Goal: Task Accomplishment & Management: Complete application form

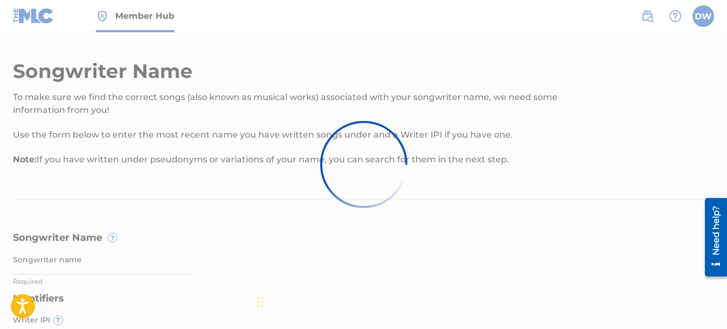
scroll to position [156, 0]
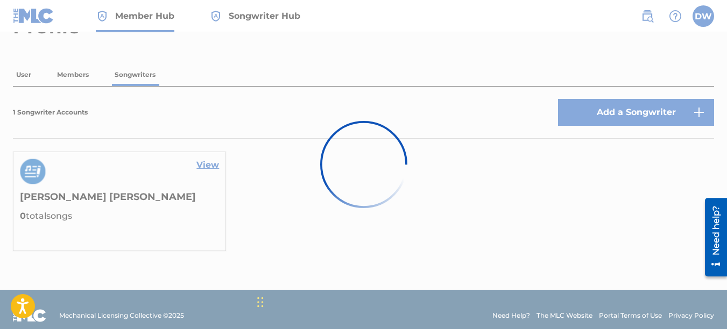
scroll to position [82, 0]
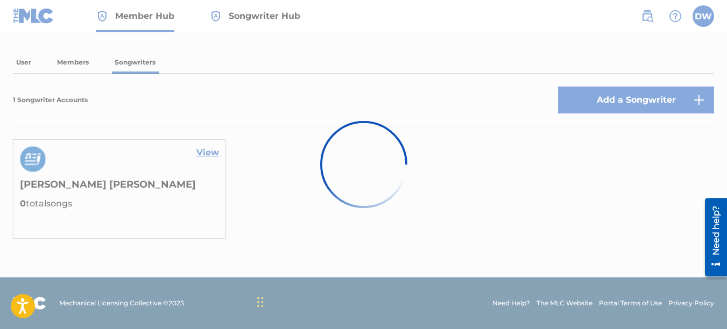
drag, startPoint x: 729, startPoint y: 155, endPoint x: 29, endPoint y: 54, distance: 708.2
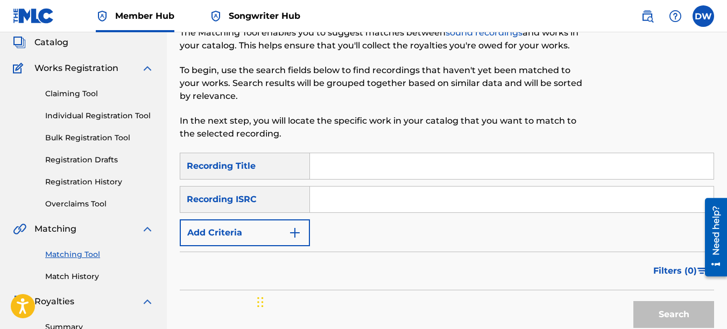
scroll to position [58, 0]
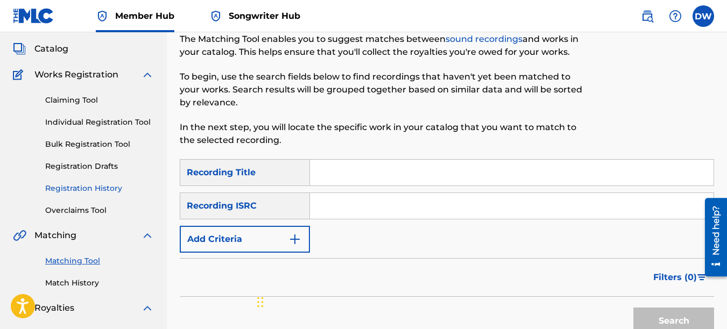
click at [77, 187] on link "Registration History" at bounding box center [99, 188] width 109 height 11
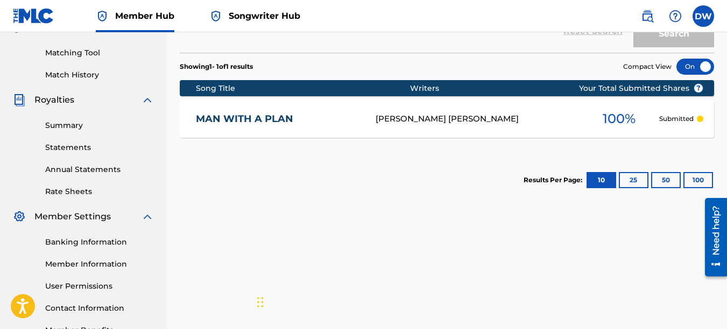
scroll to position [265, 0]
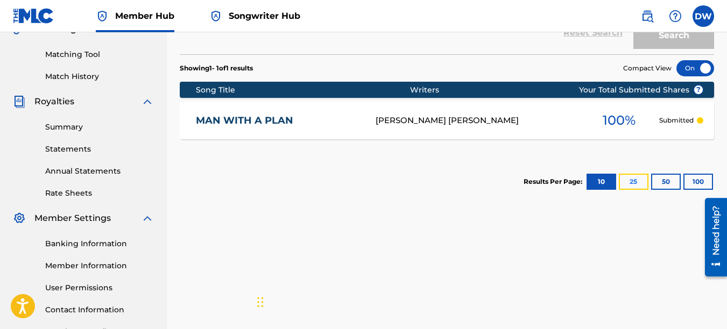
click at [632, 180] on button "25" at bounding box center [634, 182] width 30 height 16
click at [663, 178] on button "50" at bounding box center [666, 182] width 30 height 16
click at [694, 180] on button "100" at bounding box center [698, 182] width 30 height 16
click at [593, 177] on button "10" at bounding box center [601, 182] width 30 height 16
click at [77, 76] on link "Match History" at bounding box center [99, 76] width 109 height 11
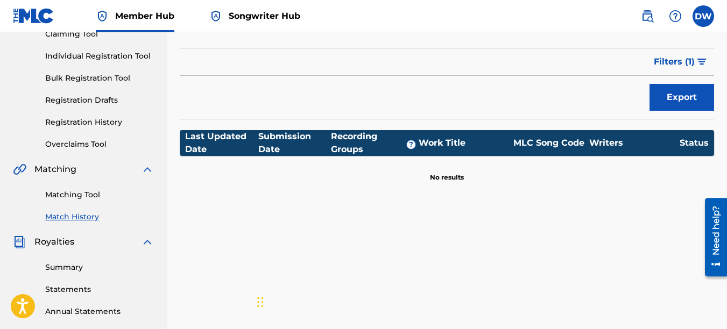
scroll to position [118, 0]
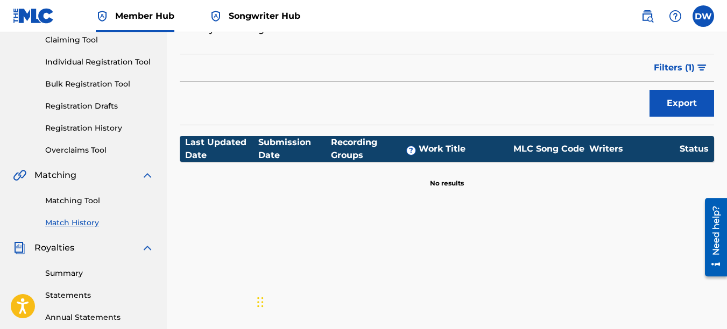
drag, startPoint x: 727, startPoint y: 148, endPoint x: 15, endPoint y: 13, distance: 724.5
click at [90, 200] on link "Matching Tool" at bounding box center [99, 200] width 109 height 11
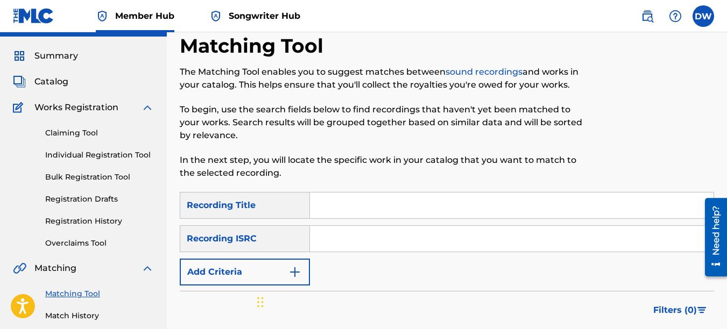
scroll to position [26, 0]
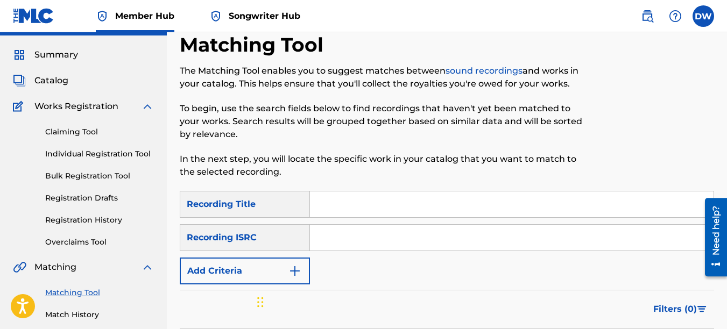
click at [499, 70] on link "sound recordings" at bounding box center [483, 71] width 77 height 10
click at [58, 82] on span "Catalog" at bounding box center [51, 80] width 34 height 13
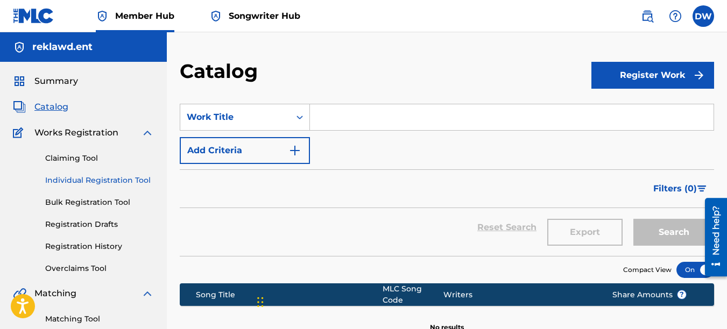
click at [77, 178] on link "Individual Registration Tool" at bounding box center [99, 180] width 109 height 11
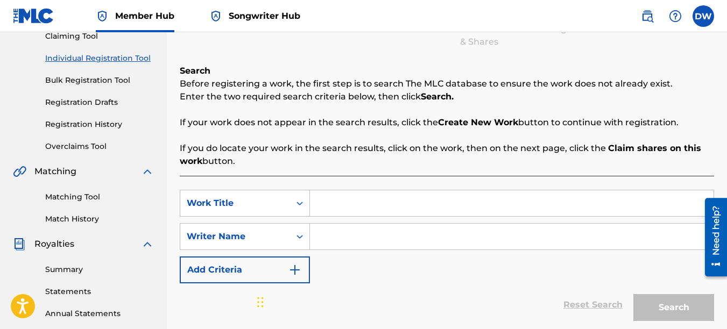
scroll to position [136, 0]
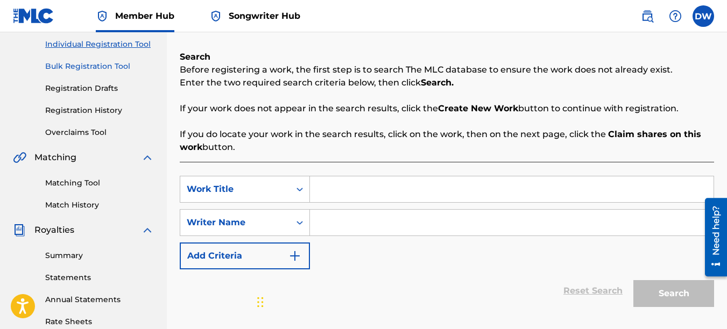
click at [98, 62] on link "Bulk Registration Tool" at bounding box center [99, 66] width 109 height 11
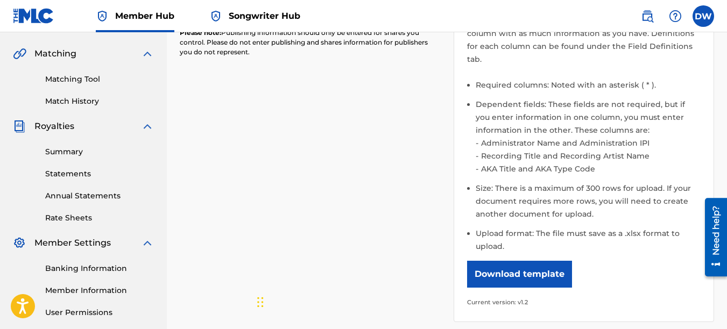
scroll to position [243, 0]
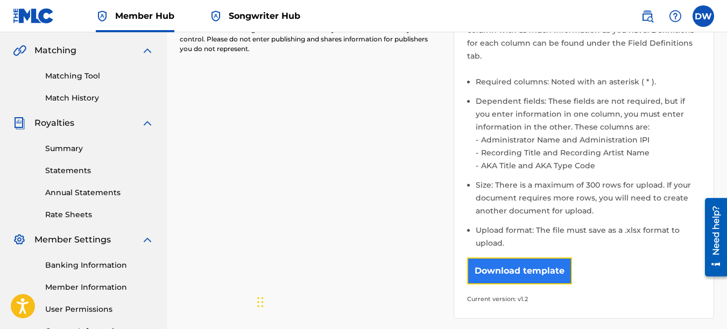
click at [559, 258] on button "Download template" at bounding box center [519, 271] width 105 height 27
click at [531, 261] on button "Download template" at bounding box center [519, 271] width 105 height 27
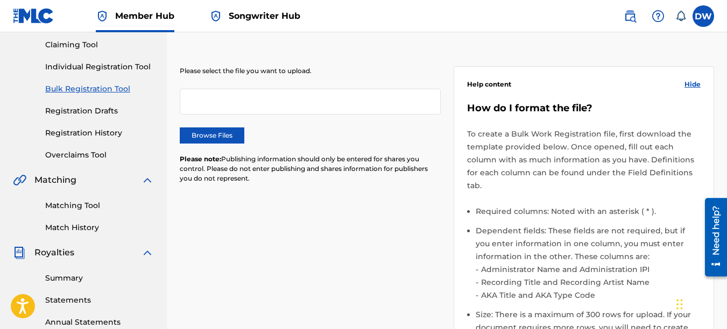
scroll to position [75, 0]
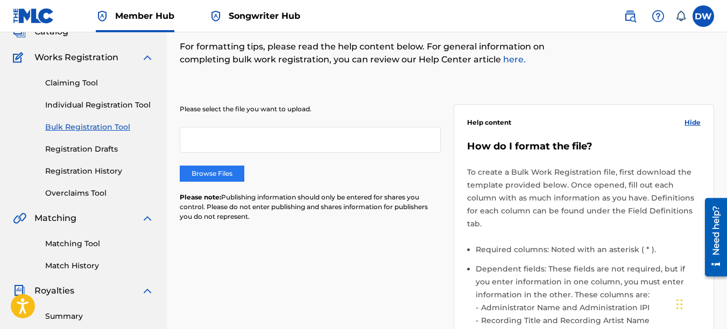
click at [217, 176] on label "Browse Files" at bounding box center [212, 174] width 65 height 16
click at [0, 0] on input "Browse Files" at bounding box center [0, 0] width 0 height 0
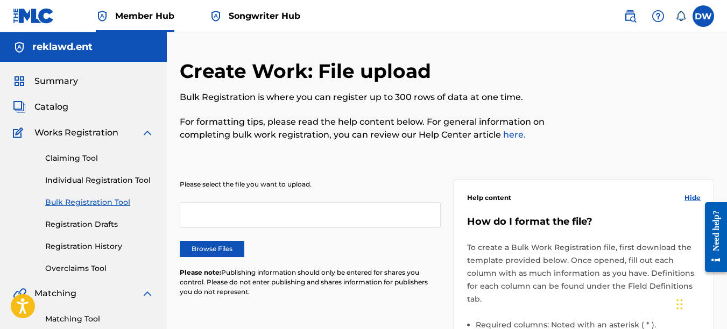
drag, startPoint x: 726, startPoint y: 117, endPoint x: 724, endPoint y: 143, distance: 25.9
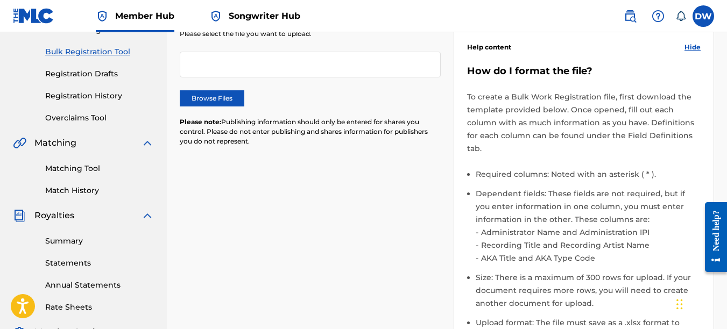
scroll to position [78, 0]
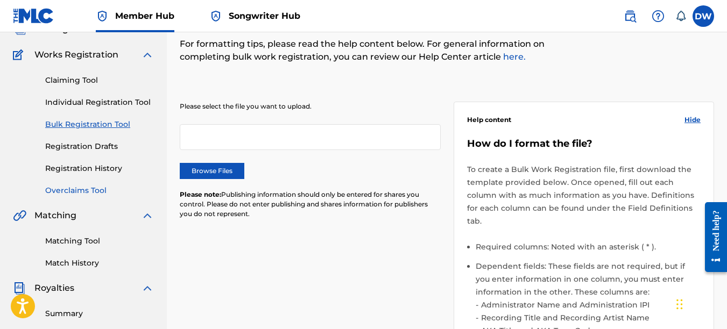
click at [85, 190] on link "Overclaims Tool" at bounding box center [99, 190] width 109 height 11
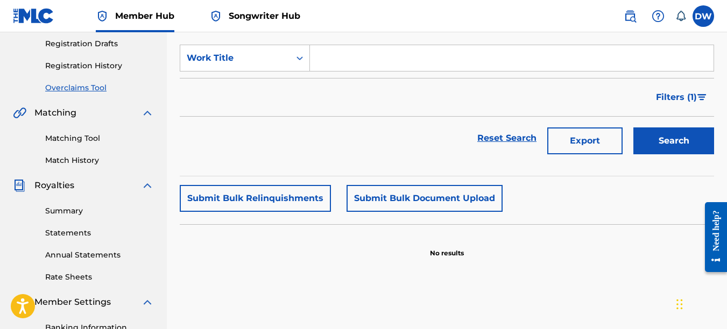
scroll to position [184, 0]
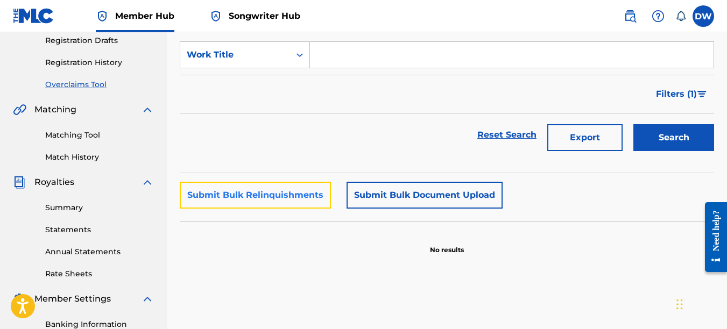
click at [303, 189] on button "Submit Bulk Relinquishments" at bounding box center [255, 195] width 151 height 27
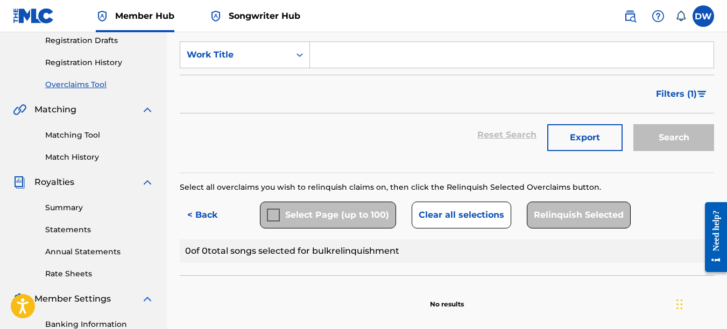
click at [101, 56] on div "Claiming Tool Individual Registration Tool Bulk Registration Tool Registration …" at bounding box center [83, 22] width 141 height 135
click at [103, 67] on link "Registration History" at bounding box center [99, 62] width 109 height 11
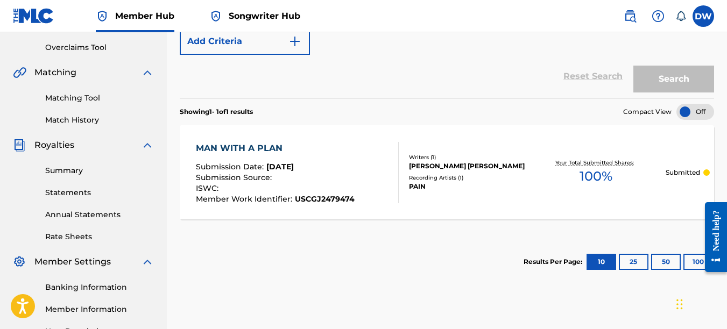
scroll to position [209, 0]
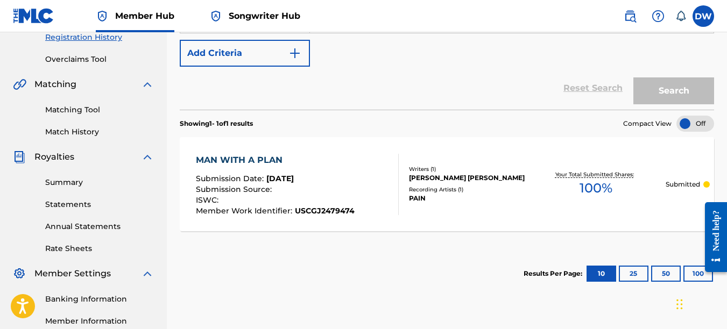
click at [490, 194] on div "PAIN" at bounding box center [467, 199] width 117 height 10
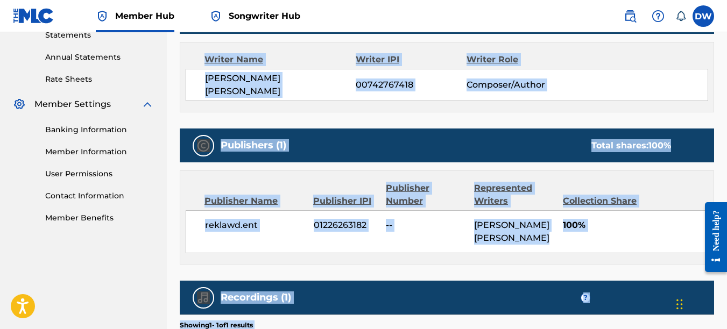
scroll to position [380, 0]
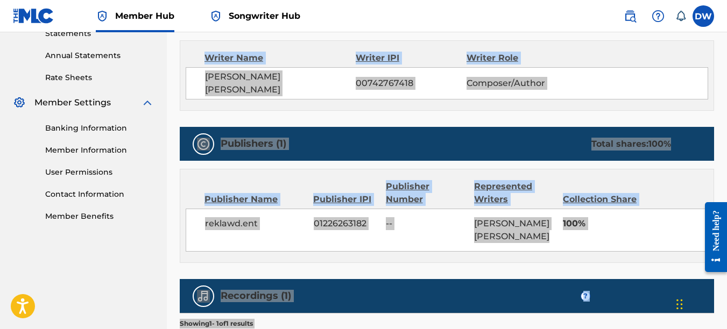
drag, startPoint x: 725, startPoint y: 212, endPoint x: 727, endPoint y: 231, distance: 19.0
click at [726, 231] on html "Need help? Resource Center Help Get the help you need from our knowledge base N…" at bounding box center [712, 237] width 30 height 87
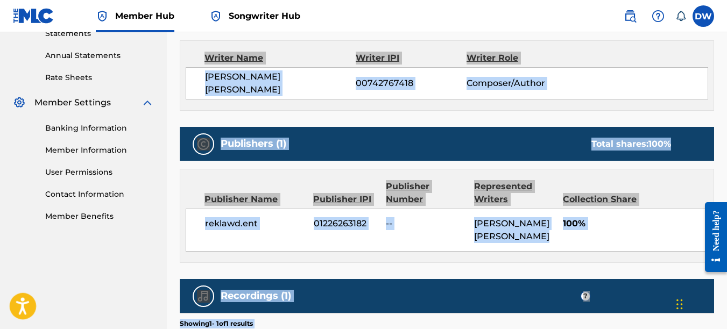
click at [31, 303] on button "Open accessiBe: accessibility options, statement and help" at bounding box center [23, 306] width 27 height 27
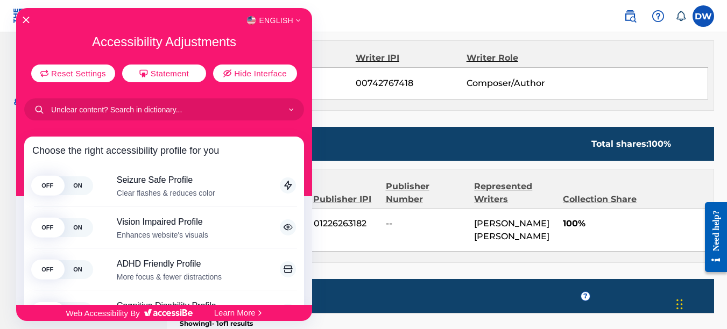
click at [620, 47] on div at bounding box center [363, 164] width 727 height 329
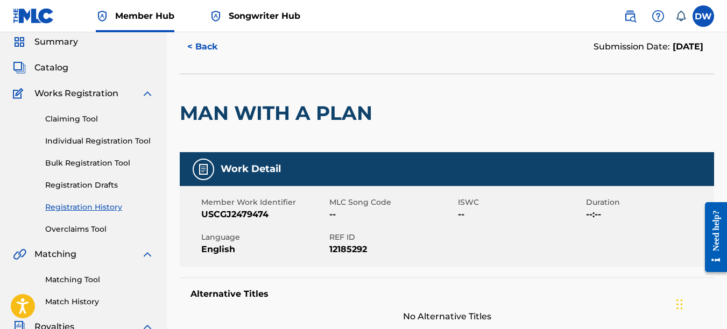
scroll to position [27, 0]
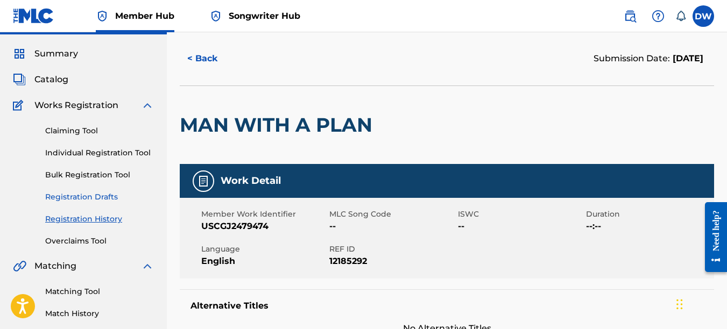
click at [81, 201] on link "Registration Drafts" at bounding box center [99, 197] width 109 height 11
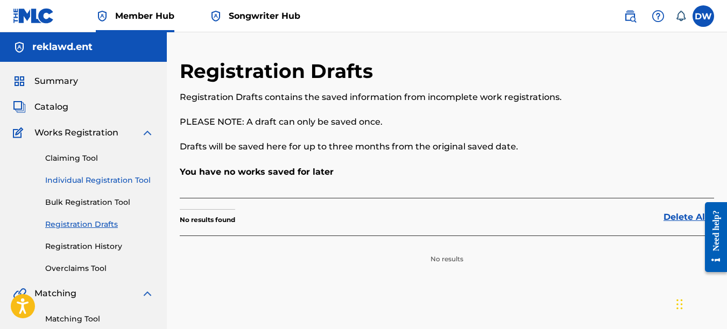
click at [114, 179] on link "Individual Registration Tool" at bounding box center [99, 180] width 109 height 11
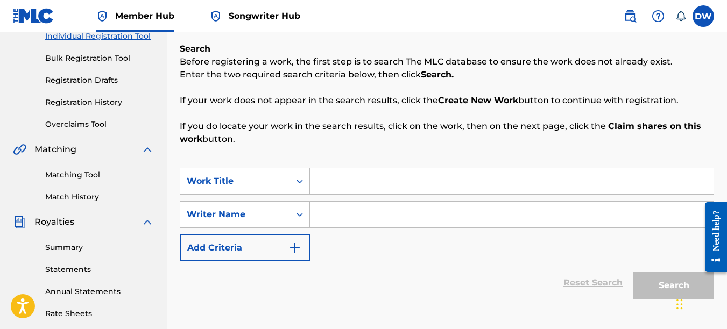
scroll to position [139, 0]
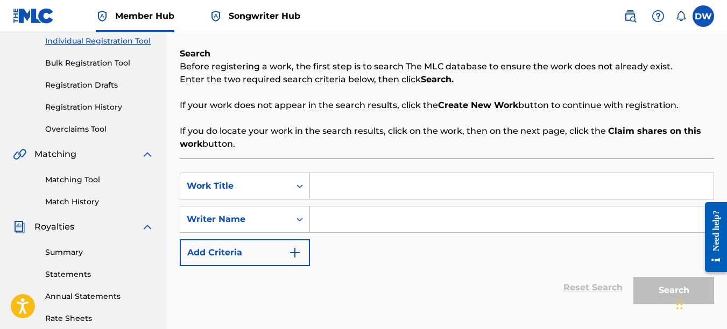
click at [337, 189] on input "Search Form" at bounding box center [511, 186] width 403 height 26
type input "A STUDENT OF THE GAME"
click at [649, 287] on div "Search" at bounding box center [671, 287] width 86 height 43
click at [83, 81] on link "Registration Drafts" at bounding box center [99, 85] width 109 height 11
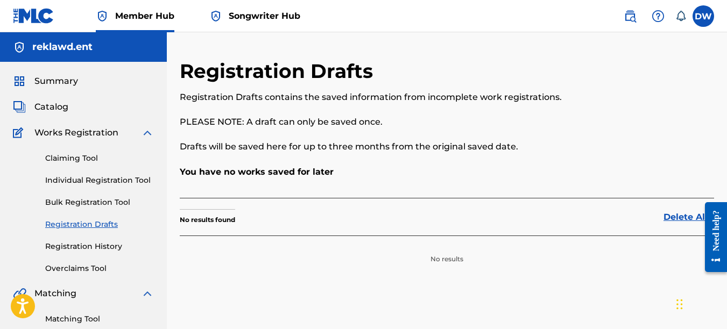
click at [69, 134] on span "Works Registration" at bounding box center [76, 132] width 84 height 13
click at [54, 107] on span "Catalog" at bounding box center [51, 107] width 34 height 13
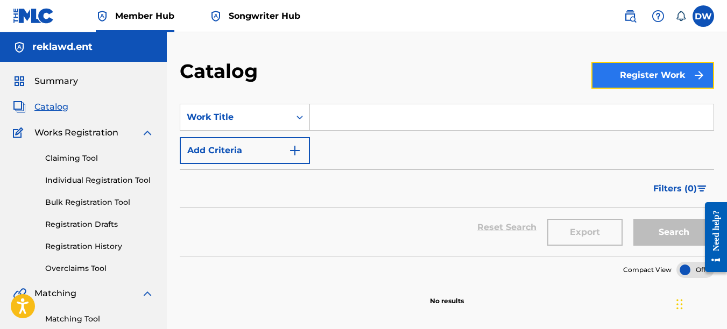
click at [670, 68] on button "Register Work" at bounding box center [652, 75] width 123 height 27
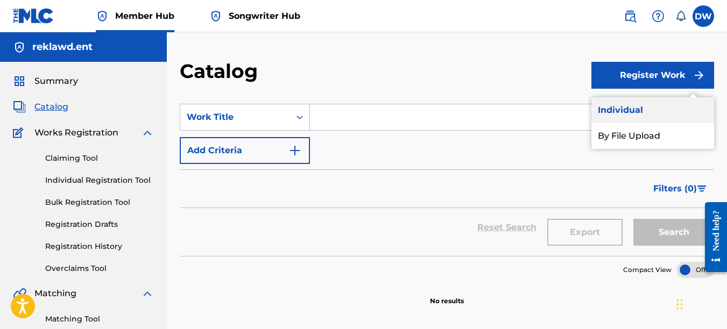
click at [644, 109] on link "Individual" at bounding box center [652, 110] width 123 height 26
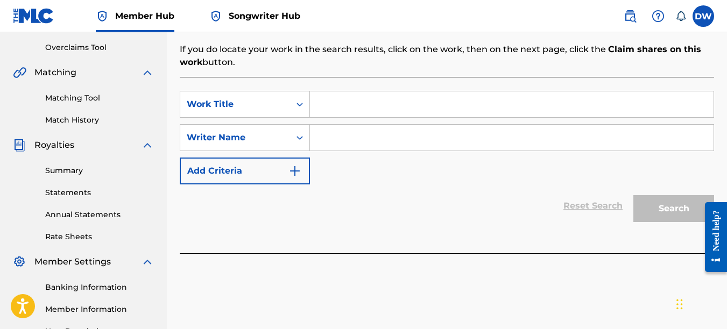
drag, startPoint x: 730, startPoint y: 109, endPoint x: 20, endPoint y: 19, distance: 715.1
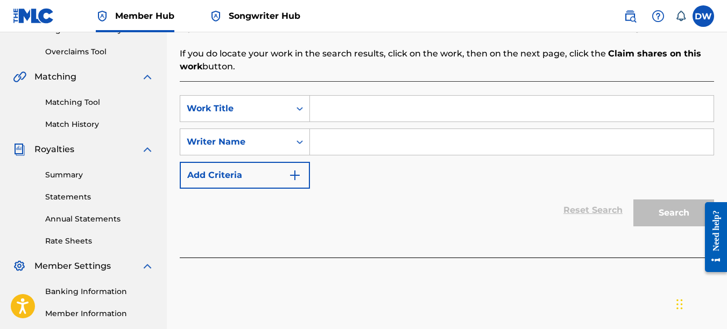
click at [321, 115] on input "Search Form" at bounding box center [511, 109] width 403 height 26
type input "A STUDENT OF THE GAME"
click at [520, 143] on input "Search Form" at bounding box center [511, 142] width 403 height 26
click at [669, 207] on div "Search" at bounding box center [671, 210] width 86 height 43
click at [301, 144] on icon "Search Form" at bounding box center [299, 142] width 11 height 11
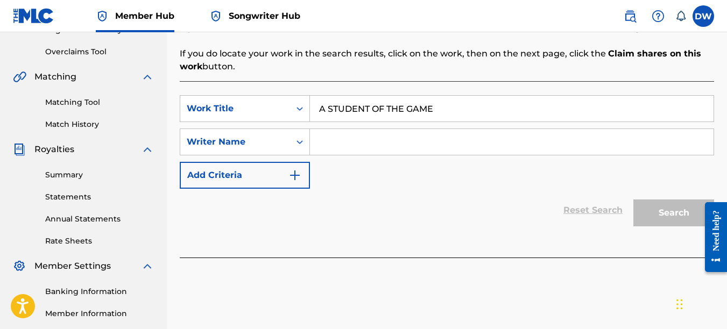
click at [301, 144] on icon "Search Form" at bounding box center [299, 142] width 11 height 11
click at [346, 138] on input "Search Form" at bounding box center [511, 142] width 403 height 26
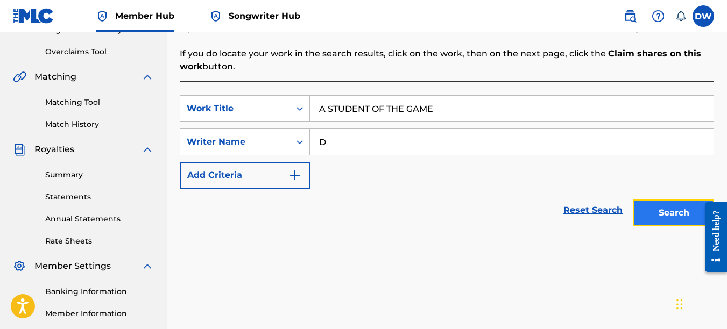
click at [653, 210] on button "Search" at bounding box center [673, 213] width 81 height 27
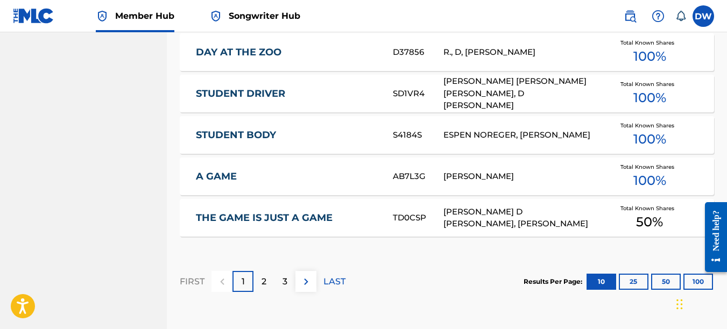
scroll to position [698, 0]
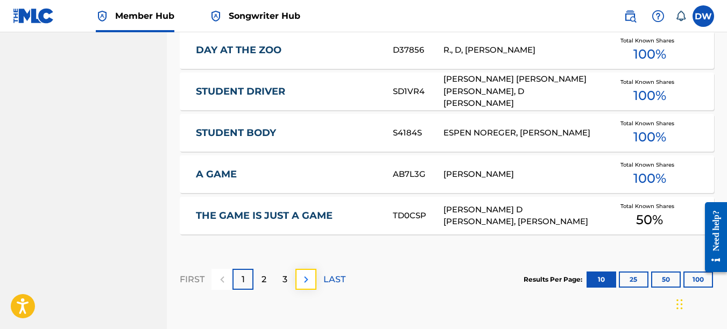
click at [309, 279] on img at bounding box center [306, 279] width 13 height 13
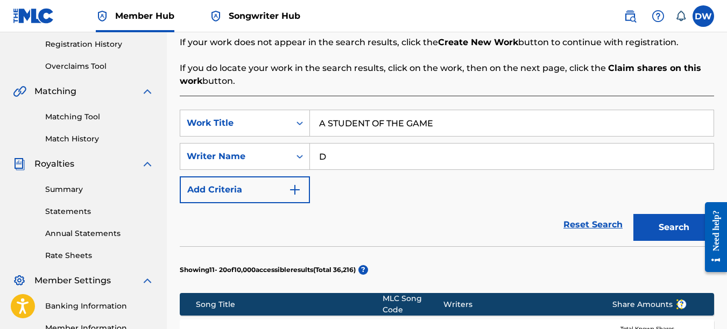
scroll to position [201, 0]
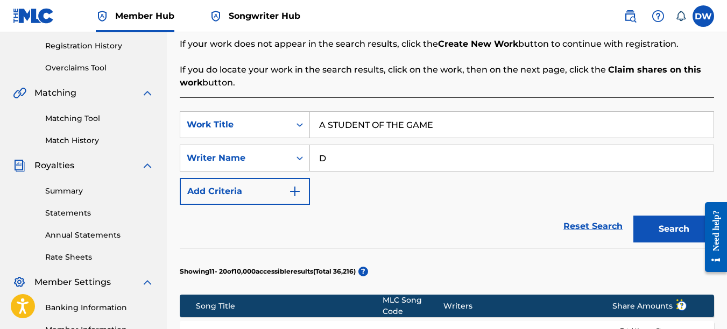
click at [337, 159] on input "D" at bounding box center [511, 158] width 403 height 26
type input "[PERSON_NAME] [PERSON_NAME]"
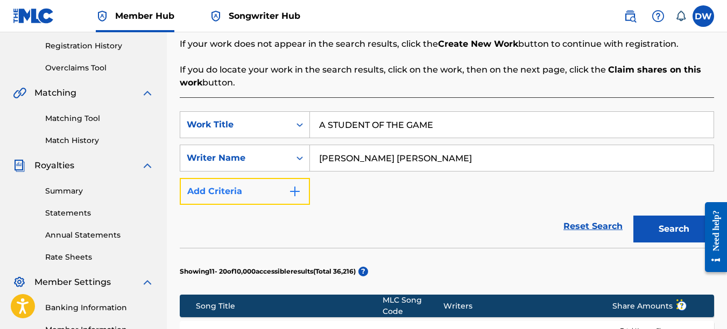
click at [294, 188] on img "Search Form" at bounding box center [294, 191] width 13 height 13
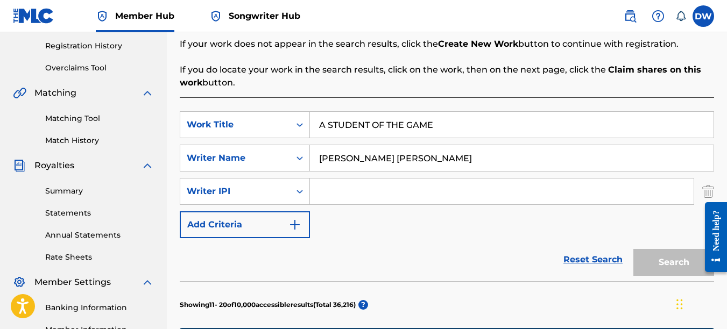
click at [351, 193] on input "Search Form" at bounding box center [502, 192] width 384 height 26
type input "00742767418"
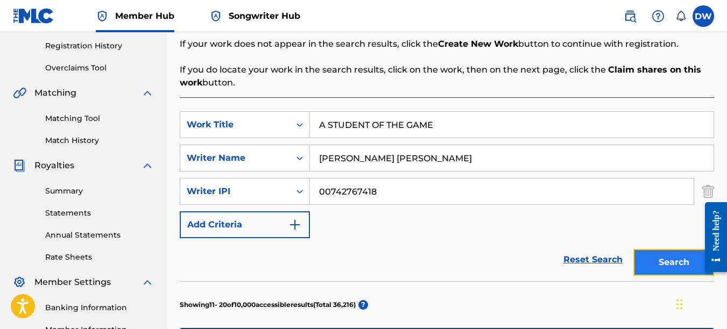
click at [674, 265] on button "Search" at bounding box center [673, 262] width 81 height 27
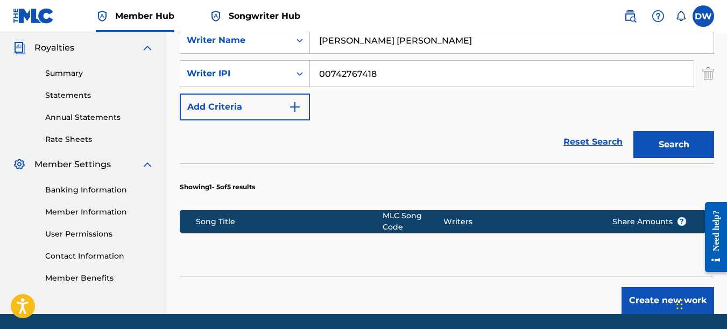
scroll to position [349, 0]
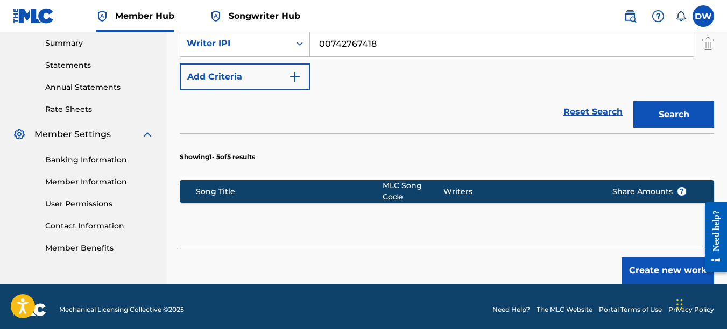
click at [246, 159] on p "Showing 1 - 5 of 5 results" at bounding box center [217, 157] width 75 height 10
click at [216, 158] on p "Showing 1 - 5 of 5 results" at bounding box center [217, 157] width 75 height 10
click at [685, 112] on button "Search" at bounding box center [673, 114] width 81 height 27
click at [660, 257] on button "Create new work" at bounding box center [667, 270] width 93 height 27
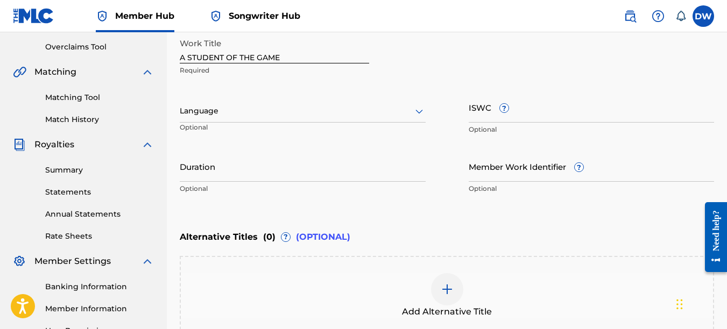
scroll to position [223, 0]
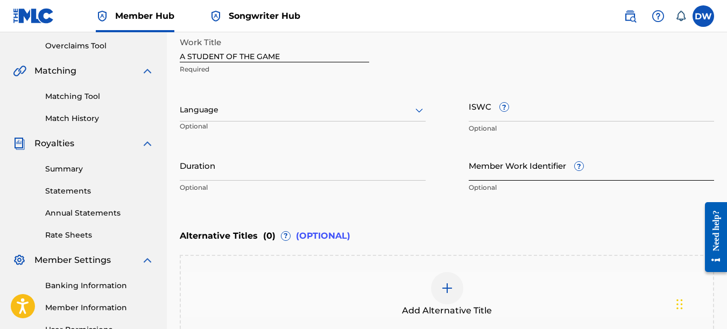
click at [494, 175] on input "Member Work Identifier ?" at bounding box center [592, 165] width 246 height 31
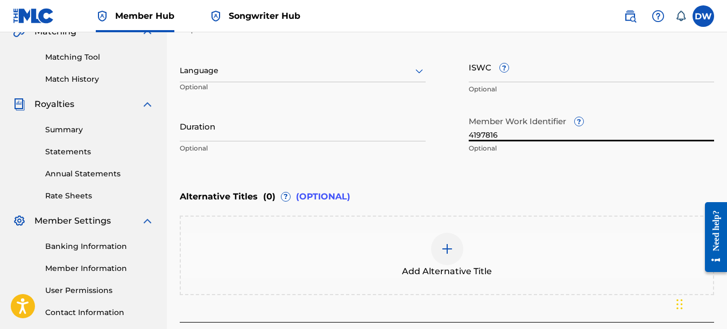
scroll to position [249, 0]
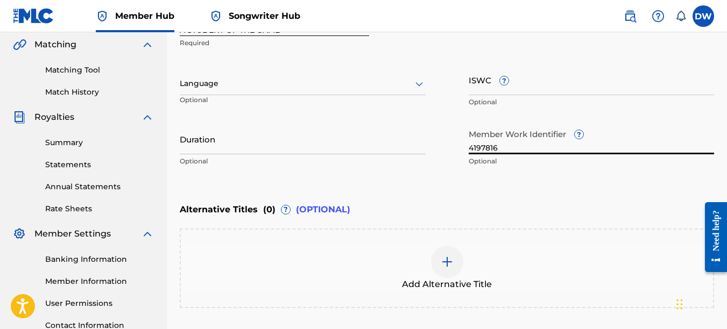
type input "4197816"
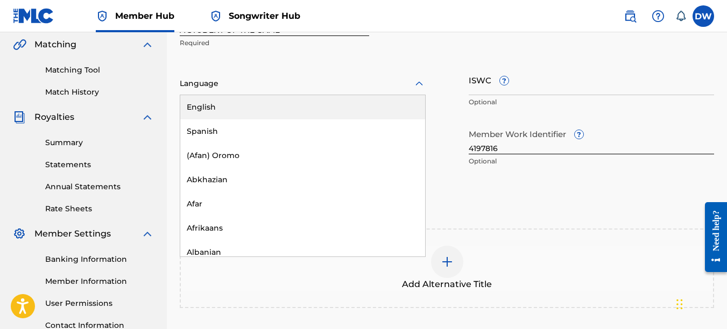
click at [422, 84] on icon at bounding box center [419, 83] width 13 height 13
click at [406, 106] on div "English" at bounding box center [302, 107] width 245 height 24
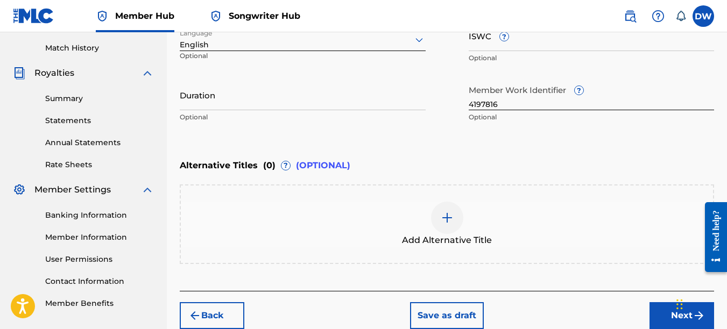
scroll to position [345, 0]
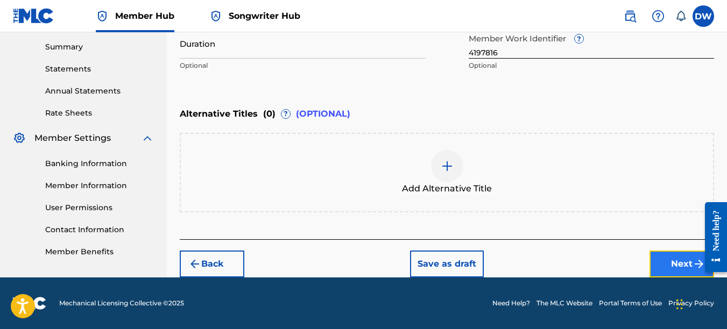
click at [689, 262] on button "Next" at bounding box center [681, 264] width 65 height 27
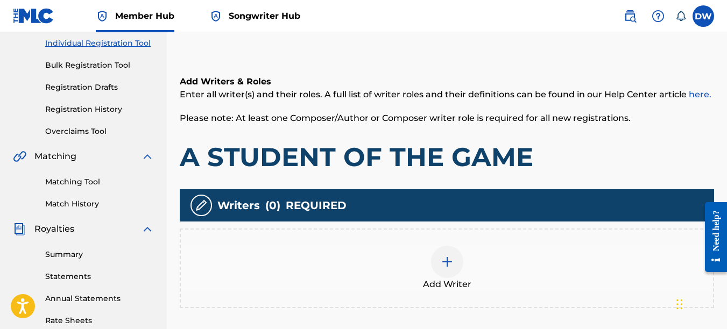
scroll to position [223, 0]
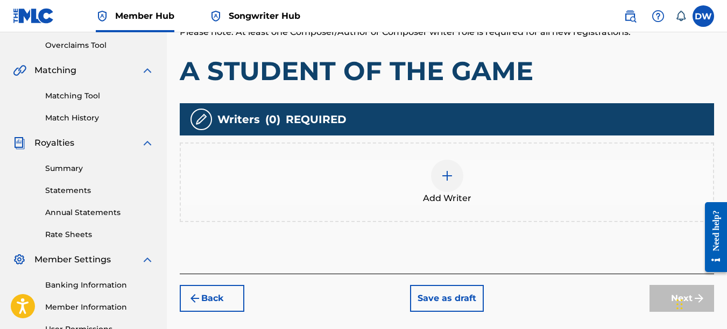
click at [455, 182] on div at bounding box center [447, 176] width 32 height 32
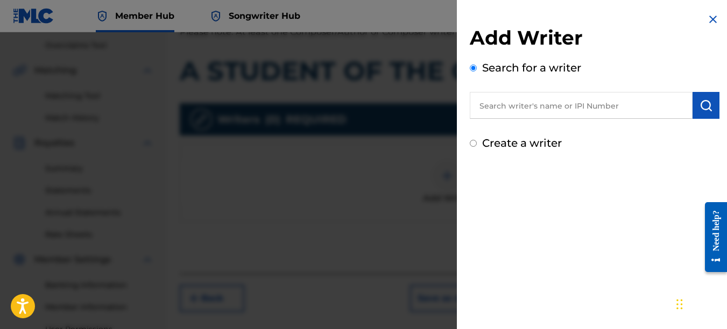
click at [576, 102] on input "text" at bounding box center [581, 105] width 223 height 27
type input "00742767418"
click at [708, 104] on button "submit" at bounding box center [705, 105] width 27 height 27
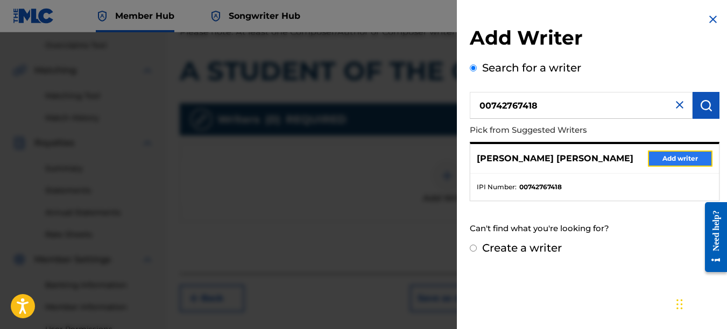
click at [668, 157] on button "Add writer" at bounding box center [680, 159] width 65 height 16
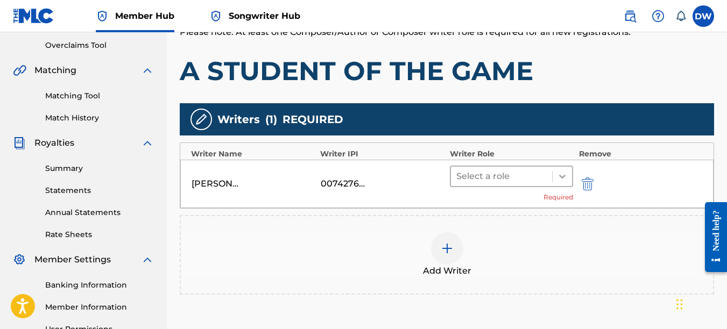
click at [565, 178] on icon at bounding box center [562, 176] width 11 height 11
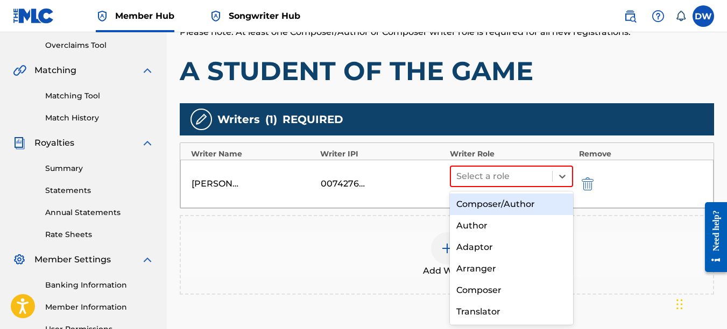
click at [542, 203] on div "Composer/Author" at bounding box center [512, 205] width 124 height 22
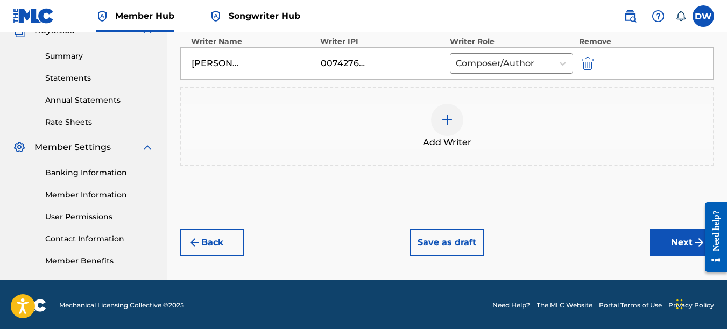
scroll to position [338, 0]
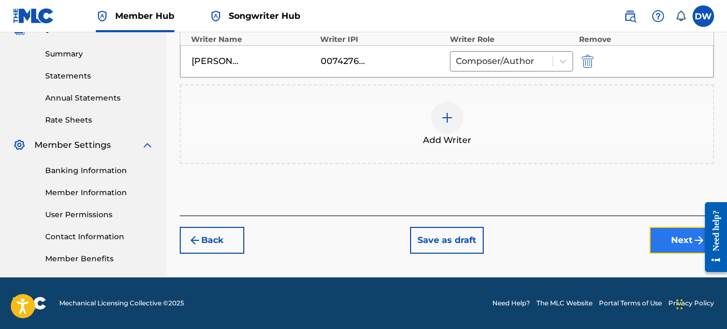
click at [671, 248] on button "Next" at bounding box center [681, 240] width 65 height 27
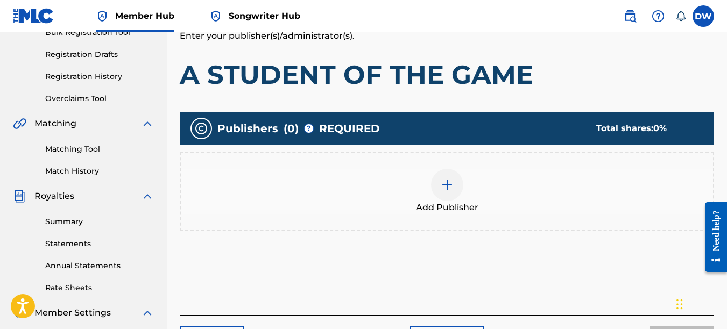
scroll to position [175, 0]
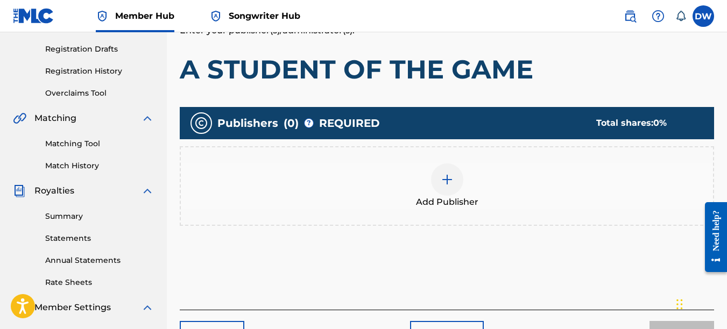
click at [448, 189] on div at bounding box center [447, 180] width 32 height 32
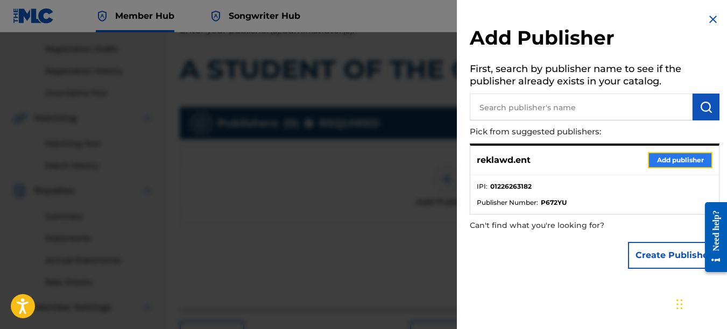
click at [660, 164] on button "Add publisher" at bounding box center [680, 160] width 65 height 16
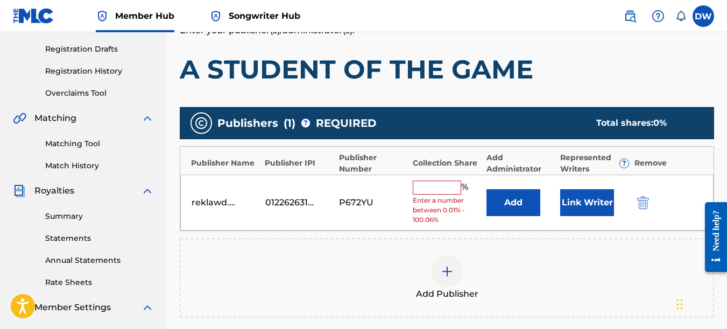
click at [429, 186] on input "text" at bounding box center [437, 188] width 48 height 14
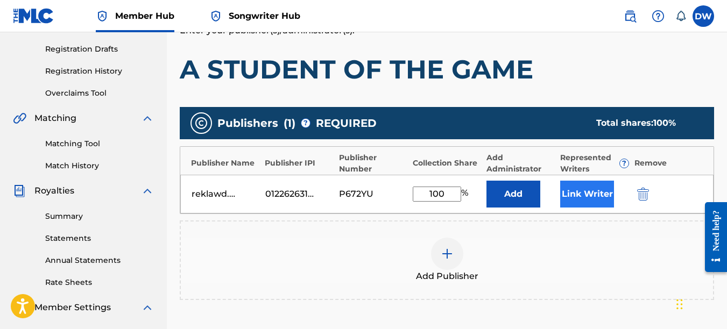
type input "100"
click at [579, 200] on button "Link Writer" at bounding box center [587, 194] width 54 height 27
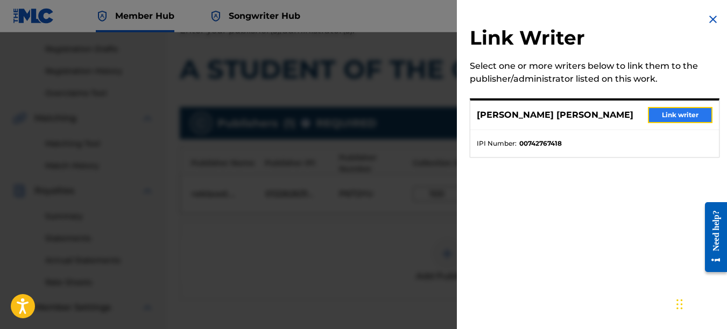
click at [669, 120] on button "Link writer" at bounding box center [680, 115] width 65 height 16
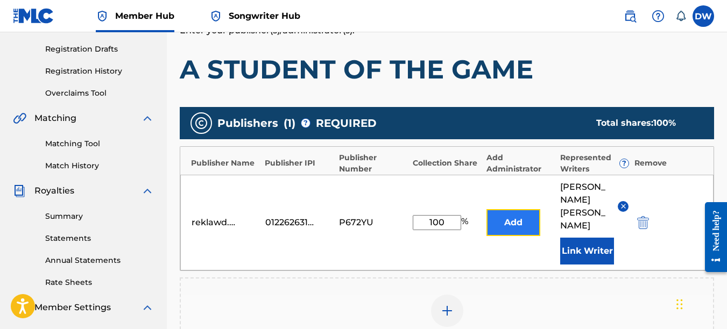
click at [501, 214] on button "Add" at bounding box center [513, 222] width 54 height 27
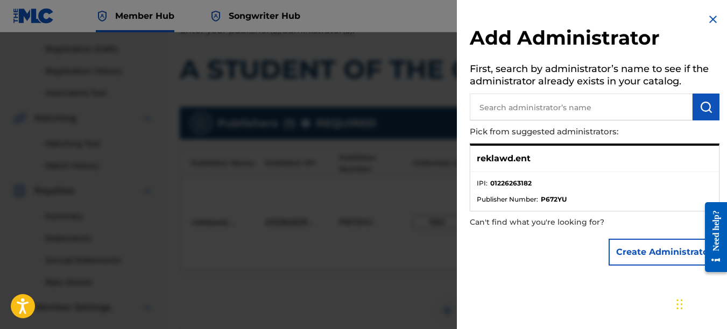
click at [707, 20] on img at bounding box center [712, 19] width 13 height 13
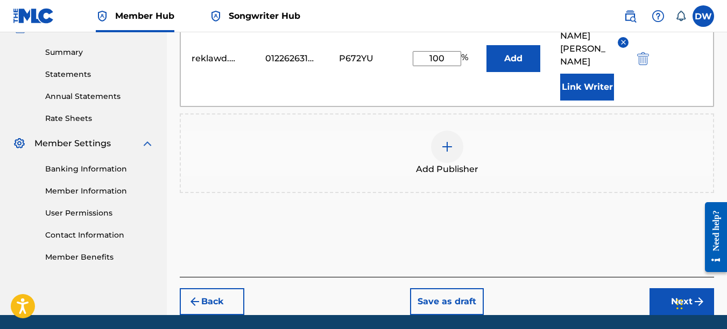
scroll to position [364, 0]
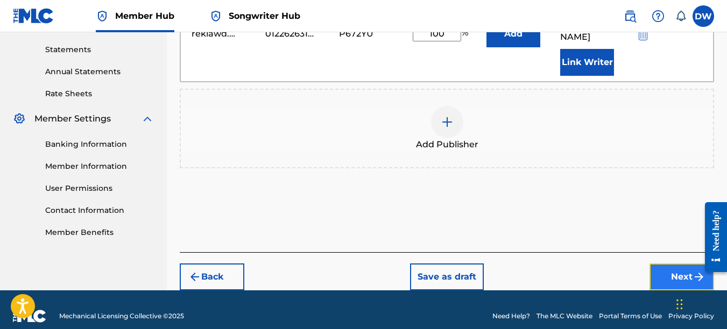
click at [680, 264] on button "Next" at bounding box center [681, 277] width 65 height 27
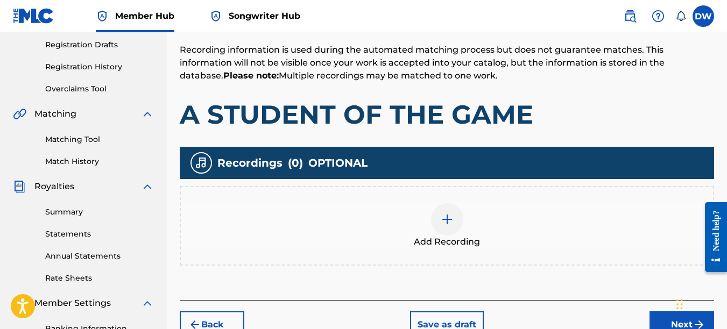
scroll to position [194, 0]
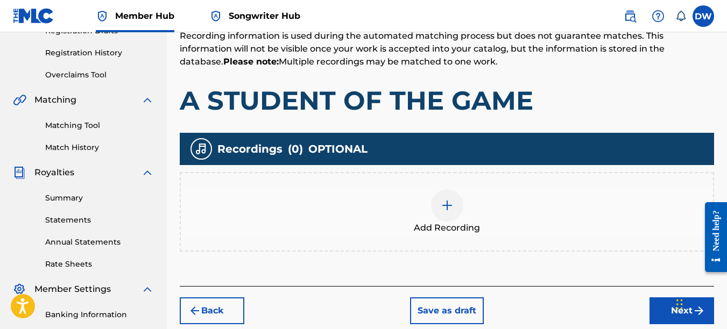
drag, startPoint x: 727, startPoint y: 150, endPoint x: 19, endPoint y: 27, distance: 718.5
click at [448, 205] on img at bounding box center [447, 205] width 13 height 13
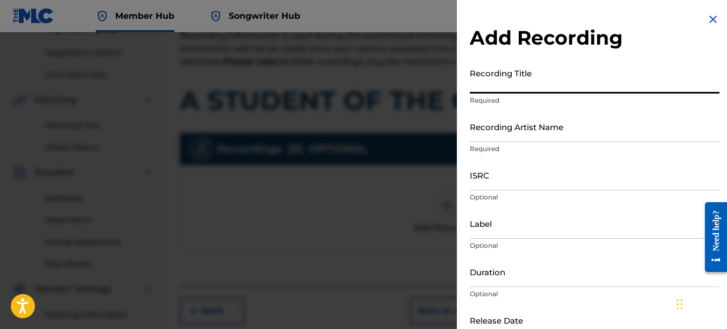
click at [530, 80] on input "Recording Title" at bounding box center [595, 78] width 250 height 31
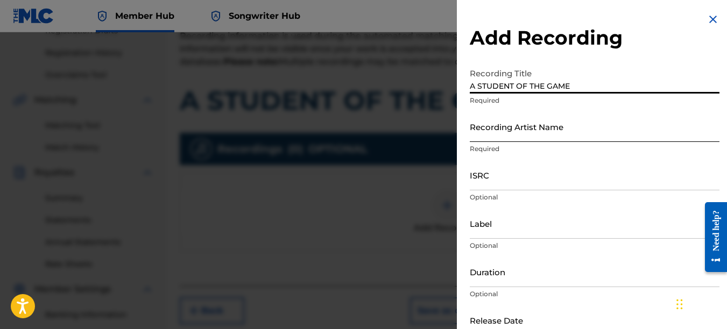
type input "A STUDENT OF THE GAME"
click at [568, 130] on input "Recording Artist Name" at bounding box center [595, 126] width 250 height 31
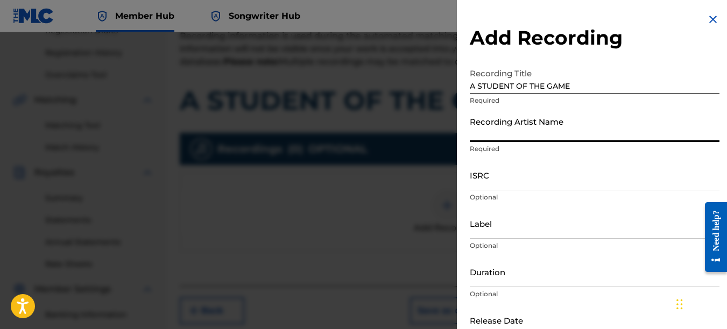
type input "PAIN"
type input "REKLAWD.ENT"
type input "[DATE]"
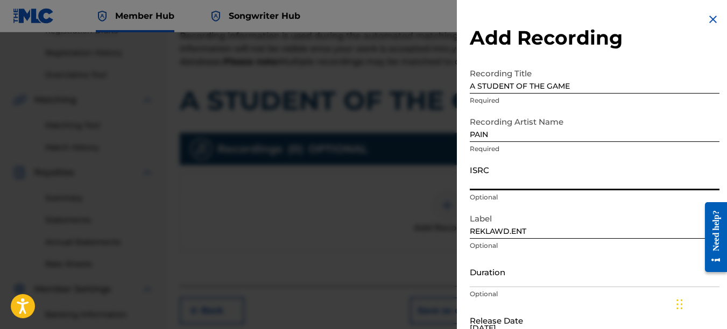
click at [514, 182] on input "ISRC" at bounding box center [595, 175] width 250 height 31
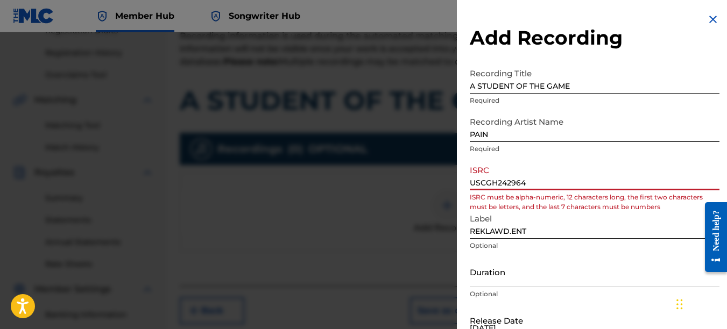
click at [516, 183] on input "USCGH242964" at bounding box center [595, 175] width 250 height 31
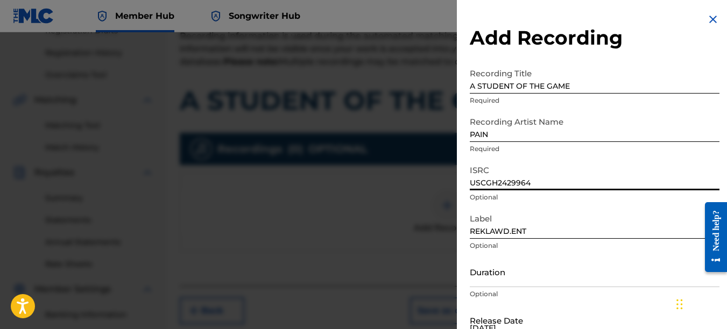
type input "USCGH2429964"
click at [536, 230] on input "REKLAWD.ENT" at bounding box center [595, 223] width 250 height 31
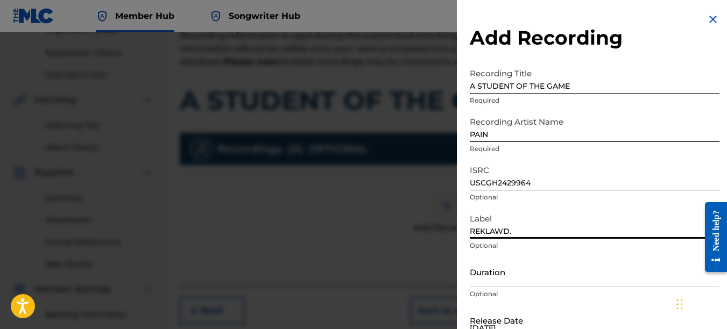
type input "REKLAWD.ENT"
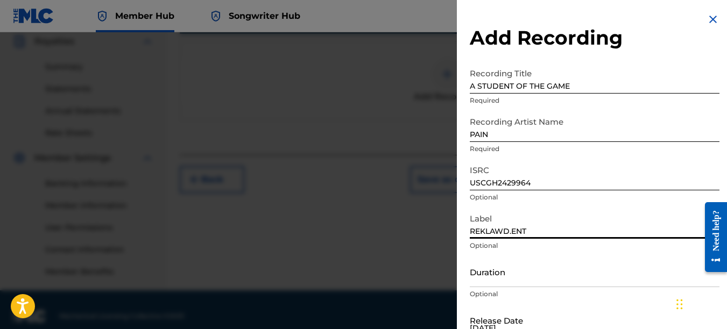
scroll to position [338, 0]
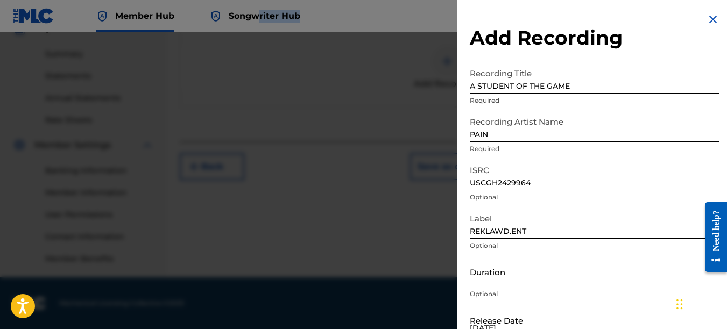
drag, startPoint x: 359, startPoint y: 11, endPoint x: 259, endPoint y: 25, distance: 101.0
click at [259, 25] on nav "Member Hub Songwriter Hub DW DW [PERSON_NAME] [EMAIL_ADDRESS][DOMAIN_NAME] Noti…" at bounding box center [363, 16] width 727 height 32
drag, startPoint x: 259, startPoint y: 25, endPoint x: 352, endPoint y: 20, distance: 93.7
click at [352, 20] on nav "Member Hub Songwriter Hub DW DW [PERSON_NAME] [EMAIL_ADDRESS][DOMAIN_NAME] Noti…" at bounding box center [363, 16] width 727 height 32
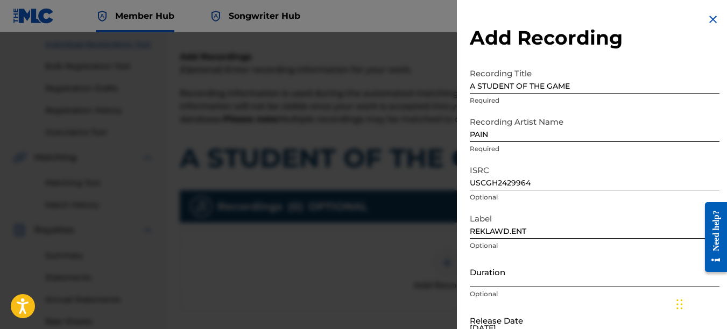
scroll to position [215, 0]
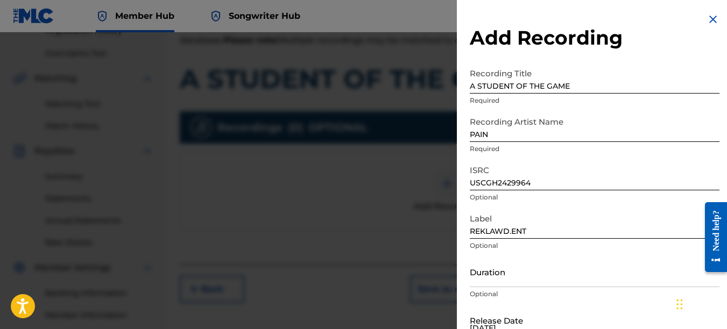
select select "8"
select select "2025"
click at [531, 318] on input "[DATE]" at bounding box center [515, 320] width 91 height 31
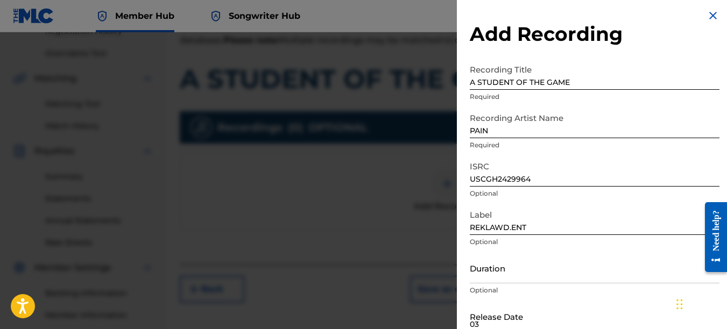
type input "0"
type input "[DATE]"
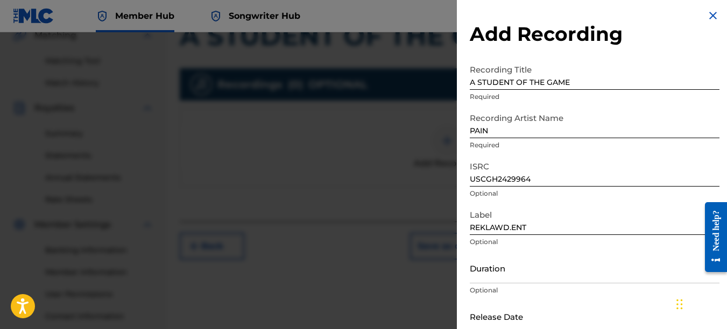
scroll to position [338, 0]
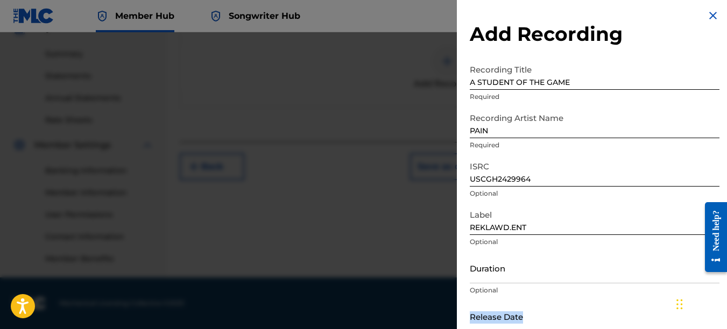
drag, startPoint x: 619, startPoint y: 314, endPoint x: 583, endPoint y: 301, distance: 38.3
click at [583, 301] on div "Release Date Optional" at bounding box center [595, 325] width 250 height 48
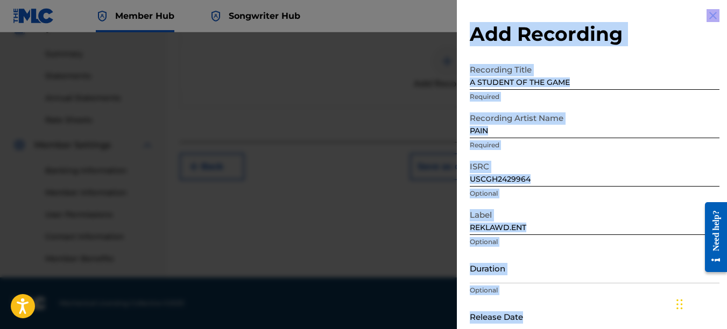
drag, startPoint x: 615, startPoint y: 308, endPoint x: 620, endPoint y: 344, distance: 35.8
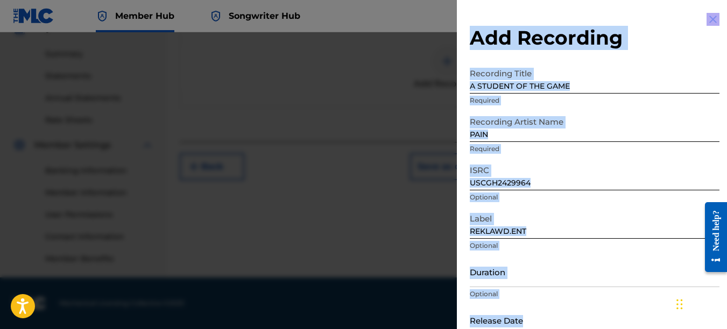
click at [706, 18] on img at bounding box center [712, 19] width 13 height 13
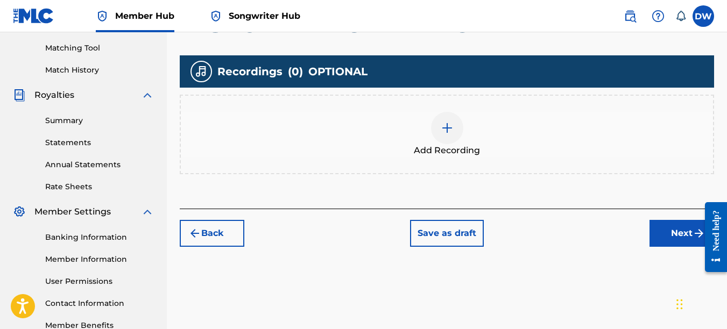
scroll to position [338, 0]
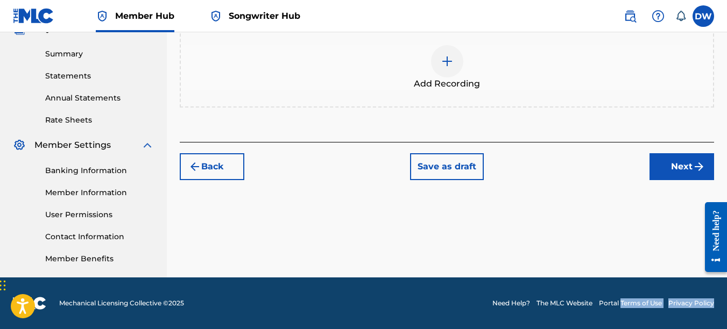
drag, startPoint x: 679, startPoint y: 305, endPoint x: -2, endPoint y: 286, distance: 681.3
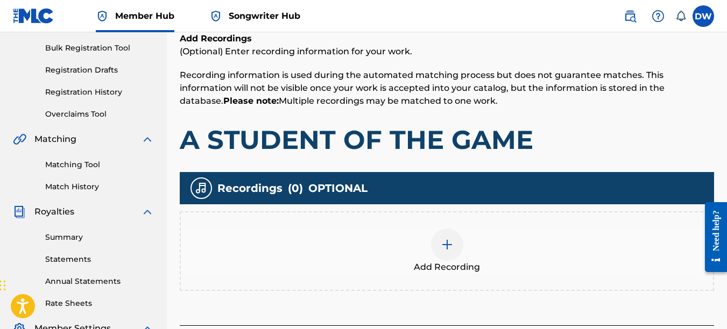
scroll to position [156, 0]
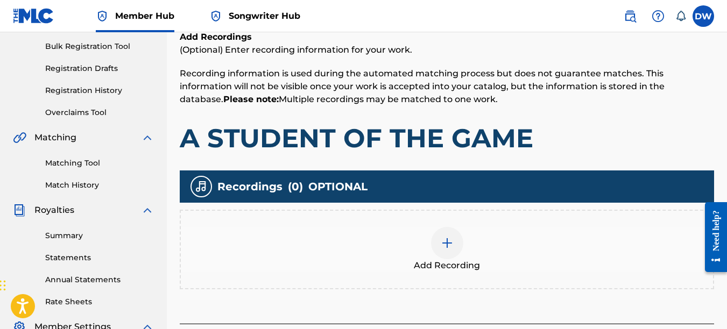
click at [435, 238] on div at bounding box center [447, 243] width 32 height 32
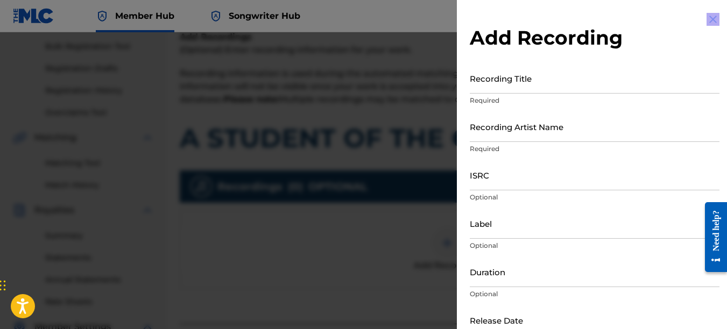
click at [435, 238] on div at bounding box center [363, 196] width 727 height 329
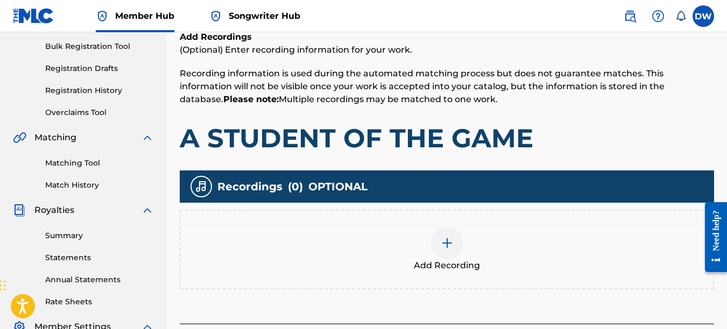
click at [451, 252] on div at bounding box center [447, 243] width 32 height 32
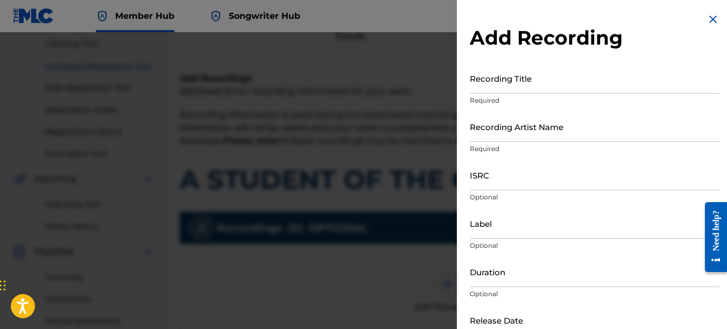
scroll to position [112, 0]
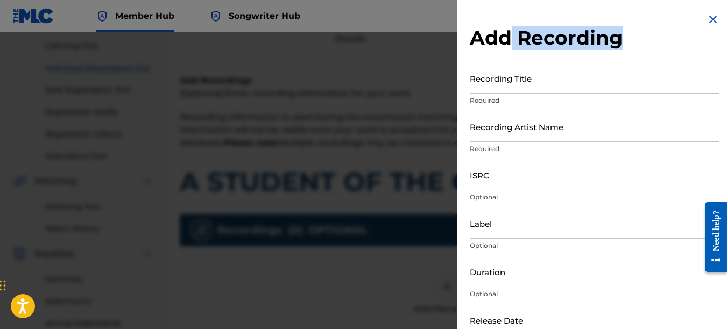
drag, startPoint x: 559, startPoint y: 58, endPoint x: 528, endPoint y: 25, distance: 45.7
click at [528, 25] on div "Add Recording Recording Title Required Recording Artist Name Required ISRC Opti…" at bounding box center [594, 196] width 275 height 393
drag, startPoint x: 528, startPoint y: 25, endPoint x: 643, endPoint y: 34, distance: 115.5
click at [643, 34] on h2 "Add Recording" at bounding box center [595, 38] width 250 height 24
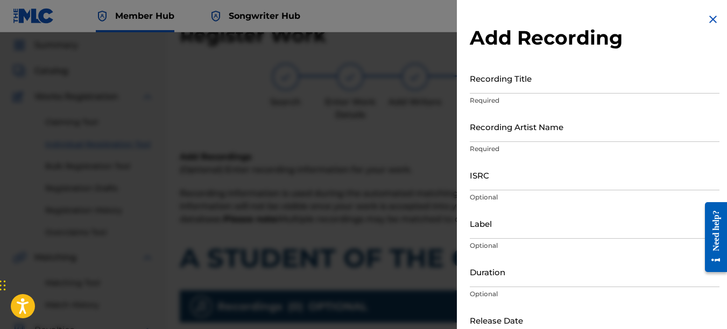
scroll to position [61, 0]
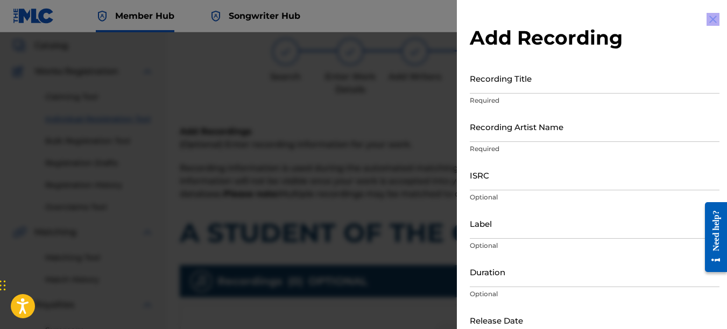
drag, startPoint x: 460, startPoint y: 26, endPoint x: 449, endPoint y: 83, distance: 58.6
click at [449, 83] on div "Add Recording Recording Title Required Recording Artist Name Required ISRC Opti…" at bounding box center [363, 180] width 727 height 297
drag, startPoint x: 651, startPoint y: 39, endPoint x: 569, endPoint y: 12, distance: 86.4
click at [569, 12] on div "Add Recording Recording Title Required Recording Artist Name Required ISRC Opti…" at bounding box center [594, 196] width 275 height 393
drag, startPoint x: 569, startPoint y: 12, endPoint x: 672, endPoint y: 71, distance: 118.8
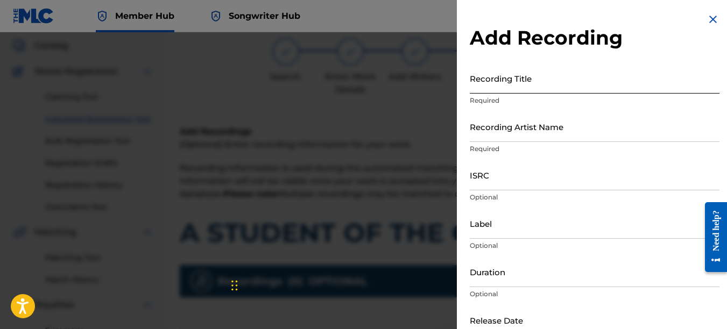
click at [672, 71] on input "Recording Title" at bounding box center [595, 78] width 250 height 31
drag, startPoint x: 726, startPoint y: 74, endPoint x: 722, endPoint y: 134, distance: 59.8
click at [722, 134] on div "Add Recording Recording Title Required Recording Artist Name Required ISRC Opti…" at bounding box center [594, 196] width 275 height 393
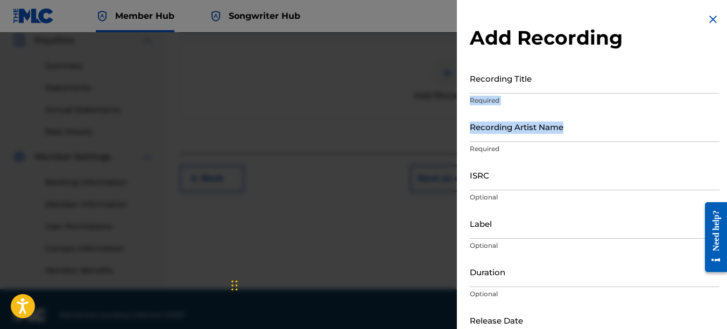
scroll to position [338, 0]
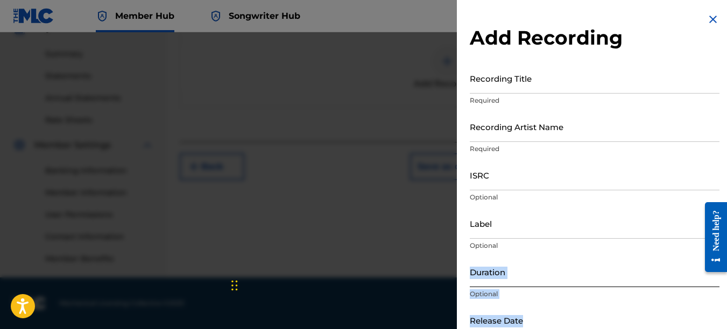
drag, startPoint x: 673, startPoint y: 310, endPoint x: 653, endPoint y: 279, distance: 36.9
click at [653, 279] on form "Recording Title Required Recording Artist Name Required ISRC Optional Label Opt…" at bounding box center [595, 221] width 250 height 317
click at [707, 18] on img at bounding box center [712, 19] width 13 height 13
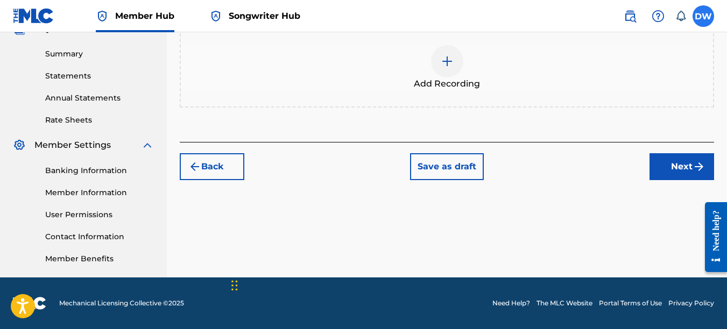
click at [705, 16] on label at bounding box center [703, 16] width 22 height 22
click at [703, 16] on input "DW [PERSON_NAME] [EMAIL_ADDRESS][DOMAIN_NAME] Notification Preferences Profile …" at bounding box center [703, 16] width 0 height 0
click at [705, 16] on div "DW DW [PERSON_NAME] [EMAIL_ADDRESS][DOMAIN_NAME] Notification Preferences Profi…" at bounding box center [703, 16] width 22 height 22
click at [663, 165] on button "Next" at bounding box center [681, 166] width 65 height 27
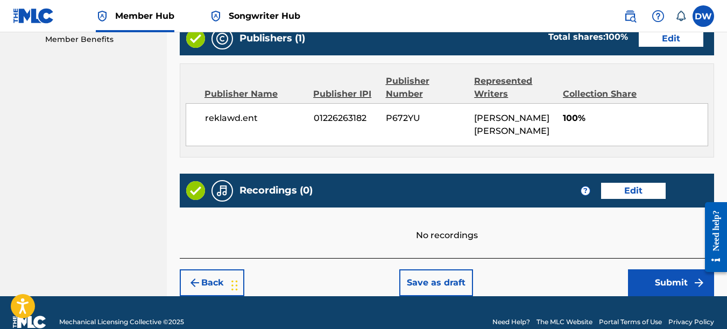
scroll to position [571, 0]
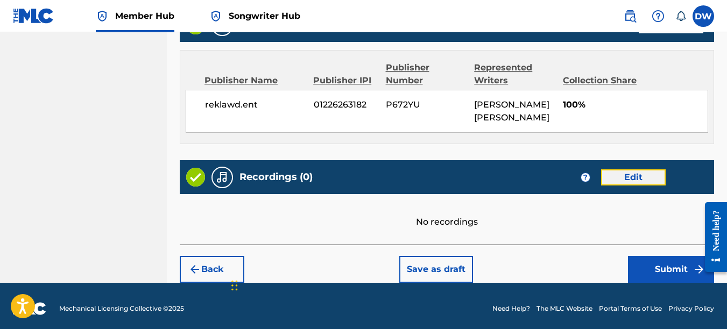
click at [641, 176] on button "Edit" at bounding box center [633, 177] width 65 height 16
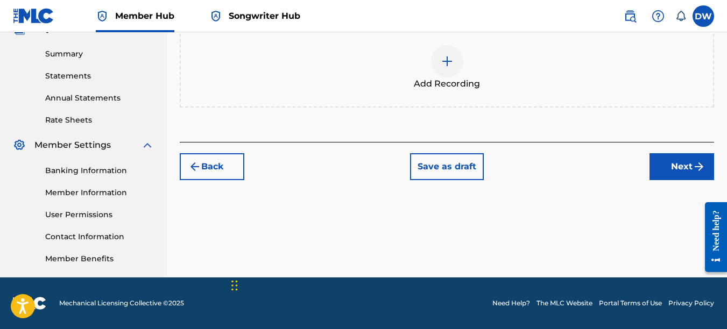
scroll to position [338, 0]
click at [444, 68] on div at bounding box center [447, 61] width 32 height 32
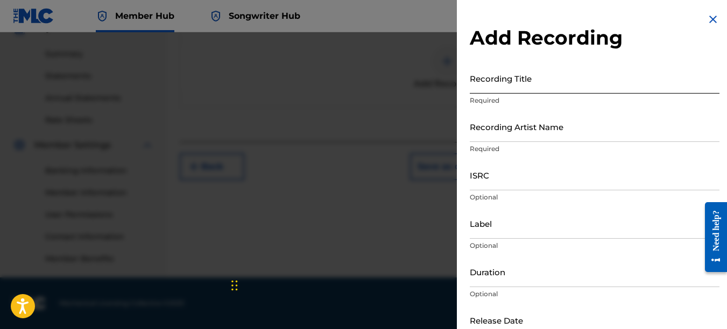
click at [481, 85] on input "Recording Title" at bounding box center [595, 78] width 250 height 31
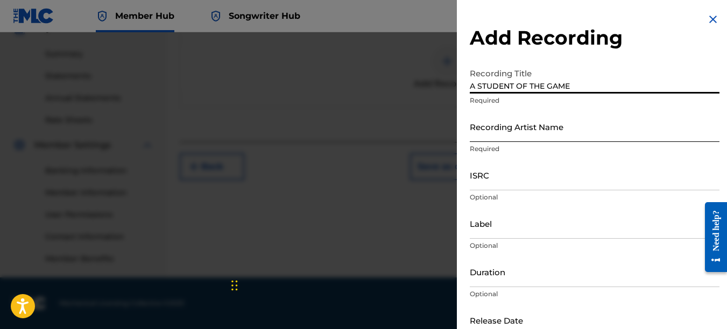
type input "A STUDENT OF THE GAME"
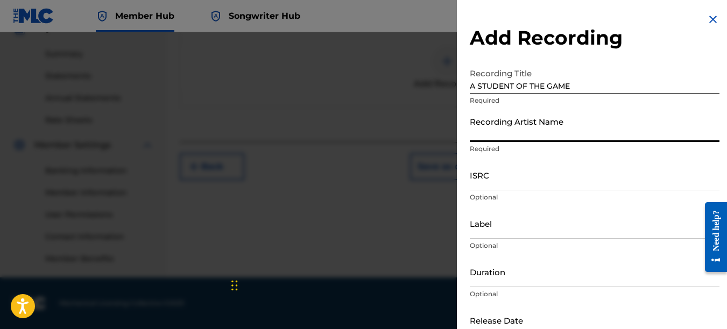
click at [522, 132] on input "Recording Artist Name" at bounding box center [595, 126] width 250 height 31
type input "PAIN"
type input "REKLAWD.ENT"
type input "[DATE]"
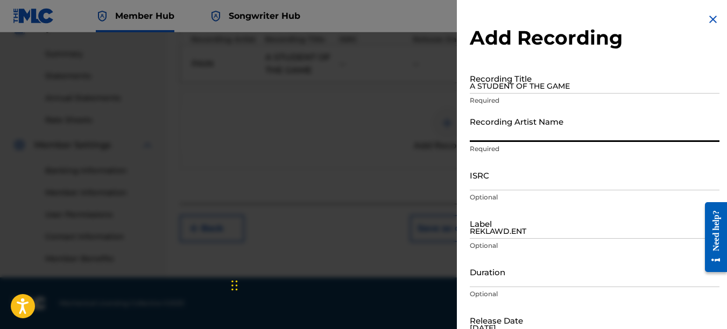
click at [711, 17] on img at bounding box center [712, 19] width 13 height 13
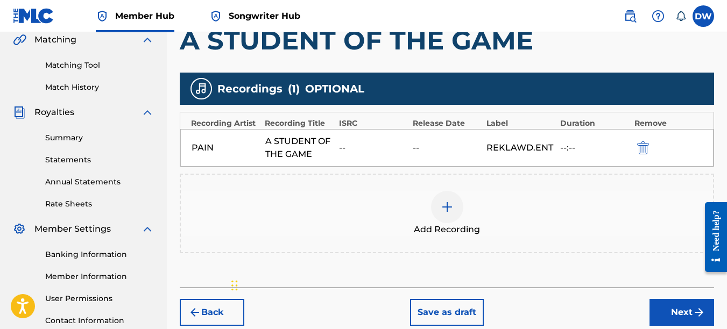
scroll to position [247, 0]
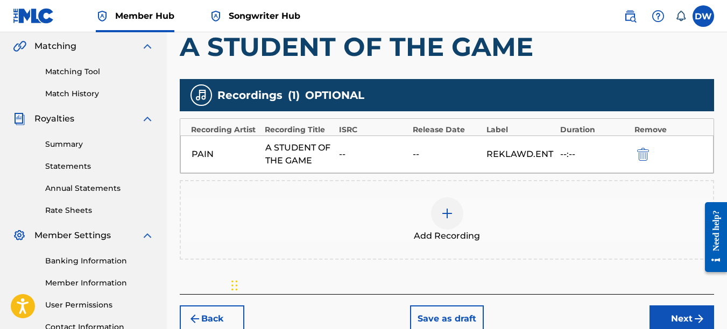
click at [424, 151] on div "--" at bounding box center [447, 154] width 68 height 13
click at [348, 138] on div "PAIN A STUDENT OF THE GAME -- -- REKLAWD.ENT --:--" at bounding box center [446, 155] width 533 height 38
click at [348, 132] on div "ISRC" at bounding box center [373, 129] width 68 height 11
click at [347, 132] on div "ISRC" at bounding box center [373, 129] width 68 height 11
drag, startPoint x: 347, startPoint y: 132, endPoint x: 334, endPoint y: 161, distance: 32.5
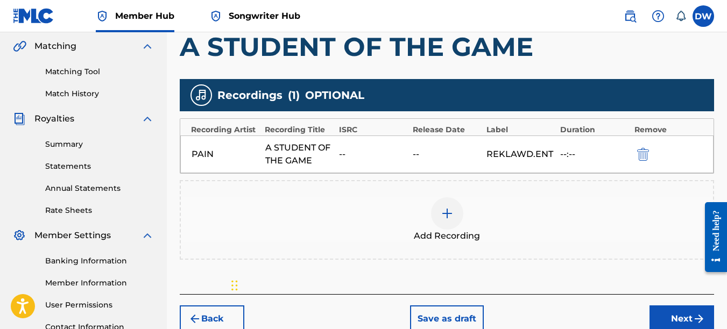
click at [334, 161] on div "PAIN A STUDENT OF THE GAME -- -- REKLAWD.ENT --:--" at bounding box center [446, 155] width 533 height 38
click at [671, 310] on button "Next" at bounding box center [681, 319] width 65 height 27
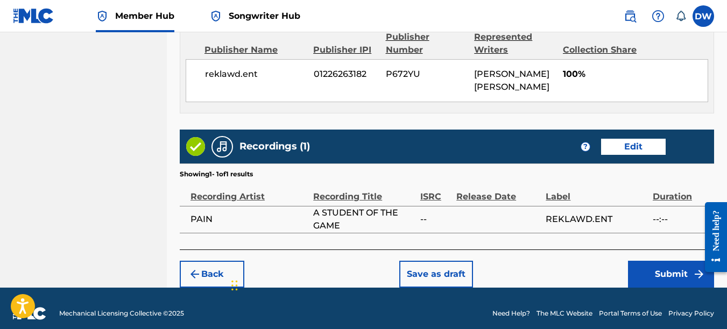
scroll to position [606, 0]
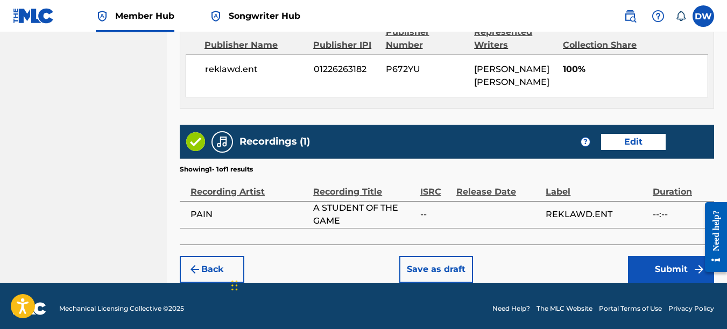
click at [428, 188] on div "ISRC" at bounding box center [435, 186] width 31 height 24
click at [422, 208] on span "--" at bounding box center [435, 214] width 31 height 13
click at [426, 208] on span "--" at bounding box center [435, 214] width 31 height 13
drag, startPoint x: 426, startPoint y: 208, endPoint x: 392, endPoint y: 159, distance: 59.7
click at [392, 159] on section "Showing 1 - 1 of 1 results" at bounding box center [447, 167] width 534 height 16
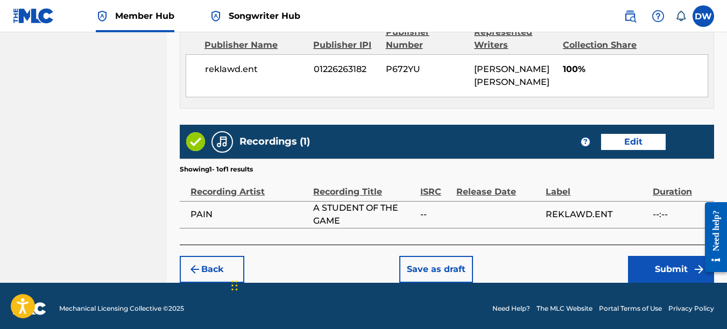
click at [513, 190] on div "Release Date" at bounding box center [498, 186] width 84 height 24
click at [637, 141] on button "Edit" at bounding box center [633, 142] width 65 height 16
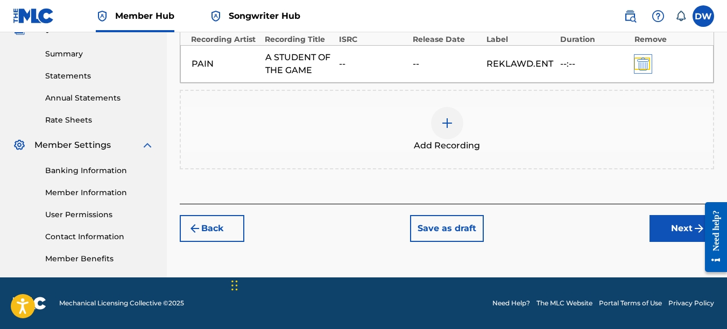
click at [645, 65] on img "submit" at bounding box center [643, 64] width 12 height 13
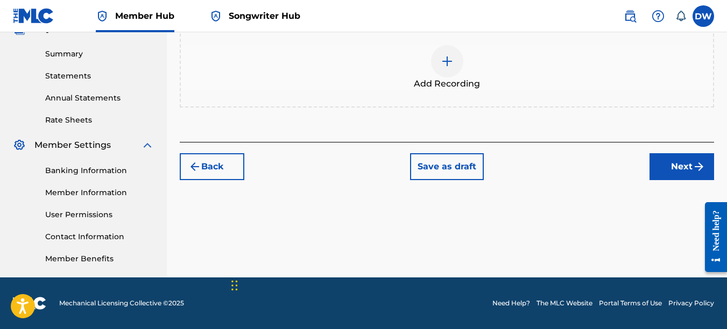
click at [451, 68] on div at bounding box center [447, 61] width 32 height 32
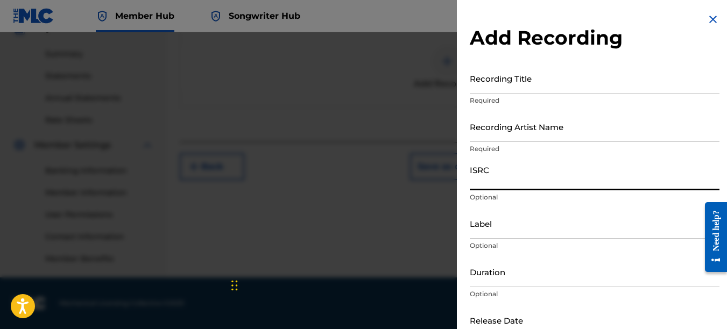
click at [492, 176] on input "ISRC" at bounding box center [595, 175] width 250 height 31
type input "USCGH2429964"
click at [499, 86] on input "Recording Title" at bounding box center [595, 78] width 250 height 31
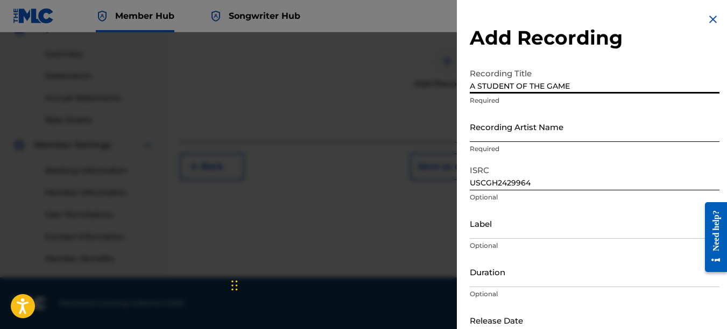
type input "A STUDENT OF THE GAME"
click at [500, 134] on input "Recording Artist Name" at bounding box center [595, 126] width 250 height 31
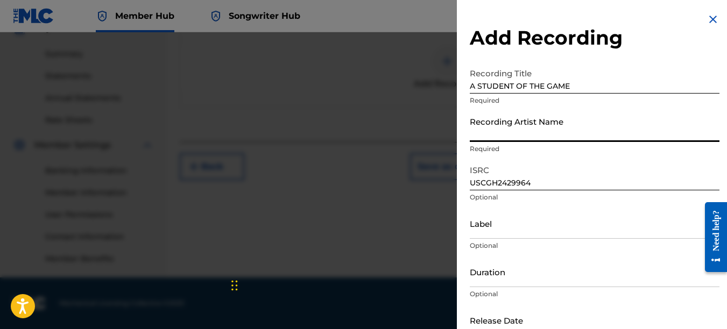
type input "PAIN"
type input "REKLAWD.ENT"
type input "[DATE]"
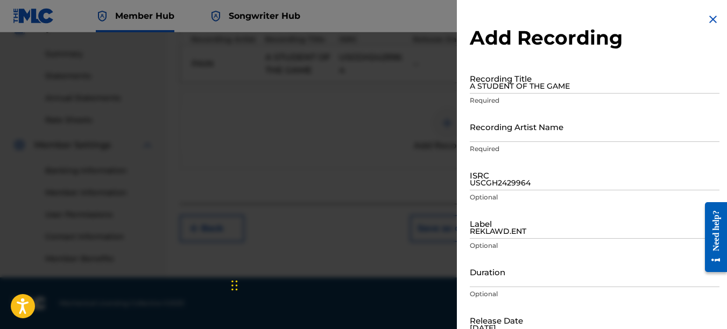
click at [707, 20] on img at bounding box center [712, 19] width 13 height 13
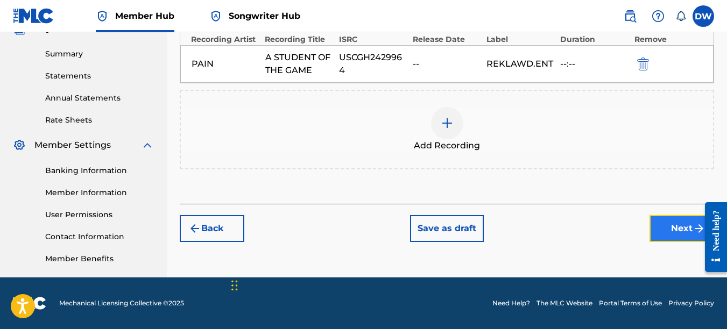
click at [675, 227] on button "Next" at bounding box center [681, 228] width 65 height 27
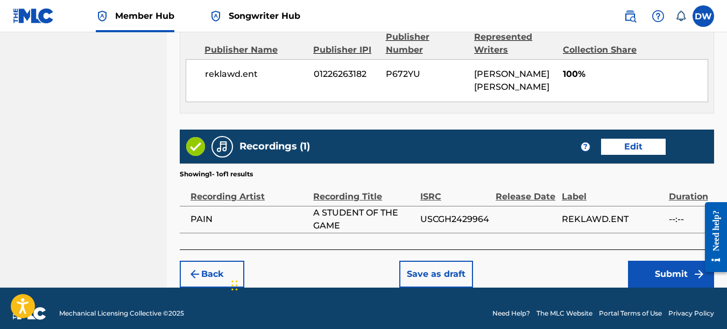
scroll to position [606, 0]
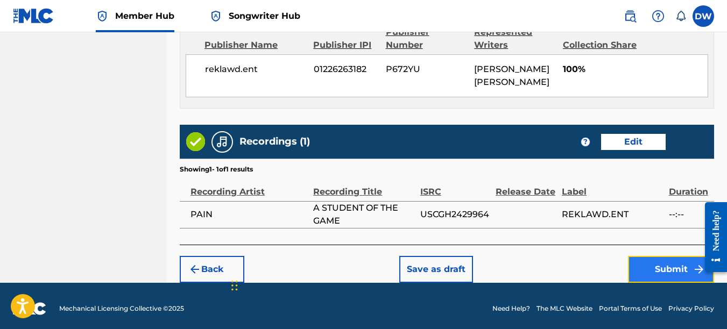
click at [649, 259] on button "Submit" at bounding box center [671, 269] width 86 height 27
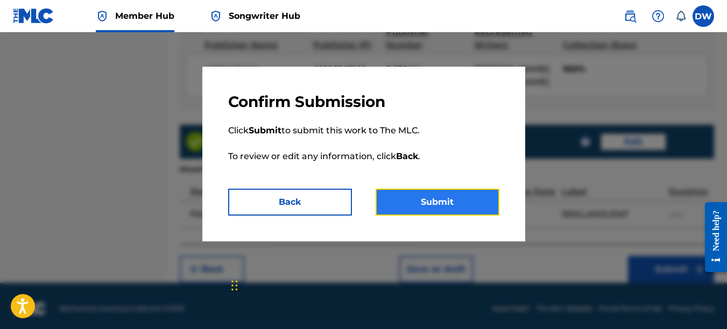
click at [455, 204] on button "Submit" at bounding box center [437, 202] width 124 height 27
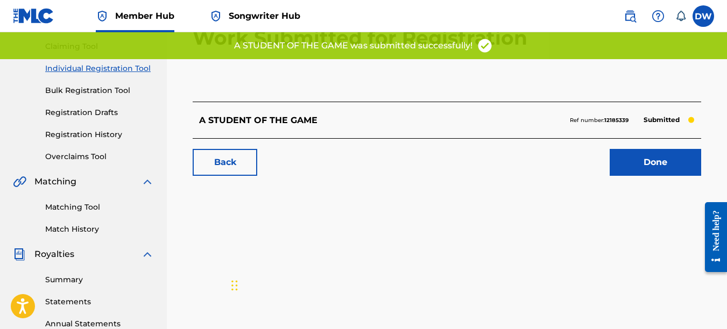
scroll to position [115, 0]
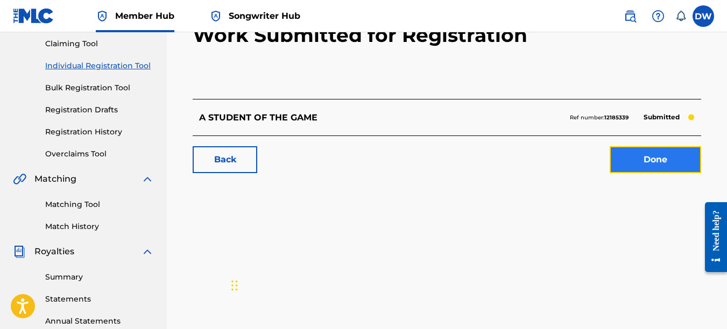
click at [639, 155] on link "Done" at bounding box center [654, 159] width 91 height 27
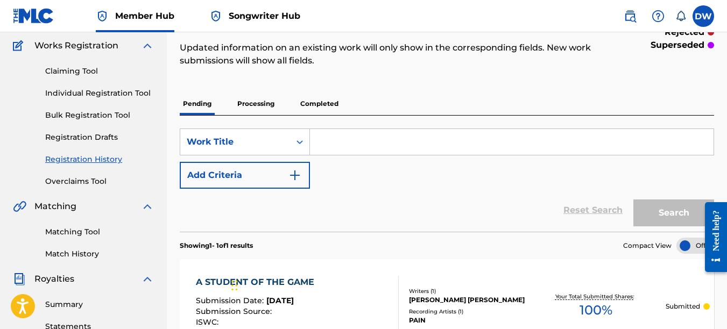
scroll to position [105, 0]
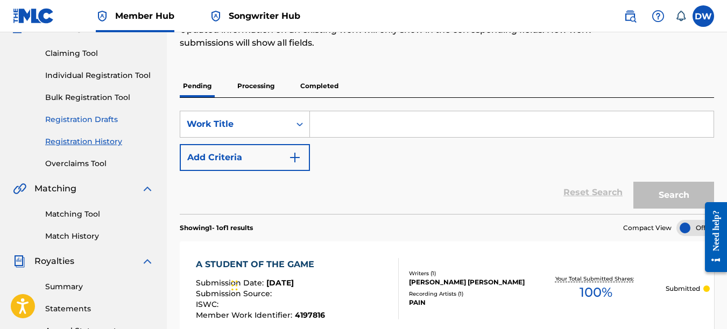
click at [110, 120] on link "Registration Drafts" at bounding box center [99, 119] width 109 height 11
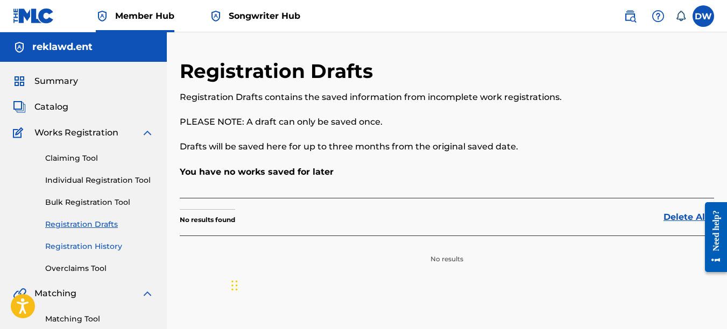
click at [89, 244] on link "Registration History" at bounding box center [99, 246] width 109 height 11
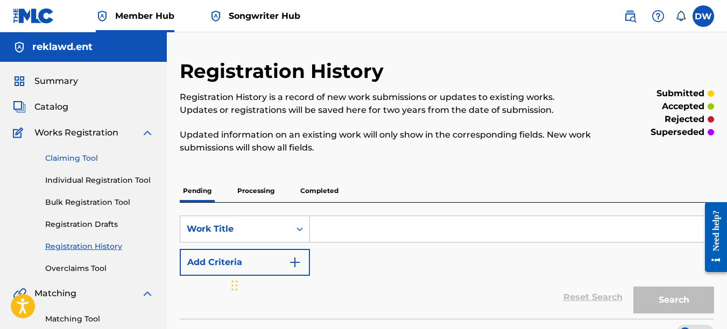
click at [76, 159] on link "Claiming Tool" at bounding box center [99, 158] width 109 height 11
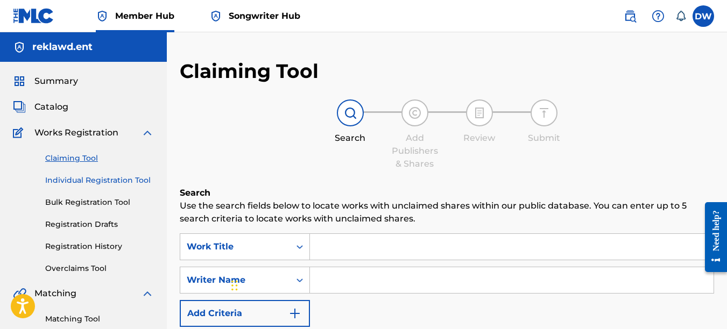
click at [98, 185] on link "Individual Registration Tool" at bounding box center [99, 180] width 109 height 11
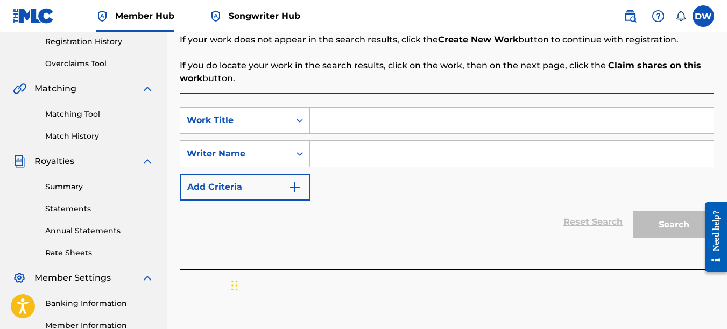
scroll to position [104, 0]
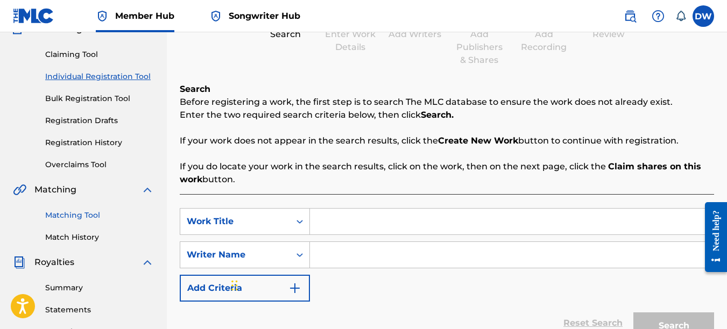
click at [84, 218] on link "Matching Tool" at bounding box center [99, 215] width 109 height 11
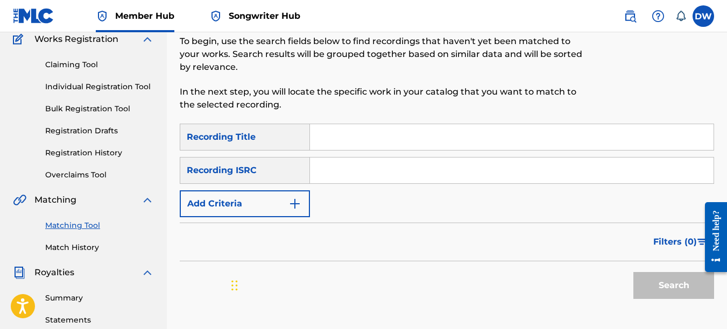
scroll to position [118, 0]
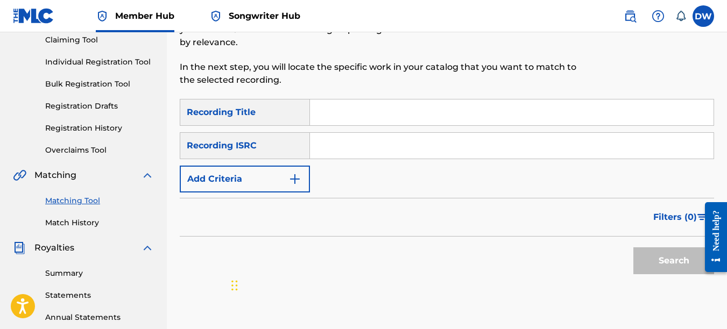
click at [338, 114] on input "Search Form" at bounding box center [511, 113] width 403 height 26
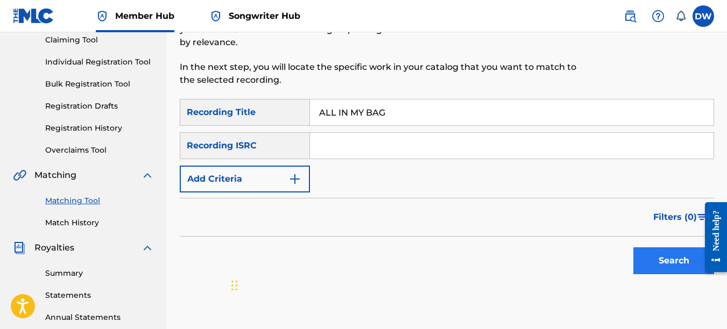
type input "ALL IN MY BAG"
click at [661, 251] on button "Search" at bounding box center [673, 260] width 81 height 27
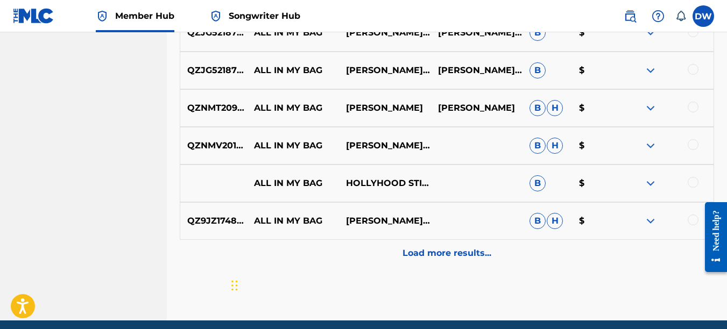
scroll to position [575, 0]
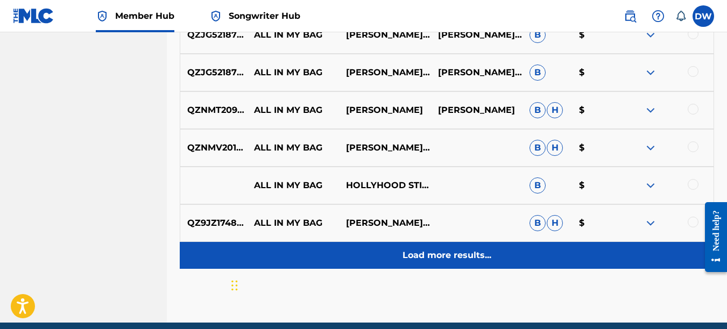
click at [467, 262] on div "Load more results..." at bounding box center [447, 255] width 534 height 27
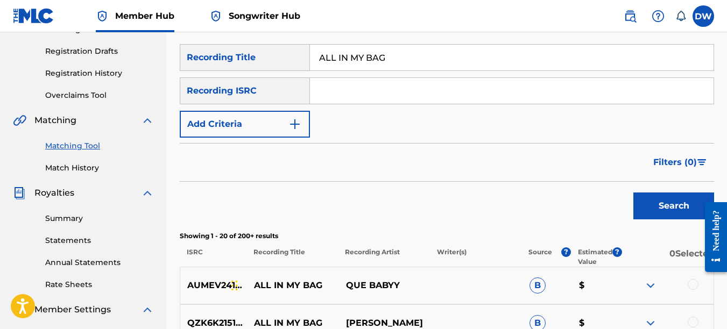
scroll to position [141, 0]
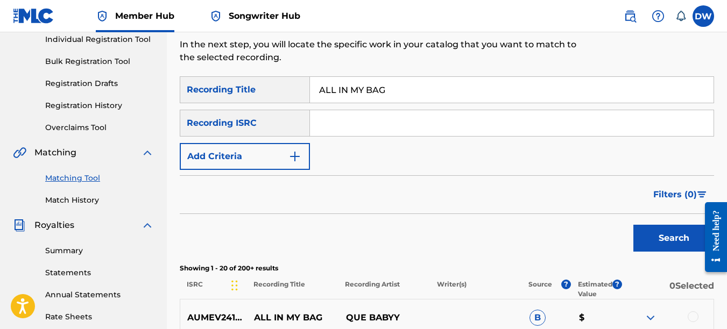
click at [330, 124] on input "Search Form" at bounding box center [511, 123] width 403 height 26
type input "USCGJ2312740"
click at [661, 231] on button "Search" at bounding box center [673, 238] width 81 height 27
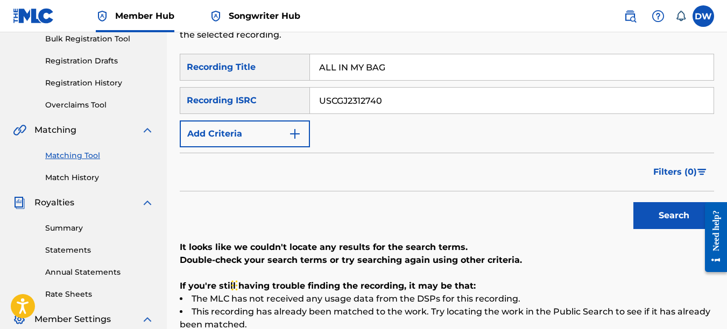
scroll to position [123, 0]
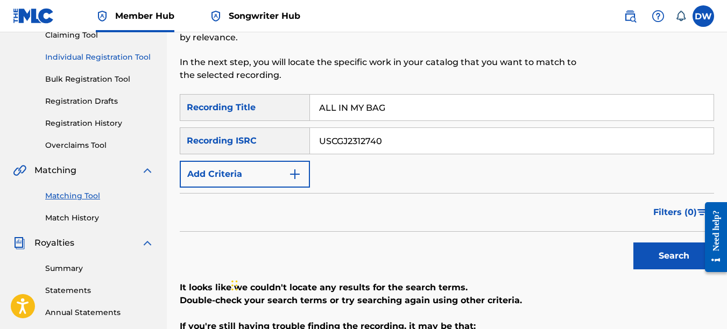
click at [129, 62] on link "Individual Registration Tool" at bounding box center [99, 57] width 109 height 11
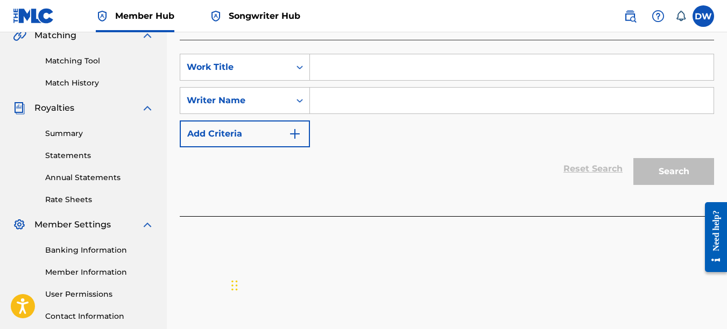
scroll to position [260, 0]
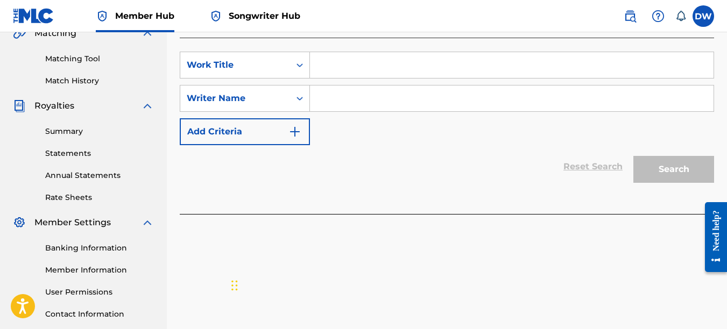
click at [348, 67] on input "Search Form" at bounding box center [511, 65] width 403 height 26
type input "ALL IN MY BAG"
click at [334, 105] on input "Search Form" at bounding box center [511, 99] width 403 height 26
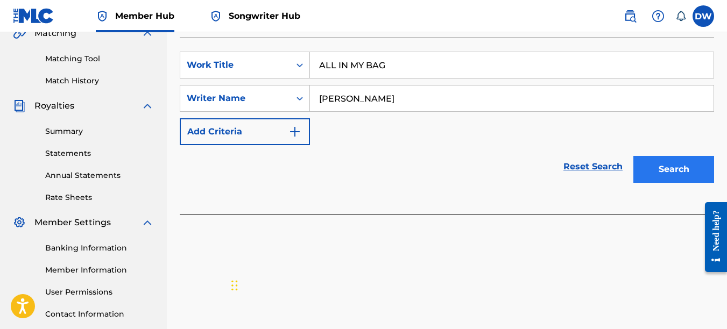
type input "[PERSON_NAME]"
click at [654, 169] on button "Search" at bounding box center [673, 169] width 81 height 27
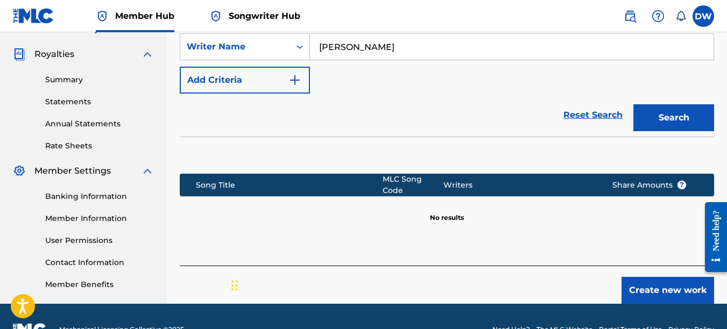
scroll to position [317, 0]
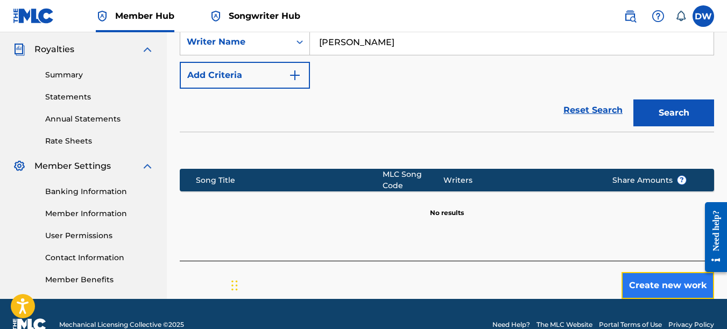
click at [647, 272] on button "Create new work" at bounding box center [667, 285] width 93 height 27
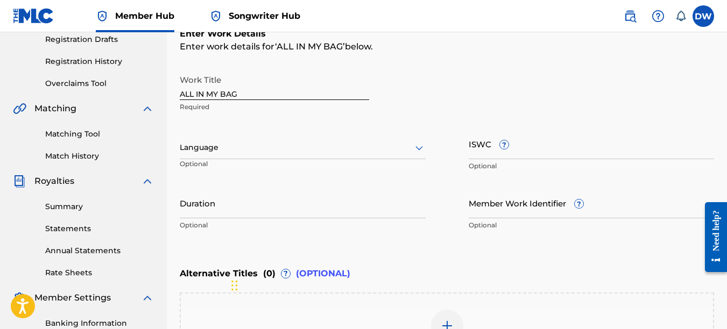
scroll to position [181, 0]
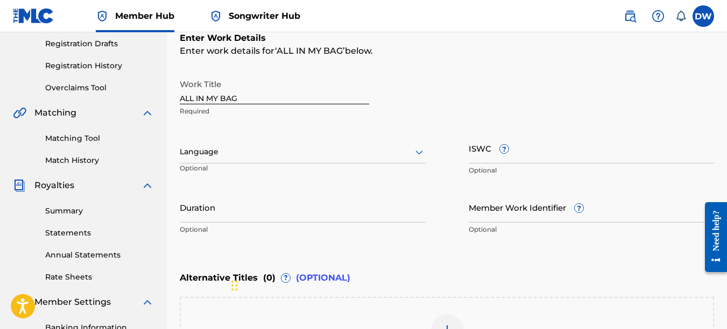
click at [418, 153] on icon at bounding box center [419, 153] width 8 height 4
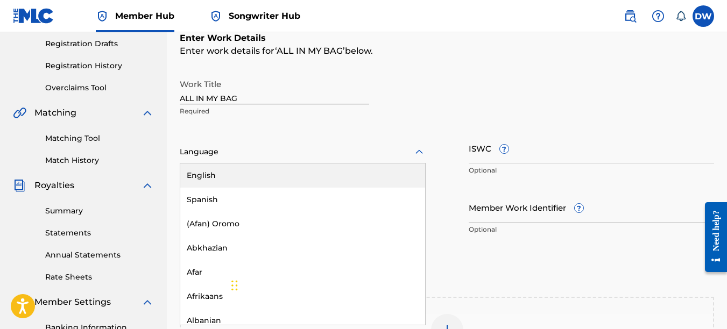
click at [343, 179] on div "English" at bounding box center [302, 176] width 245 height 24
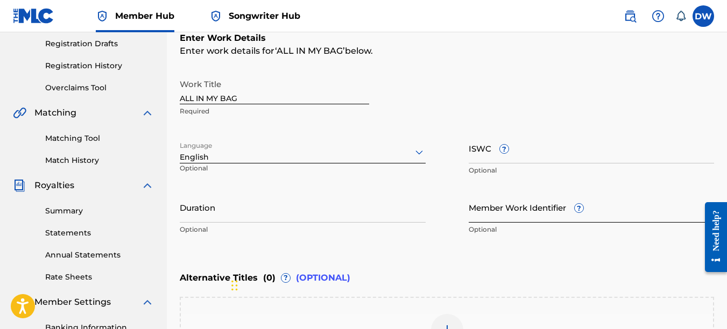
click at [476, 216] on input "Member Work Identifier ?" at bounding box center [592, 207] width 246 height 31
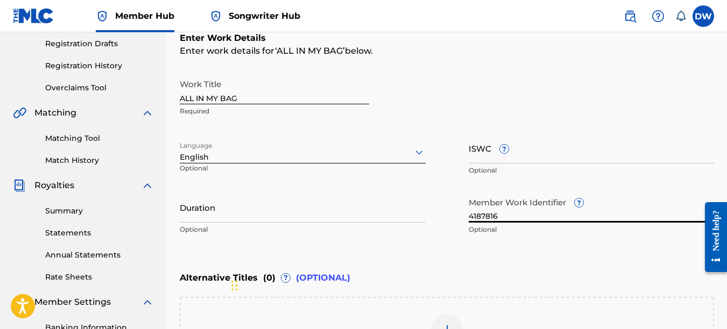
click at [479, 216] on input "4187816" at bounding box center [592, 207] width 246 height 31
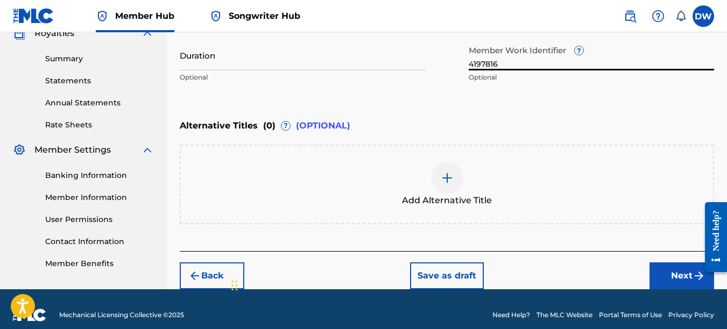
scroll to position [336, 0]
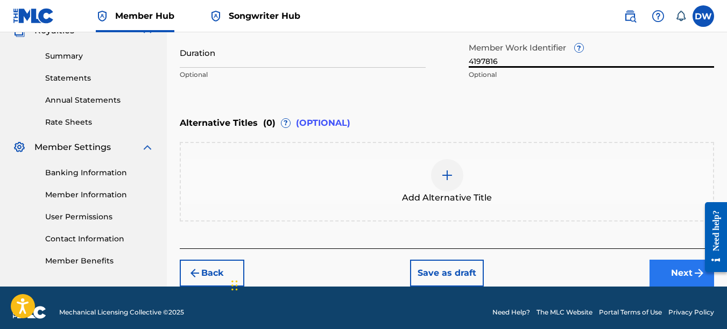
type input "4197816"
click at [662, 271] on button "Next" at bounding box center [681, 273] width 65 height 27
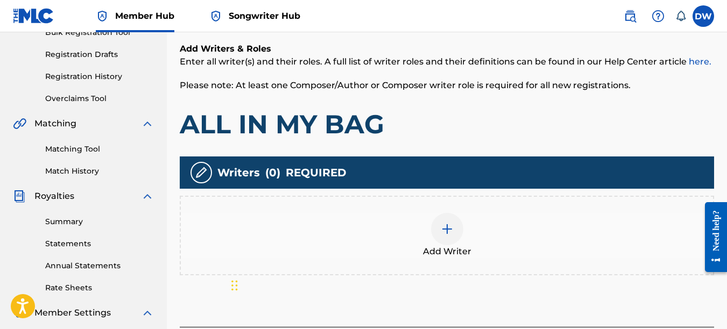
scroll to position [181, 0]
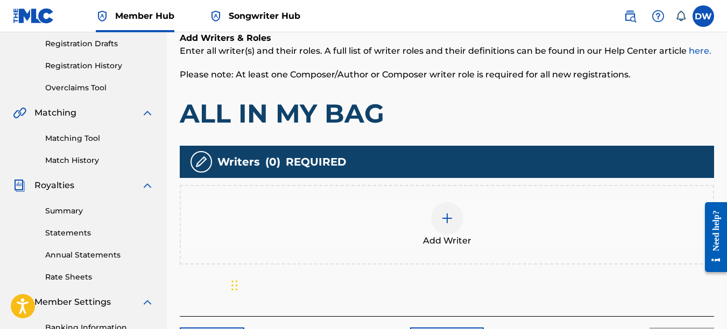
click at [452, 217] on img at bounding box center [447, 218] width 13 height 13
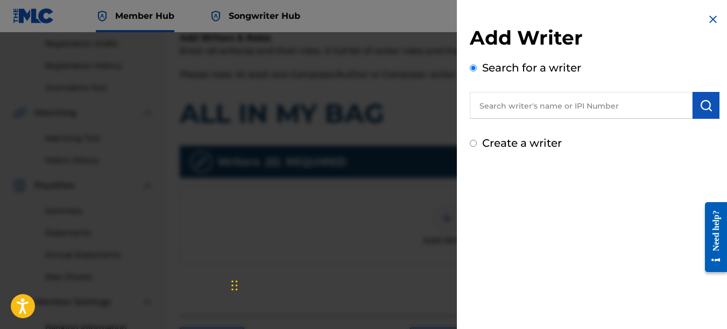
click at [566, 101] on input "text" at bounding box center [581, 105] width 223 height 27
type input "00742767418"
click at [704, 112] on button "submit" at bounding box center [705, 105] width 27 height 27
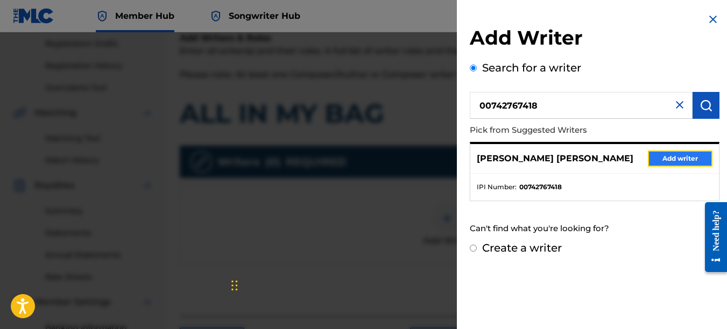
click at [661, 161] on button "Add writer" at bounding box center [680, 159] width 65 height 16
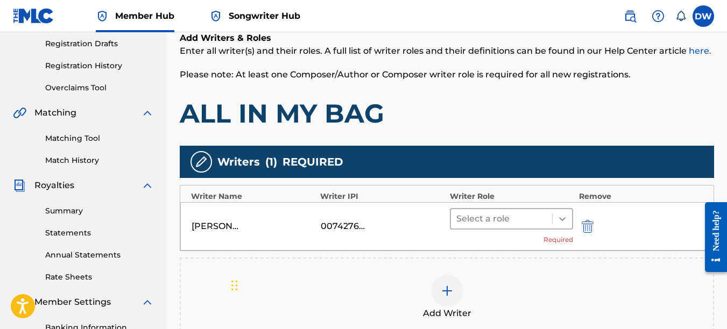
click at [565, 214] on icon at bounding box center [562, 219] width 11 height 11
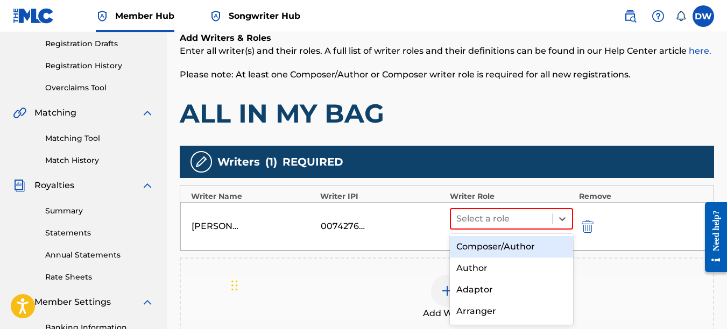
click at [514, 250] on div "Composer/Author" at bounding box center [512, 247] width 124 height 22
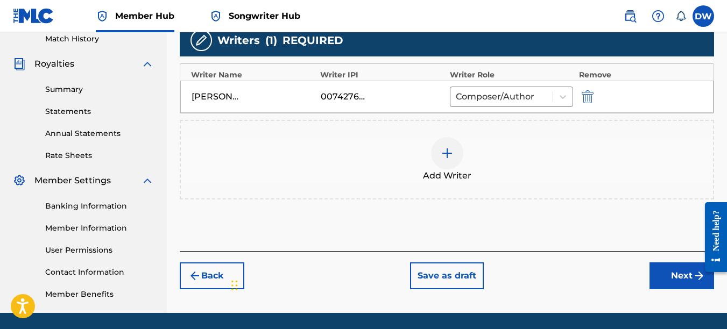
scroll to position [307, 0]
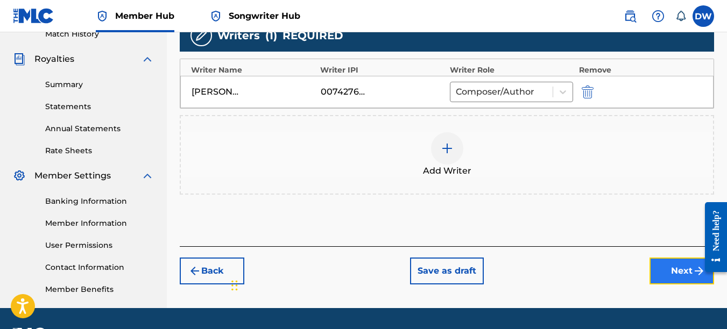
click at [662, 276] on button "Next" at bounding box center [681, 271] width 65 height 27
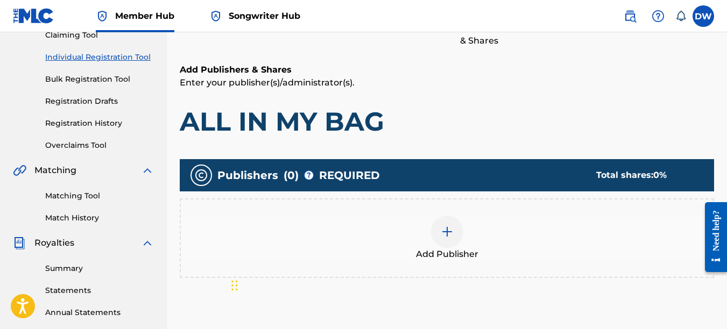
scroll to position [172, 0]
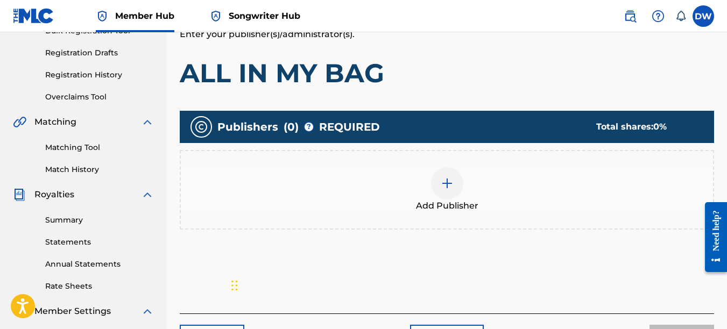
click at [443, 178] on img at bounding box center [447, 183] width 13 height 13
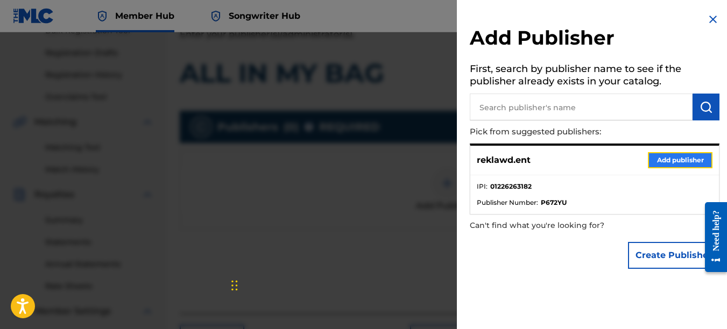
click at [667, 162] on button "Add publisher" at bounding box center [680, 160] width 65 height 16
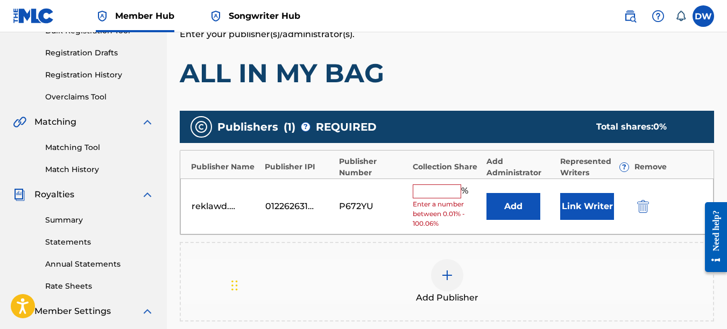
click at [433, 189] on input "text" at bounding box center [437, 192] width 48 height 14
type input "100"
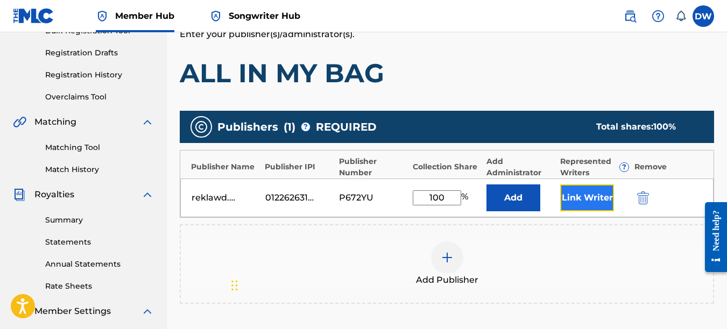
click at [584, 202] on button "Link Writer" at bounding box center [587, 198] width 54 height 27
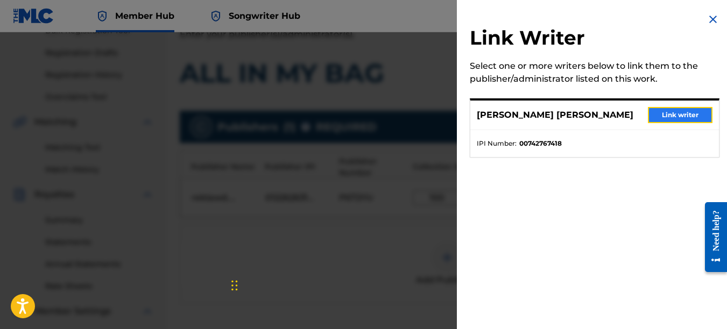
click at [670, 116] on button "Link writer" at bounding box center [680, 115] width 65 height 16
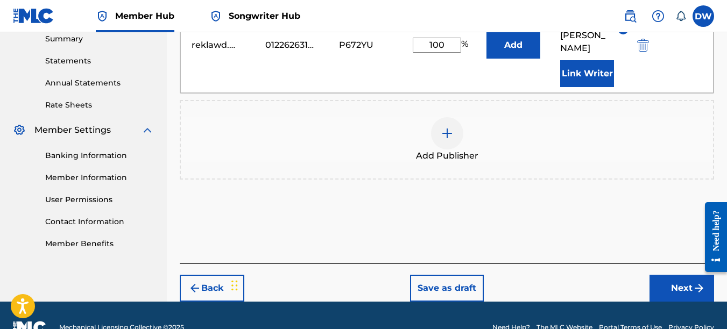
scroll to position [364, 0]
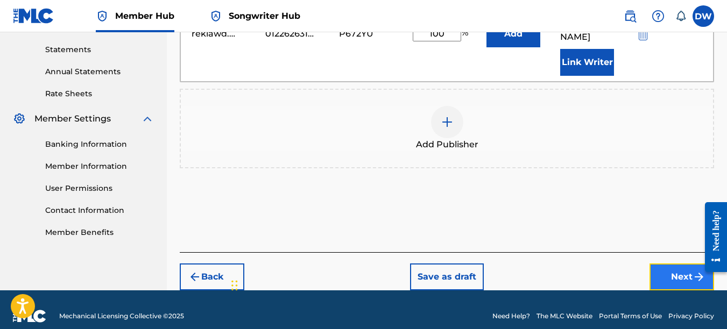
click at [670, 271] on button "Next" at bounding box center [681, 277] width 65 height 27
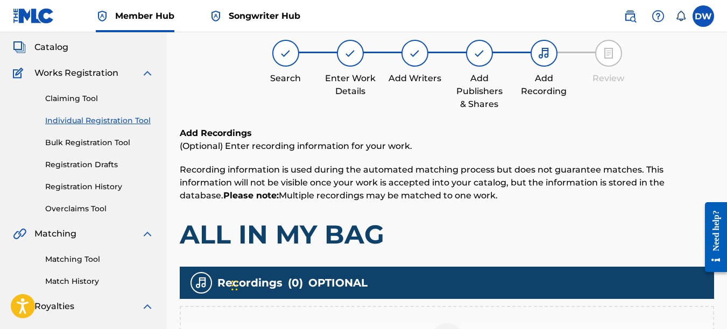
scroll to position [48, 0]
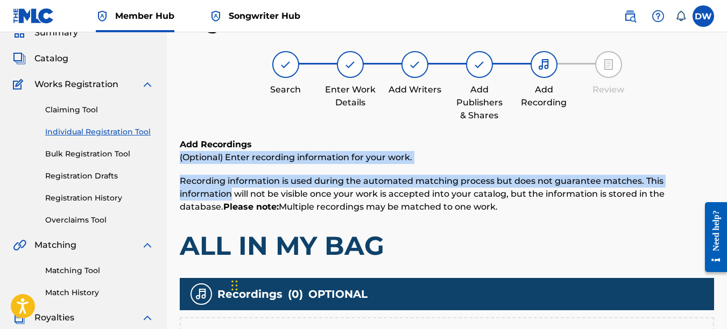
drag, startPoint x: 726, startPoint y: 151, endPoint x: 729, endPoint y: 171, distance: 20.1
click at [726, 171] on html "Accessibility Screen-Reader Guide, Feedback, and Issue Reporting | New window 0…" at bounding box center [363, 116] width 727 height 329
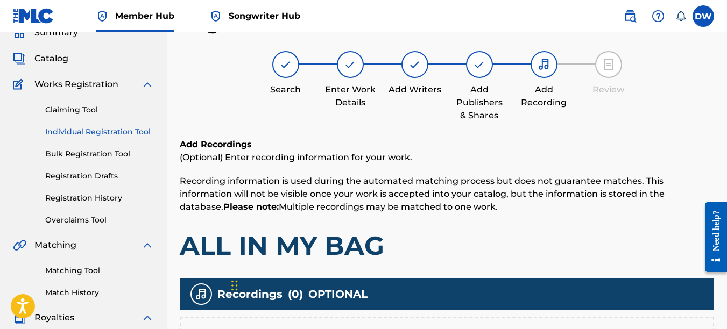
drag, startPoint x: 729, startPoint y: 171, endPoint x: 692, endPoint y: 40, distance: 135.9
click at [692, 40] on div "Register Work Search Enter Work Details Add Writers Add Publishers & Shares Add…" at bounding box center [447, 240] width 534 height 459
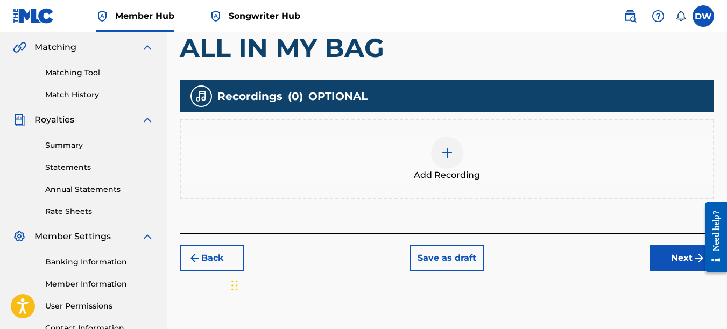
scroll to position [256, 0]
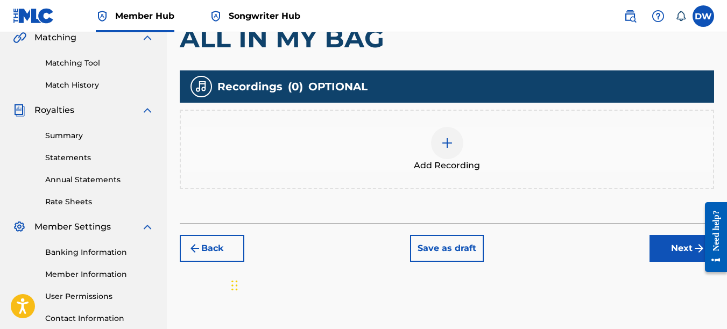
click at [435, 152] on div at bounding box center [447, 143] width 32 height 32
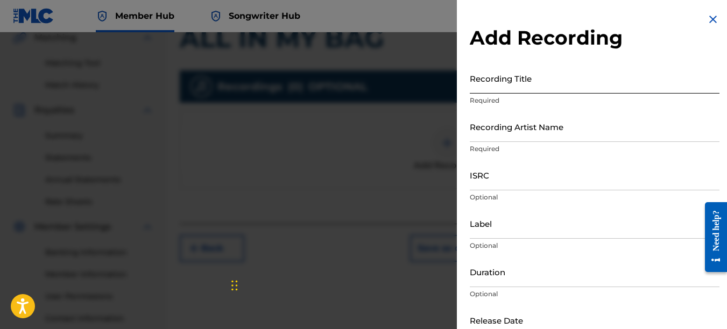
click at [514, 73] on input "Recording Title" at bounding box center [595, 78] width 250 height 31
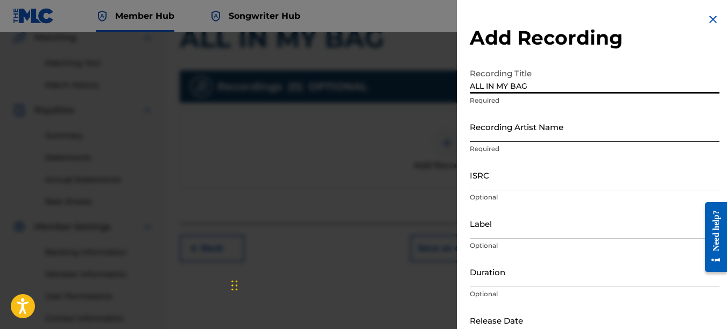
type input "ALL IN MY BAG"
click at [530, 127] on input "Recording Artist Name" at bounding box center [595, 126] width 250 height 31
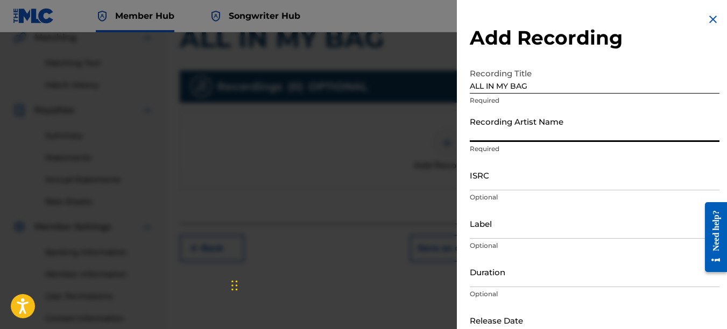
type input "PAIN"
type input "REKLAWD.ENT"
type input "[DATE]"
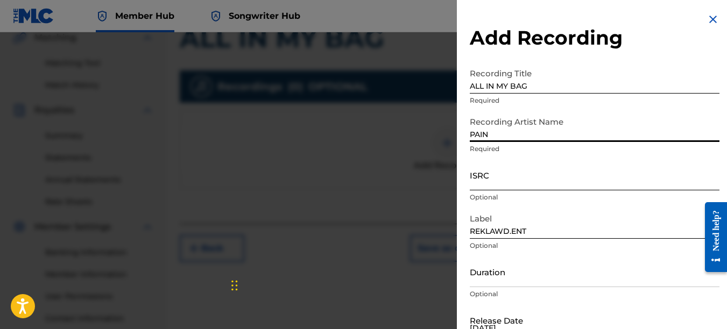
click at [506, 181] on input "ISRC" at bounding box center [595, 175] width 250 height 31
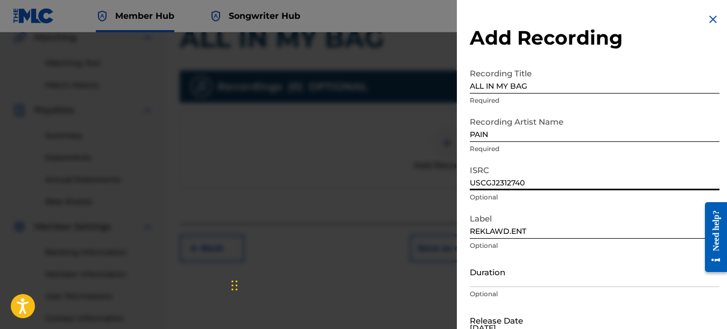
type input "USCGJ2312740"
select select "8"
select select "2025"
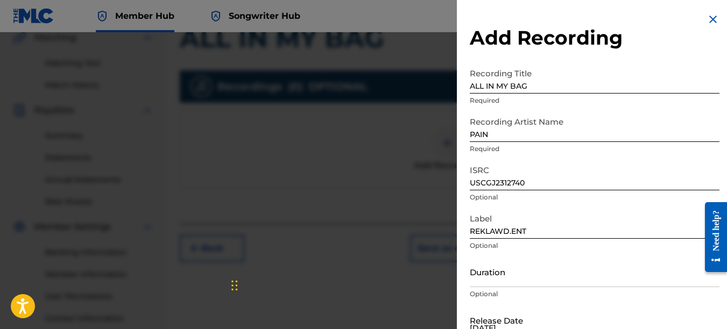
click at [515, 326] on input "[DATE]" at bounding box center [515, 320] width 91 height 31
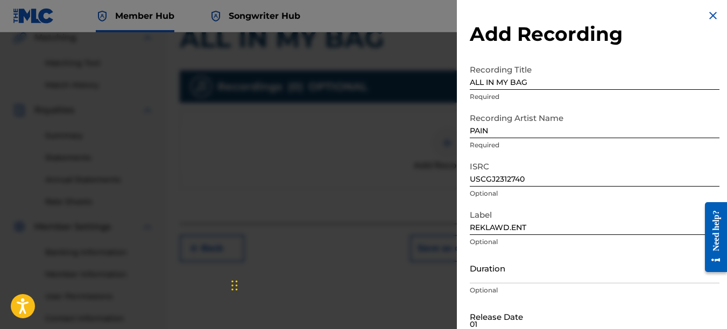
type input "0"
type input "[DATE]"
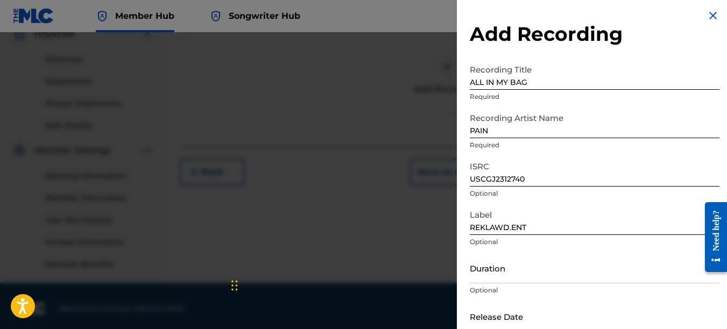
scroll to position [329, 0]
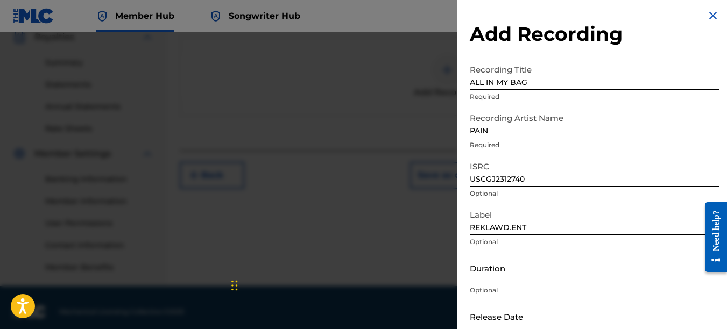
select select "8"
select select "2025"
click at [529, 322] on input "text" at bounding box center [515, 316] width 91 height 31
type input "[DATE]"
select select "8"
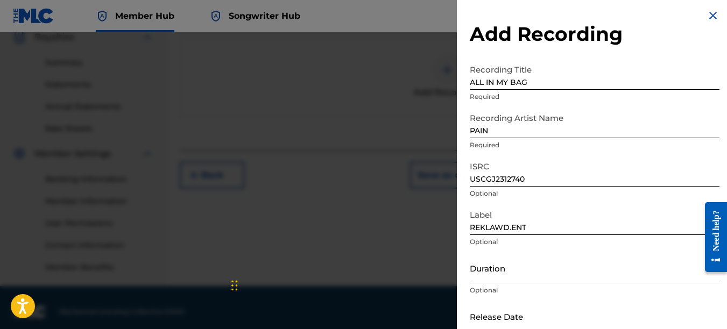
select select "2025"
click at [487, 320] on input "text" at bounding box center [515, 316] width 91 height 31
type input "02092023"
click at [485, 327] on input "text" at bounding box center [515, 316] width 91 height 31
select select "8"
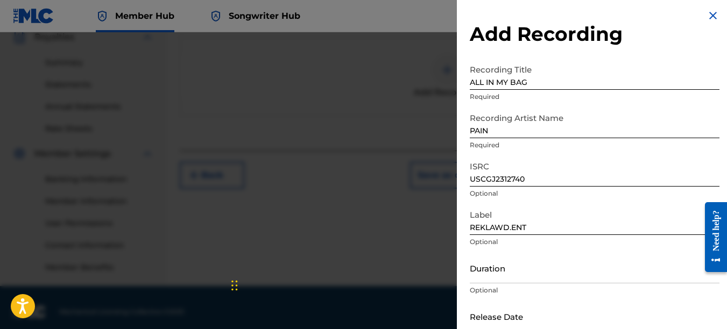
select select "2025"
type input "[DATE]"
click at [706, 16] on img at bounding box center [712, 15] width 13 height 13
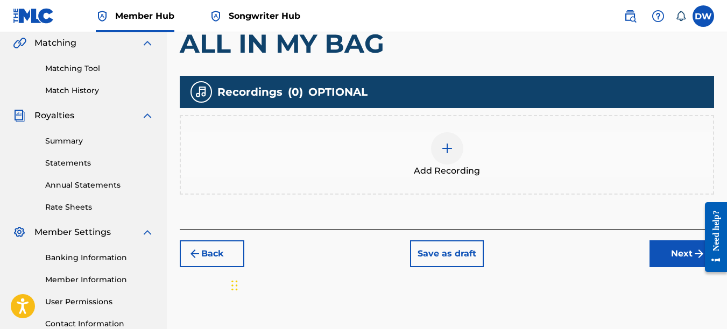
scroll to position [255, 0]
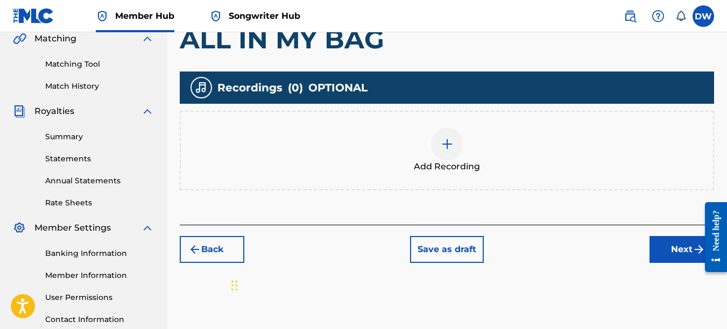
click at [444, 153] on div at bounding box center [447, 144] width 32 height 32
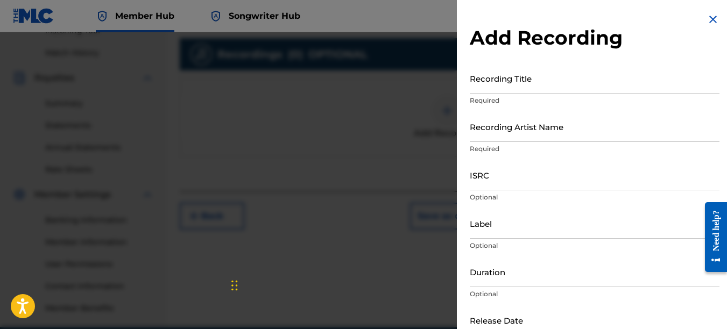
scroll to position [311, 0]
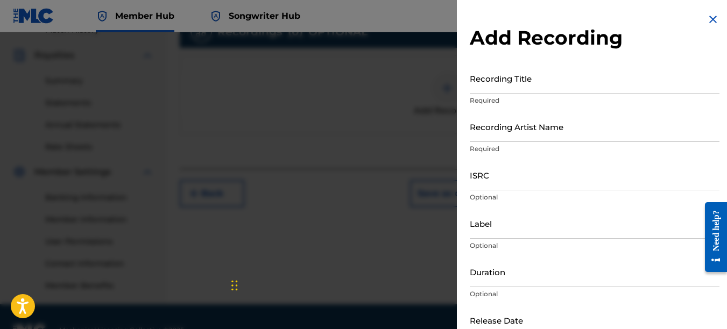
select select "8"
select select "2025"
click at [523, 327] on input "text" at bounding box center [515, 320] width 91 height 31
type input "[DATE]"
type input "PAIN"
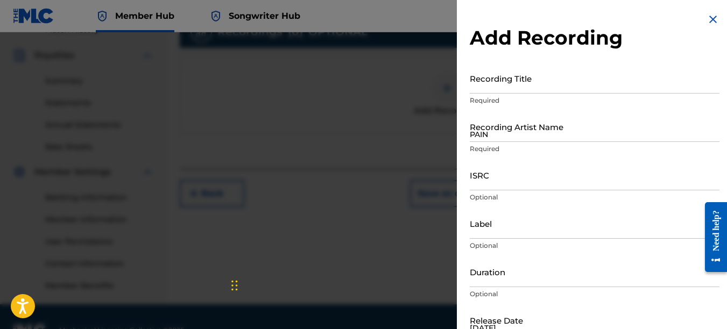
type input "REKLAWD.ENT"
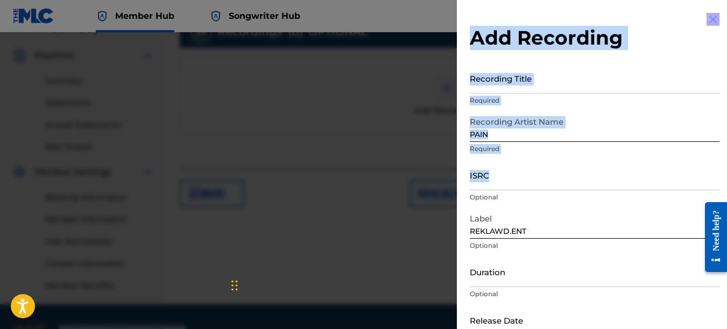
drag, startPoint x: 726, startPoint y: 171, endPoint x: 732, endPoint y: 129, distance: 42.4
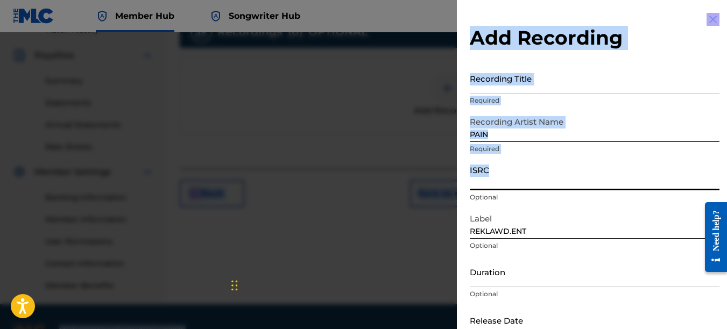
drag, startPoint x: 730, startPoint y: 129, endPoint x: 686, endPoint y: 165, distance: 56.2
click at [686, 165] on input "ISRC" at bounding box center [595, 175] width 250 height 31
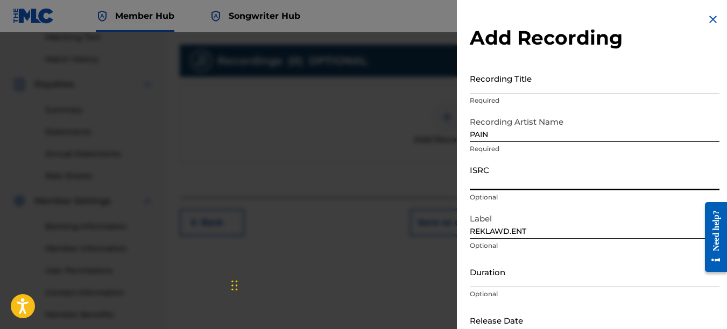
scroll to position [299, 0]
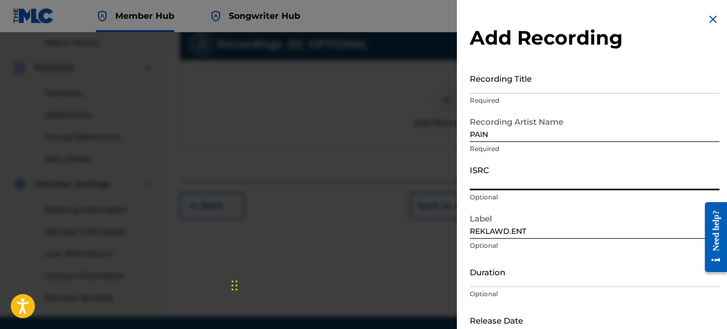
click at [504, 173] on input "ISRC" at bounding box center [595, 175] width 250 height 31
type input "USCGJ2312740"
click at [520, 89] on input "Recording Title" at bounding box center [595, 78] width 250 height 31
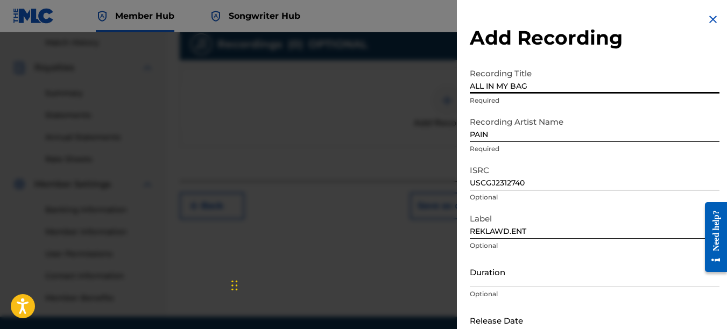
type input "ALL IN MY BAG"
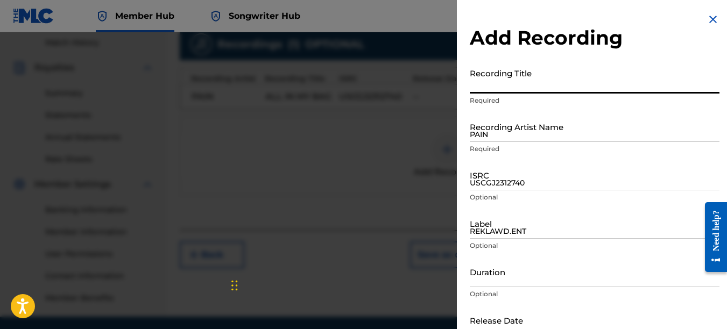
click at [706, 14] on img at bounding box center [712, 19] width 13 height 13
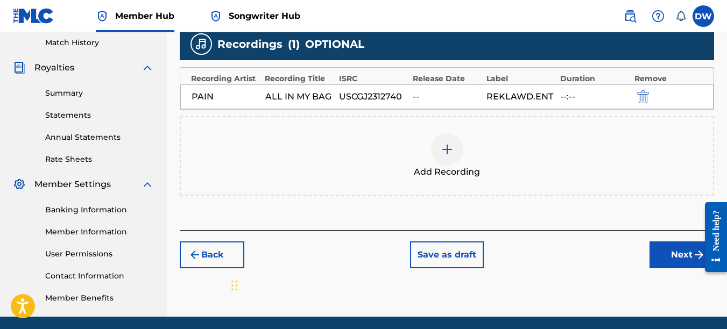
click at [447, 82] on div "Release Date" at bounding box center [447, 78] width 68 height 11
click at [444, 95] on div "--" at bounding box center [447, 96] width 68 height 13
click at [441, 75] on div "Release Date" at bounding box center [447, 78] width 68 height 11
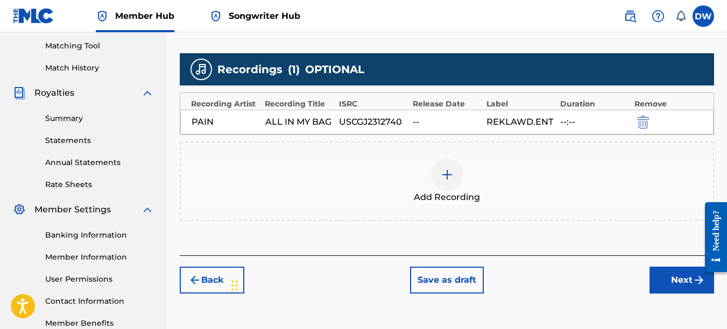
scroll to position [285, 0]
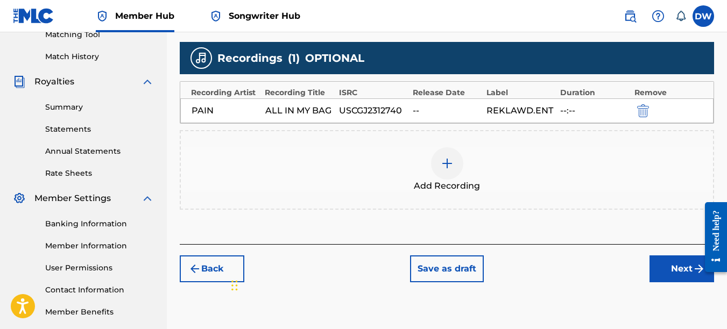
click at [449, 171] on div at bounding box center [447, 163] width 32 height 32
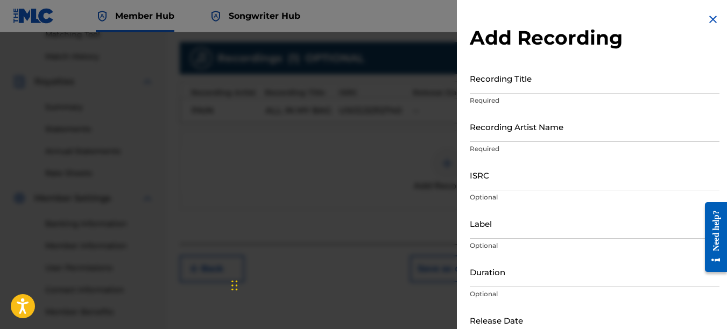
click at [531, 324] on input "text" at bounding box center [515, 320] width 91 height 31
select select "8"
select select "2025"
type input "[DATE]"
click at [513, 76] on input "Recording Title" at bounding box center [595, 78] width 250 height 31
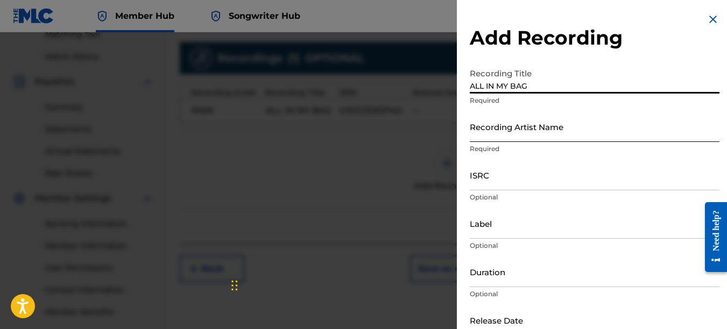
type input "ALL IN MY BAG"
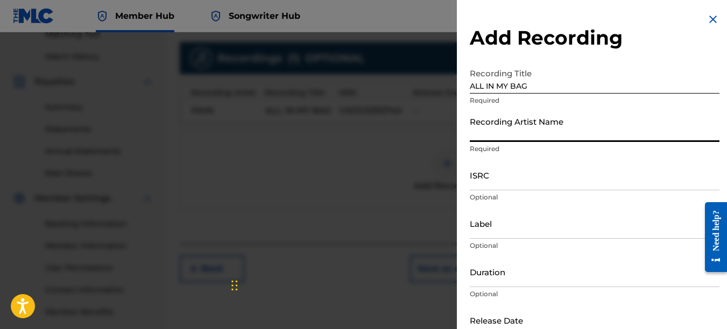
click at [528, 134] on input "Recording Artist Name" at bounding box center [595, 126] width 250 height 31
type input "PAIN"
type input "REKLAWD.ENT"
click at [548, 313] on input "text" at bounding box center [515, 320] width 91 height 31
select select "8"
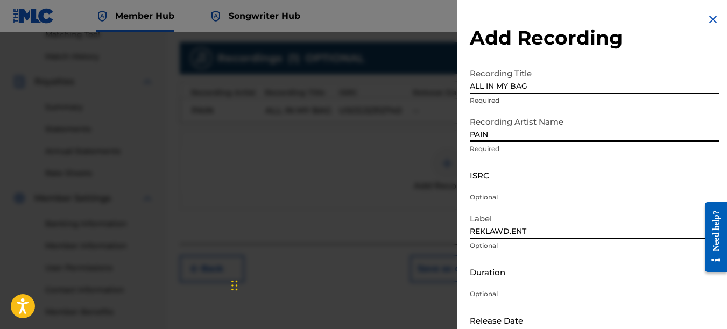
select select "2025"
type input "[DATE]"
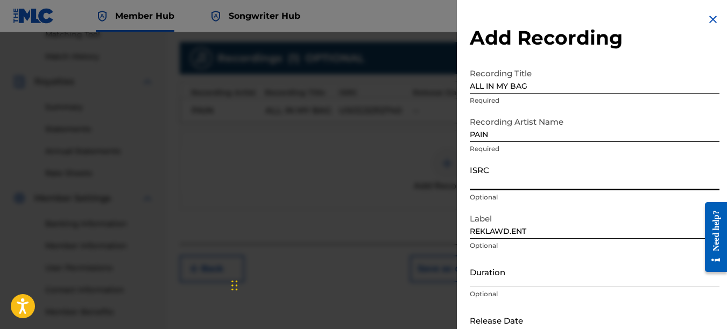
click at [507, 180] on input "ISRC" at bounding box center [595, 175] width 250 height 31
click at [514, 313] on input "text" at bounding box center [515, 320] width 91 height 31
select select "8"
select select "2025"
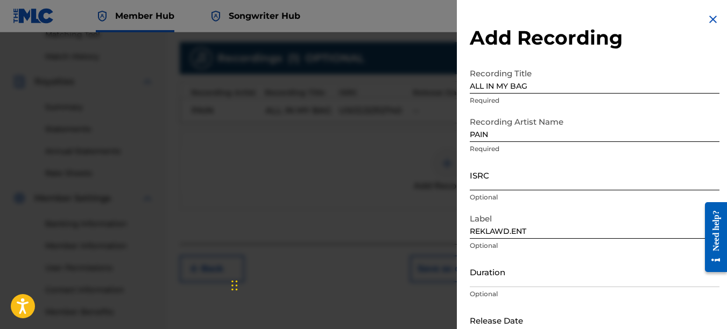
click at [495, 172] on input "ISRC" at bounding box center [595, 175] width 250 height 31
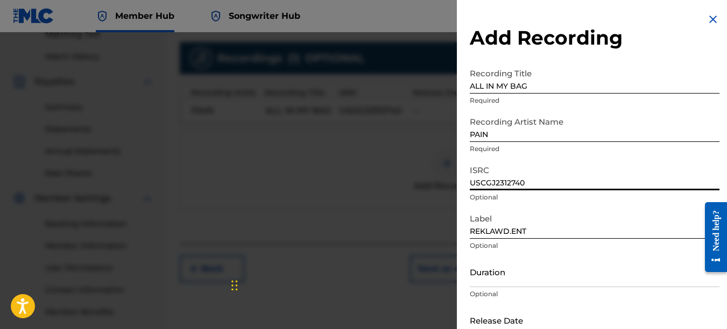
type input "USCGJ2312740"
click at [501, 309] on input "text" at bounding box center [515, 320] width 91 height 31
select select "8"
select select "2025"
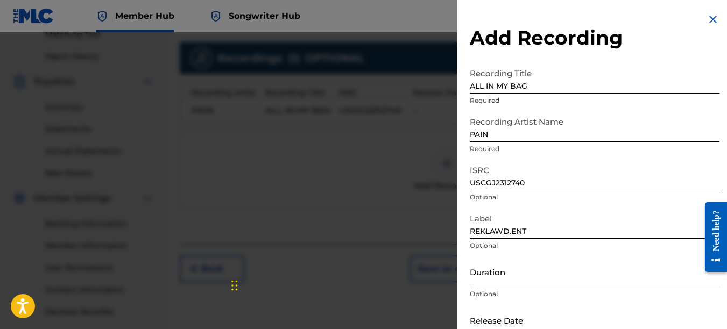
type input "[DATE]"
click at [498, 320] on input "text" at bounding box center [515, 320] width 91 height 31
select select "8"
select select "2025"
type input "[DATE]"
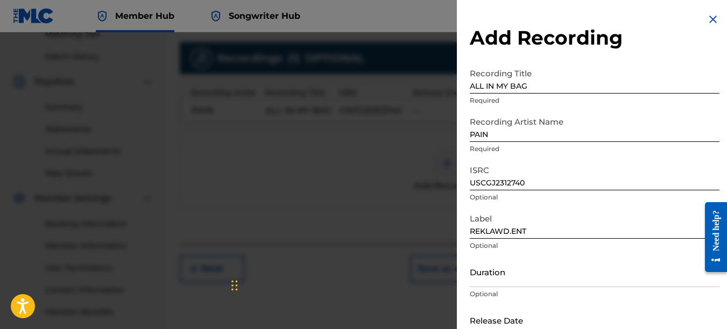
click at [514, 306] on input "text" at bounding box center [515, 320] width 91 height 31
select select "8"
select select "2025"
type input "[DATE]"
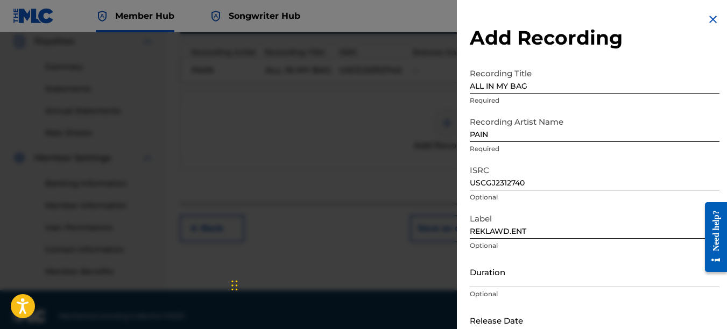
scroll to position [334, 0]
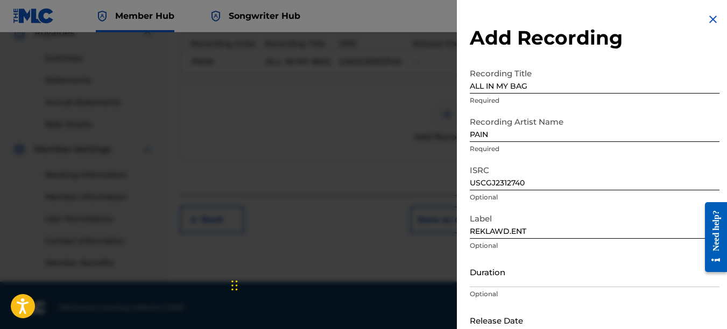
select select "8"
select select "2025"
click at [552, 317] on input "text" at bounding box center [515, 320] width 91 height 31
type input "[DATE]"
click at [711, 16] on img at bounding box center [712, 19] width 13 height 13
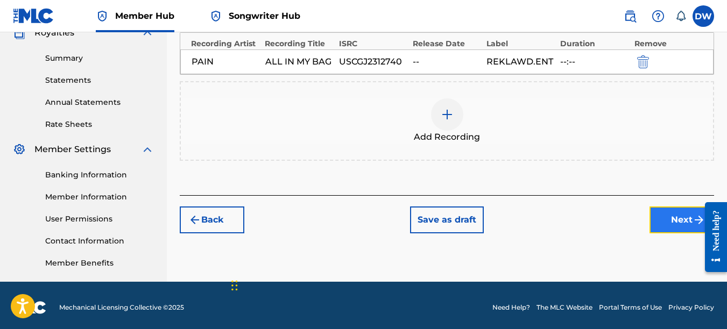
click at [667, 217] on button "Next" at bounding box center [681, 220] width 65 height 27
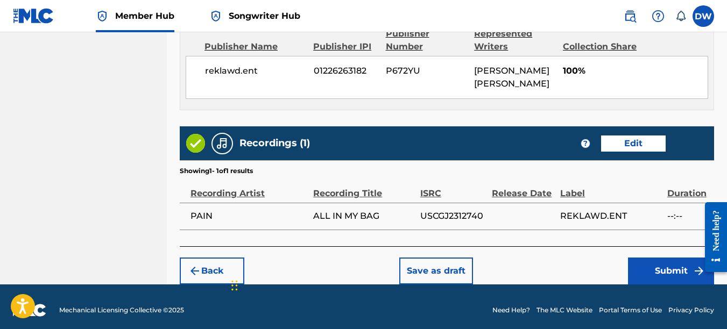
scroll to position [606, 0]
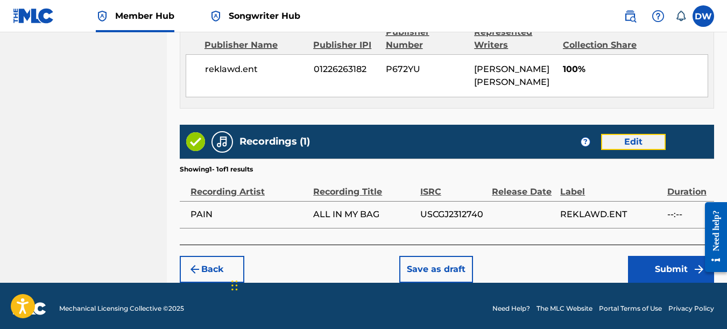
click at [636, 136] on button "Edit" at bounding box center [633, 142] width 65 height 16
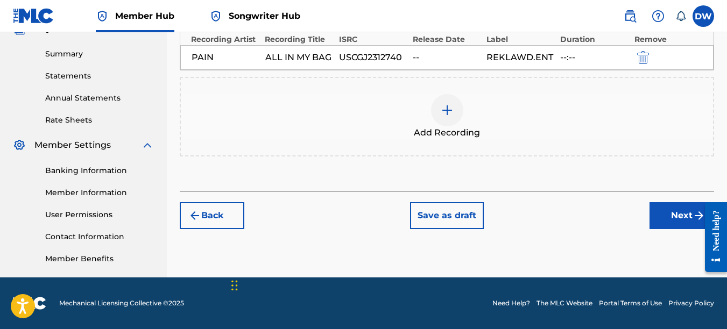
scroll to position [338, 0]
click at [437, 60] on div "--" at bounding box center [447, 57] width 68 height 13
click at [442, 112] on img at bounding box center [447, 110] width 13 height 13
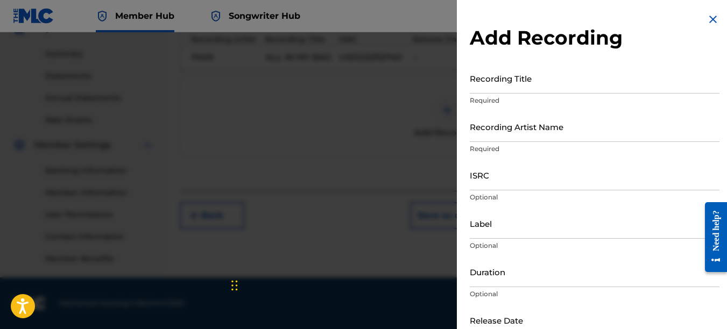
click at [506, 320] on input "text" at bounding box center [515, 320] width 91 height 31
select select "8"
select select "2025"
type input "[DATE]"
type input "PAIN"
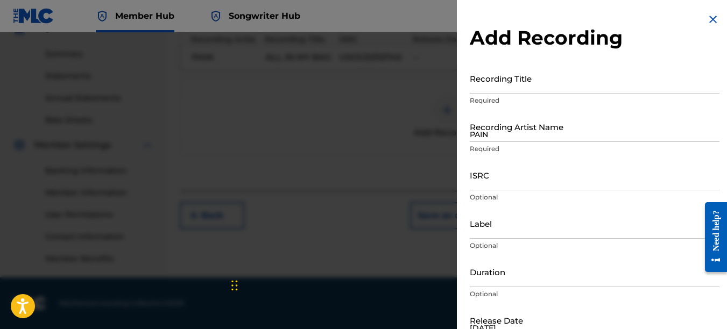
type input "REKLAWD.ENT"
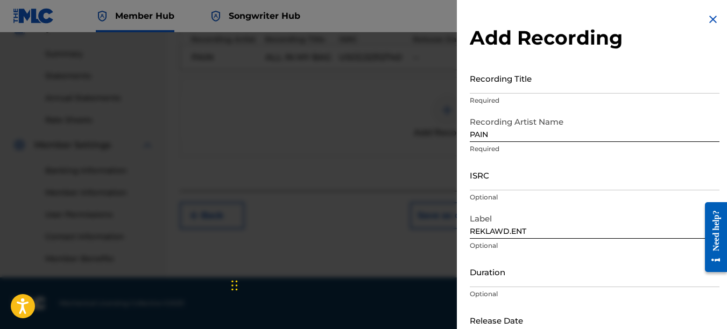
click at [531, 316] on input "text" at bounding box center [515, 320] width 91 height 31
select select "8"
select select "2025"
type input "[DATE]"
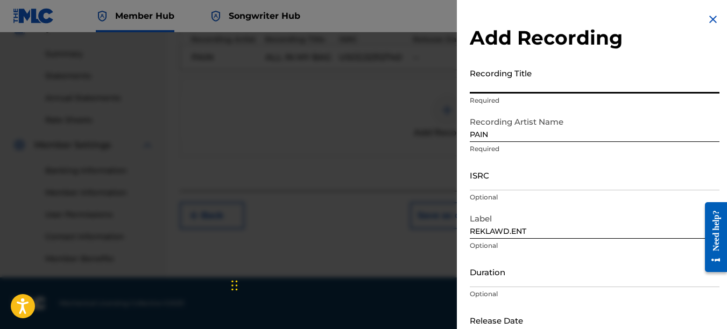
click at [531, 77] on input "Recording Title" at bounding box center [595, 78] width 250 height 31
select select "8"
select select "2025"
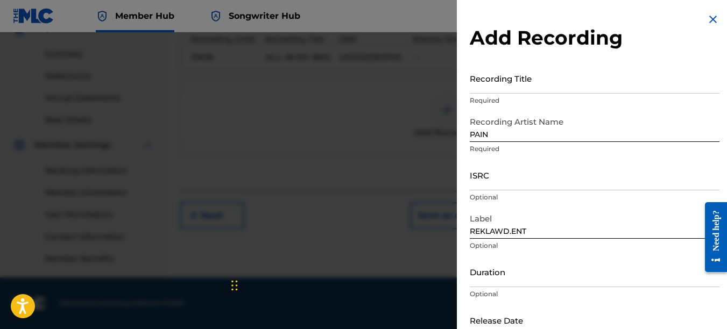
click at [501, 315] on input "text" at bounding box center [515, 320] width 91 height 31
type input "[DATE]"
click at [499, 183] on input "ISRC" at bounding box center [595, 175] width 250 height 31
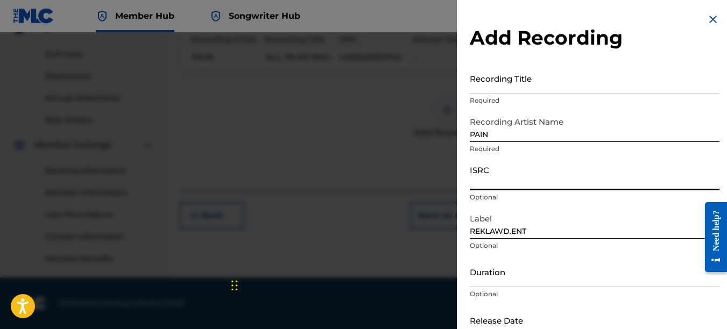
click at [706, 20] on img at bounding box center [712, 19] width 13 height 13
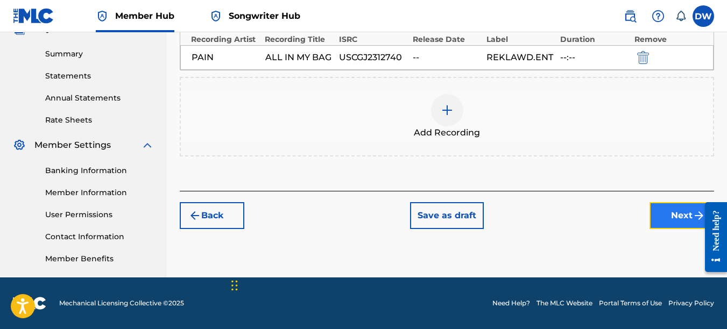
click at [674, 212] on button "Next" at bounding box center [681, 215] width 65 height 27
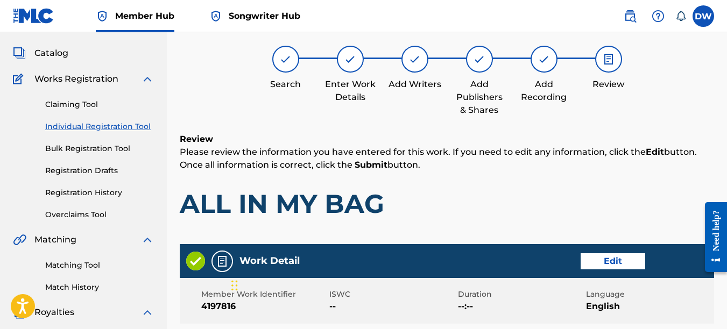
scroll to position [48, 0]
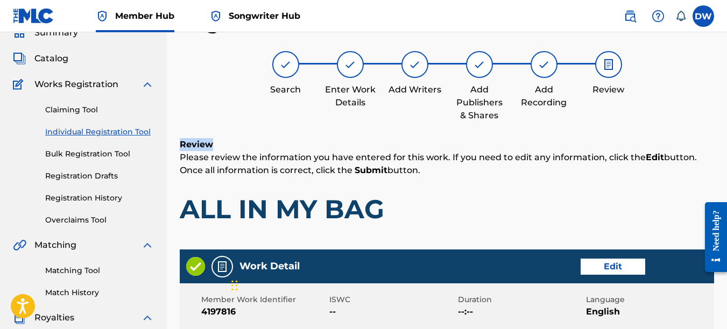
drag, startPoint x: 726, startPoint y: 117, endPoint x: 725, endPoint y: 143, distance: 25.8
drag, startPoint x: 725, startPoint y: 143, endPoint x: 691, endPoint y: 35, distance: 113.3
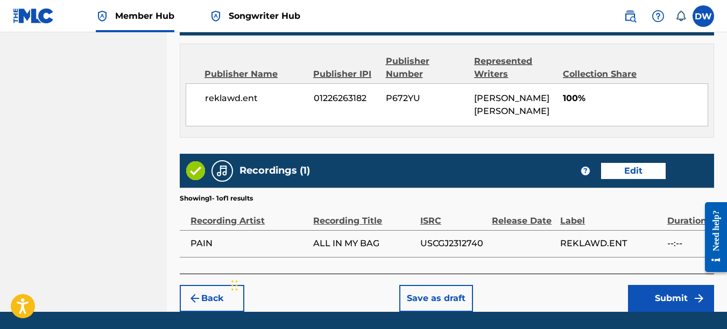
scroll to position [590, 0]
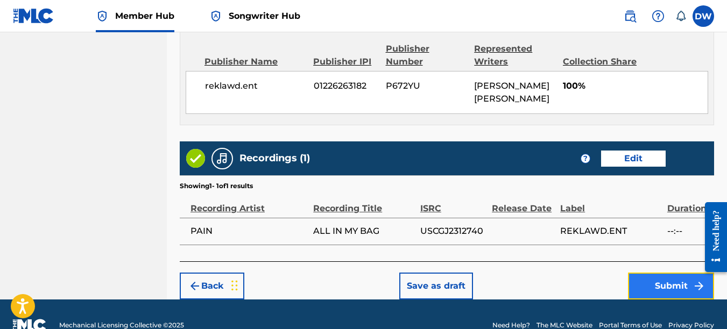
click at [640, 280] on button "Submit" at bounding box center [671, 286] width 86 height 27
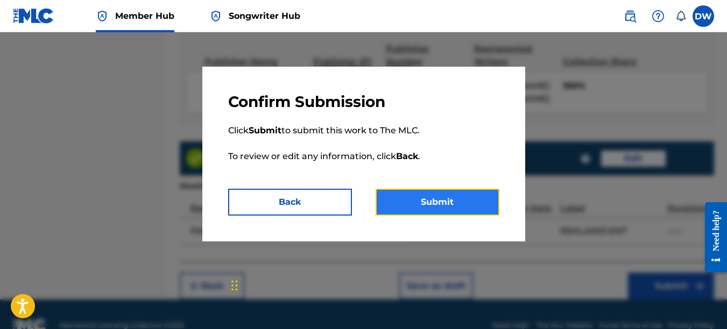
click at [457, 202] on button "Submit" at bounding box center [437, 202] width 124 height 27
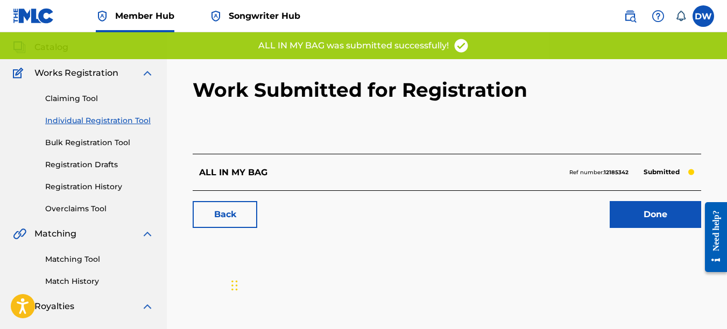
scroll to position [65, 0]
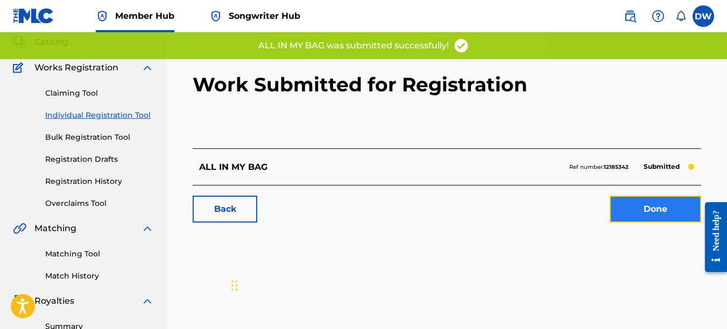
click at [630, 210] on link "Done" at bounding box center [654, 209] width 91 height 27
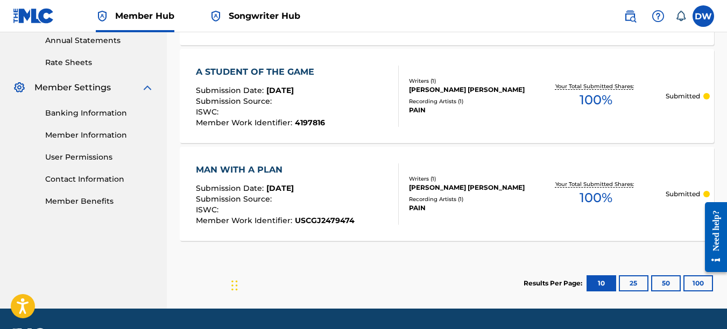
scroll to position [393, 0]
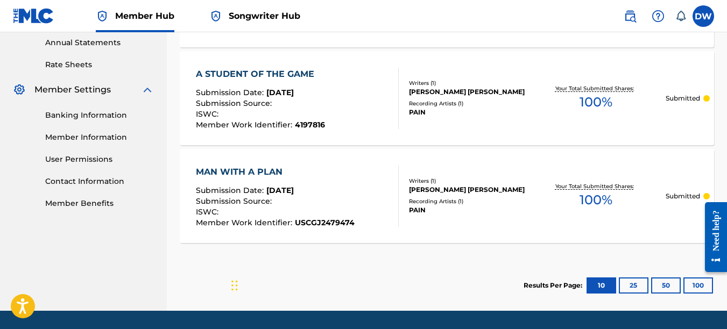
click at [341, 221] on span "USCGJ2479474" at bounding box center [325, 223] width 60 height 10
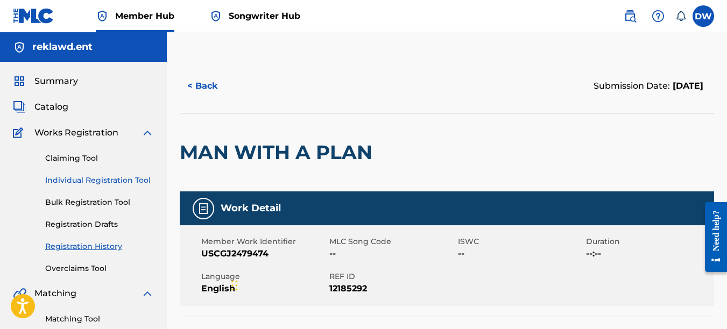
click at [82, 179] on link "Individual Registration Tool" at bounding box center [99, 180] width 109 height 11
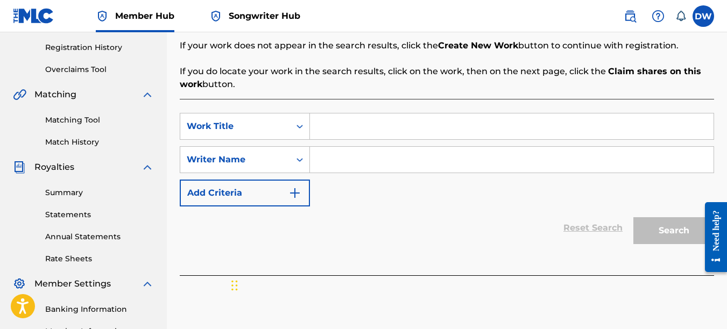
scroll to position [197, 0]
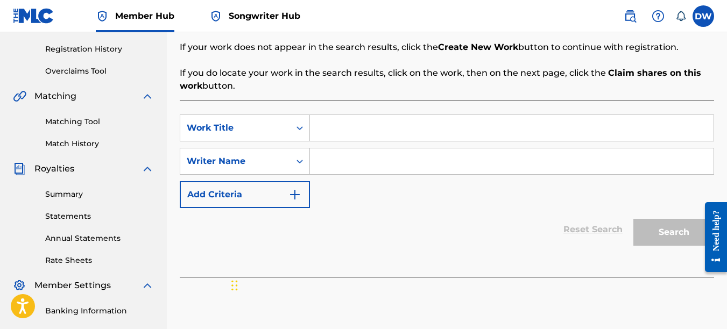
click at [337, 123] on input "Search Form" at bounding box center [511, 128] width 403 height 26
type input "APEX"
click at [318, 161] on input "Search Form" at bounding box center [511, 161] width 403 height 26
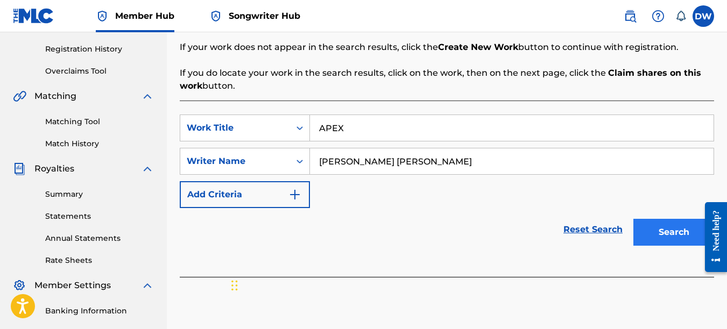
type input "[PERSON_NAME] [PERSON_NAME]"
click at [664, 230] on button "Search" at bounding box center [673, 232] width 81 height 27
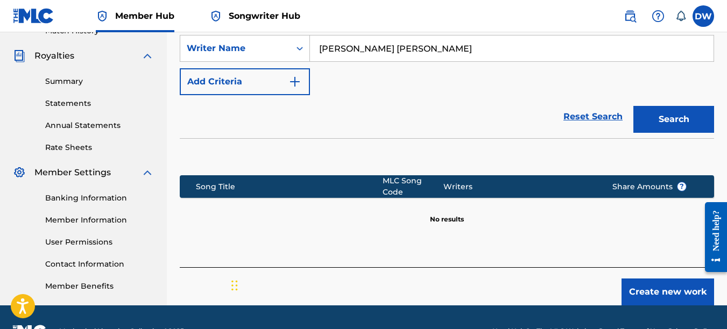
scroll to position [338, 0]
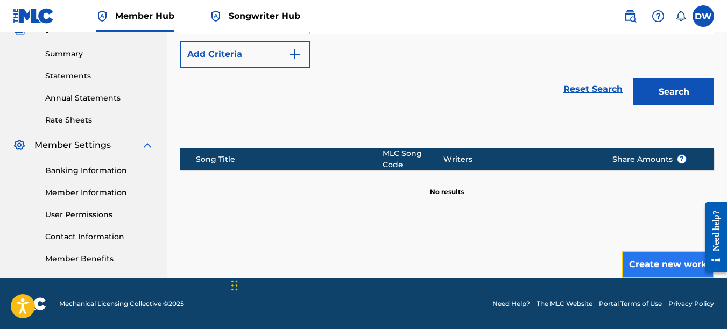
click at [661, 261] on button "Create new work" at bounding box center [667, 264] width 93 height 27
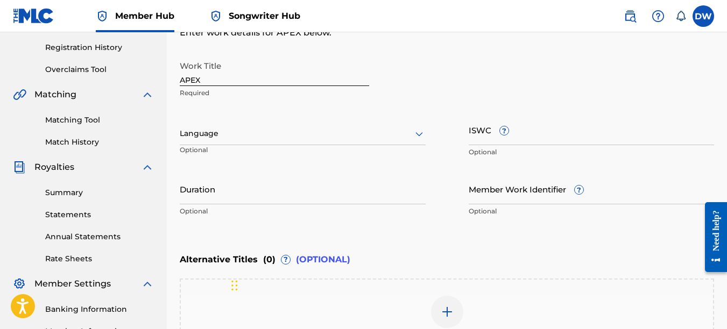
scroll to position [182, 0]
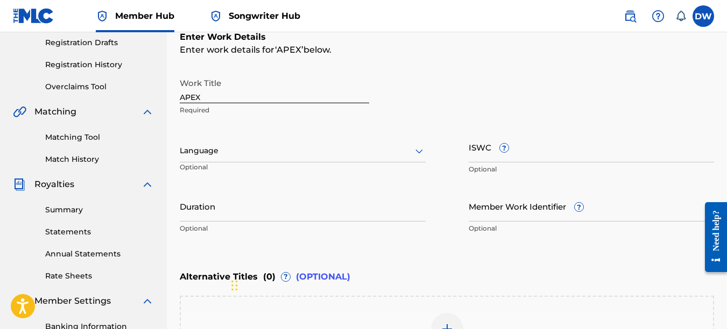
click at [417, 148] on icon at bounding box center [419, 151] width 13 height 13
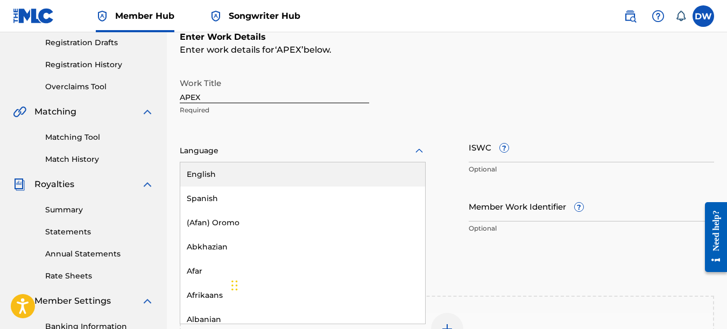
click at [358, 183] on div "English" at bounding box center [302, 174] width 245 height 24
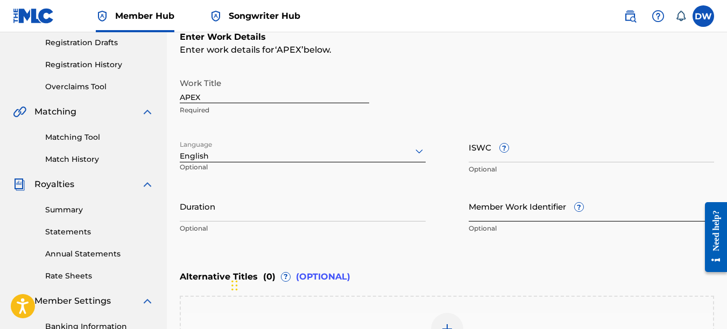
click at [526, 219] on input "Member Work Identifier ?" at bounding box center [592, 206] width 246 height 31
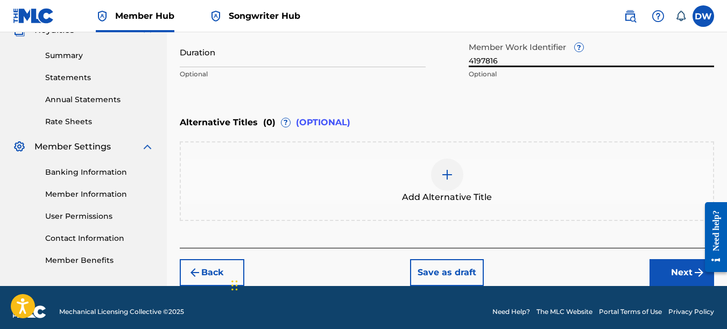
scroll to position [329, 0]
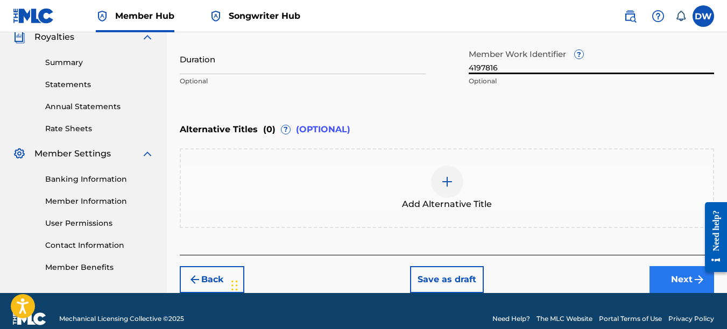
type input "4197816"
click at [669, 283] on button "Next" at bounding box center [681, 279] width 65 height 27
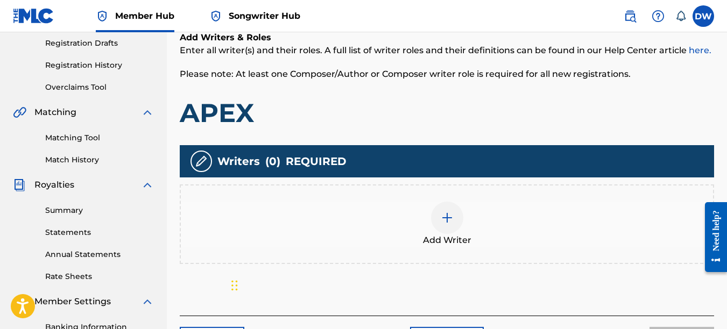
scroll to position [182, 0]
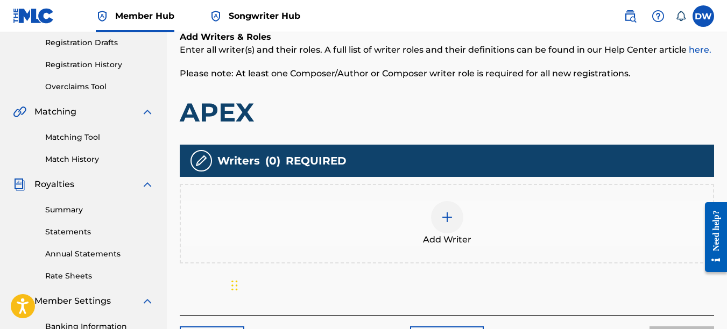
click at [446, 222] on img at bounding box center [447, 217] width 13 height 13
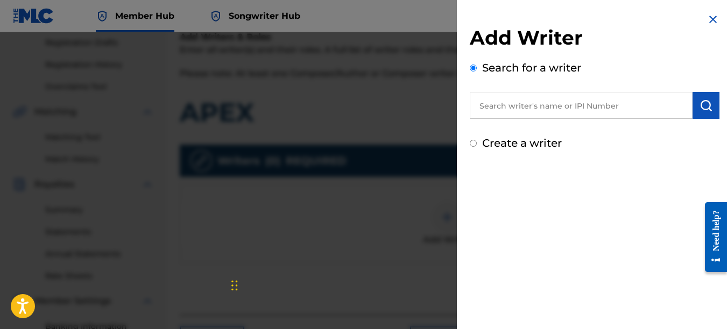
click at [582, 105] on input "text" at bounding box center [581, 105] width 223 height 27
type input "00742767418"
click at [701, 106] on img "submit" at bounding box center [705, 105] width 13 height 13
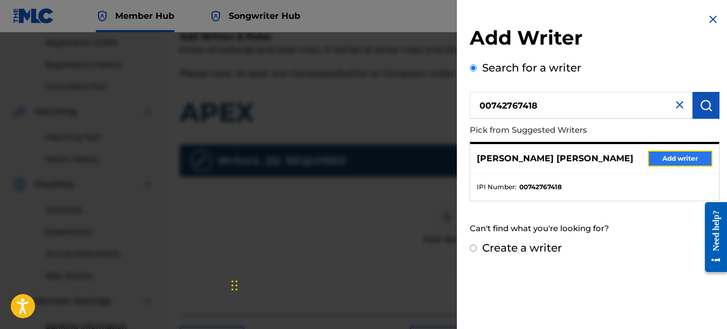
click at [662, 164] on button "Add writer" at bounding box center [680, 159] width 65 height 16
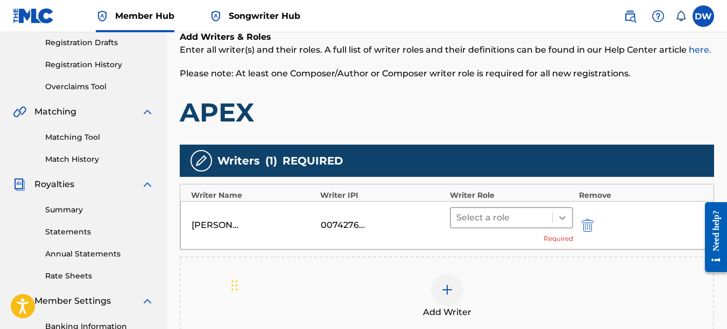
click at [563, 217] on icon at bounding box center [562, 217] width 11 height 11
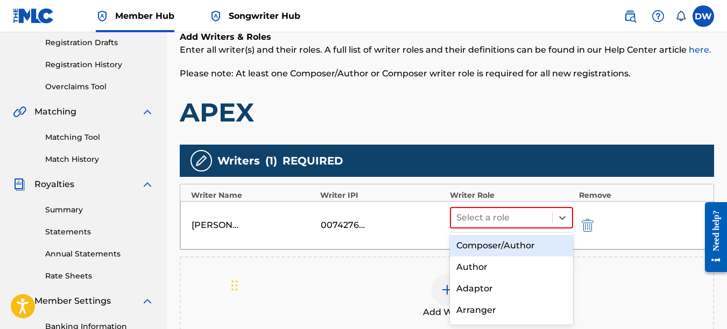
click at [523, 246] on div "Composer/Author" at bounding box center [512, 246] width 124 height 22
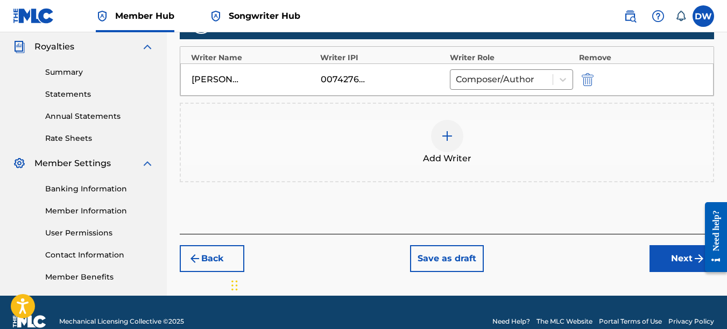
scroll to position [322, 0]
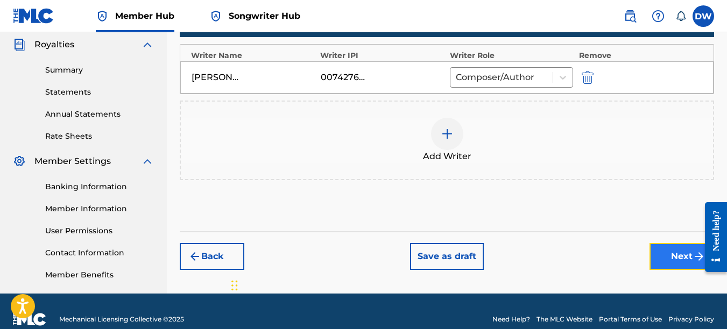
click at [668, 259] on button "Next" at bounding box center [681, 256] width 65 height 27
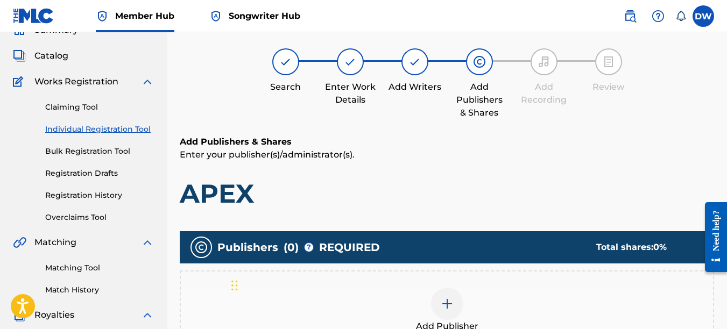
scroll to position [48, 0]
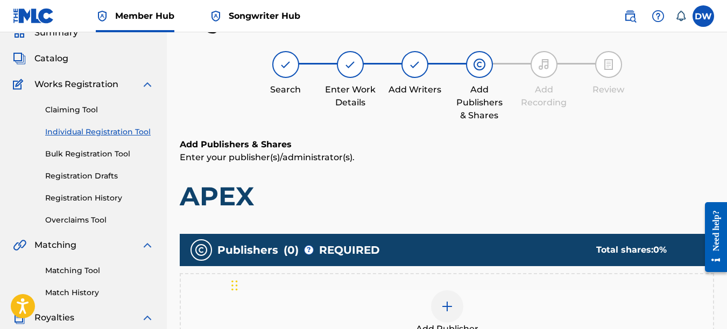
click at [452, 308] on img at bounding box center [447, 306] width 13 height 13
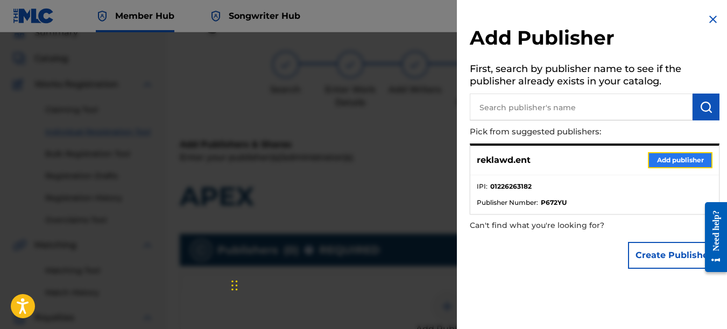
click at [670, 164] on button "Add publisher" at bounding box center [680, 160] width 65 height 16
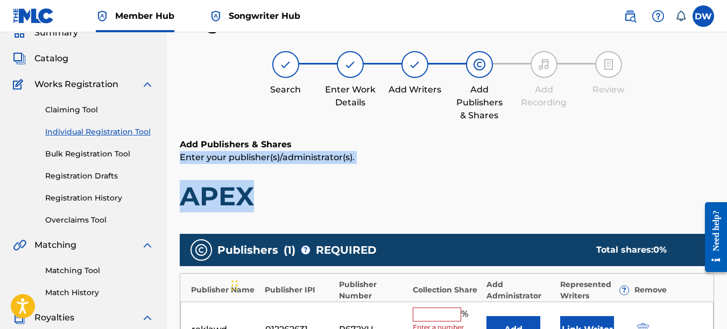
drag, startPoint x: 726, startPoint y: 147, endPoint x: 725, endPoint y: 159, distance: 11.9
click at [725, 159] on div "Register Work Search Enter Work Details Add Writers Add Publishers & Shares Add…" at bounding box center [447, 289] width 560 height 556
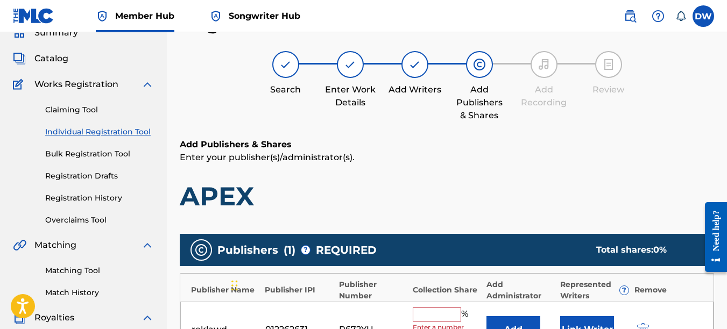
drag, startPoint x: 725, startPoint y: 159, endPoint x: 587, endPoint y: 178, distance: 139.0
click at [587, 178] on div "Add Publishers & Shares Enter your publisher(s)/administrator(s). APEX" at bounding box center [447, 175] width 534 height 74
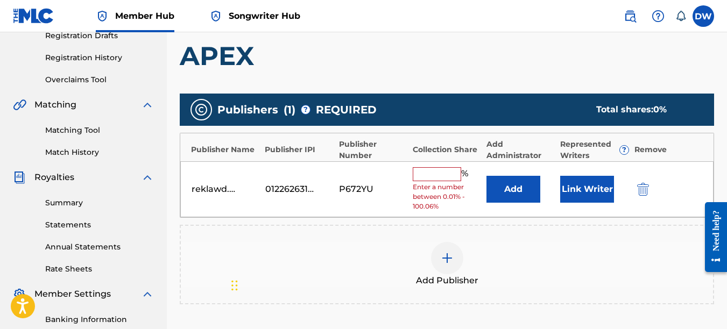
scroll to position [187, 0]
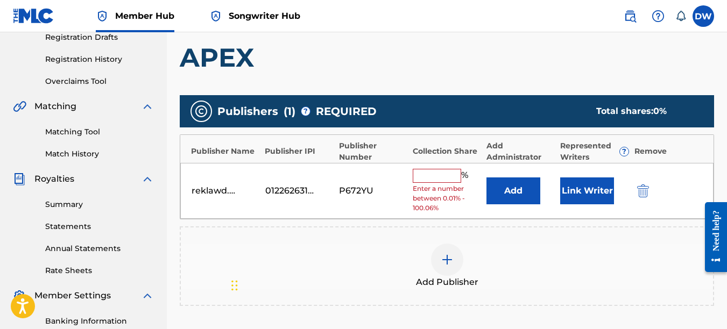
click at [416, 176] on input "text" at bounding box center [437, 176] width 48 height 14
type input "100"
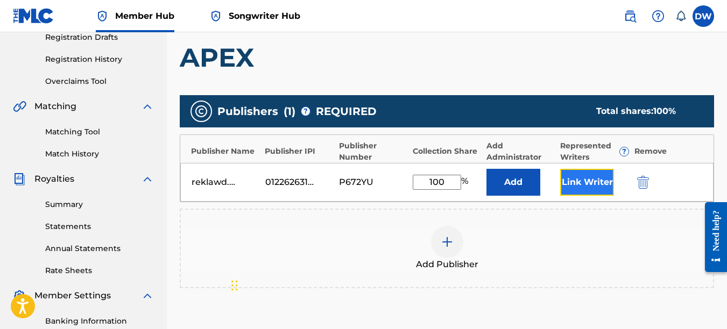
click at [567, 186] on button "Link Writer" at bounding box center [587, 182] width 54 height 27
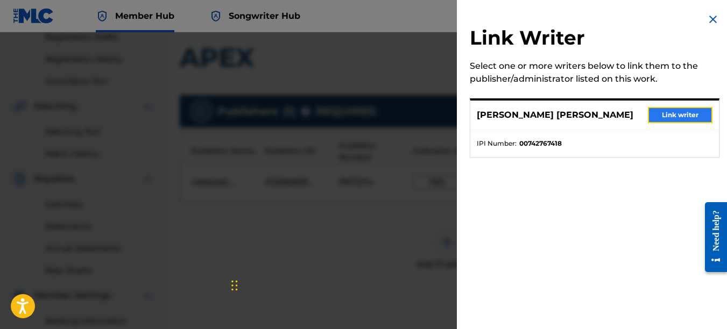
click at [664, 117] on button "Link writer" at bounding box center [680, 115] width 65 height 16
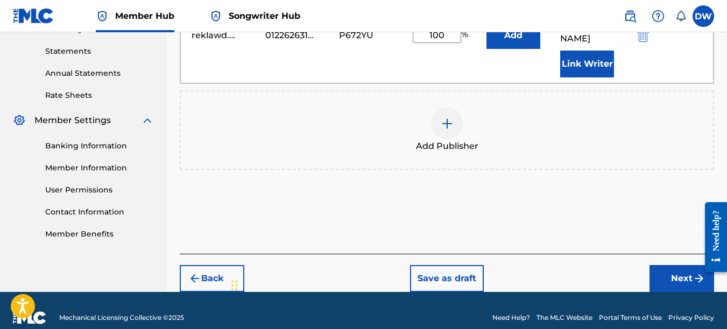
scroll to position [364, 0]
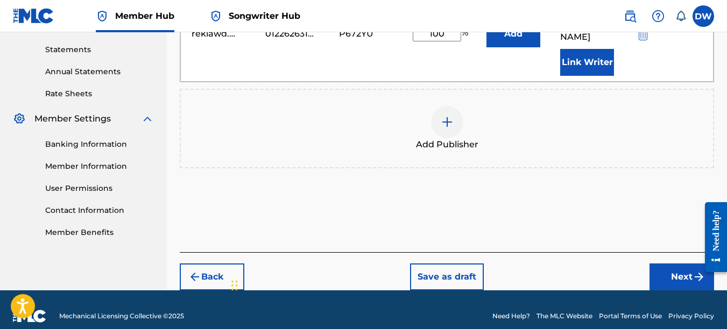
drag, startPoint x: 728, startPoint y: 134, endPoint x: 27, endPoint y: 24, distance: 709.0
click at [665, 264] on button "Next" at bounding box center [681, 277] width 65 height 27
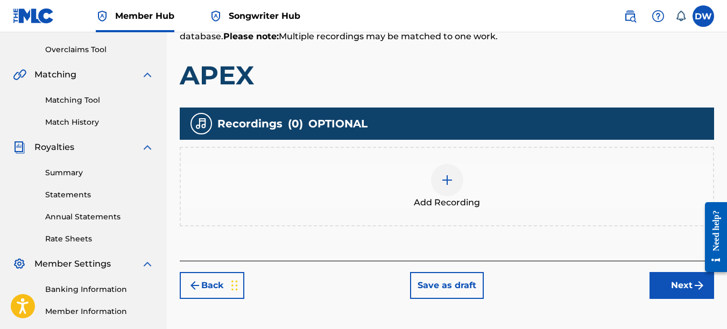
scroll to position [221, 0]
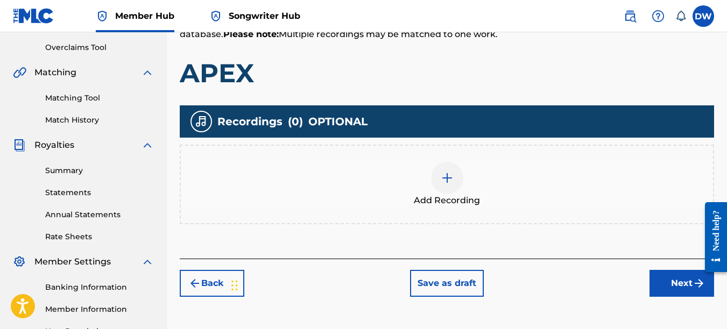
click at [452, 176] on img at bounding box center [447, 178] width 13 height 13
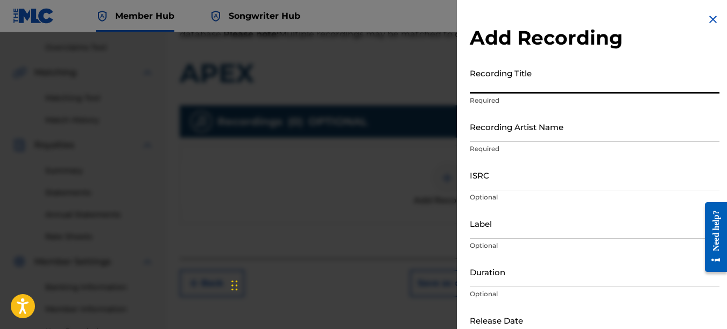
click at [517, 84] on input "Recording Title" at bounding box center [595, 78] width 250 height 31
type input "APEX"
click at [516, 125] on input "Recording Artist Name" at bounding box center [595, 126] width 250 height 31
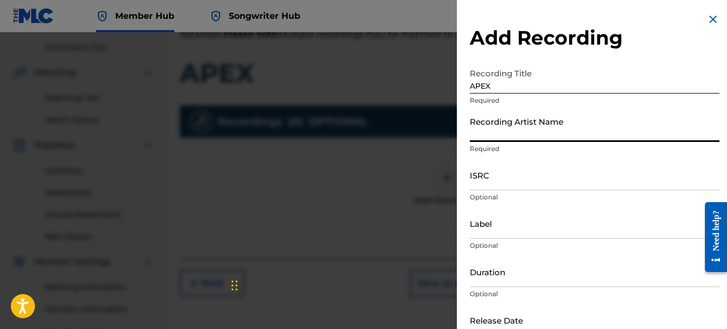
type input "PAIN"
type input "REKLAWD.ENT"
type input "[DATE]"
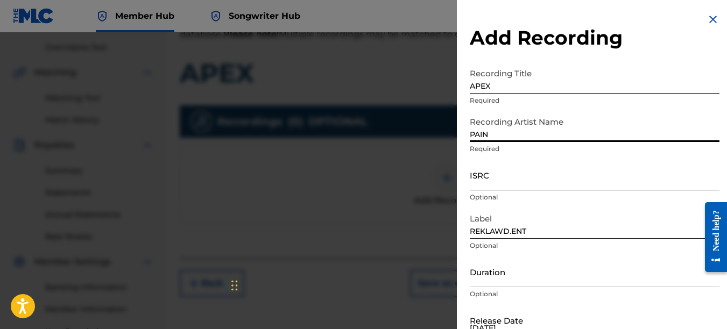
click at [503, 181] on input "ISRC" at bounding box center [595, 175] width 250 height 31
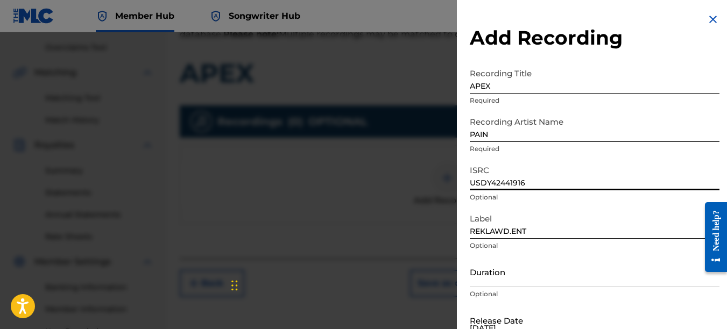
type input "USDY42441916"
select select "8"
select select "2025"
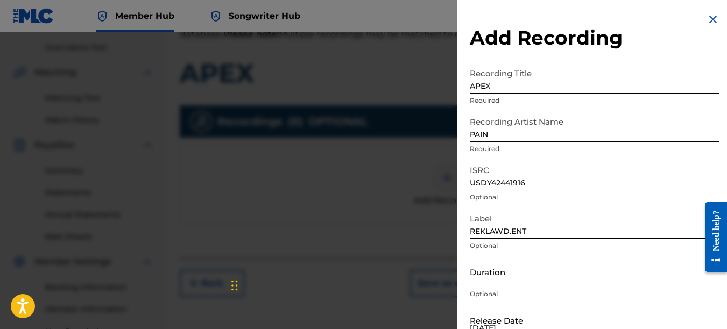
click at [521, 325] on input "[DATE]" at bounding box center [515, 320] width 91 height 31
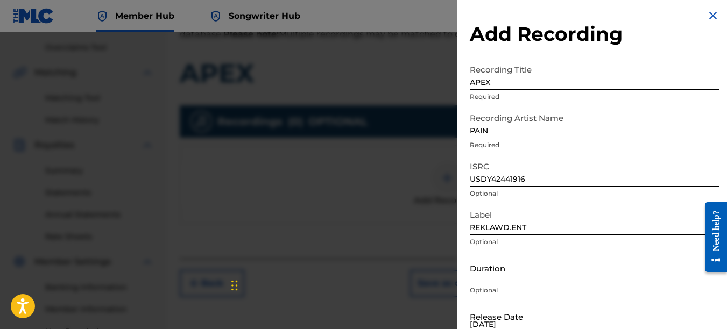
type input "[DATE]"
select select "8"
select select "2025"
click at [519, 323] on input "text" at bounding box center [515, 316] width 91 height 31
click at [517, 313] on input "text" at bounding box center [515, 316] width 91 height 31
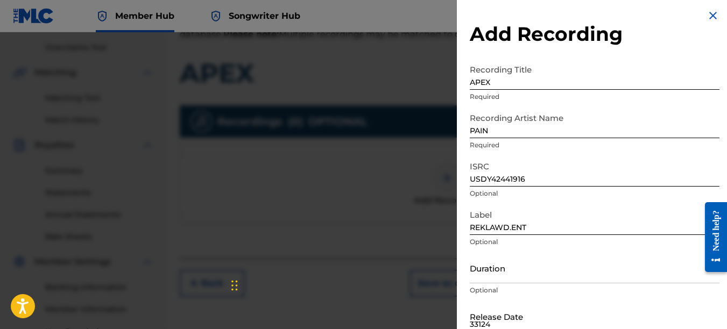
type input "33124"
click at [517, 314] on input "text" at bounding box center [515, 316] width 91 height 31
select select "8"
select select "2025"
type input "[DATE]"
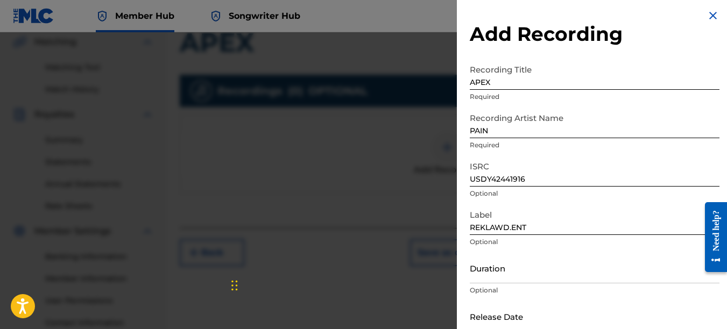
scroll to position [247, 0]
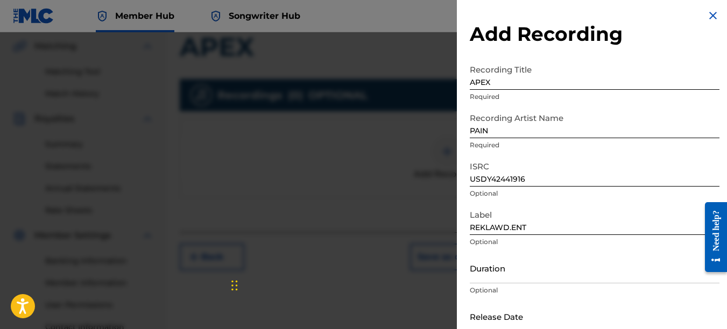
click at [514, 316] on input "text" at bounding box center [515, 316] width 91 height 31
select select "8"
select select "2025"
type input "[DATE]"
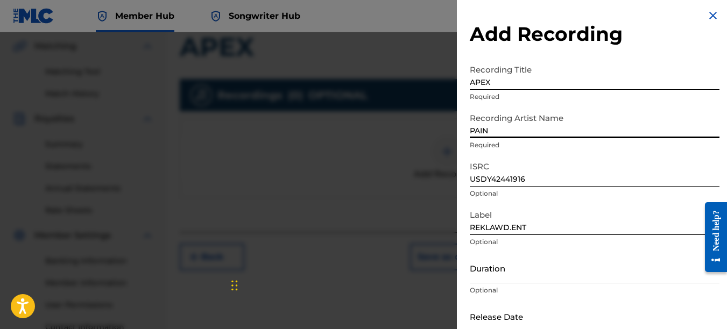
click at [522, 125] on input "PAIN" at bounding box center [595, 123] width 250 height 31
click at [517, 128] on input "PAIN" at bounding box center [595, 123] width 250 height 31
click at [679, 151] on div "Recording Artist Name PAIN Required" at bounding box center [595, 132] width 250 height 48
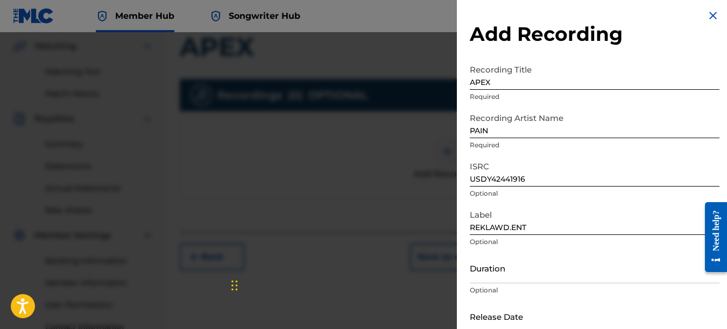
click at [499, 318] on input "text" at bounding box center [515, 316] width 91 height 31
select select "8"
select select "2025"
type input "[DATE]"
click at [706, 16] on img at bounding box center [712, 15] width 13 height 13
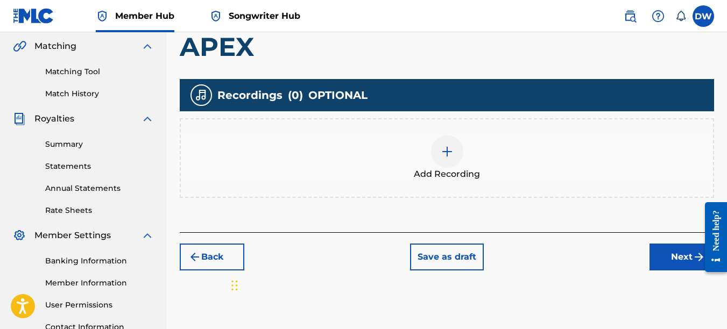
click at [438, 164] on div at bounding box center [447, 152] width 32 height 32
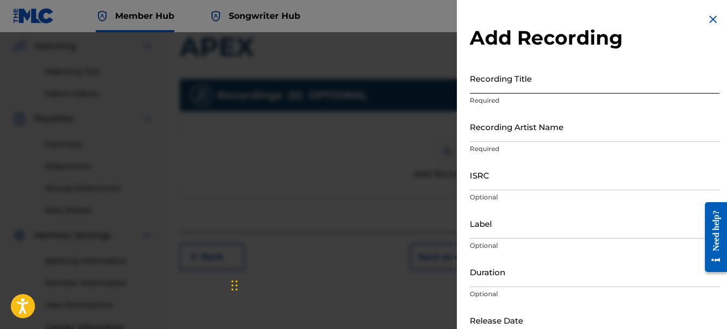
click at [505, 85] on input "Recording Title" at bounding box center [595, 78] width 250 height 31
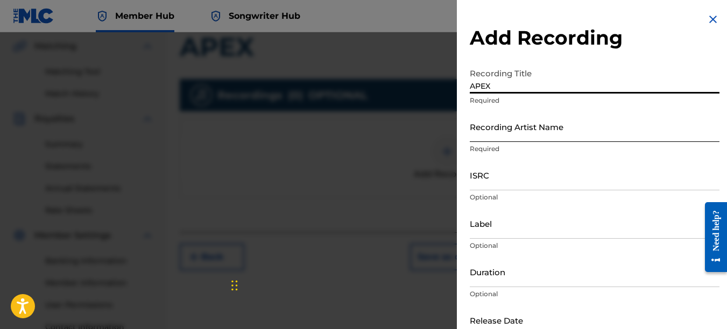
type input "APEX"
click at [496, 124] on input "Recording Artist Name" at bounding box center [595, 126] width 250 height 31
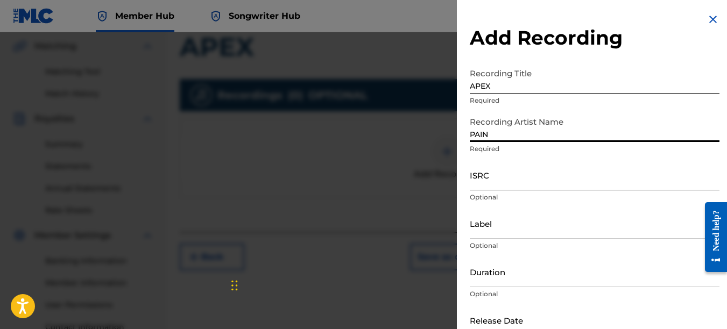
type input "PAIN"
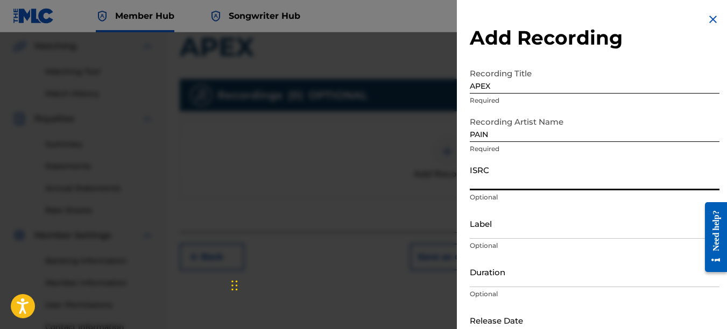
click at [478, 188] on input "ISRC" at bounding box center [595, 175] width 250 height 31
type input "USDY42441916"
select select "8"
select select "2025"
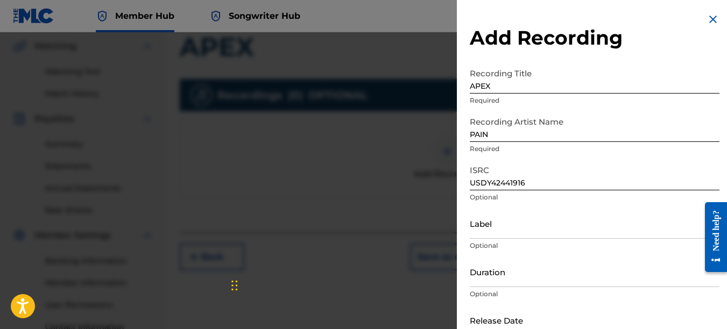
click at [492, 320] on input "text" at bounding box center [515, 320] width 91 height 31
type input "[DATE]"
type input "REKLAWD.ENT"
select select "8"
select select "2025"
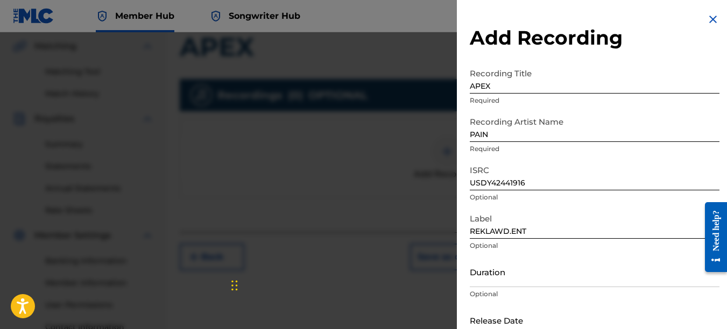
click at [519, 315] on input "text" at bounding box center [515, 320] width 91 height 31
type input "[DATE]"
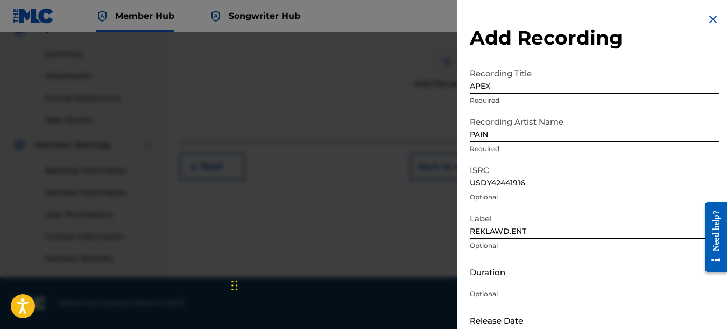
drag, startPoint x: 727, startPoint y: 173, endPoint x: 25, endPoint y: 35, distance: 716.0
click at [528, 313] on input "text" at bounding box center [515, 320] width 91 height 31
select select "8"
select select "2025"
type input "[DATE]"
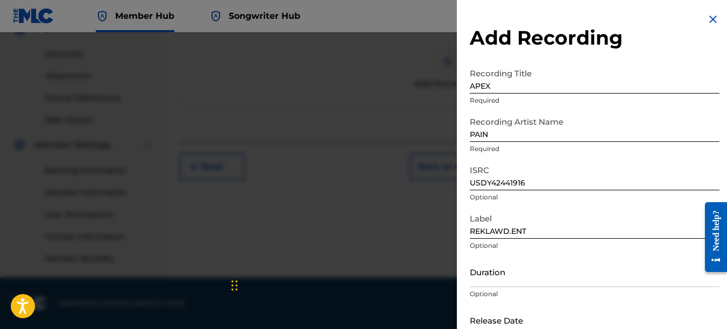
select select "8"
select select "2025"
click at [523, 315] on input "text" at bounding box center [515, 320] width 91 height 31
type input "[DATE]"
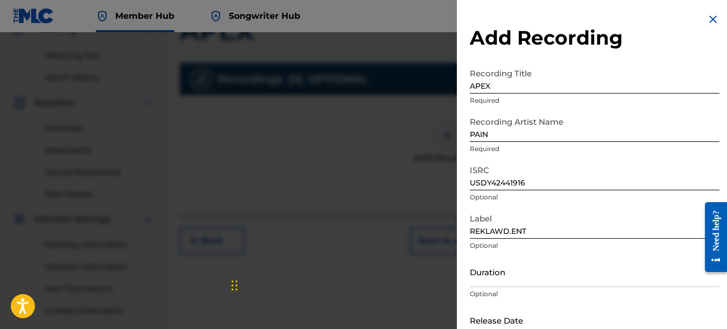
scroll to position [209, 0]
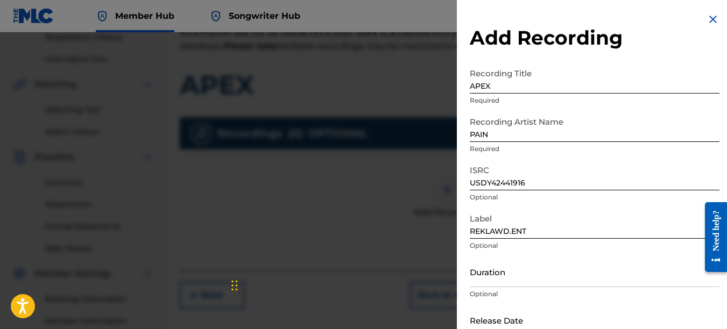
select select "8"
select select "2025"
click at [522, 316] on input "text" at bounding box center [515, 320] width 91 height 31
type input "[DATE]"
select select "8"
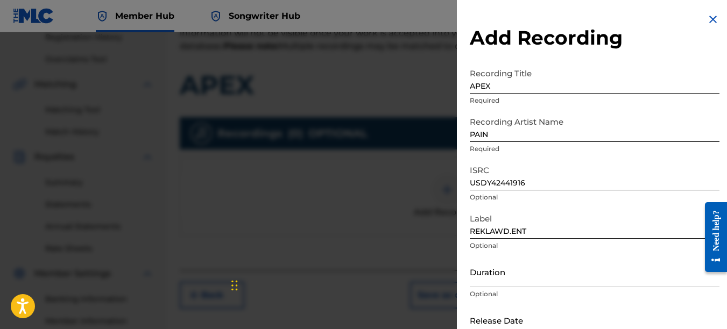
select select "2025"
click at [515, 307] on input "text" at bounding box center [515, 320] width 91 height 31
type input "[DATE]"
click at [643, 292] on p "Optional" at bounding box center [595, 294] width 250 height 10
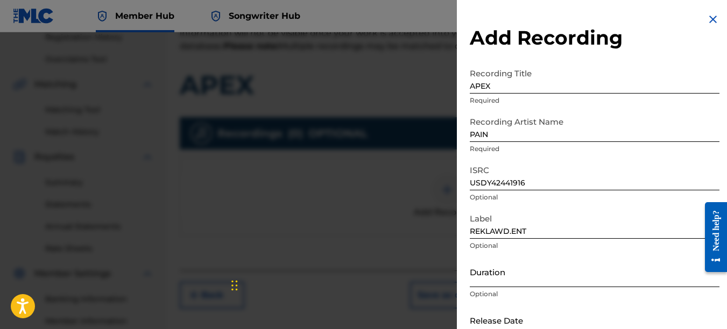
click at [626, 275] on input "Duration" at bounding box center [595, 272] width 250 height 31
select select "8"
select select "2025"
click at [540, 317] on input "text" at bounding box center [515, 320] width 91 height 31
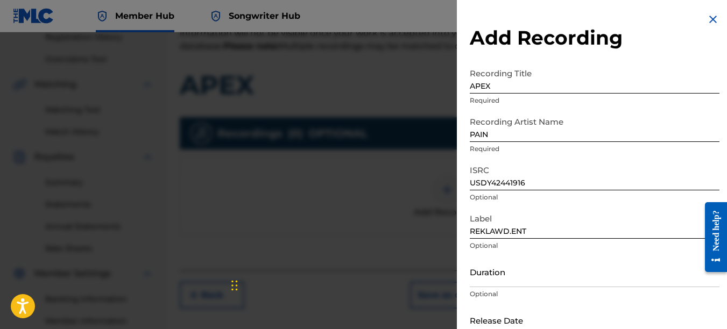
type input "[DATE]"
select select "8"
select select "2025"
click at [530, 305] on input "text" at bounding box center [515, 320] width 91 height 31
type input "[DATE]"
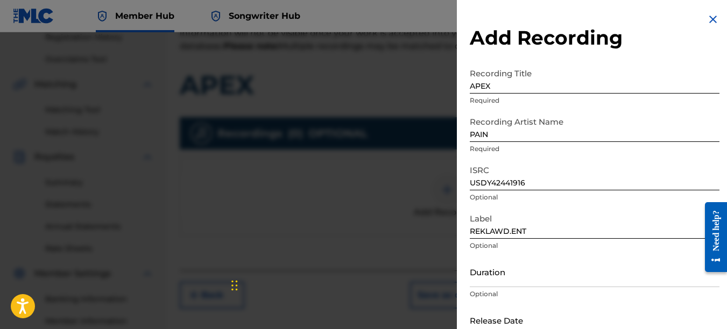
click at [303, 109] on div at bounding box center [363, 196] width 727 height 329
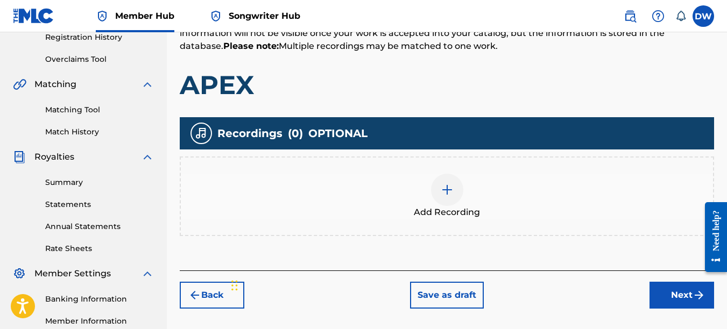
click at [363, 138] on span "OPTIONAL" at bounding box center [337, 133] width 59 height 16
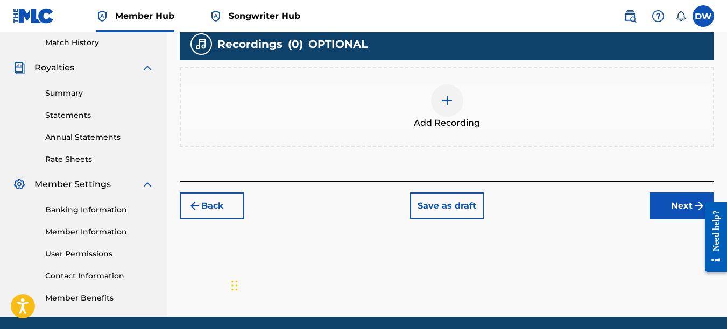
scroll to position [311, 0]
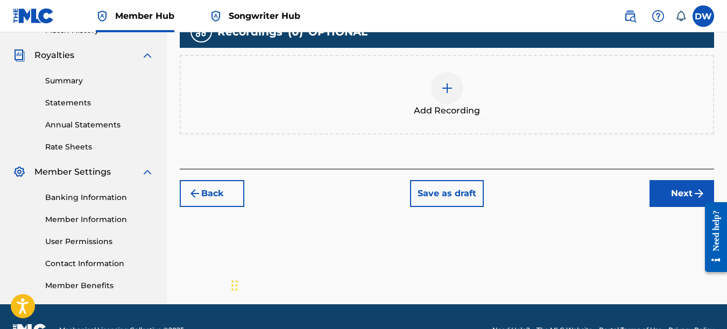
click at [453, 101] on div at bounding box center [447, 88] width 32 height 32
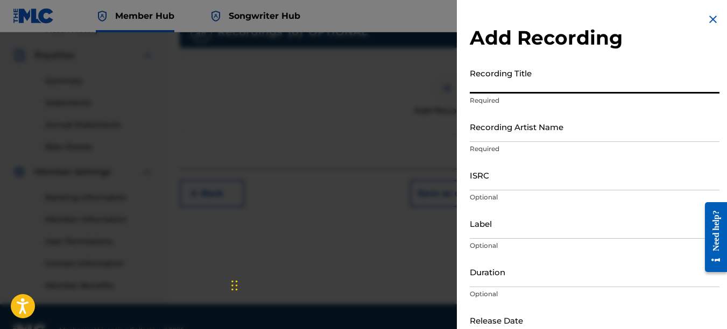
click at [519, 88] on input "Recording Title" at bounding box center [595, 78] width 250 height 31
type input "APEX"
click at [522, 134] on input "Recording Artist Name" at bounding box center [595, 126] width 250 height 31
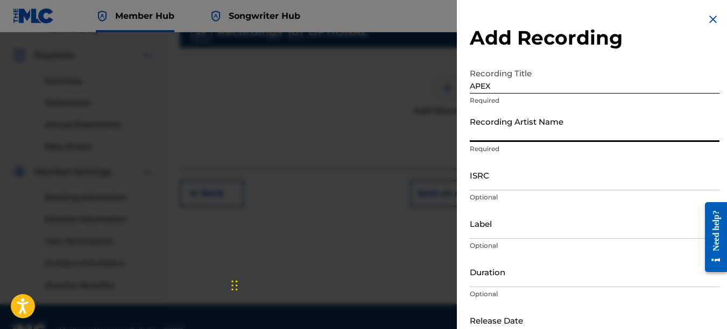
type input "PAIN"
type input "REKLAWD.ENT"
type input "[DATE]"
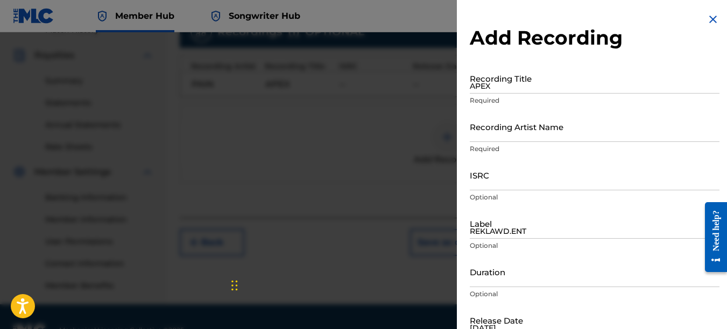
click at [706, 20] on img at bounding box center [712, 19] width 13 height 13
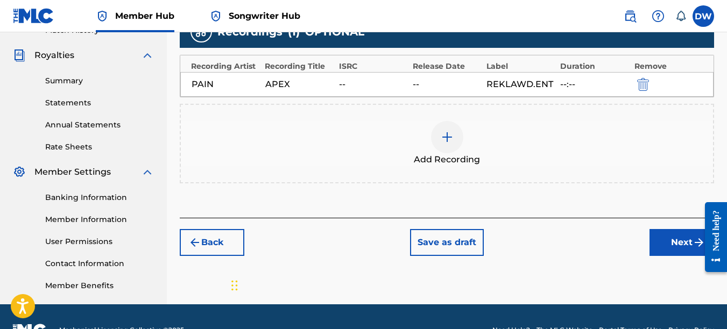
click at [441, 141] on img at bounding box center [447, 137] width 13 height 13
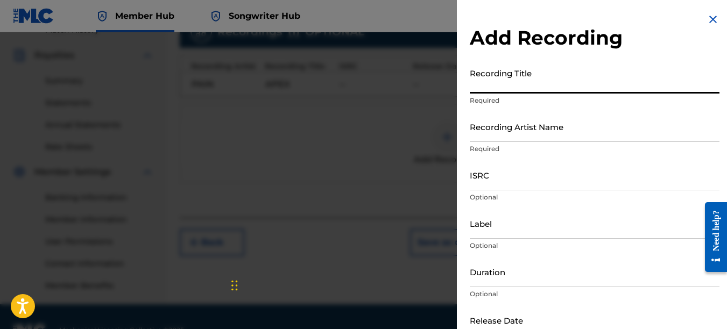
click at [497, 91] on input "Recording Title" at bounding box center [595, 78] width 250 height 31
click at [499, 79] on input "Recording Title" at bounding box center [595, 78] width 250 height 31
type input "APEX"
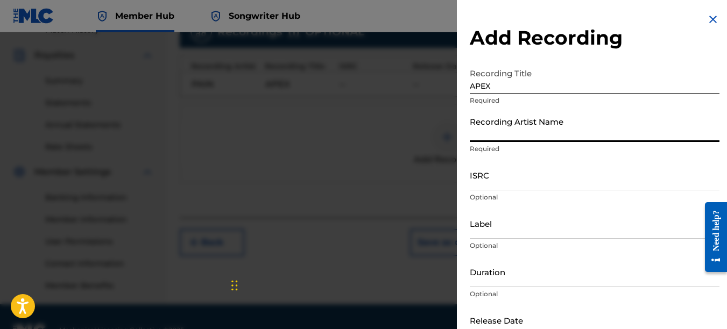
click at [510, 130] on input "Recording Artist Name" at bounding box center [595, 126] width 250 height 31
type input "PAIN"
type input "REKLAWD.ENT"
type input "[DATE]"
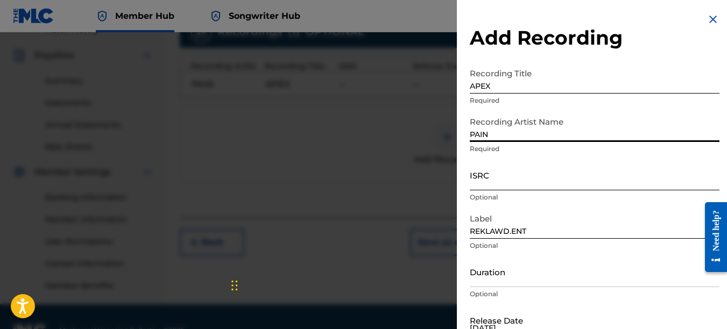
click at [500, 178] on input "ISRC" at bounding box center [595, 175] width 250 height 31
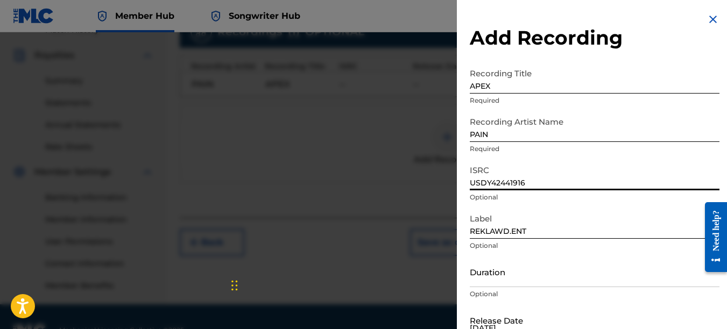
type input "USDY42441916"
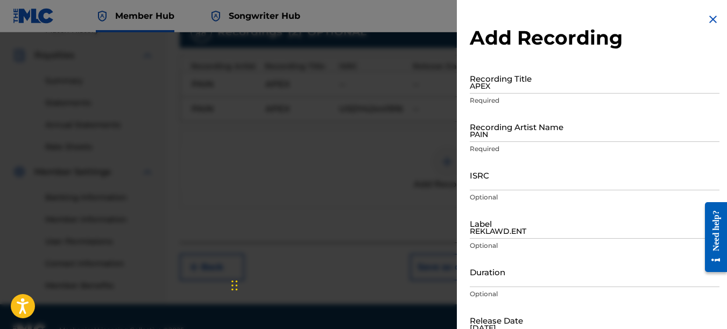
click at [708, 21] on img at bounding box center [712, 19] width 13 height 13
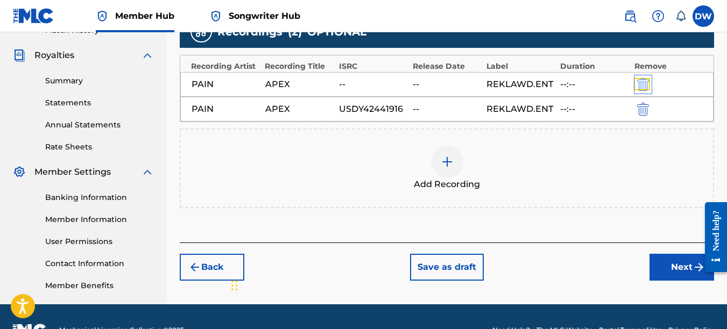
click at [647, 89] on img "submit" at bounding box center [643, 84] width 12 height 13
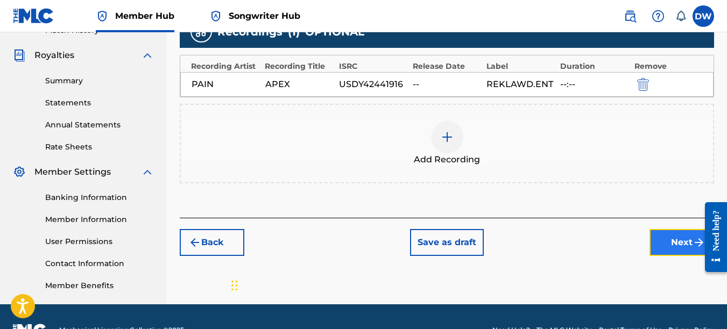
click at [661, 236] on button "Next" at bounding box center [681, 242] width 65 height 27
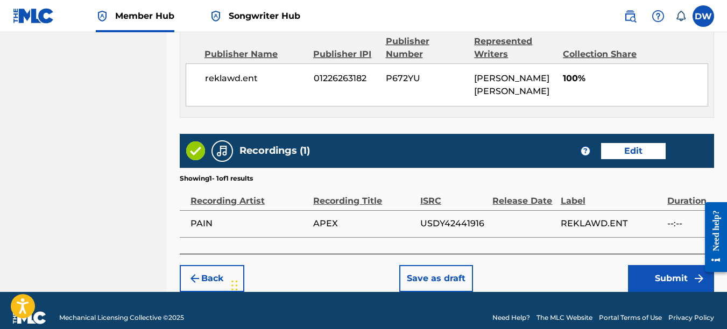
scroll to position [606, 0]
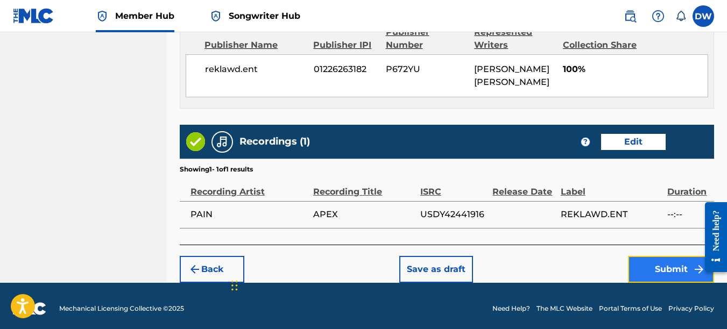
click at [647, 267] on button "Submit" at bounding box center [671, 269] width 86 height 27
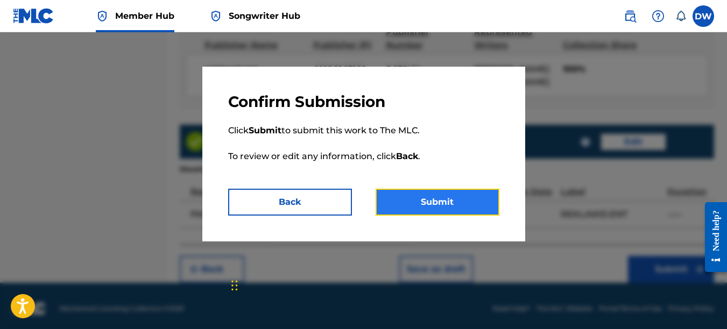
click at [456, 203] on button "Submit" at bounding box center [437, 202] width 124 height 27
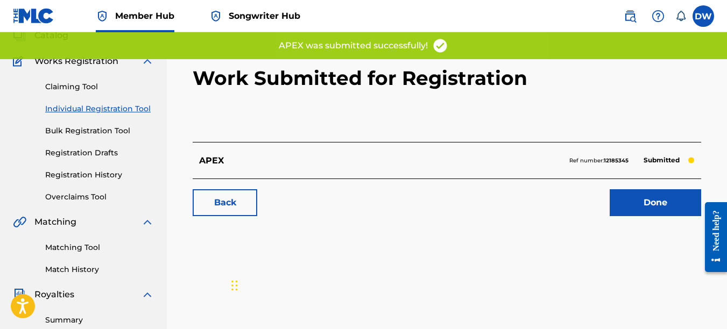
scroll to position [69, 0]
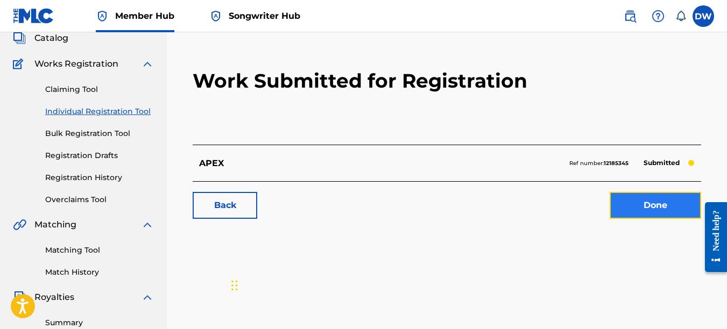
click at [640, 207] on link "Done" at bounding box center [654, 205] width 91 height 27
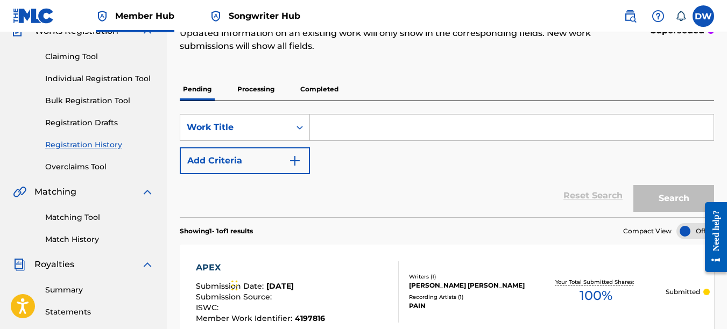
scroll to position [81, 0]
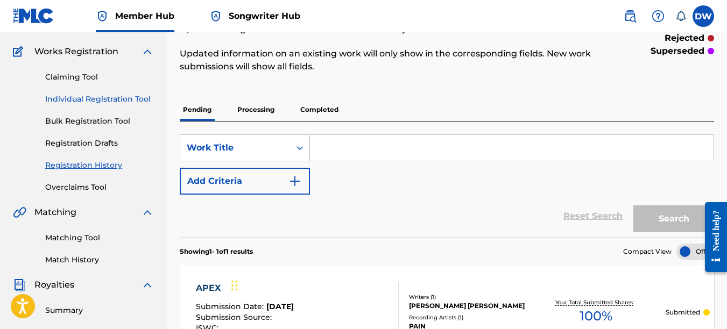
click at [112, 102] on link "Individual Registration Tool" at bounding box center [99, 99] width 109 height 11
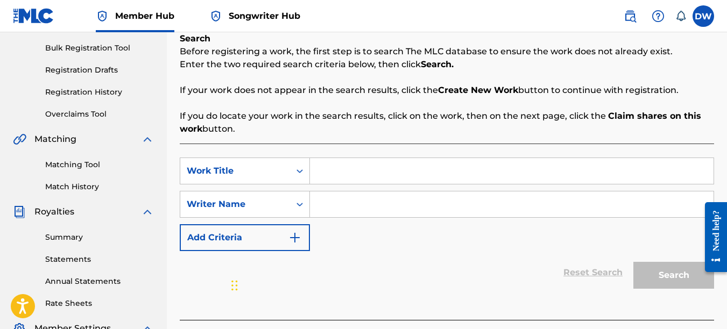
scroll to position [167, 0]
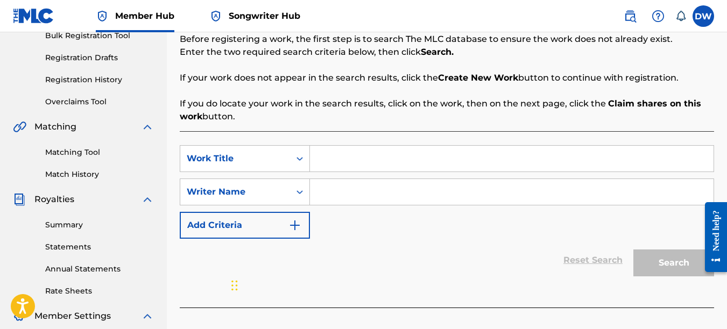
click at [330, 161] on input "Search Form" at bounding box center [511, 159] width 403 height 26
type input "BE TRUE TO YOU"
click at [336, 187] on input "Search Form" at bounding box center [511, 192] width 403 height 26
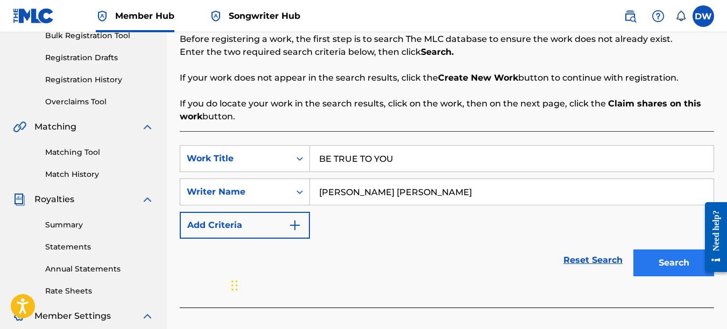
type input "[PERSON_NAME] [PERSON_NAME]"
click at [667, 261] on button "Search" at bounding box center [673, 263] width 81 height 27
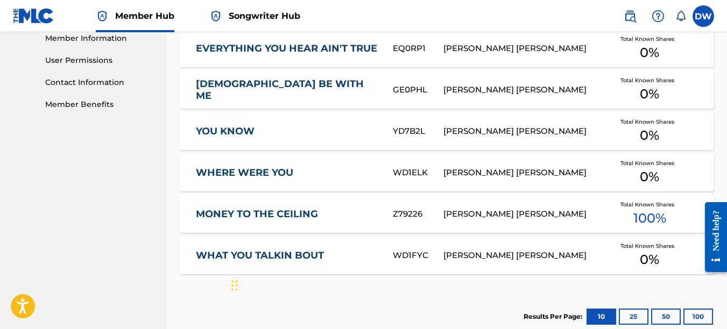
scroll to position [494, 0]
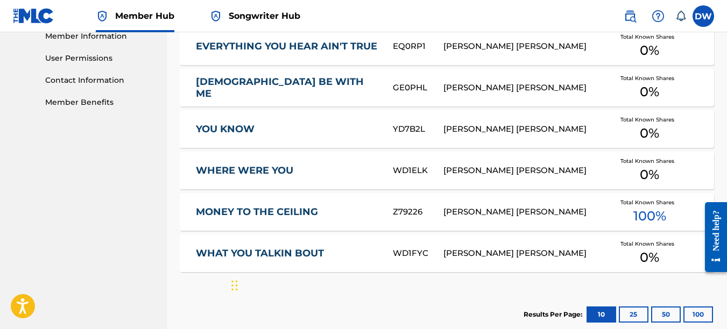
click at [490, 206] on div "[PERSON_NAME] [PERSON_NAME]" at bounding box center [519, 212] width 152 height 12
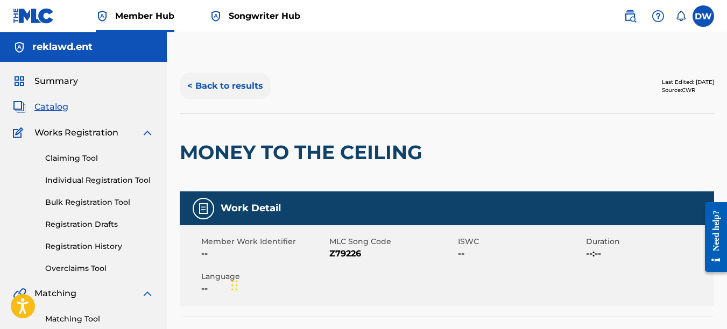
click at [252, 88] on button "< Back to results" at bounding box center [225, 86] width 91 height 27
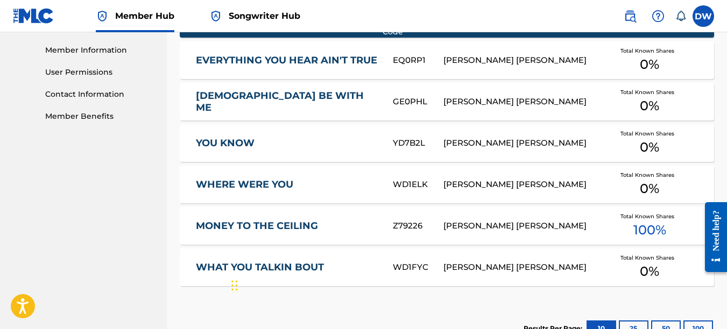
scroll to position [443, 0]
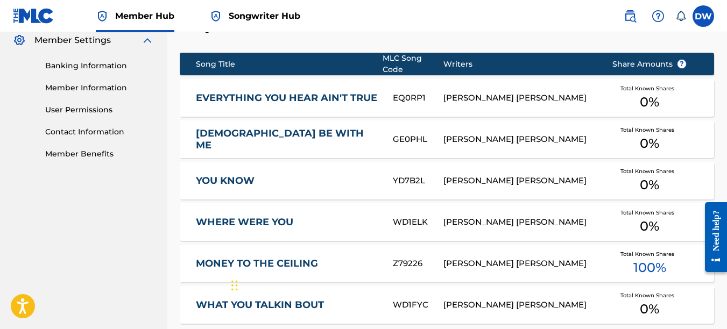
click at [554, 92] on div "[PERSON_NAME] [PERSON_NAME]" at bounding box center [519, 98] width 152 height 12
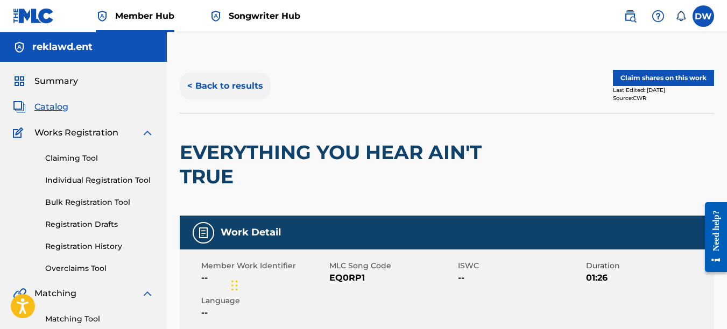
click at [242, 86] on button "< Back to results" at bounding box center [225, 86] width 91 height 27
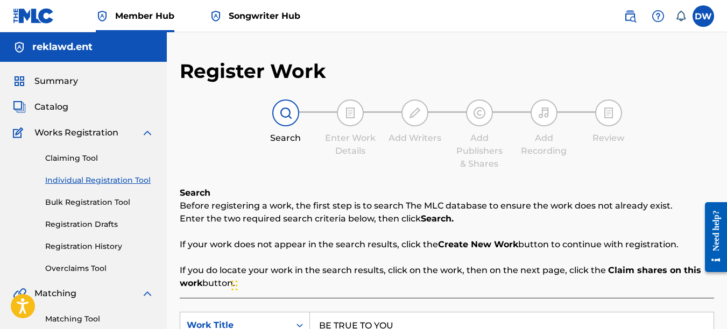
scroll to position [338, 0]
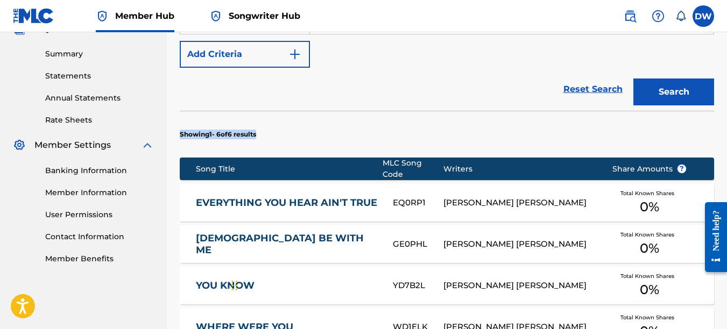
drag, startPoint x: 726, startPoint y: 139, endPoint x: 730, endPoint y: 112, distance: 27.2
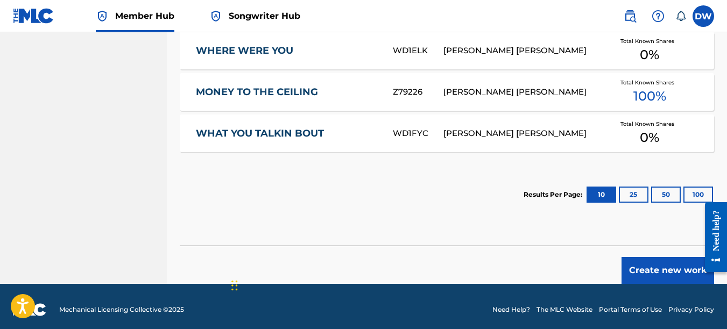
scroll to position [588, 0]
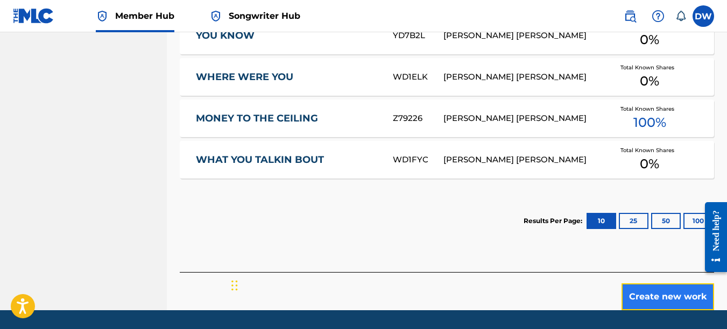
click at [642, 288] on button "Create new work" at bounding box center [667, 296] width 93 height 27
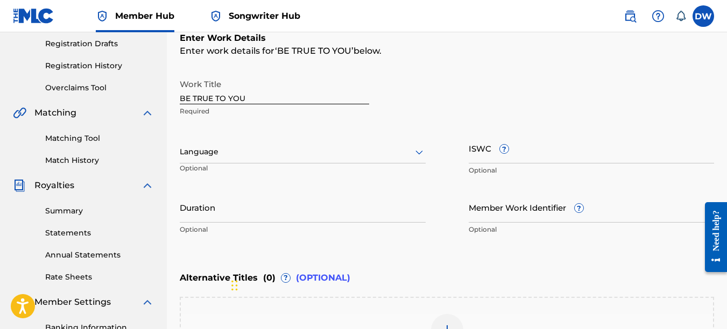
scroll to position [171, 0]
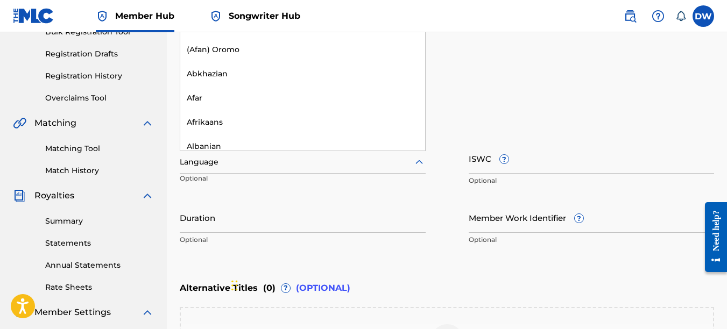
click at [419, 161] on icon at bounding box center [419, 162] width 13 height 13
click at [413, 166] on div at bounding box center [419, 162] width 13 height 13
click at [420, 160] on icon at bounding box center [419, 162] width 13 height 13
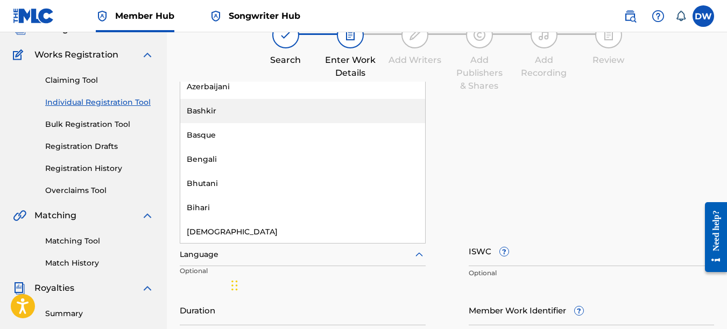
scroll to position [0, 0]
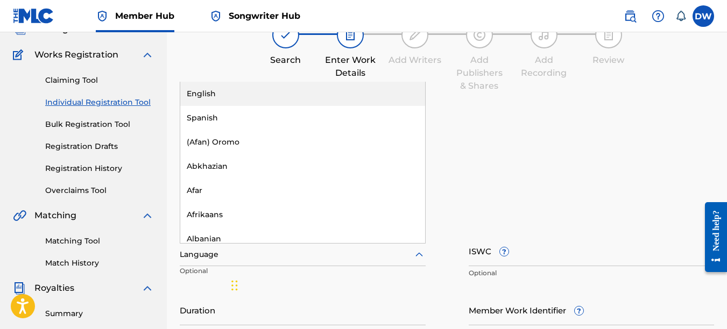
click at [282, 86] on div "English" at bounding box center [302, 94] width 245 height 24
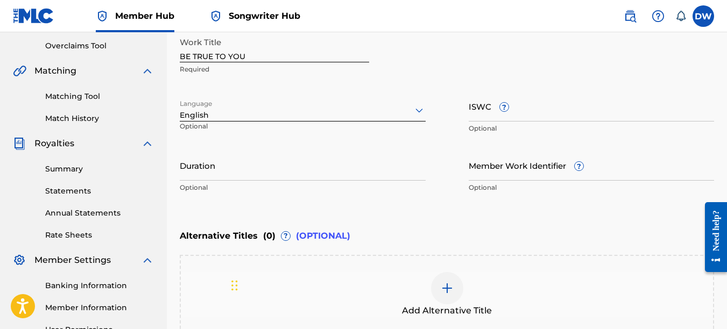
scroll to position [221, 0]
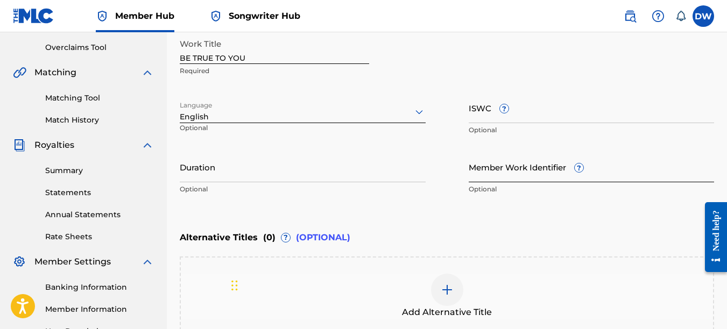
click at [502, 172] on input "Member Work Identifier ?" at bounding box center [592, 167] width 246 height 31
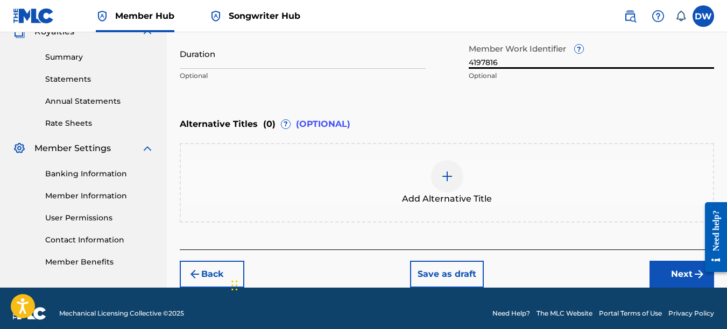
scroll to position [338, 0]
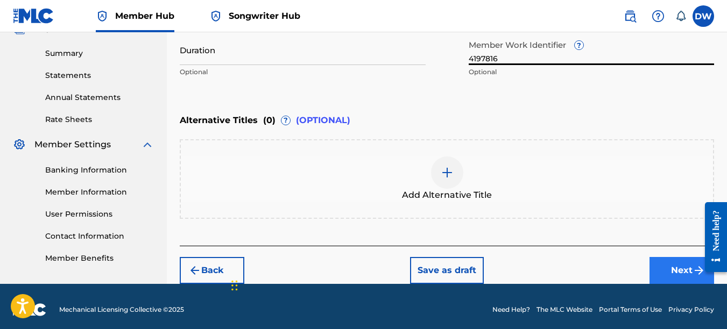
type input "4197816"
click at [668, 275] on button "Next" at bounding box center [681, 270] width 65 height 27
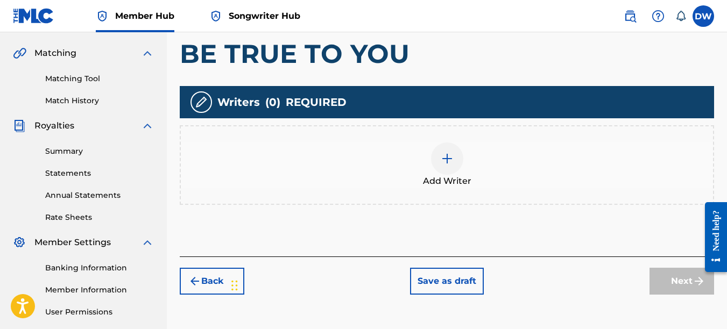
scroll to position [244, 0]
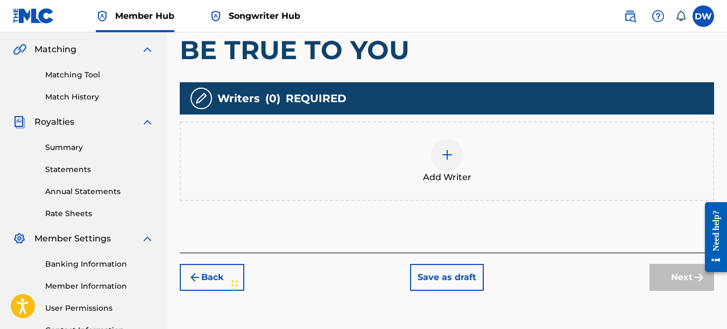
click at [451, 158] on img at bounding box center [447, 154] width 13 height 13
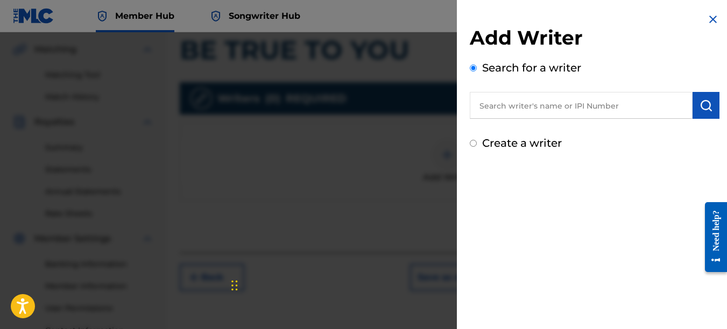
click at [572, 102] on input "text" at bounding box center [581, 105] width 223 height 27
type input "00742767418"
click at [699, 105] on img "submit" at bounding box center [705, 105] width 13 height 13
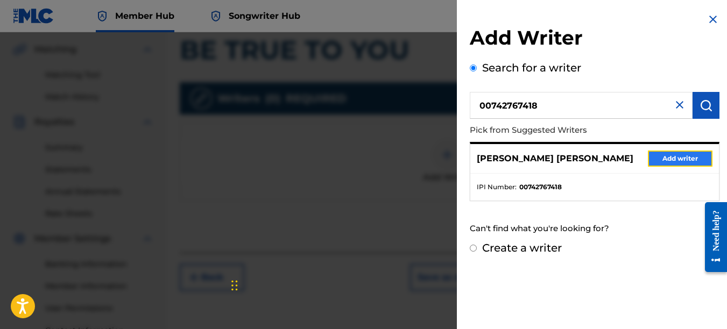
click at [681, 154] on button "Add writer" at bounding box center [680, 159] width 65 height 16
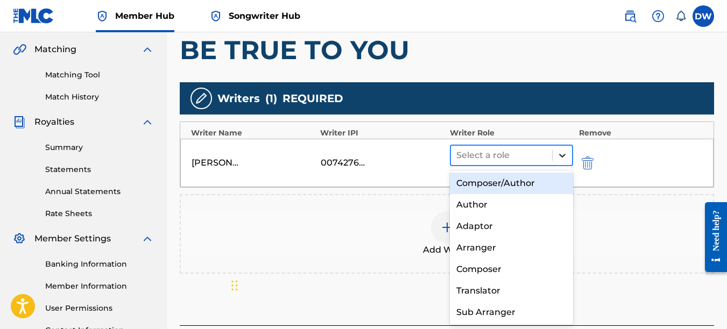
click at [558, 153] on icon at bounding box center [562, 155] width 11 height 11
click at [528, 187] on div "Composer/Author" at bounding box center [512, 184] width 124 height 22
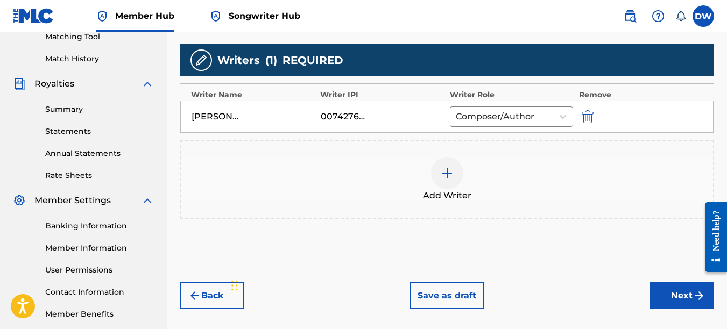
scroll to position [300, 0]
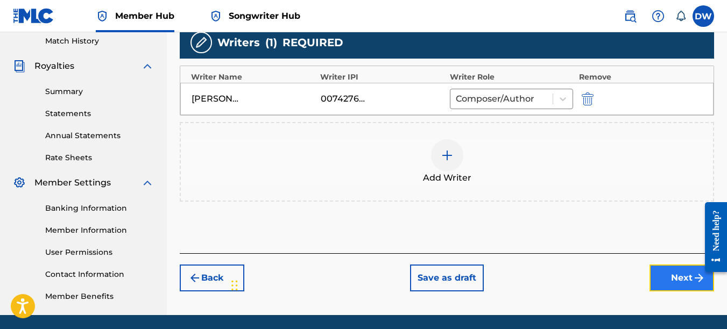
click at [665, 275] on button "Next" at bounding box center [681, 278] width 65 height 27
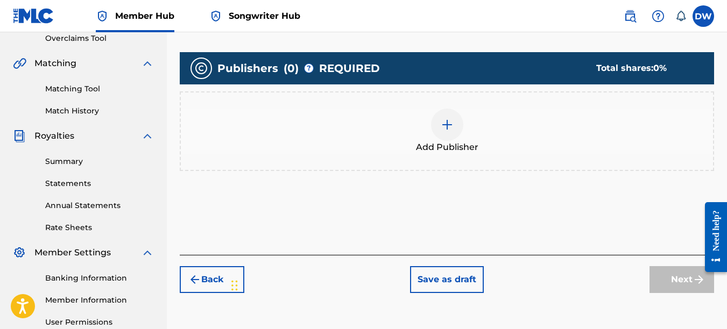
scroll to position [48, 0]
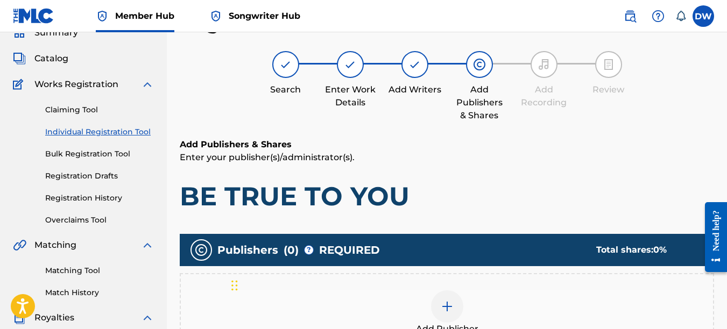
click at [433, 310] on div at bounding box center [447, 306] width 32 height 32
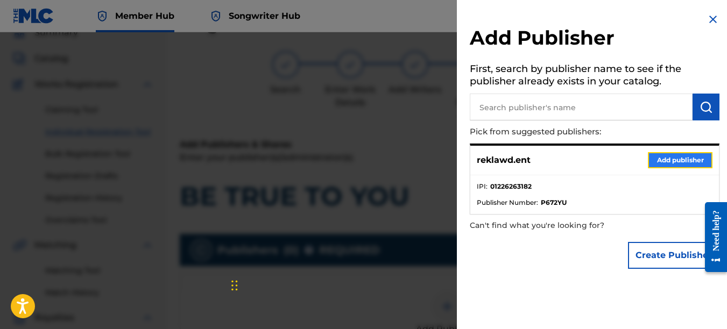
click at [672, 160] on button "Add publisher" at bounding box center [680, 160] width 65 height 16
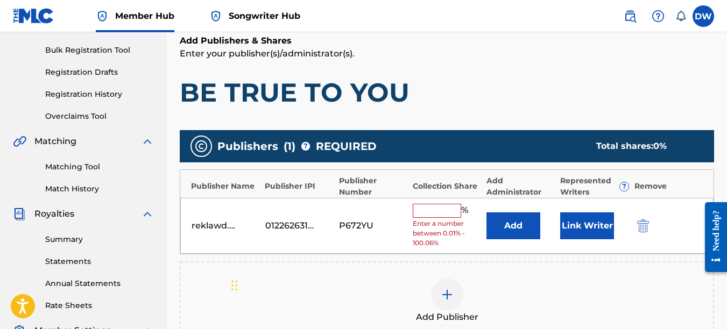
scroll to position [214, 0]
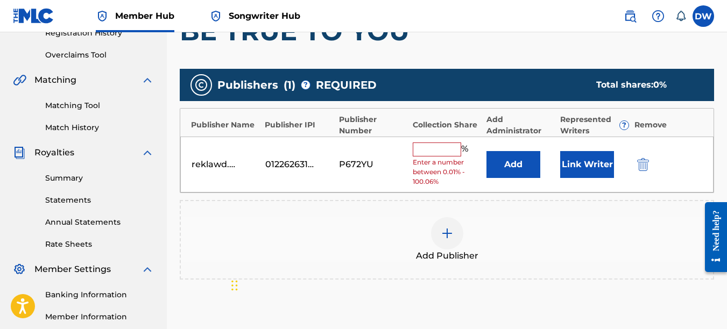
click at [424, 147] on input "text" at bounding box center [437, 150] width 48 height 14
type input "100"
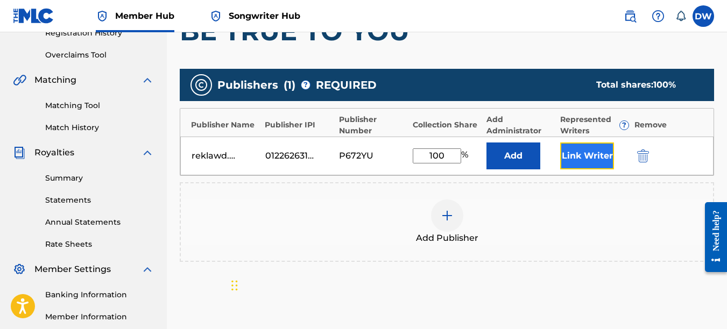
click at [575, 158] on button "Link Writer" at bounding box center [587, 156] width 54 height 27
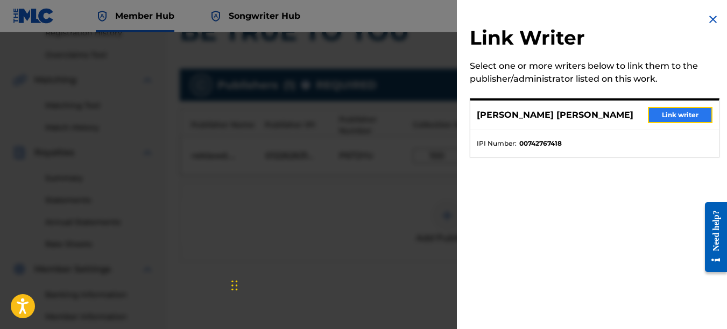
click at [659, 112] on button "Link writer" at bounding box center [680, 115] width 65 height 16
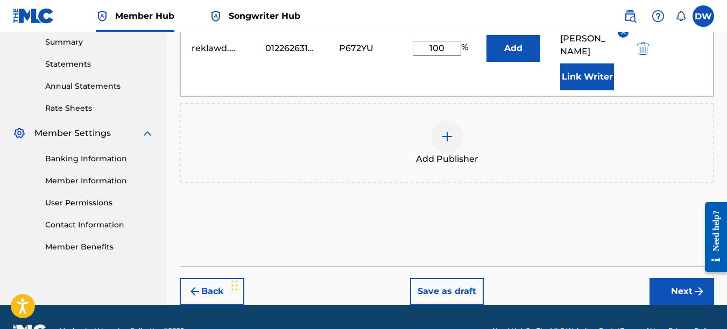
scroll to position [355, 0]
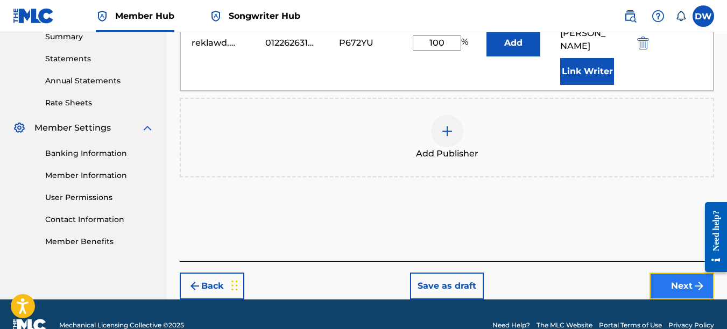
click at [670, 273] on button "Next" at bounding box center [681, 286] width 65 height 27
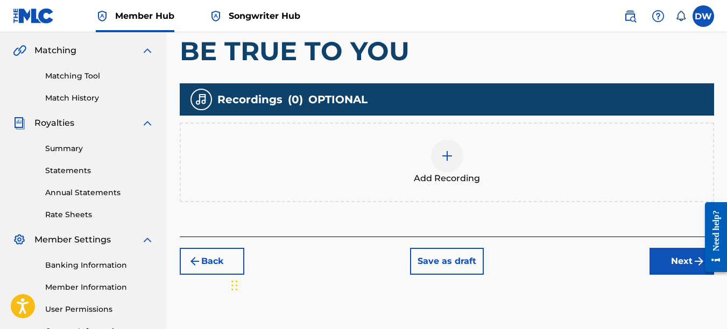
scroll to position [245, 0]
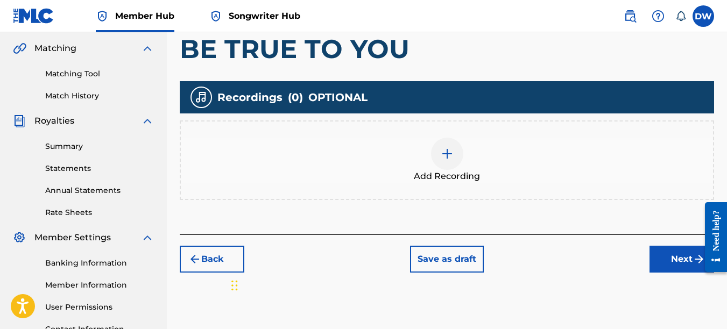
click at [450, 161] on div at bounding box center [447, 154] width 32 height 32
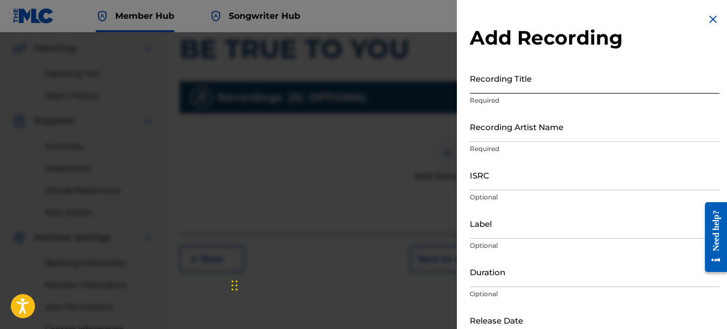
click at [526, 84] on input "Recording Title" at bounding box center [595, 78] width 250 height 31
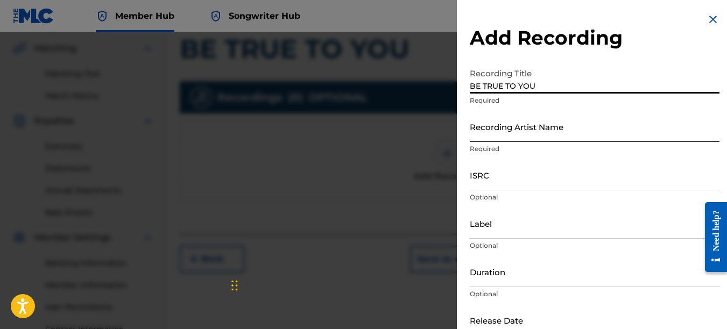
type input "BE TRUE TO YOU"
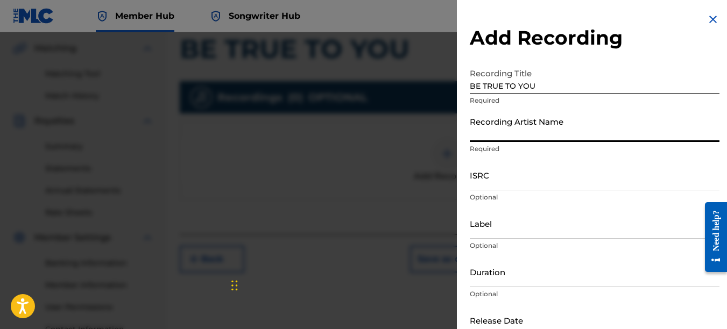
click at [494, 132] on input "Recording Artist Name" at bounding box center [595, 126] width 250 height 31
type input "PAIN"
click at [477, 175] on input "ISRC" at bounding box center [595, 175] width 250 height 31
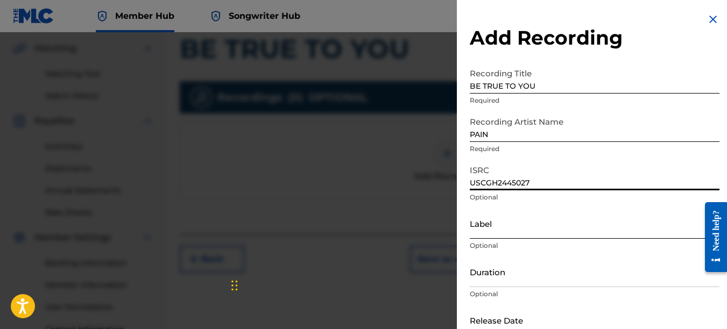
type input "USCGH2445027"
click at [498, 234] on input "Label" at bounding box center [595, 223] width 250 height 31
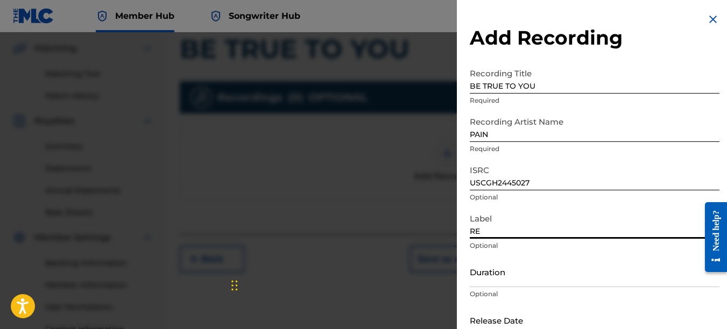
click at [505, 232] on input "RE" at bounding box center [595, 223] width 250 height 31
type input "REKLAWD.ENT"
click at [531, 321] on input "text" at bounding box center [515, 320] width 91 height 31
select select "8"
select select "2025"
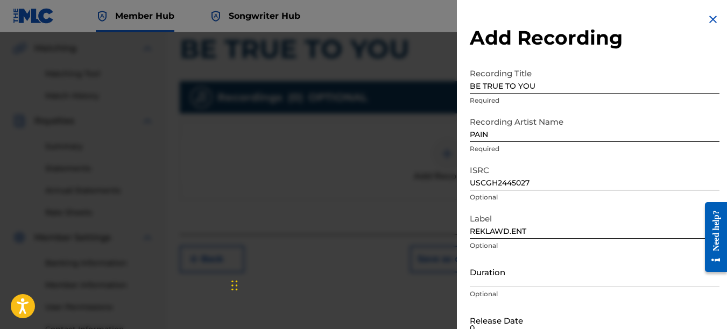
scroll to position [4, 0]
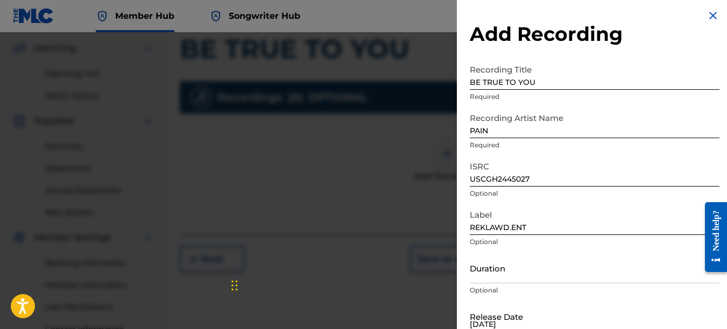
type input "[DATE]"
click at [561, 272] on input "Duration" at bounding box center [595, 268] width 250 height 31
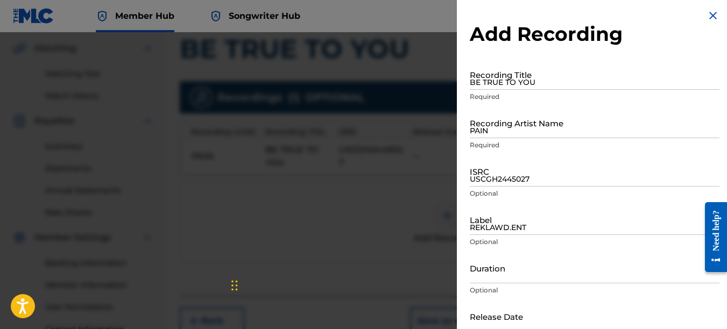
click at [706, 16] on img at bounding box center [712, 15] width 13 height 13
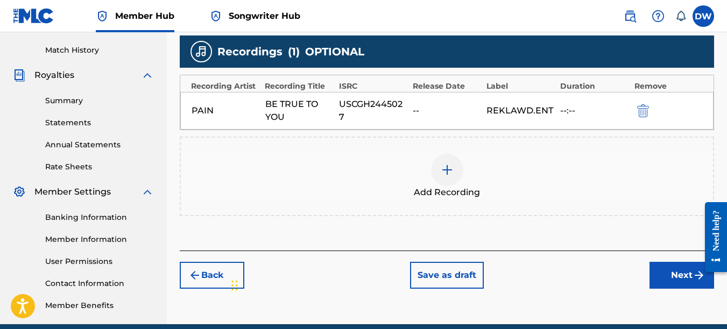
scroll to position [310, 0]
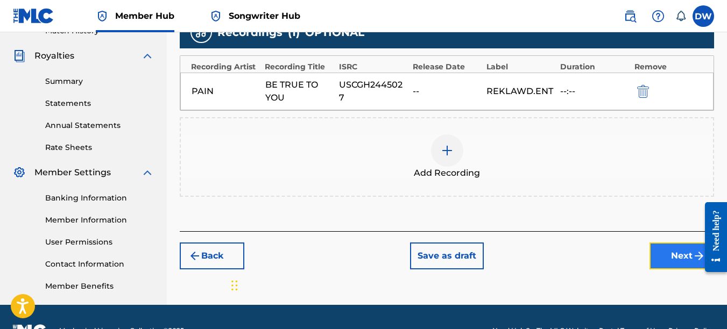
click at [673, 252] on button "Next" at bounding box center [681, 256] width 65 height 27
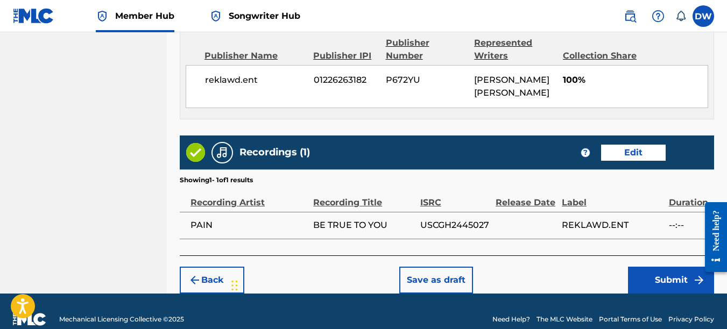
scroll to position [606, 0]
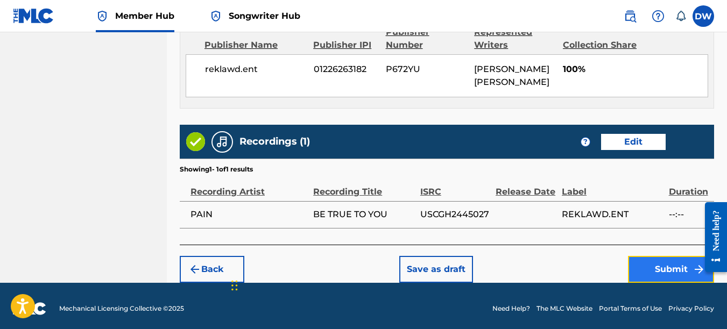
click at [647, 263] on button "Submit" at bounding box center [671, 269] width 86 height 27
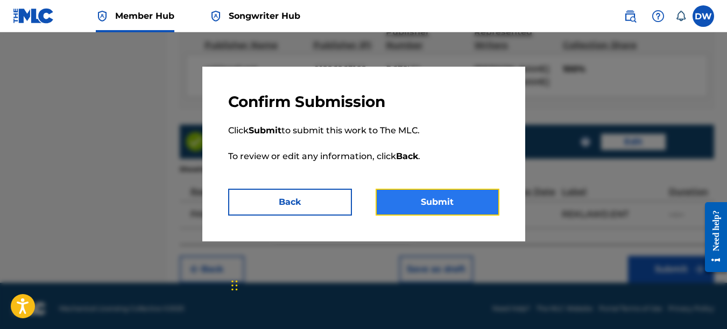
click at [473, 207] on button "Submit" at bounding box center [437, 202] width 124 height 27
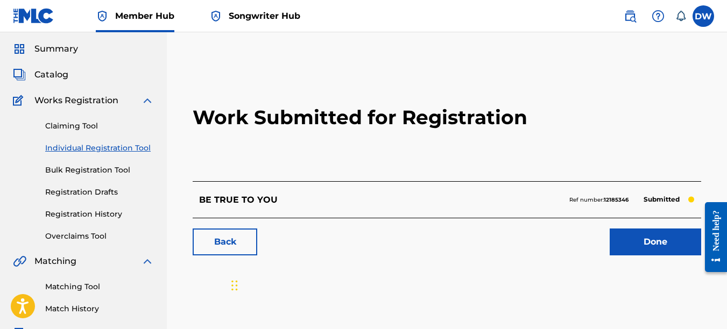
scroll to position [58, 0]
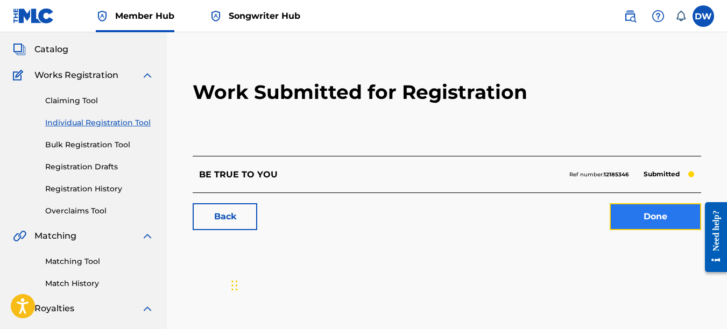
click at [648, 223] on link "Done" at bounding box center [654, 216] width 91 height 27
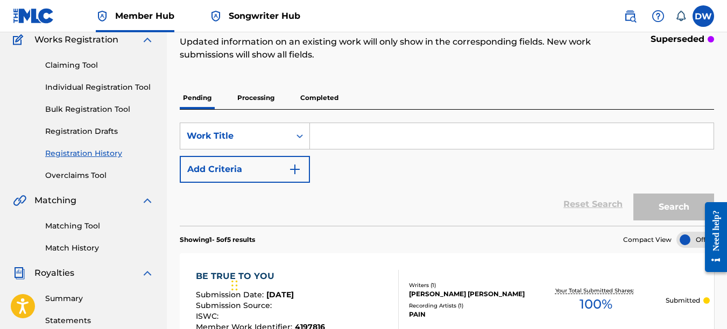
scroll to position [89, 0]
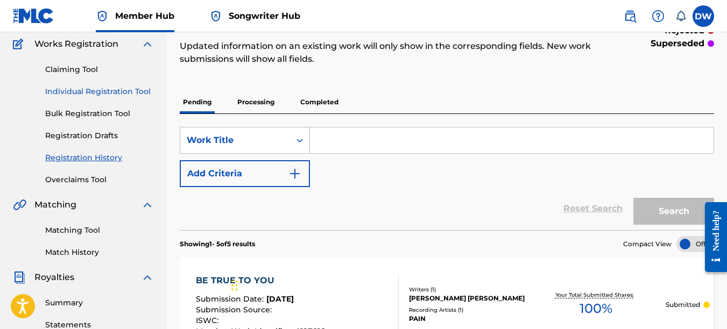
click at [94, 90] on link "Individual Registration Tool" at bounding box center [99, 91] width 109 height 11
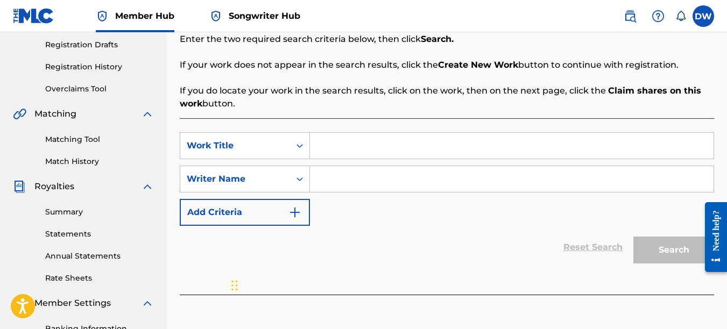
scroll to position [182, 0]
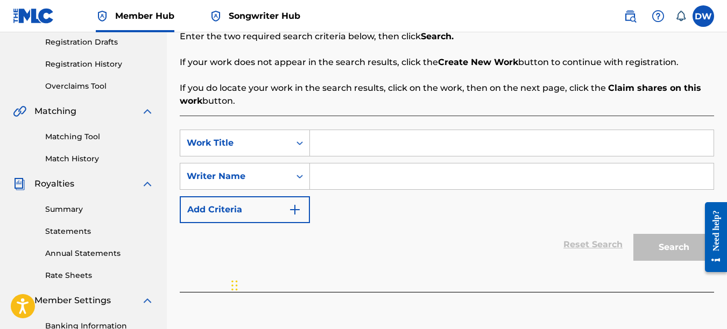
click at [324, 141] on input "Search Form" at bounding box center [511, 143] width 403 height 26
click at [329, 181] on input "Search Form" at bounding box center [511, 177] width 403 height 26
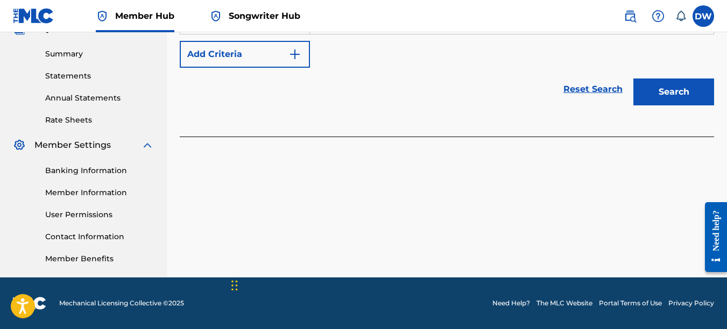
scroll to position [200, 0]
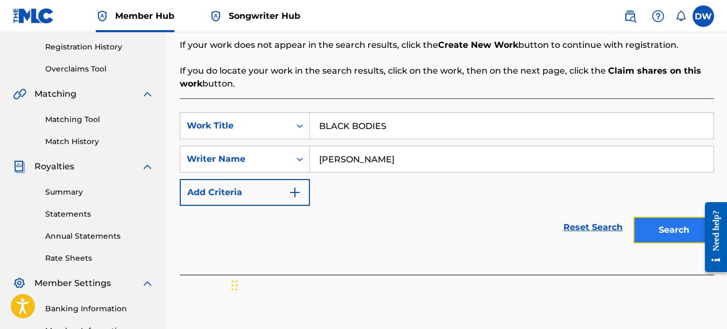
click at [645, 230] on button "Search" at bounding box center [673, 230] width 81 height 27
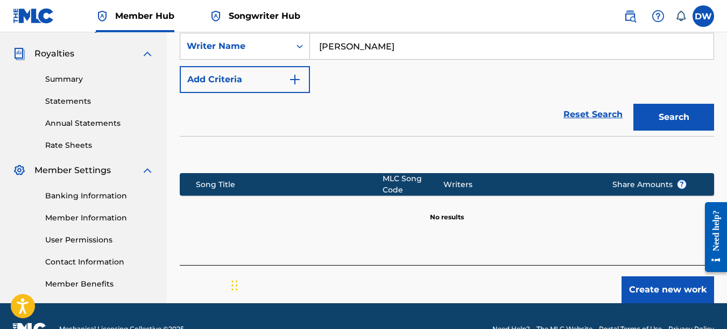
scroll to position [328, 0]
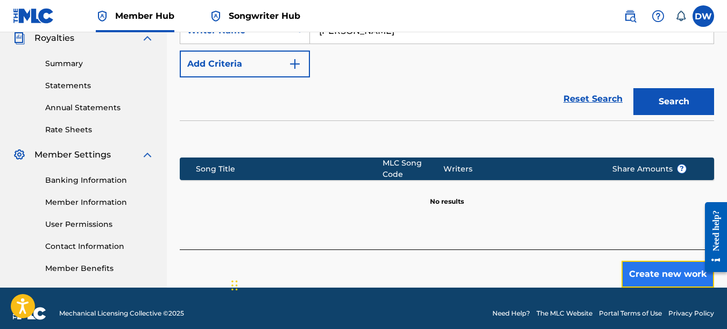
click at [650, 261] on button "Create new work" at bounding box center [667, 274] width 93 height 27
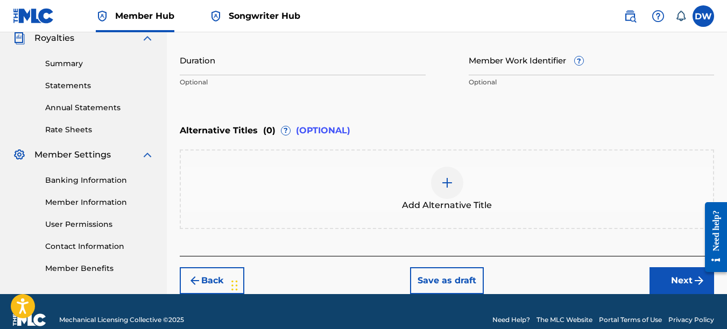
drag, startPoint x: 726, startPoint y: 174, endPoint x: 725, endPoint y: 154, distance: 19.4
click at [725, 154] on div "Register Work Search Enter Work Details Add Writers Add Publishers & Shares Add…" at bounding box center [447, 12] width 560 height 563
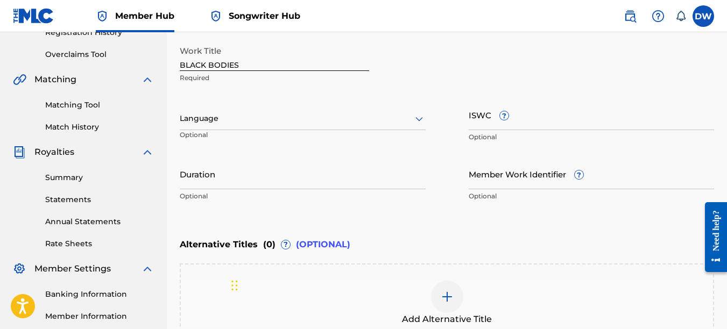
scroll to position [205, 0]
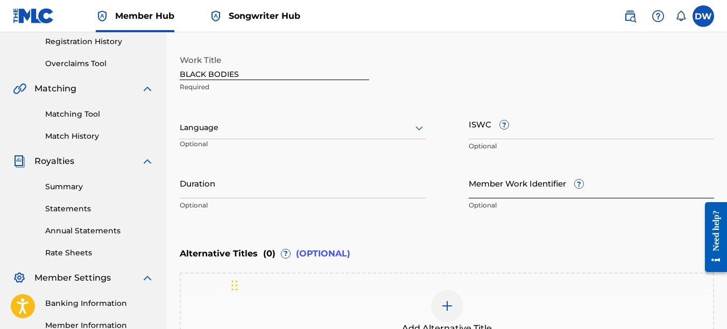
click at [517, 192] on input "Member Work Identifier ?" at bounding box center [592, 183] width 246 height 31
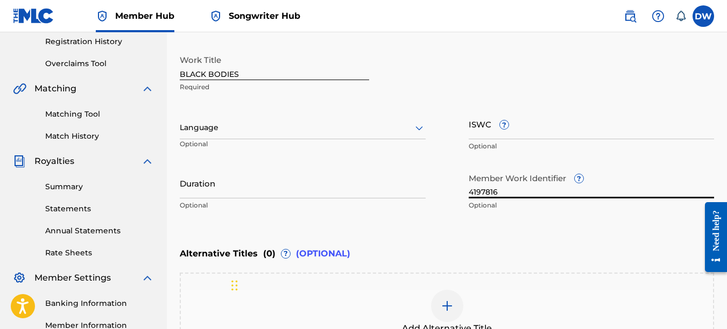
click at [415, 130] on icon at bounding box center [419, 128] width 13 height 13
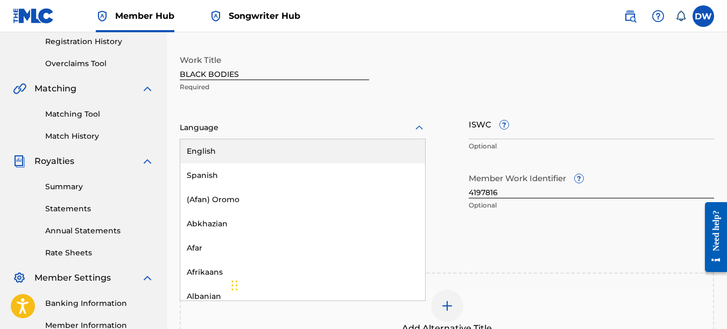
click at [395, 153] on div "English" at bounding box center [302, 151] width 245 height 24
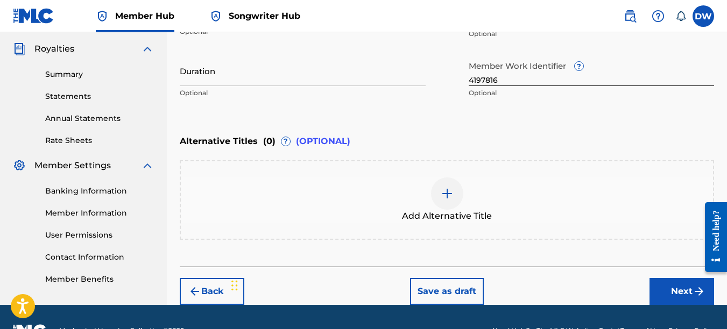
scroll to position [345, 0]
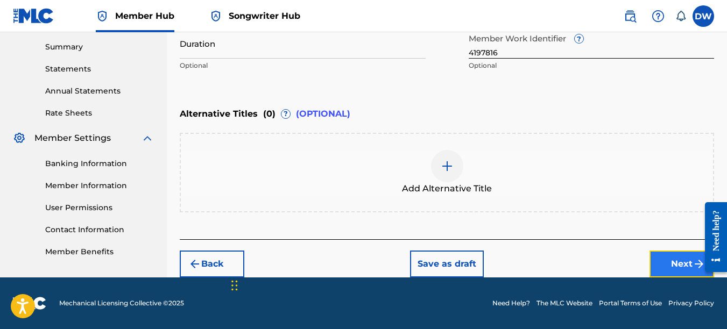
click at [664, 270] on button "Next" at bounding box center [681, 264] width 65 height 27
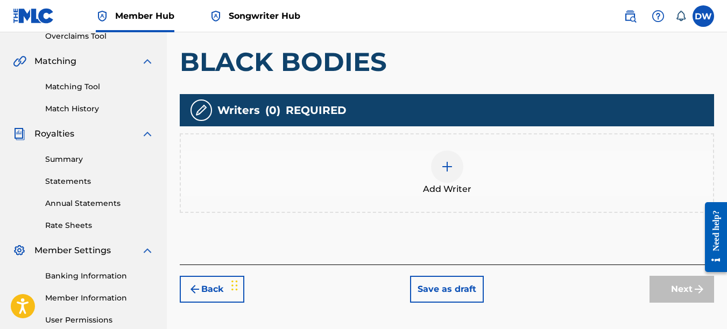
scroll to position [243, 0]
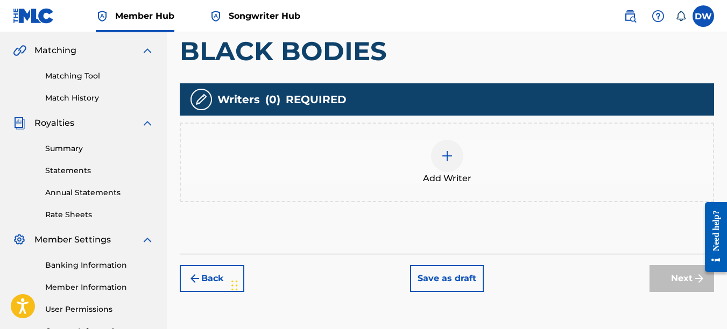
click at [454, 164] on div at bounding box center [447, 156] width 32 height 32
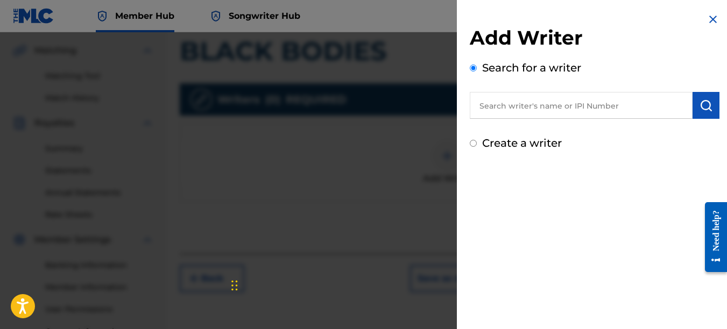
click at [580, 104] on input "text" at bounding box center [581, 105] width 223 height 27
click at [708, 106] on img "submit" at bounding box center [705, 105] width 13 height 13
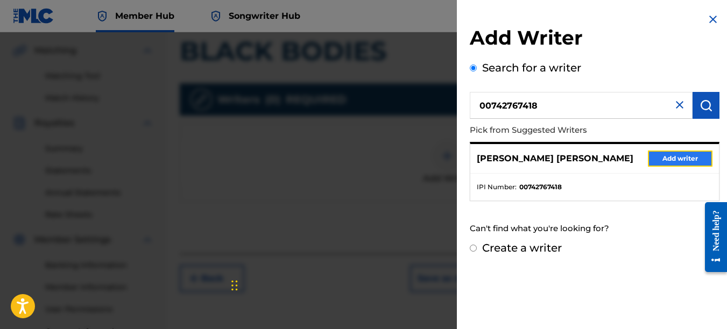
click at [666, 160] on button "Add writer" at bounding box center [680, 159] width 65 height 16
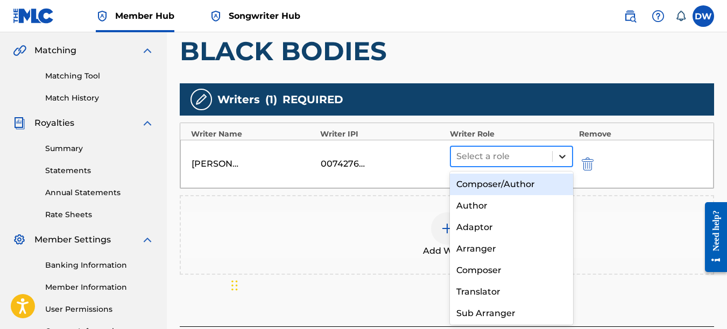
click at [566, 157] on icon at bounding box center [562, 156] width 11 height 11
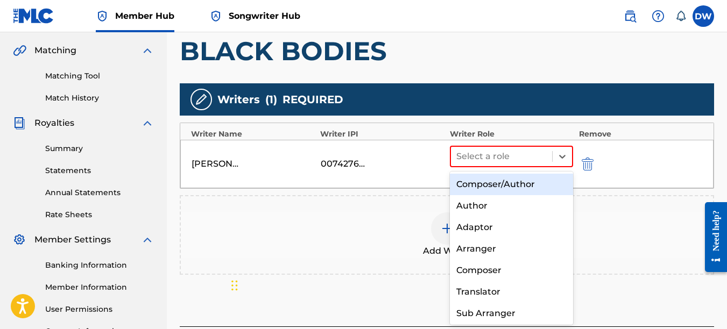
click at [534, 189] on div "Composer/Author" at bounding box center [512, 185] width 124 height 22
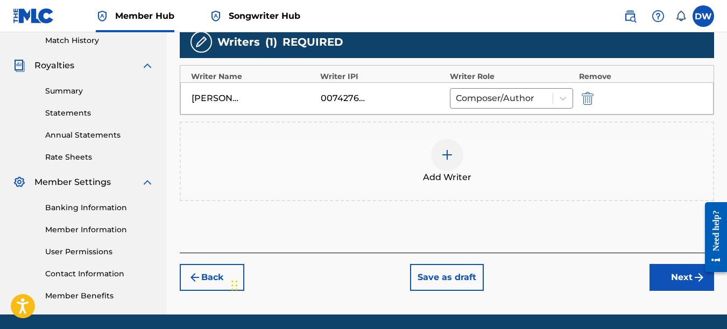
scroll to position [293, 0]
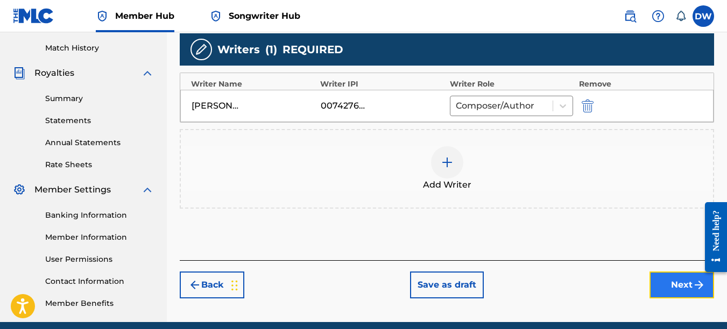
click at [666, 288] on button "Next" at bounding box center [681, 285] width 65 height 27
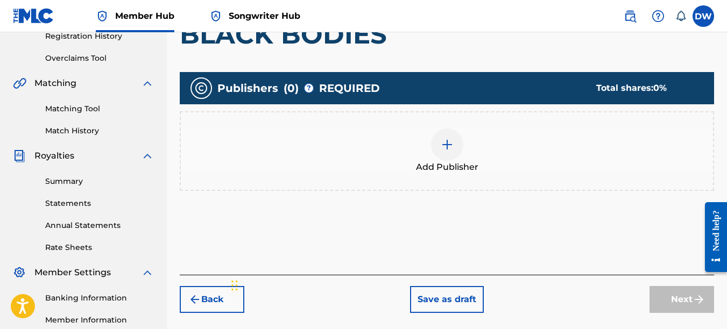
scroll to position [220, 0]
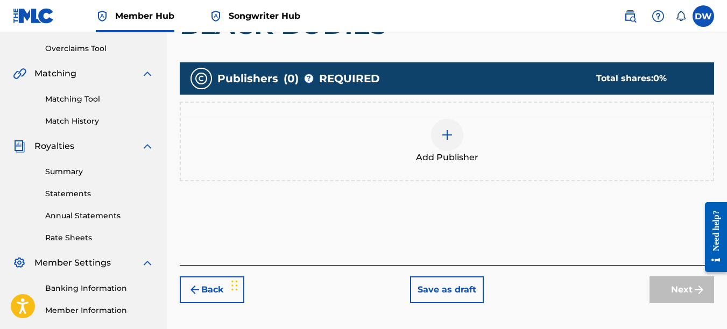
click at [450, 142] on div at bounding box center [447, 135] width 32 height 32
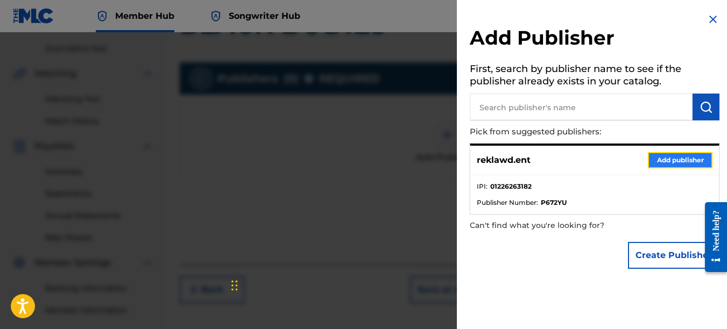
click at [658, 160] on button "Add publisher" at bounding box center [680, 160] width 65 height 16
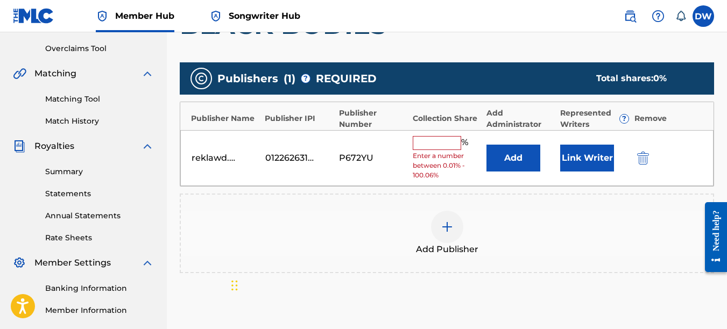
click at [436, 145] on input "text" at bounding box center [437, 143] width 48 height 14
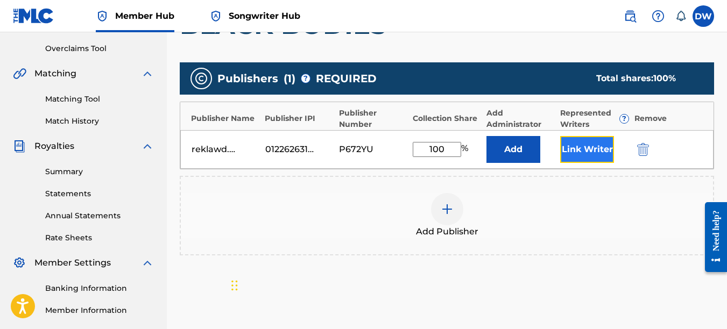
click at [583, 152] on button "Link Writer" at bounding box center [587, 149] width 54 height 27
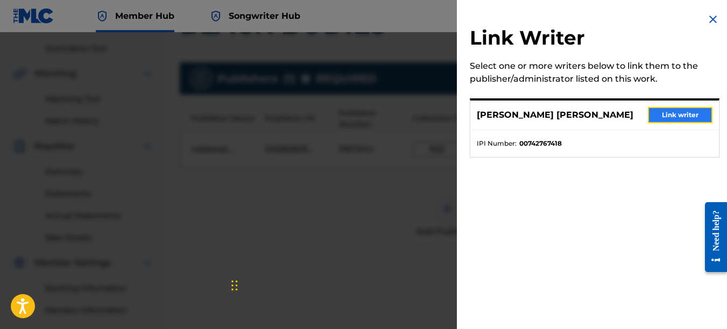
click at [673, 117] on button "Link writer" at bounding box center [680, 115] width 65 height 16
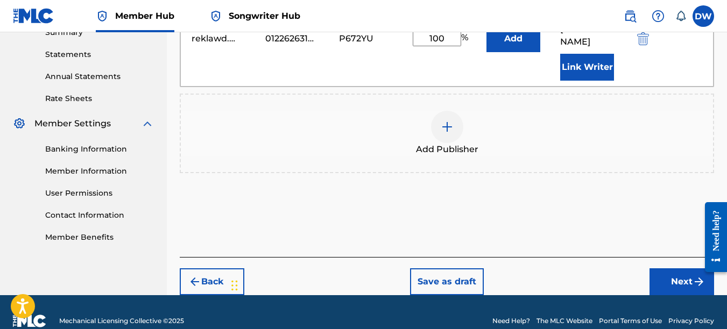
scroll to position [357, 0]
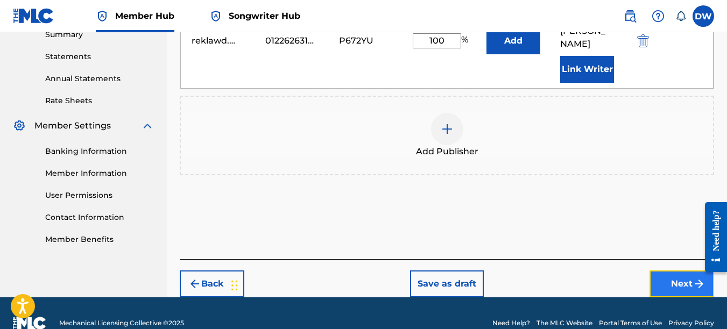
click at [667, 271] on button "Next" at bounding box center [681, 284] width 65 height 27
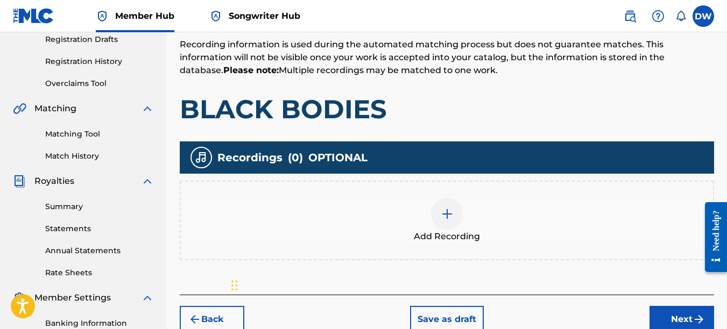
scroll to position [197, 0]
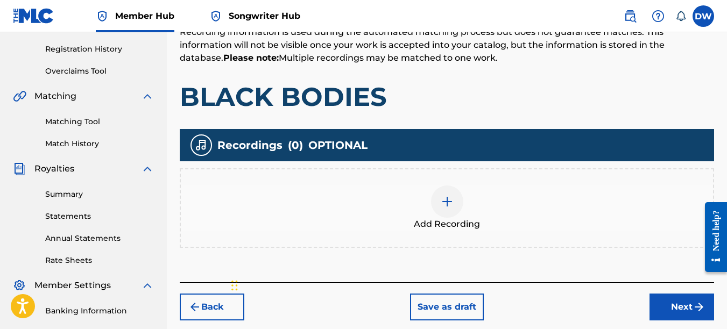
click at [454, 201] on div at bounding box center [447, 202] width 32 height 32
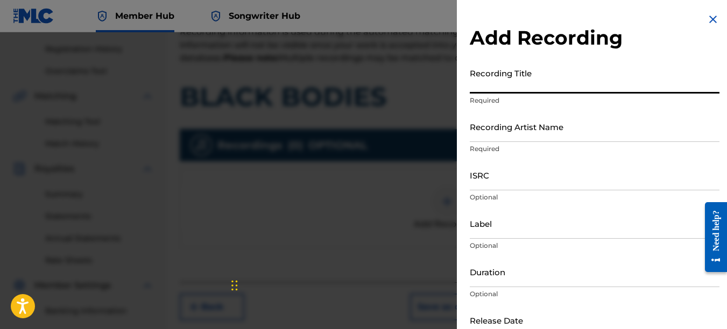
click at [531, 84] on input "Recording Title" at bounding box center [595, 78] width 250 height 31
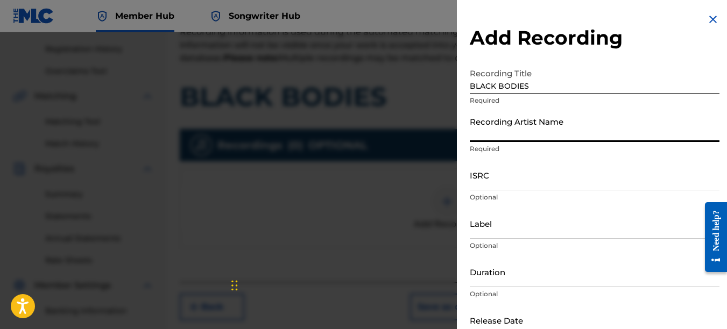
click at [507, 141] on input "Recording Artist Name" at bounding box center [595, 126] width 250 height 31
click at [484, 182] on input "ISRC" at bounding box center [595, 175] width 250 height 31
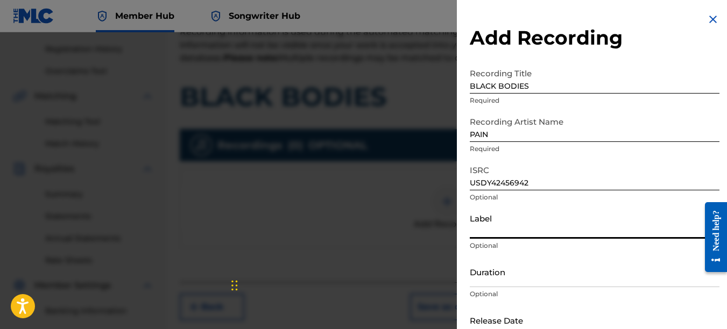
click at [502, 235] on input "Label" at bounding box center [595, 223] width 250 height 31
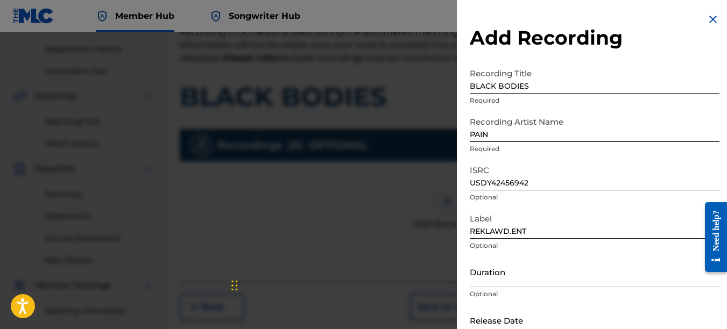
click at [524, 320] on input "text" at bounding box center [515, 320] width 91 height 31
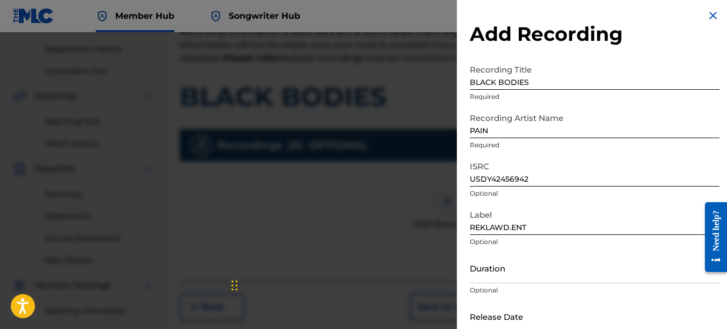
click at [513, 308] on input "text" at bounding box center [515, 316] width 91 height 31
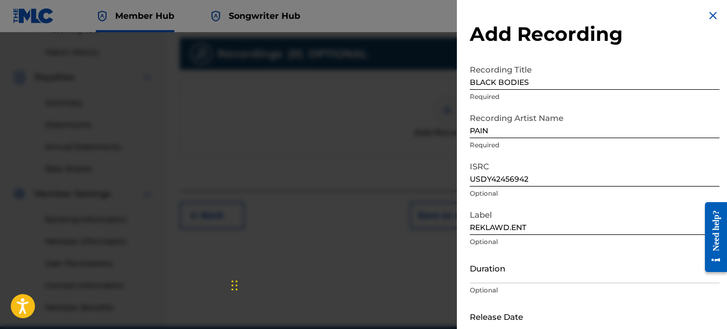
click at [519, 310] on input "text" at bounding box center [515, 316] width 91 height 31
click at [524, 131] on input "PAIN" at bounding box center [595, 123] width 250 height 31
click at [478, 322] on input "[DATE]" at bounding box center [515, 316] width 91 height 31
click at [488, 323] on input "[DATE]" at bounding box center [515, 316] width 91 height 31
click at [547, 309] on input "text" at bounding box center [515, 316] width 91 height 31
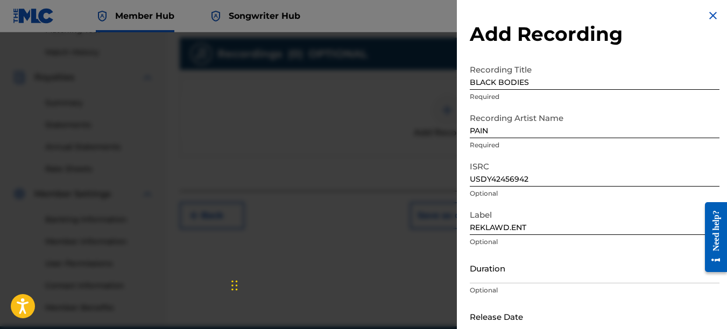
click at [523, 317] on input "text" at bounding box center [515, 316] width 91 height 31
click at [592, 91] on div "Recording Title BLACK BODIES Required" at bounding box center [595, 83] width 250 height 48
click at [588, 120] on input "PAIN" at bounding box center [595, 123] width 250 height 31
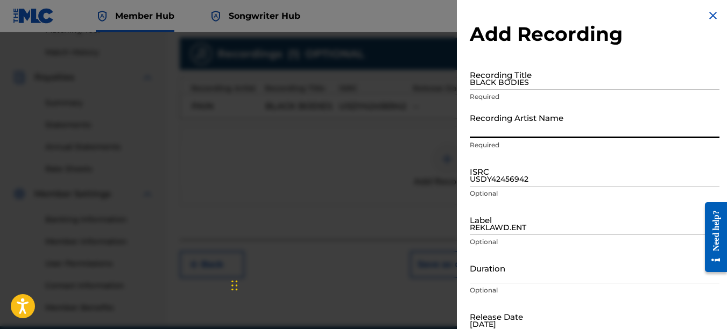
click at [712, 17] on img at bounding box center [712, 15] width 13 height 13
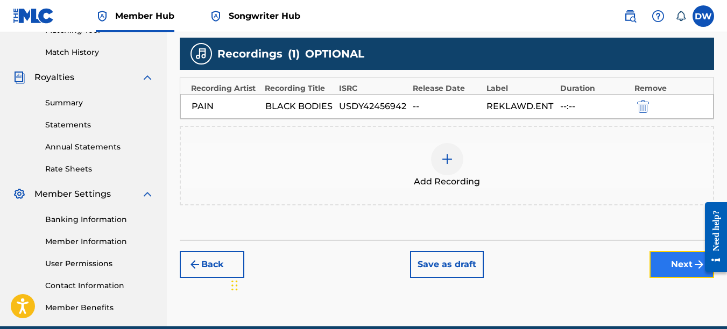
click at [662, 261] on button "Next" at bounding box center [681, 264] width 65 height 27
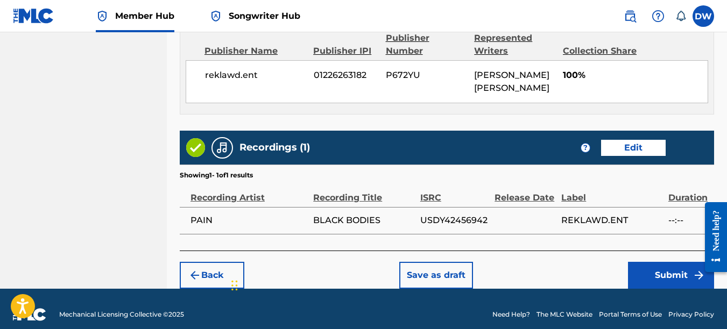
scroll to position [606, 0]
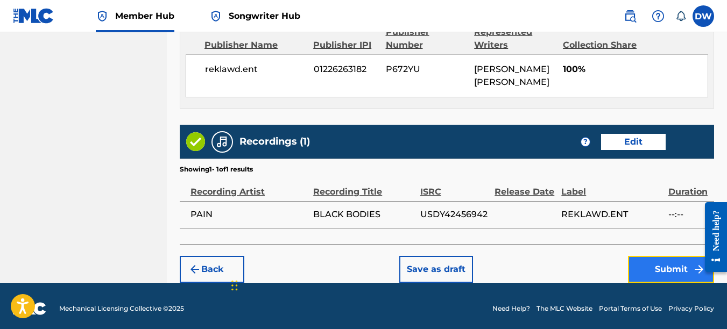
click at [666, 263] on button "Submit" at bounding box center [671, 269] width 86 height 27
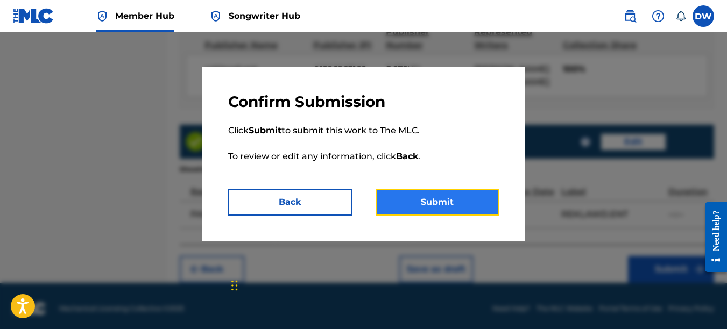
click at [436, 200] on button "Submit" at bounding box center [437, 202] width 124 height 27
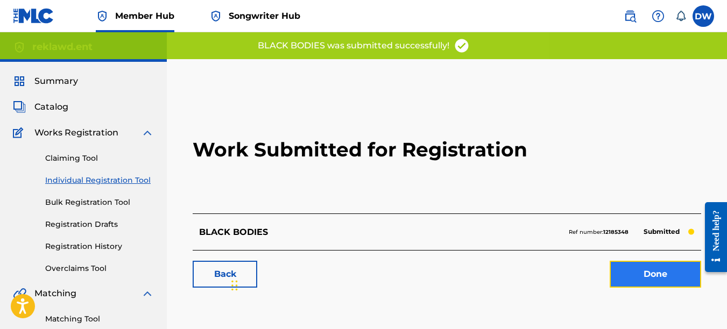
click at [659, 280] on link "Done" at bounding box center [654, 274] width 91 height 27
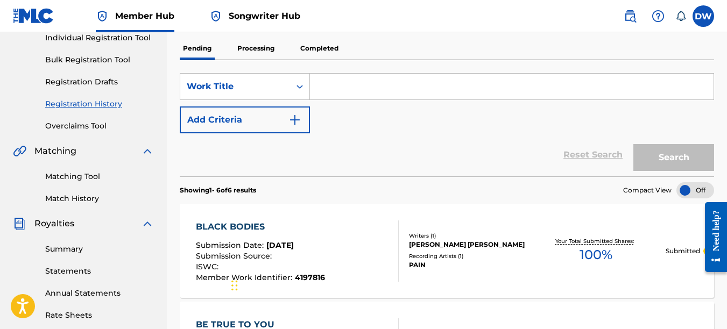
scroll to position [136, 0]
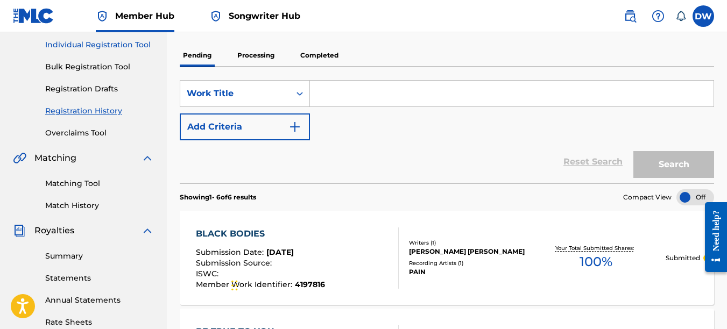
click at [100, 42] on link "Individual Registration Tool" at bounding box center [99, 44] width 109 height 11
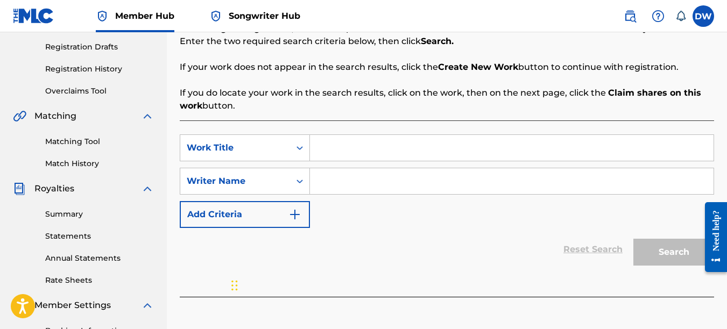
scroll to position [187, 0]
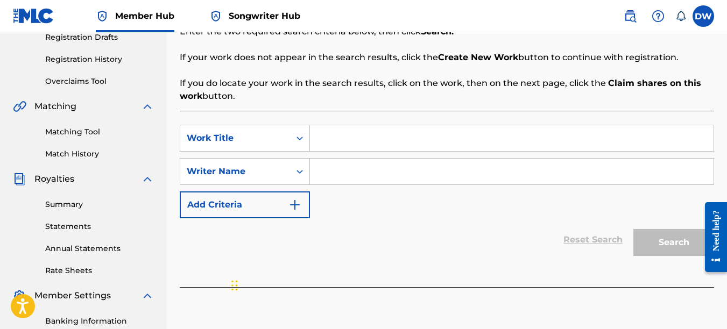
click at [348, 141] on input "Search Form" at bounding box center [511, 138] width 403 height 26
click at [336, 173] on input "Search Form" at bounding box center [511, 172] width 403 height 26
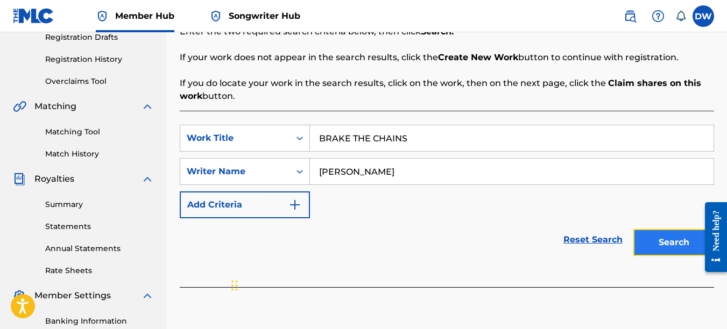
click at [661, 233] on button "Search" at bounding box center [673, 242] width 81 height 27
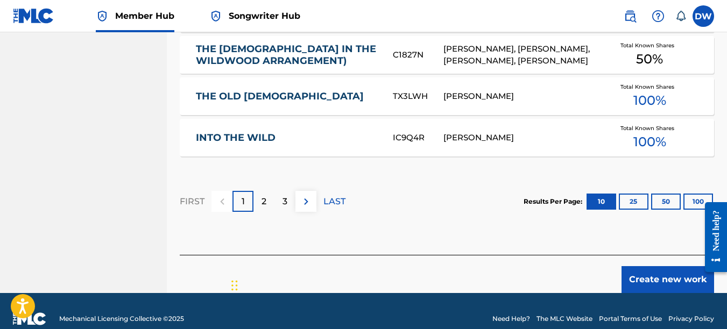
scroll to position [781, 0]
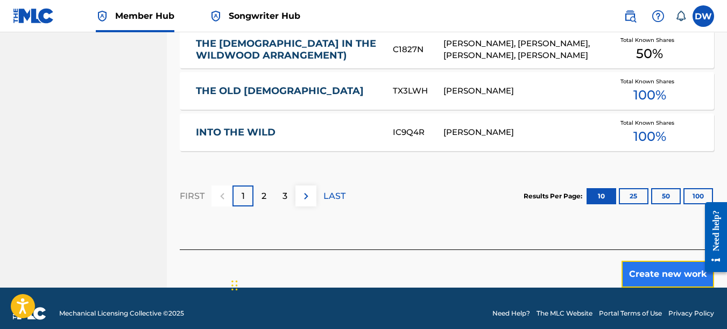
click at [652, 270] on button "Create new work" at bounding box center [667, 274] width 93 height 27
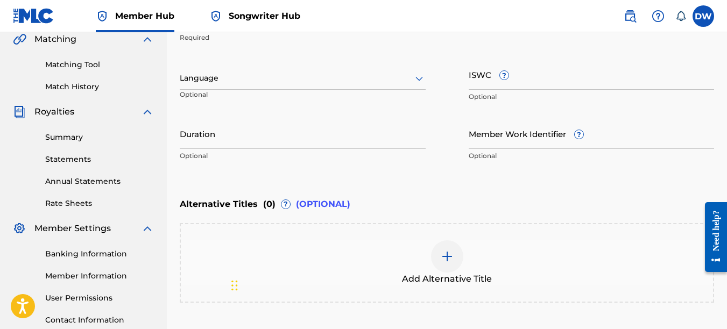
scroll to position [208, 0]
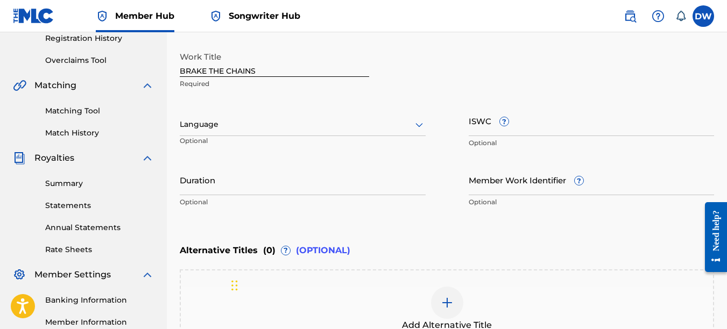
click at [424, 125] on icon at bounding box center [419, 124] width 13 height 13
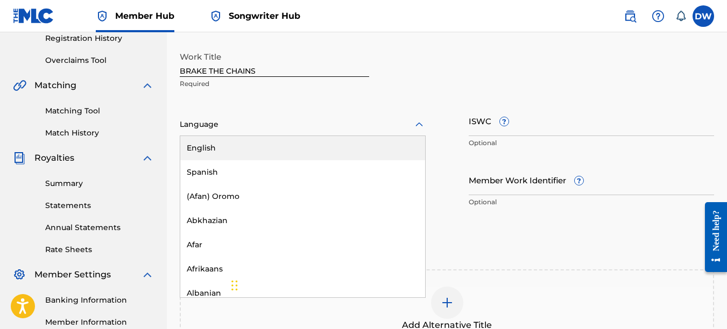
click at [394, 146] on div "English" at bounding box center [302, 148] width 245 height 24
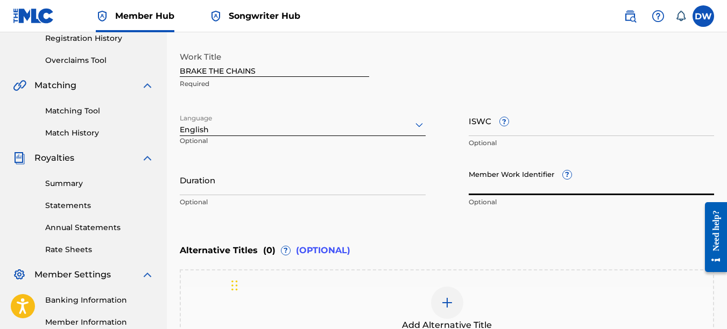
click at [475, 186] on input "Member Work Identifier ?" at bounding box center [592, 180] width 246 height 31
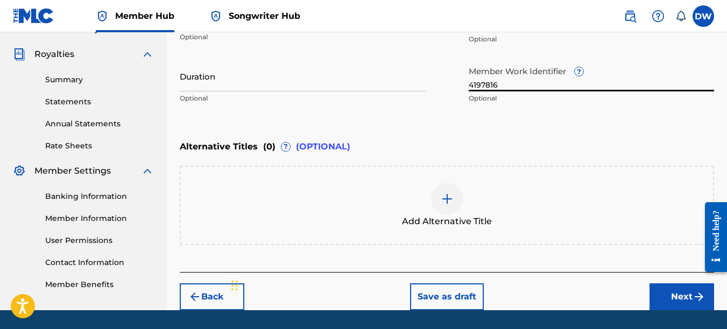
scroll to position [317, 0]
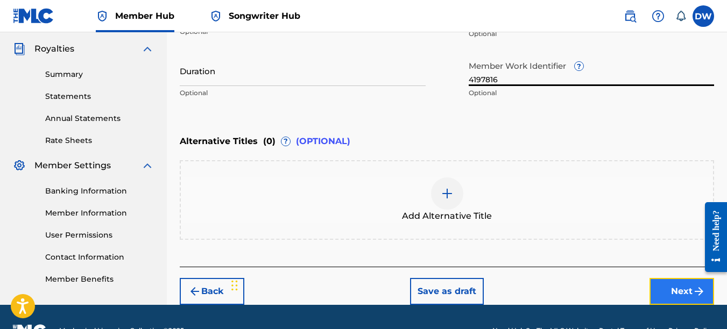
click at [675, 283] on button "Next" at bounding box center [681, 291] width 65 height 27
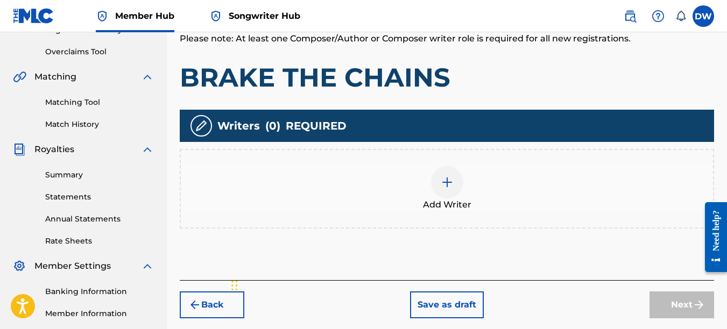
scroll to position [220, 0]
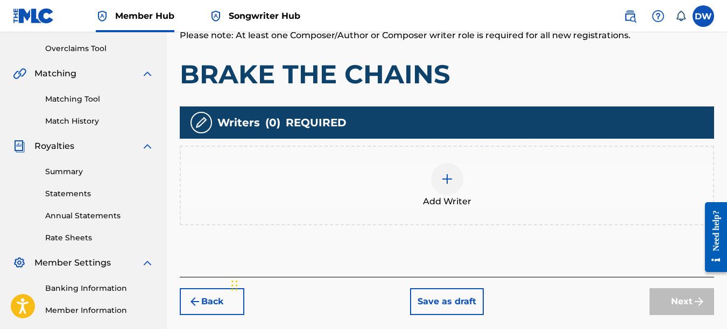
click at [448, 183] on img at bounding box center [447, 179] width 13 height 13
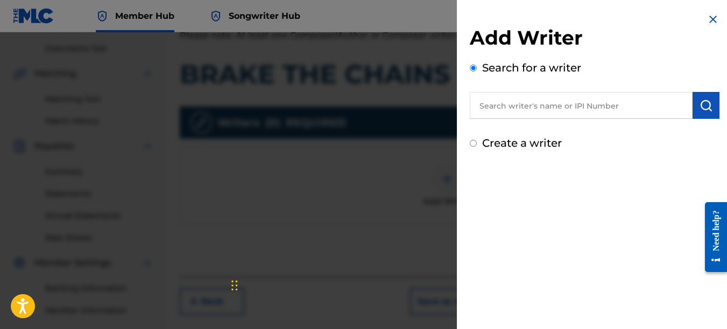
click at [529, 105] on input "text" at bounding box center [581, 105] width 223 height 27
click at [706, 98] on button "submit" at bounding box center [705, 105] width 27 height 27
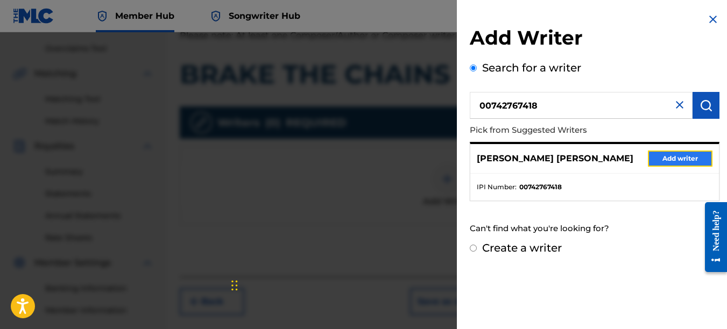
click at [678, 152] on button "Add writer" at bounding box center [680, 159] width 65 height 16
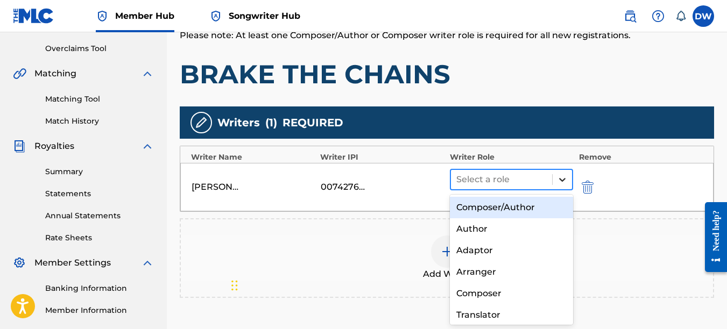
click at [561, 181] on icon at bounding box center [562, 179] width 11 height 11
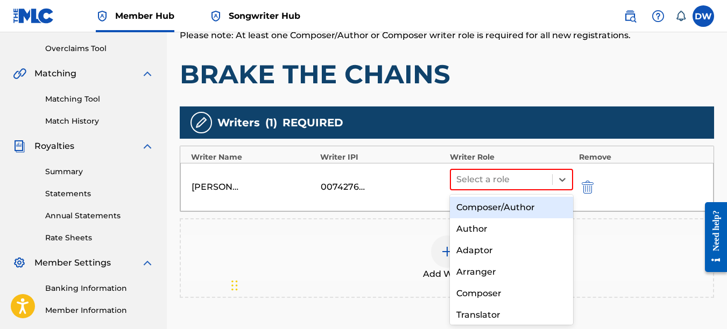
click at [528, 217] on div "Composer/Author" at bounding box center [512, 208] width 124 height 22
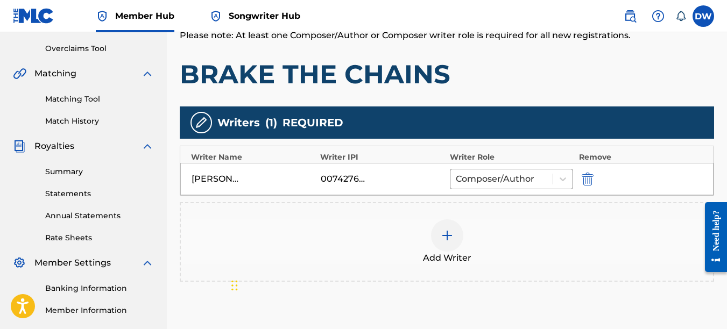
scroll to position [306, 0]
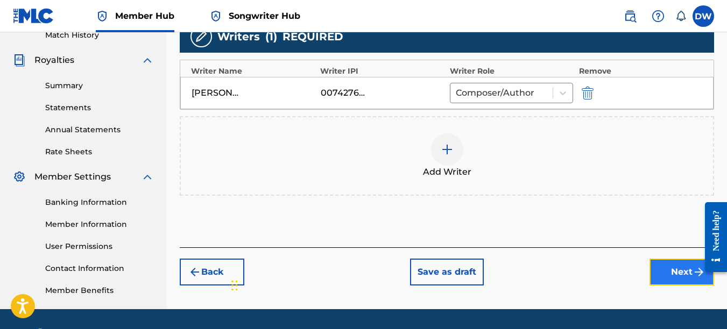
click at [668, 268] on button "Next" at bounding box center [681, 272] width 65 height 27
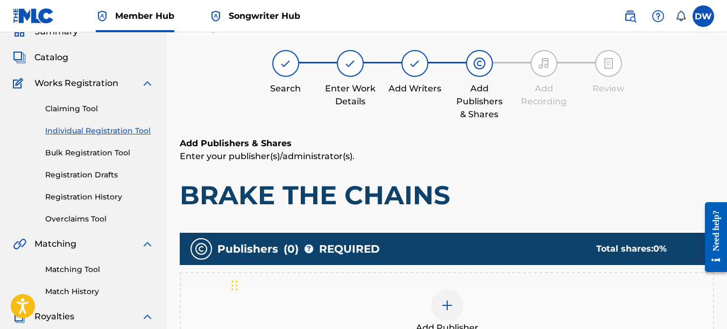
scroll to position [48, 0]
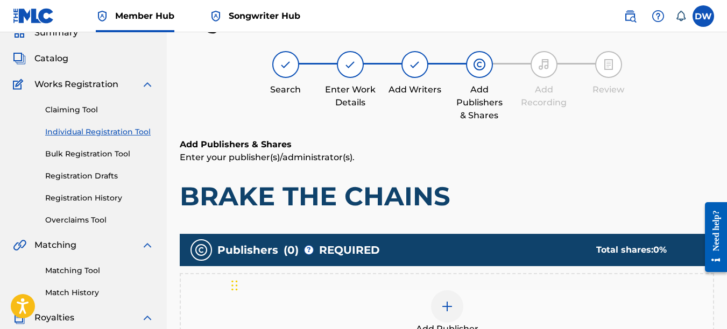
click at [445, 307] on img at bounding box center [447, 306] width 13 height 13
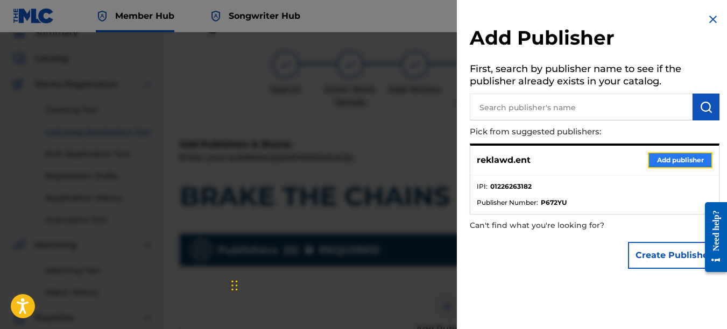
click at [661, 154] on button "Add publisher" at bounding box center [680, 160] width 65 height 16
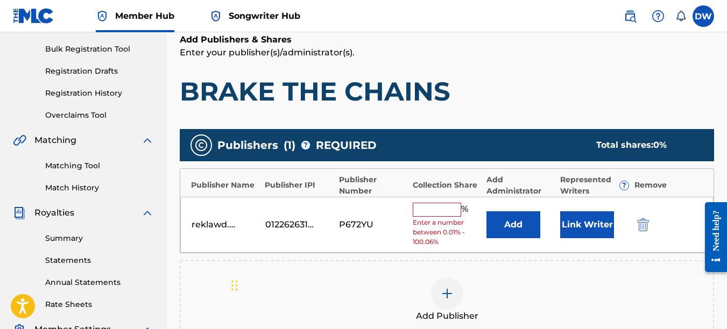
scroll to position [164, 0]
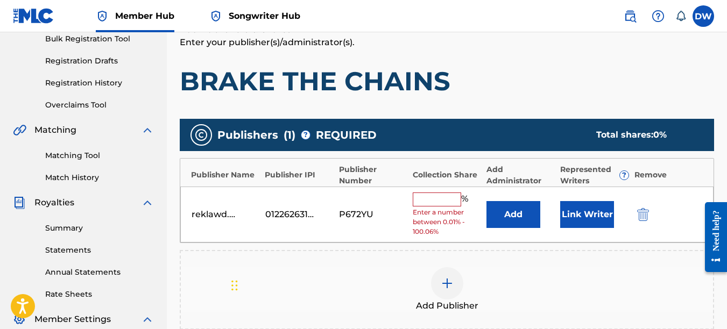
click at [427, 201] on input "text" at bounding box center [437, 200] width 48 height 14
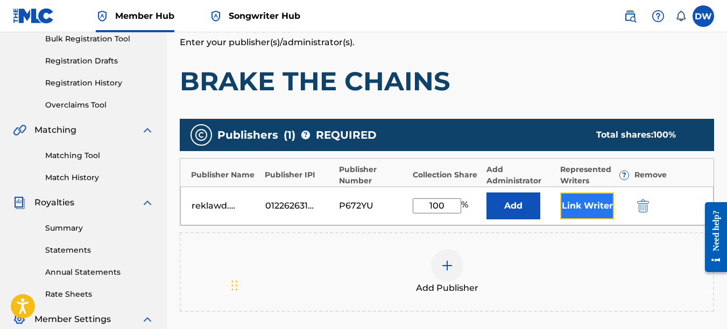
click at [588, 203] on button "Link Writer" at bounding box center [587, 206] width 54 height 27
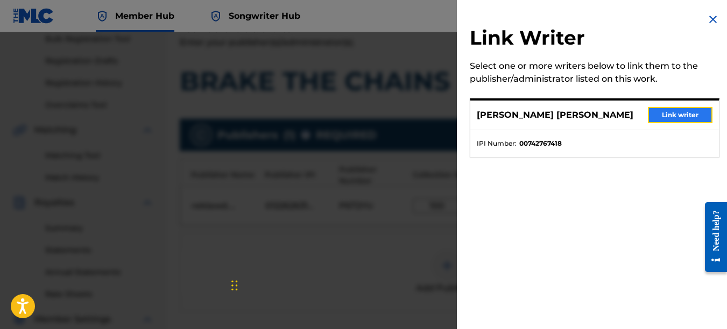
click at [679, 117] on button "Link writer" at bounding box center [680, 115] width 65 height 16
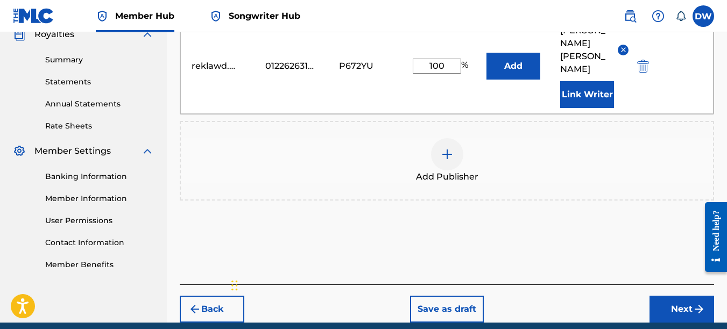
scroll to position [355, 0]
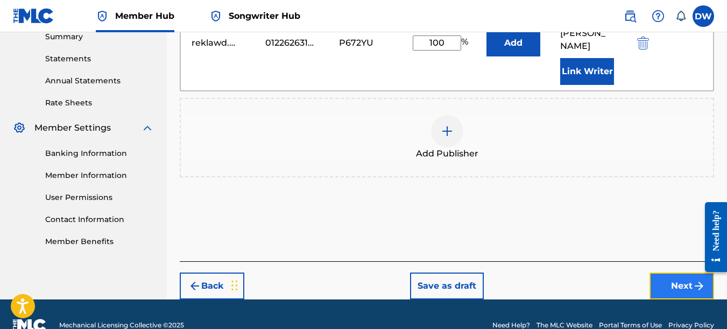
click at [668, 273] on button "Next" at bounding box center [681, 286] width 65 height 27
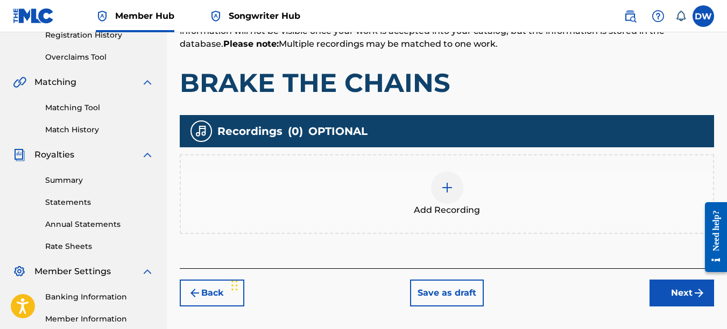
scroll to position [217, 0]
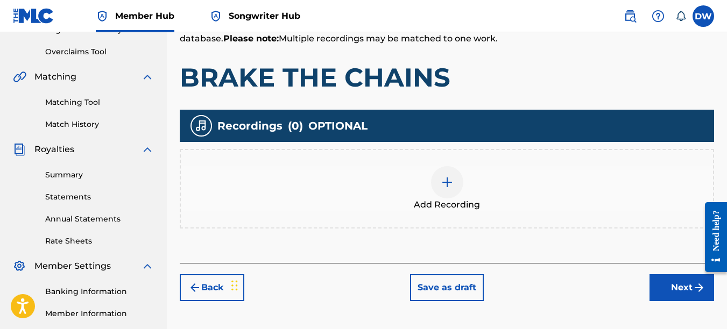
click at [442, 186] on img at bounding box center [447, 182] width 13 height 13
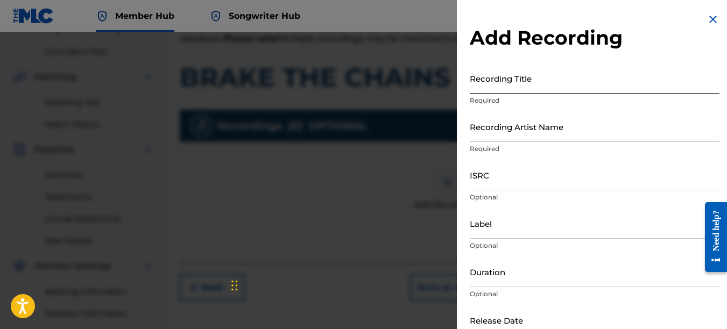
click at [502, 87] on input "Recording Title" at bounding box center [595, 78] width 250 height 31
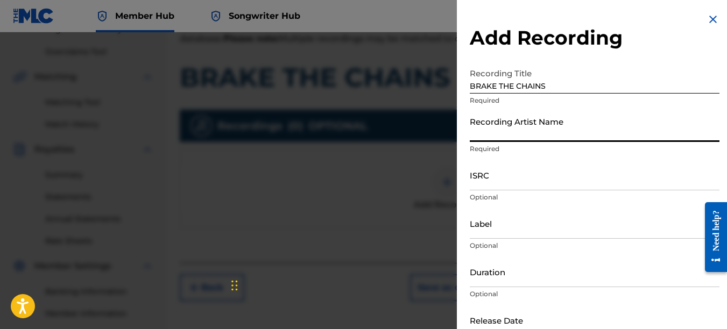
click at [491, 130] on input "Recording Artist Name" at bounding box center [595, 126] width 250 height 31
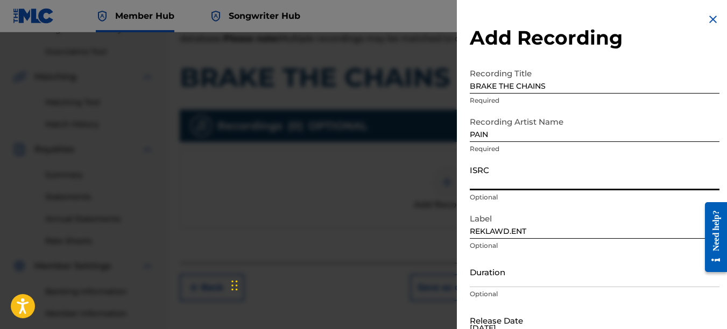
click at [501, 180] on input "ISRC" at bounding box center [595, 175] width 250 height 31
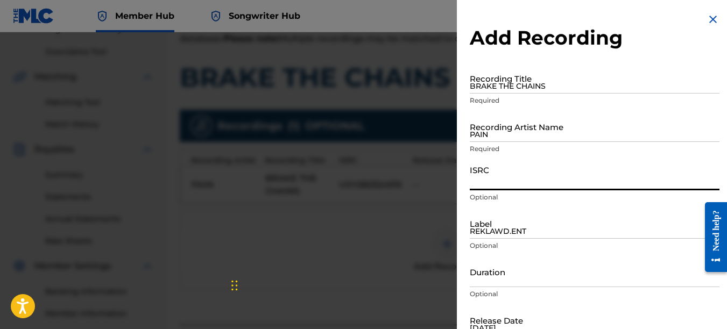
click at [713, 15] on img at bounding box center [712, 19] width 13 height 13
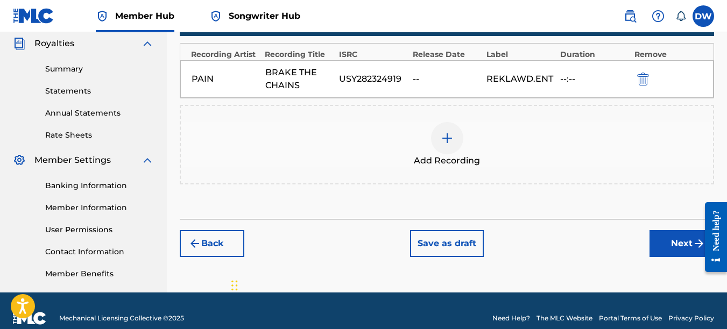
scroll to position [323, 0]
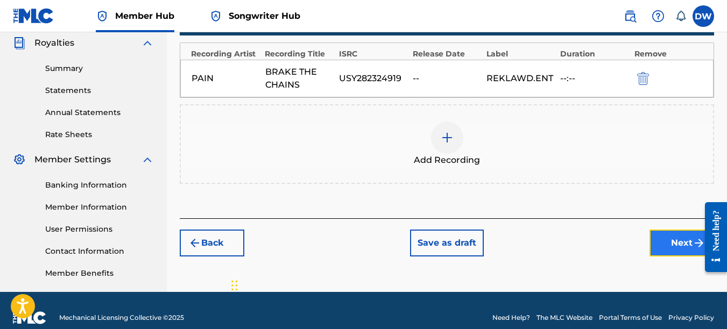
click at [670, 244] on button "Next" at bounding box center [681, 243] width 65 height 27
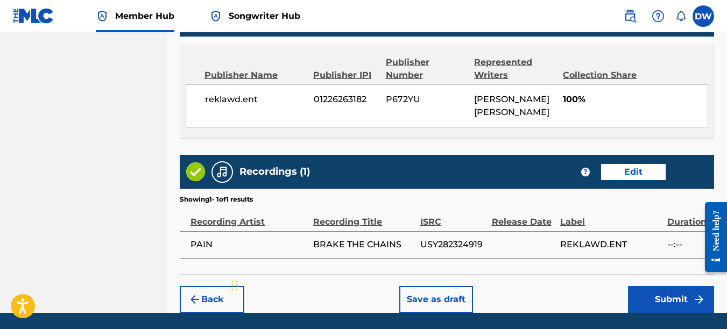
scroll to position [579, 0]
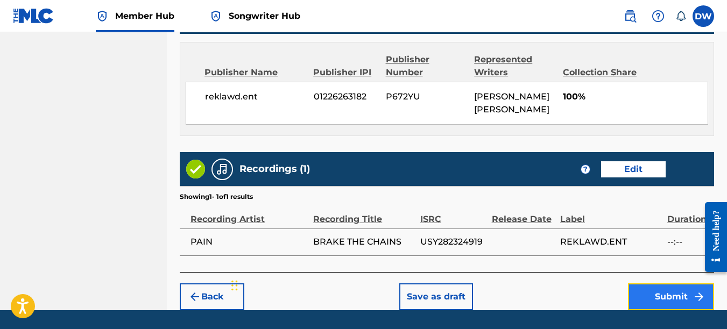
click at [674, 291] on button "Submit" at bounding box center [671, 296] width 86 height 27
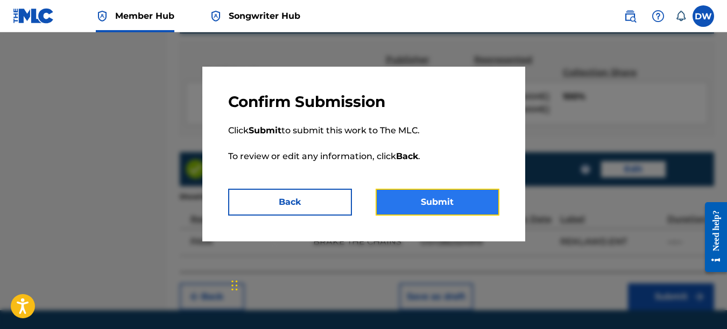
click at [428, 206] on button "Submit" at bounding box center [437, 202] width 124 height 27
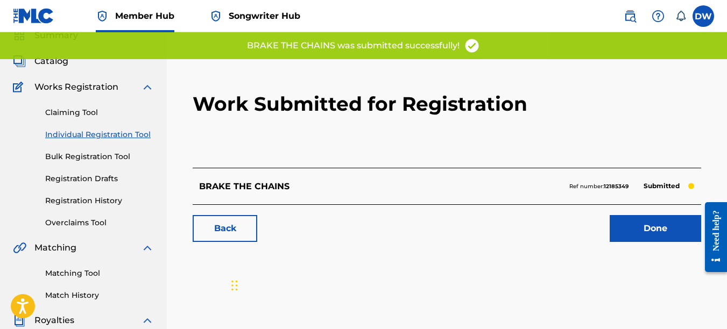
scroll to position [53, 0]
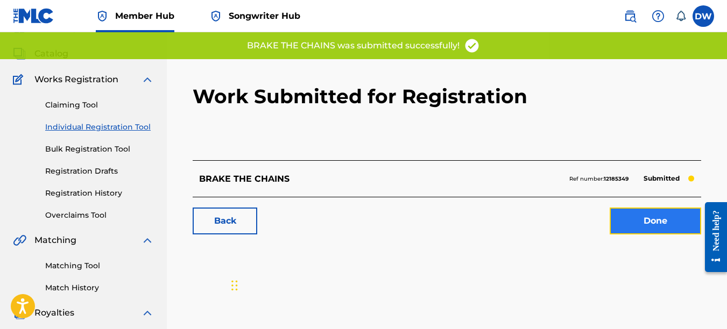
click at [653, 221] on link "Done" at bounding box center [654, 221] width 91 height 27
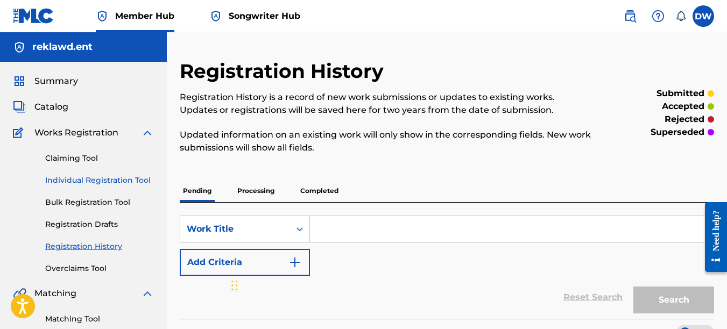
click at [129, 180] on link "Individual Registration Tool" at bounding box center [99, 180] width 109 height 11
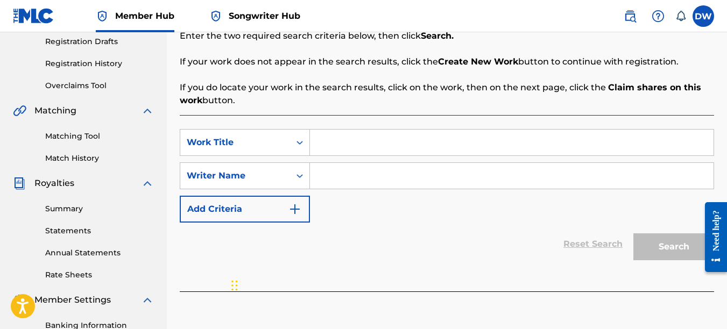
scroll to position [196, 0]
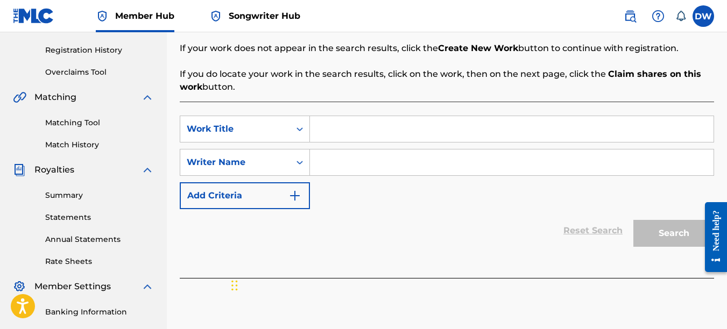
click at [317, 135] on input "Search Form" at bounding box center [511, 129] width 403 height 26
click at [342, 165] on input "Search Form" at bounding box center [511, 163] width 403 height 26
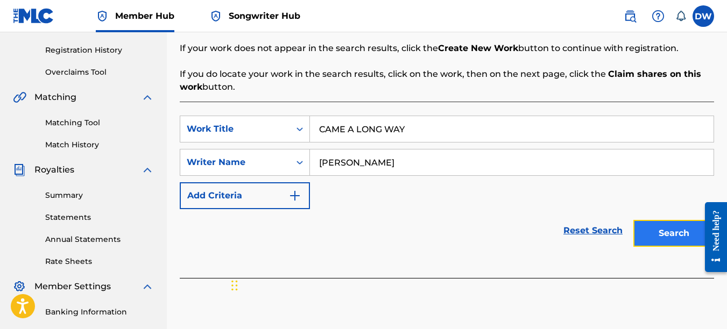
click at [677, 224] on button "Search" at bounding box center [673, 233] width 81 height 27
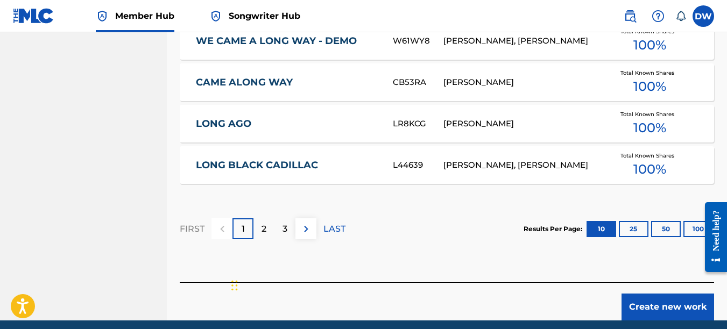
scroll to position [768, 0]
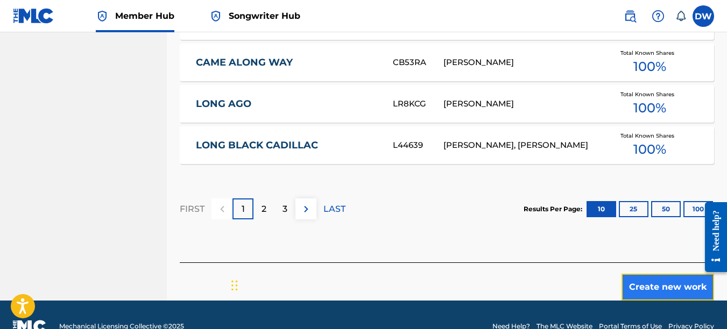
click at [653, 286] on button "Create new work" at bounding box center [667, 287] width 93 height 27
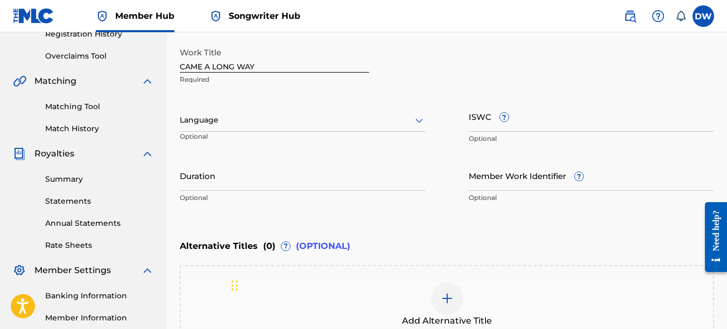
scroll to position [204, 0]
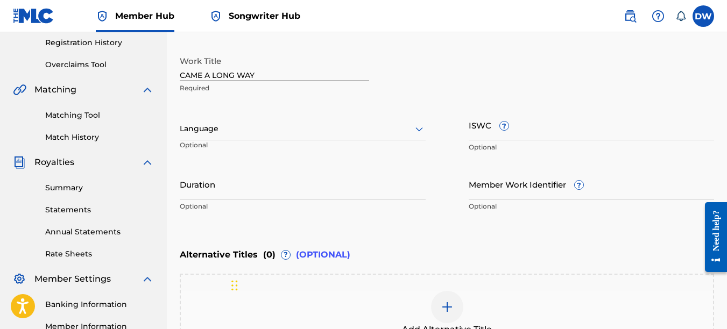
click at [417, 133] on icon at bounding box center [419, 129] width 13 height 13
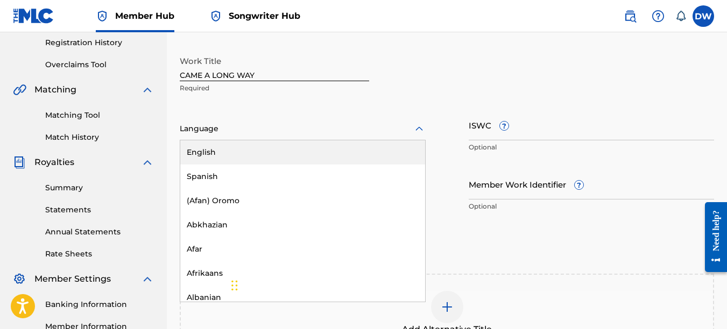
click at [406, 150] on div "English" at bounding box center [302, 152] width 245 height 24
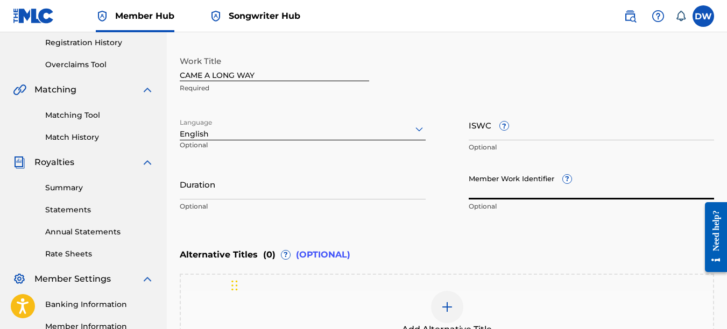
click at [537, 192] on input "Member Work Identifier ?" at bounding box center [592, 184] width 246 height 31
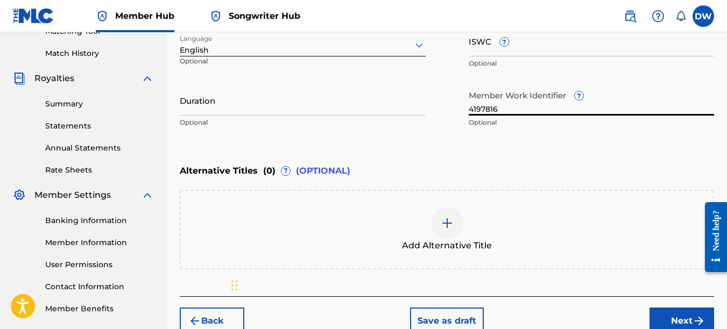
scroll to position [327, 0]
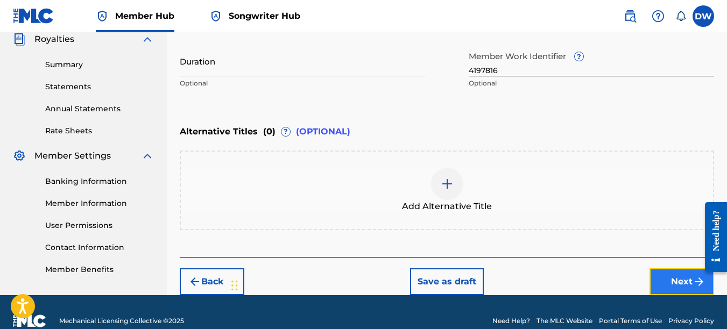
click at [678, 282] on button "Next" at bounding box center [681, 281] width 65 height 27
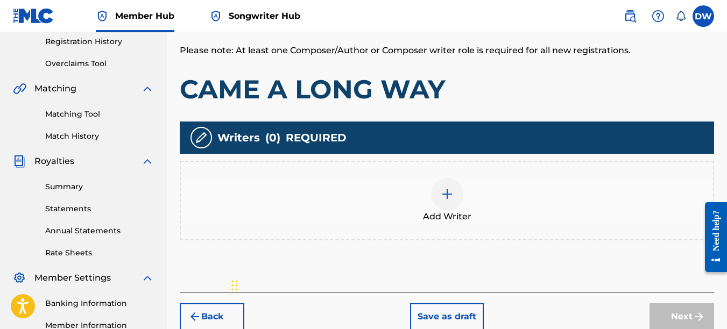
scroll to position [208, 0]
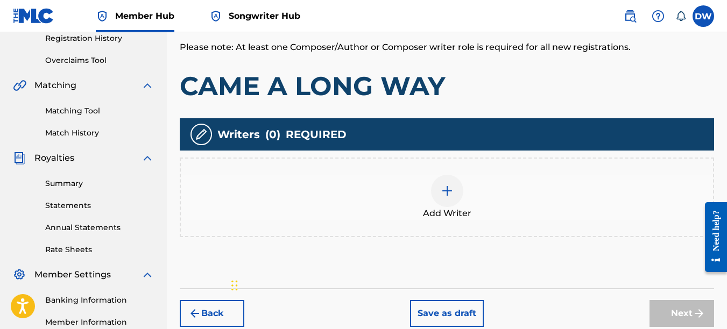
click at [443, 195] on img at bounding box center [447, 191] width 13 height 13
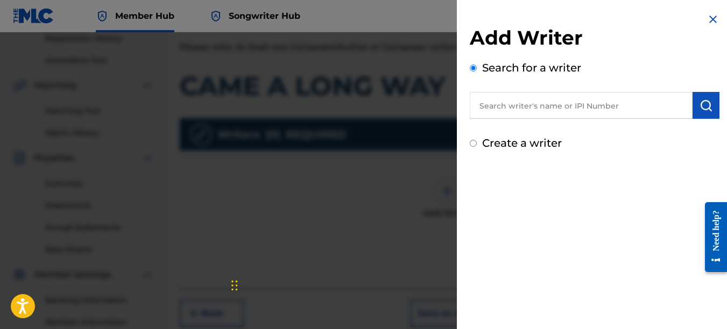
click at [515, 106] on input "text" at bounding box center [581, 105] width 223 height 27
click at [515, 106] on input "0074276" at bounding box center [581, 105] width 223 height 27
click at [699, 99] on img "submit" at bounding box center [705, 105] width 13 height 13
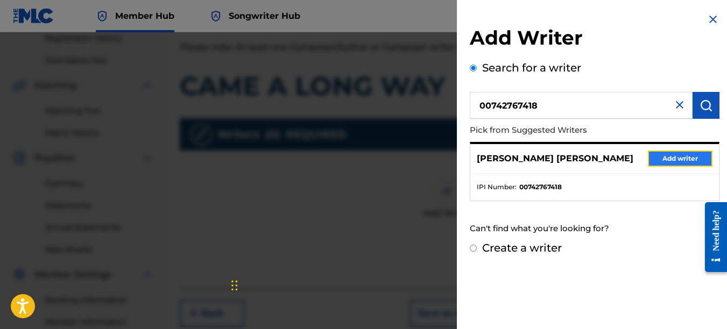
click at [684, 156] on button "Add writer" at bounding box center [680, 159] width 65 height 16
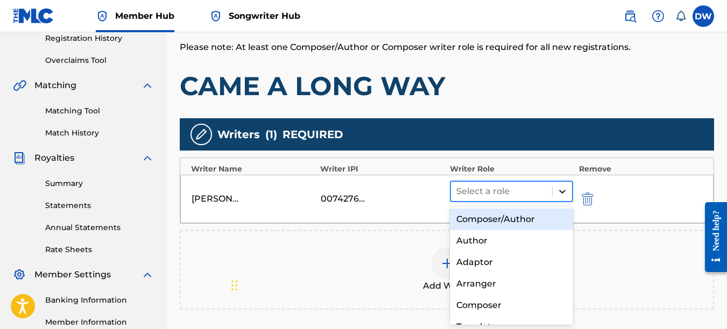
click at [560, 192] on icon at bounding box center [562, 191] width 11 height 11
click at [504, 223] on div "Composer/Author" at bounding box center [512, 220] width 124 height 22
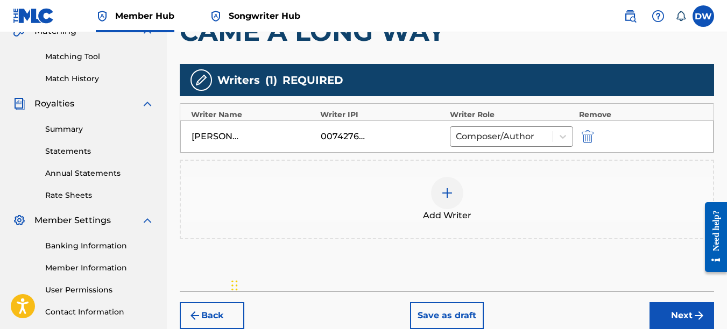
scroll to position [266, 0]
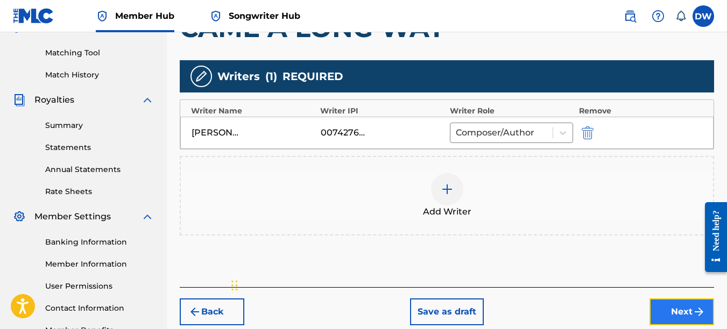
click at [673, 307] on button "Next" at bounding box center [681, 312] width 65 height 27
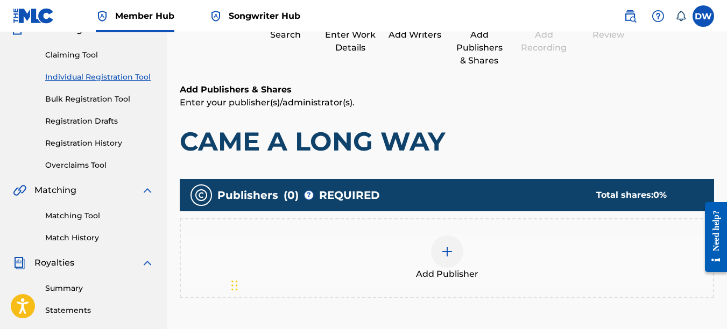
scroll to position [48, 0]
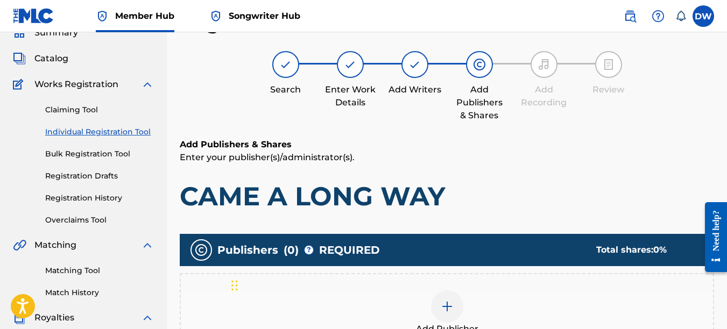
click at [446, 301] on img at bounding box center [447, 306] width 13 height 13
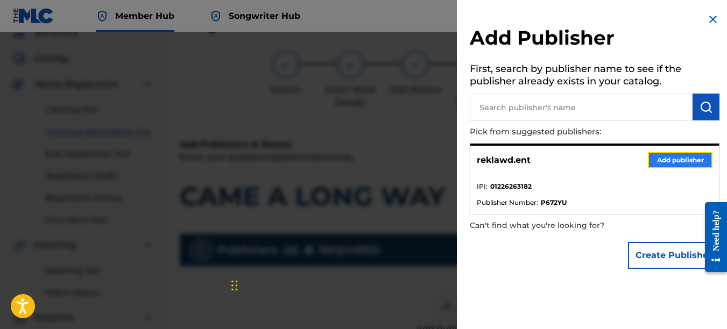
click at [660, 155] on button "Add publisher" at bounding box center [680, 160] width 65 height 16
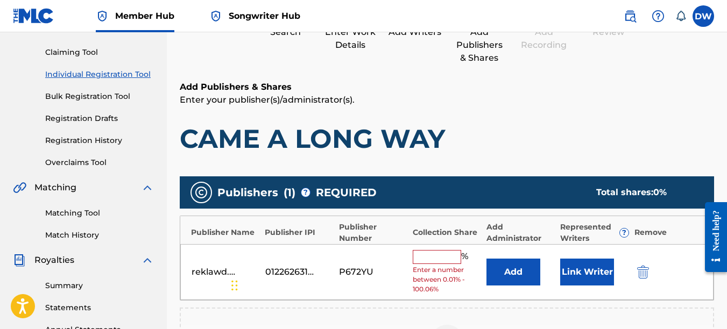
scroll to position [153, 0]
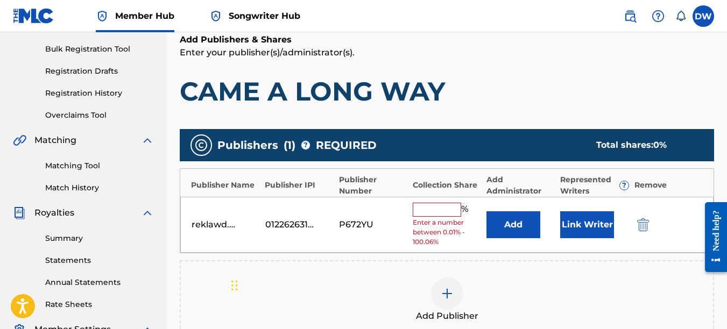
click at [428, 211] on input "text" at bounding box center [437, 210] width 48 height 14
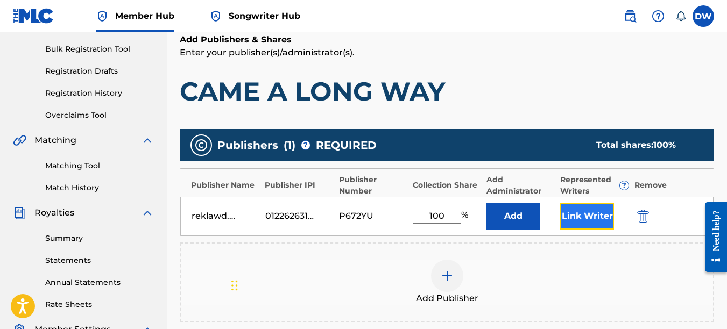
click at [586, 217] on button "Link Writer" at bounding box center [587, 216] width 54 height 27
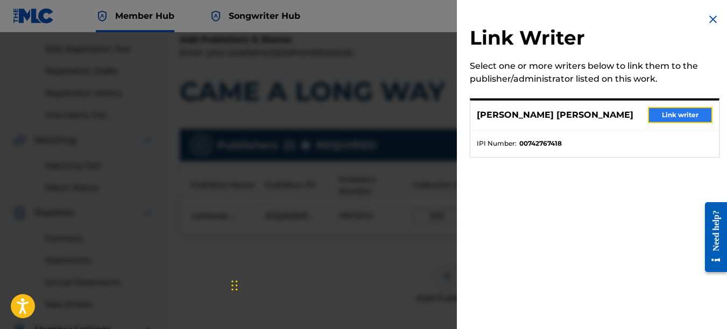
click at [667, 113] on button "Link writer" at bounding box center [680, 115] width 65 height 16
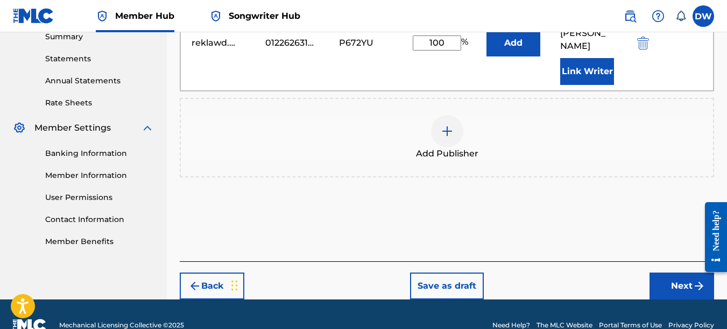
scroll to position [361, 0]
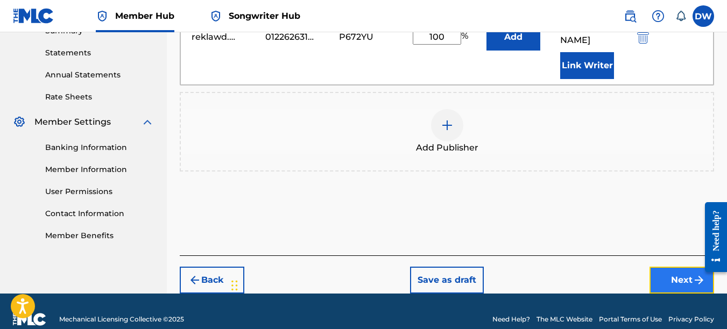
click at [663, 268] on button "Next" at bounding box center [681, 280] width 65 height 27
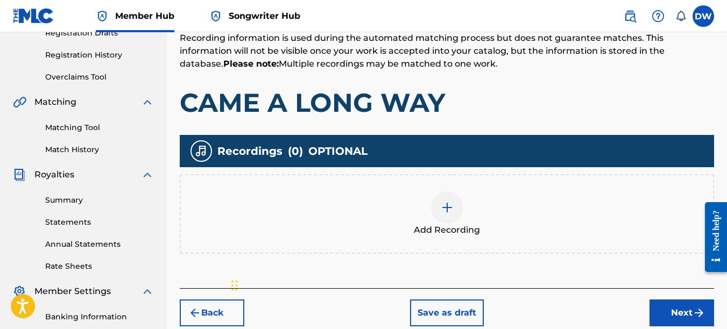
scroll to position [193, 0]
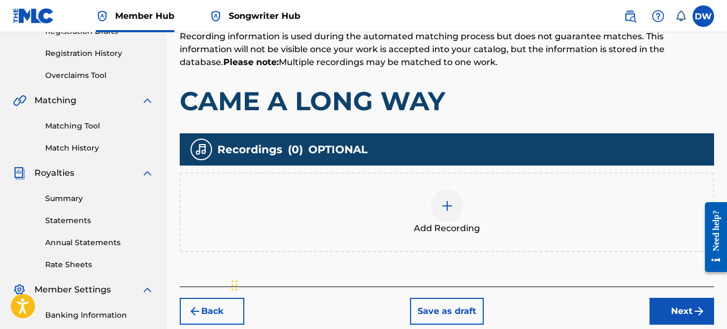
click at [444, 212] on img at bounding box center [447, 206] width 13 height 13
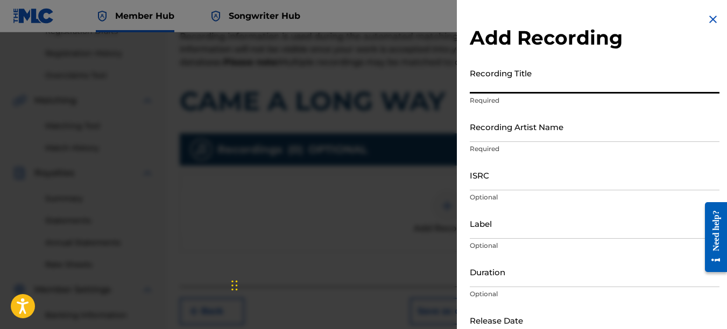
click at [497, 86] on input "Recording Title" at bounding box center [595, 78] width 250 height 31
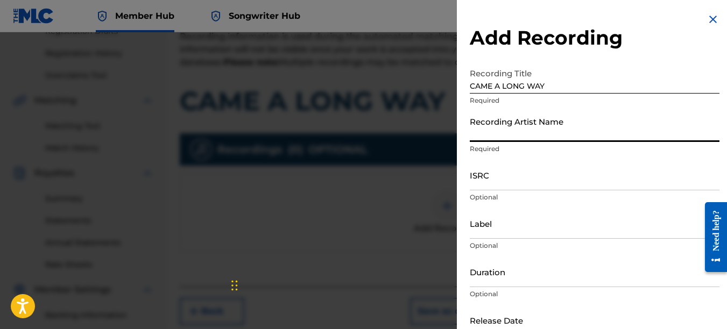
click at [510, 134] on input "Recording Artist Name" at bounding box center [595, 126] width 250 height 31
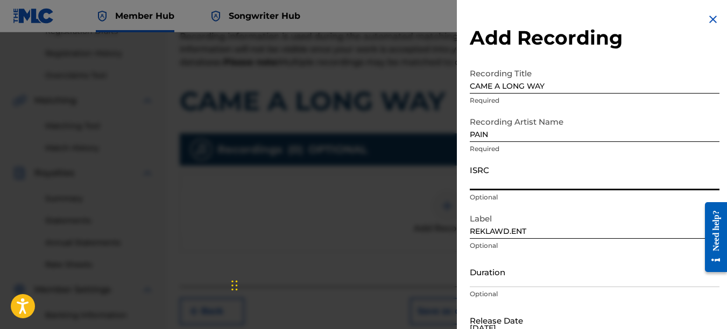
click at [500, 179] on input "ISRC" at bounding box center [595, 175] width 250 height 31
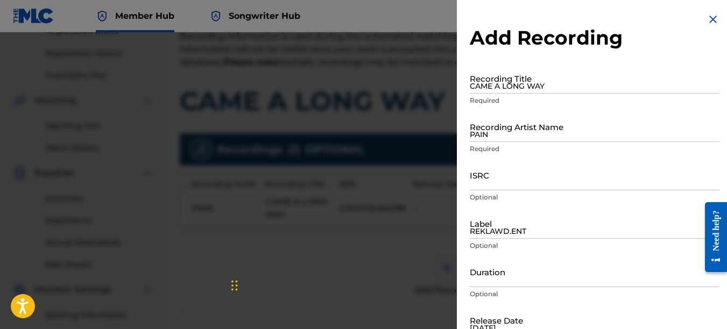
click at [711, 18] on img at bounding box center [712, 19] width 13 height 13
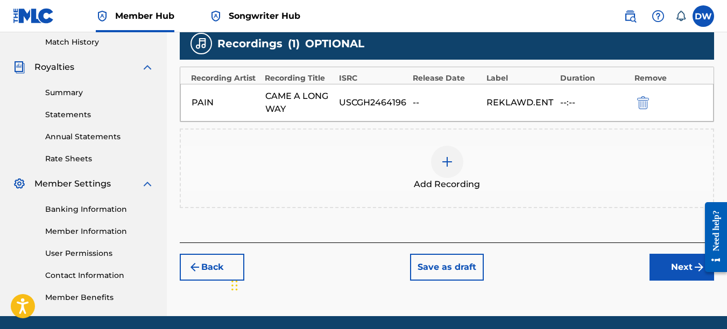
scroll to position [300, 0]
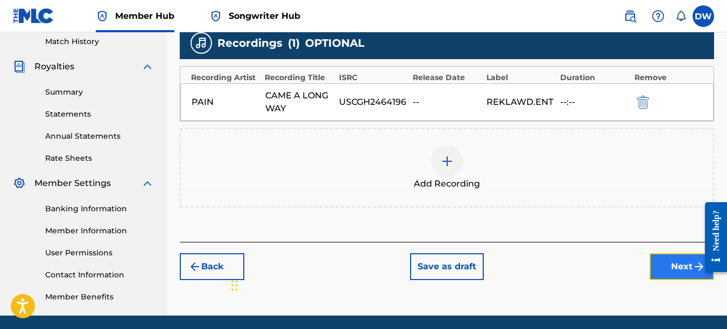
click at [665, 261] on button "Next" at bounding box center [681, 266] width 65 height 27
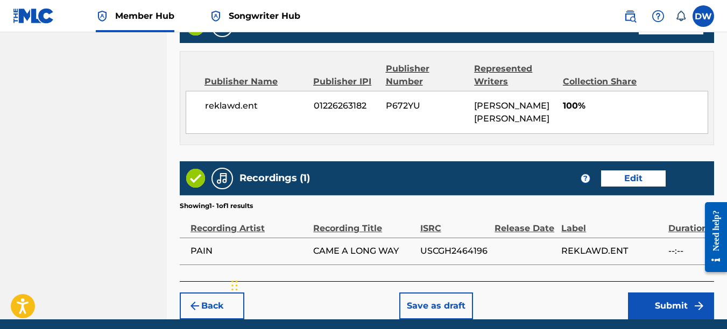
scroll to position [571, 0]
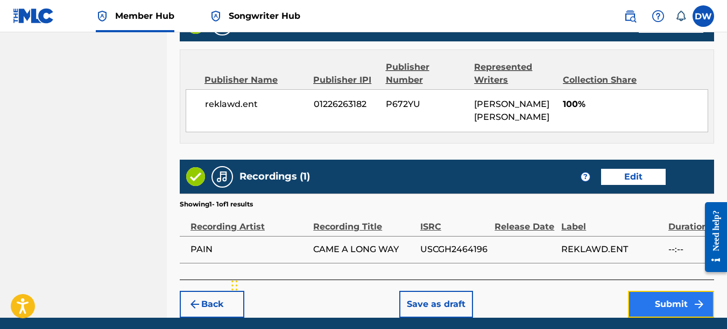
click at [665, 297] on button "Submit" at bounding box center [671, 304] width 86 height 27
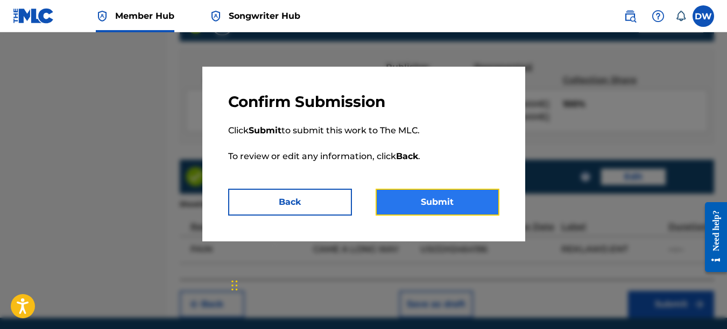
click at [477, 202] on button "Submit" at bounding box center [437, 202] width 124 height 27
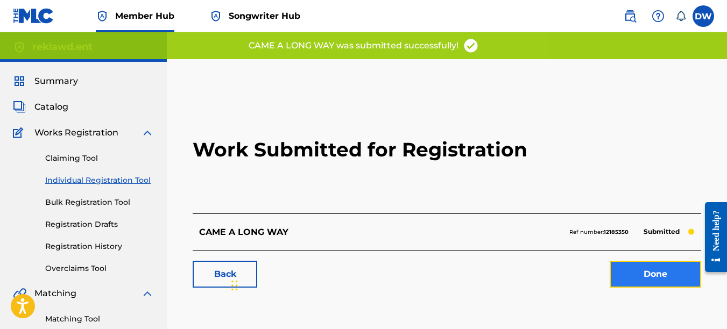
click at [642, 273] on link "Done" at bounding box center [654, 274] width 91 height 27
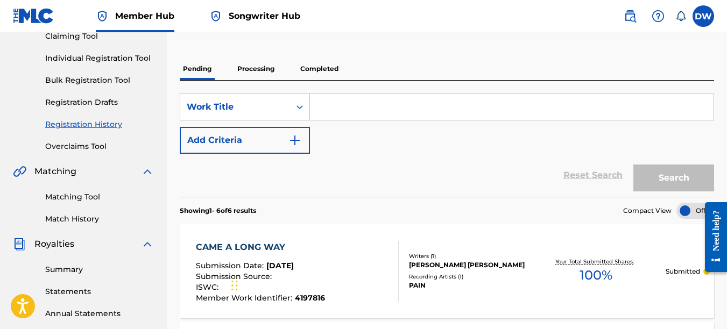
scroll to position [83, 0]
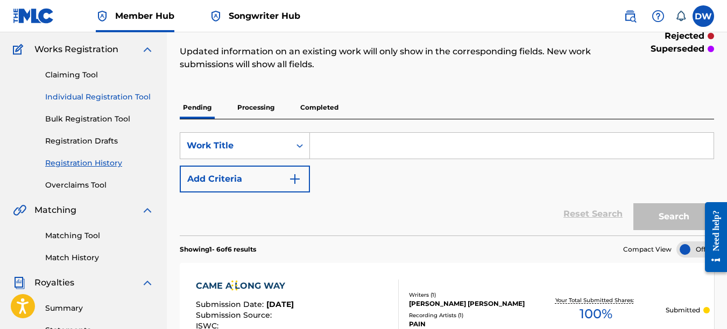
click at [106, 97] on link "Individual Registration Tool" at bounding box center [99, 96] width 109 height 11
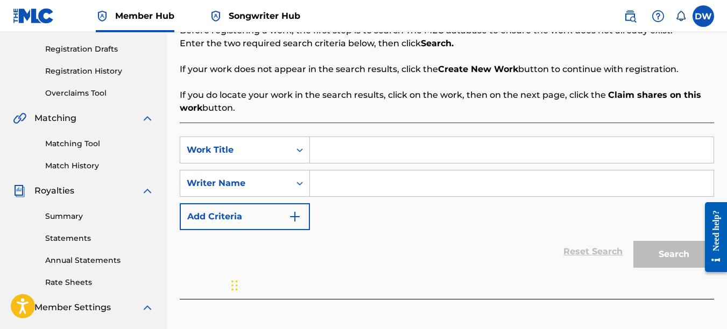
scroll to position [179, 0]
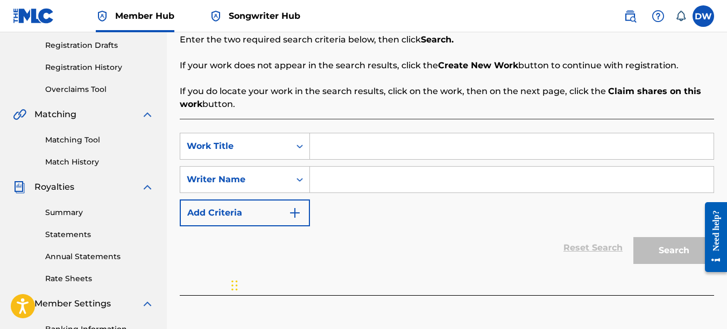
click at [332, 155] on input "Search Form" at bounding box center [511, 146] width 403 height 26
click at [324, 185] on input "Search Form" at bounding box center [511, 180] width 403 height 26
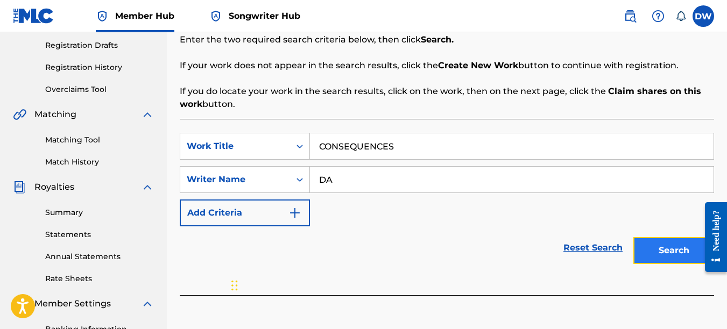
click at [672, 241] on button "Search" at bounding box center [673, 250] width 81 height 27
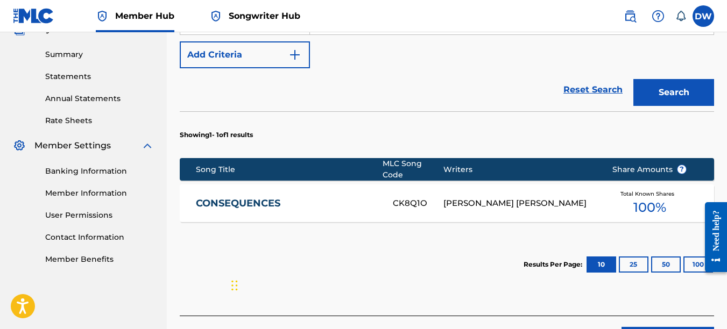
scroll to position [387, 0]
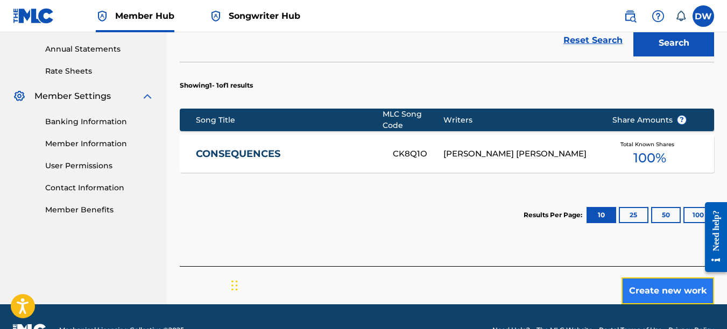
click at [665, 283] on button "Create new work" at bounding box center [667, 291] width 93 height 27
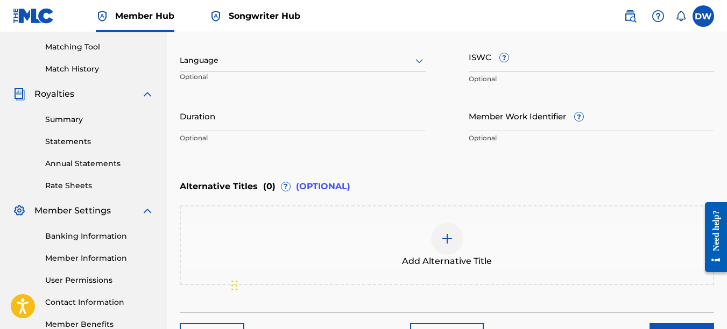
scroll to position [232, 0]
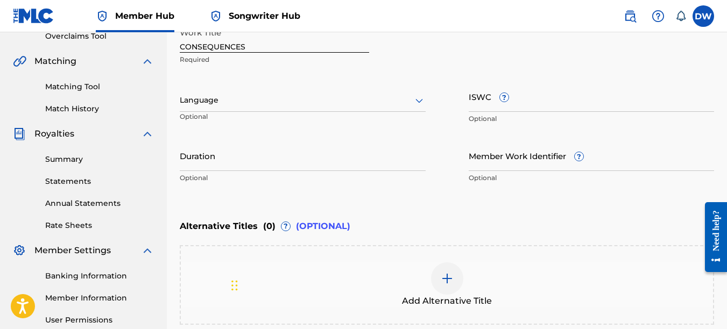
click at [416, 101] on icon at bounding box center [419, 101] width 8 height 4
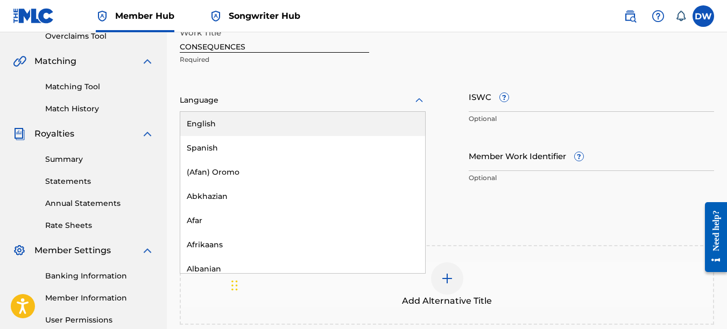
click at [384, 117] on div "English" at bounding box center [302, 124] width 245 height 24
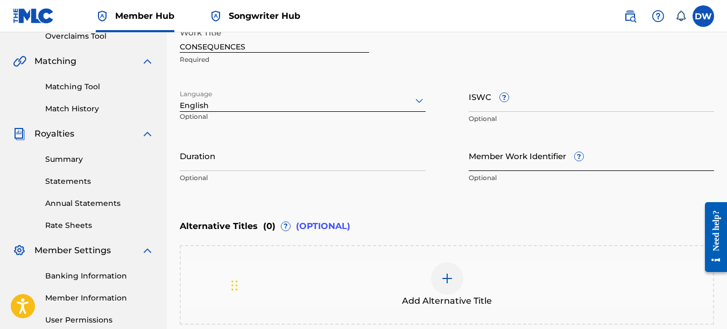
click at [474, 157] on input "Member Work Identifier ?" at bounding box center [592, 155] width 246 height 31
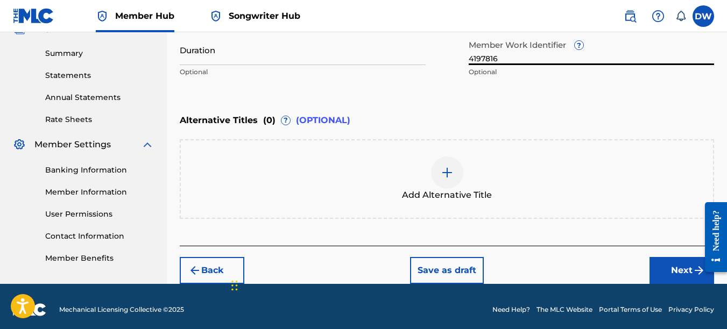
scroll to position [337, 0]
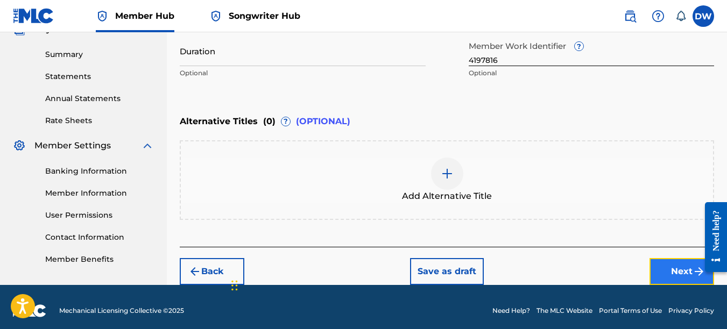
click at [672, 267] on button "Next" at bounding box center [681, 271] width 65 height 27
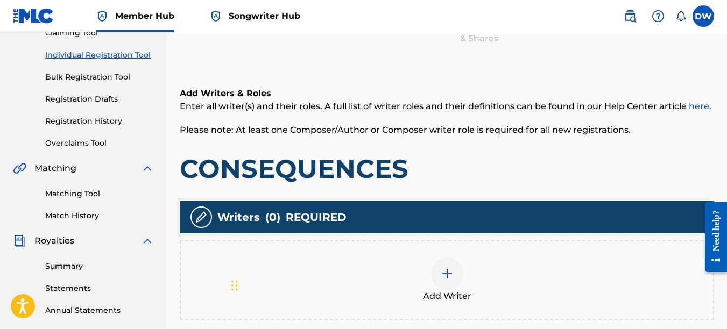
scroll to position [133, 0]
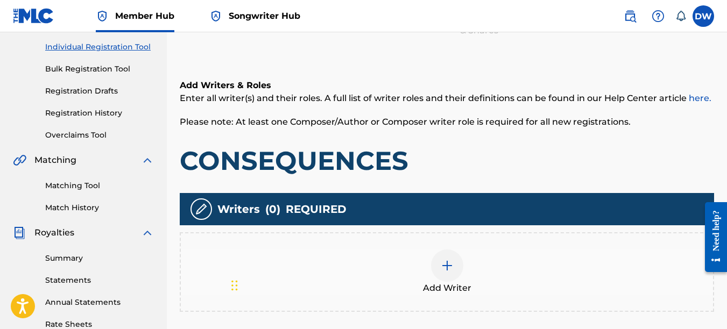
click at [450, 271] on img at bounding box center [447, 265] width 13 height 13
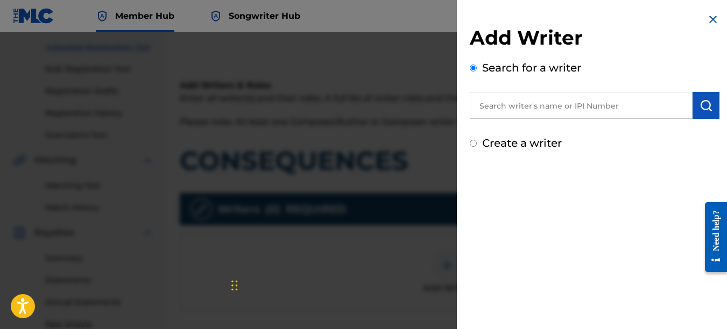
click at [594, 103] on input "text" at bounding box center [581, 105] width 223 height 27
click at [700, 100] on img "submit" at bounding box center [705, 105] width 13 height 13
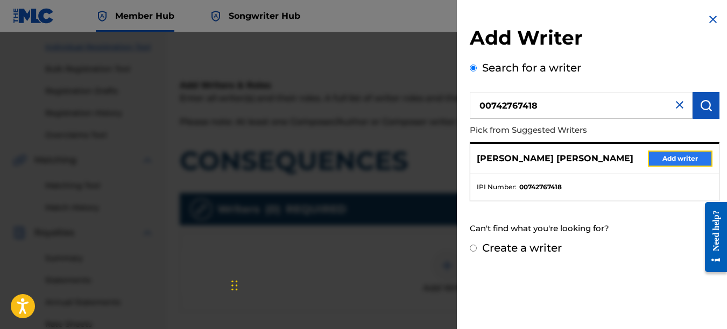
click at [668, 154] on button "Add writer" at bounding box center [680, 159] width 65 height 16
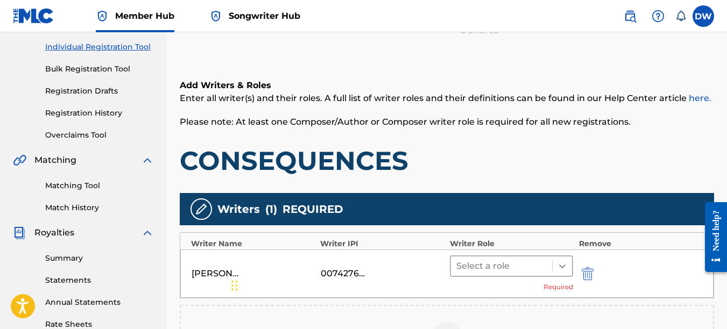
click at [562, 264] on icon at bounding box center [562, 266] width 11 height 11
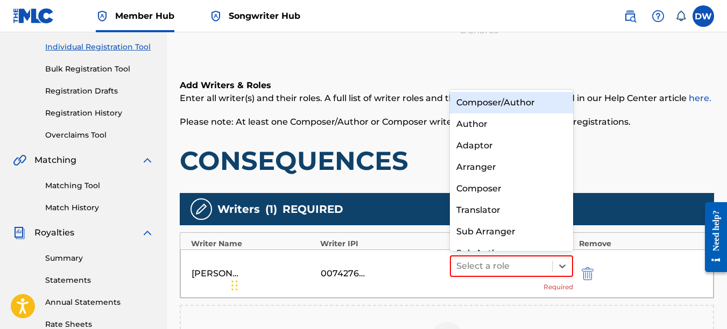
click at [506, 110] on div "Composer/Author" at bounding box center [512, 103] width 124 height 22
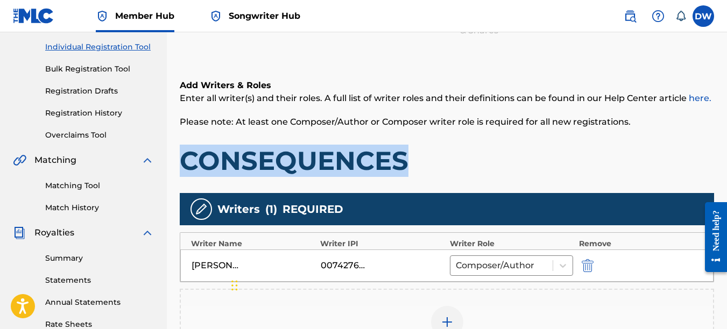
drag, startPoint x: 726, startPoint y: 112, endPoint x: 724, endPoint y: 130, distance: 17.4
click at [724, 130] on div "Register Work Search Enter Work Details Add Writers Add Publishers & Shares Add…" at bounding box center [447, 204] width 560 height 556
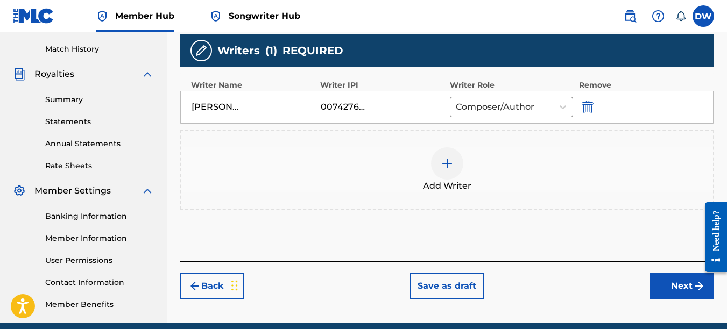
scroll to position [302, 0]
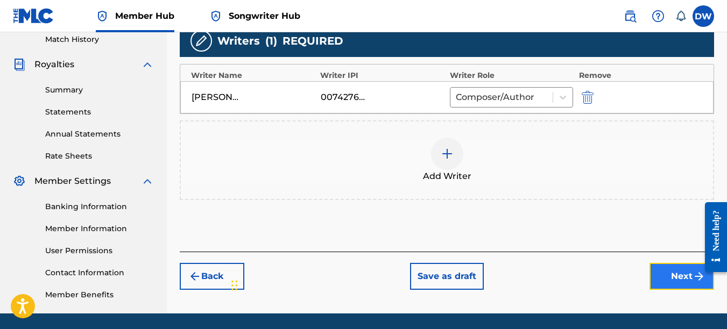
click at [687, 275] on button "Next" at bounding box center [681, 276] width 65 height 27
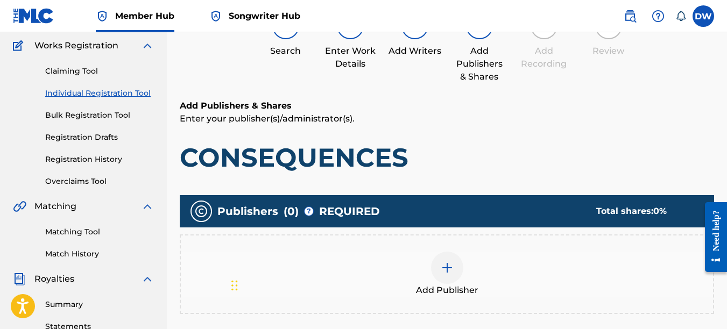
scroll to position [48, 0]
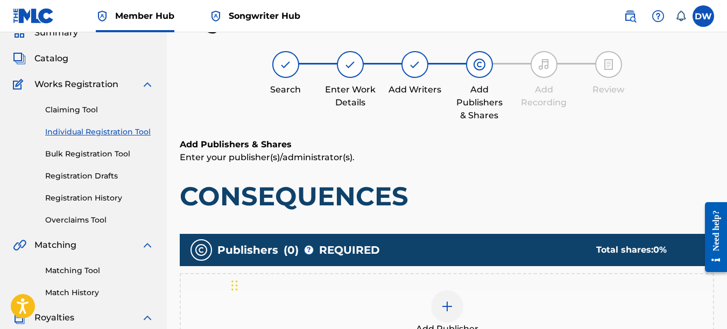
click at [446, 302] on img at bounding box center [447, 306] width 13 height 13
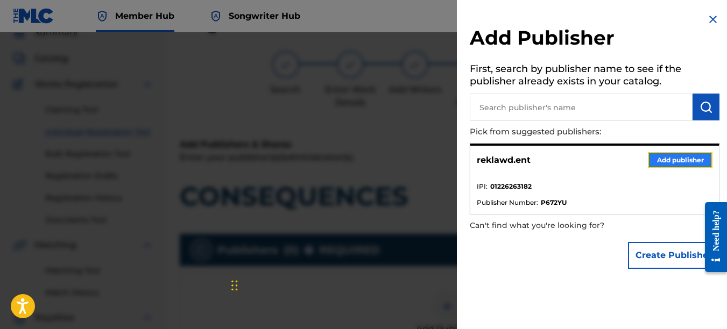
click at [671, 161] on button "Add publisher" at bounding box center [680, 160] width 65 height 16
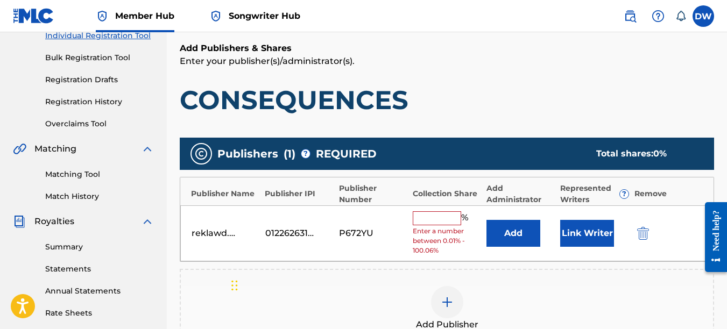
scroll to position [160, 0]
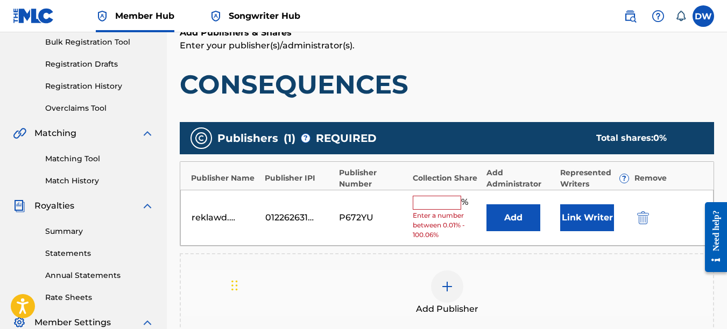
click at [434, 204] on input "text" at bounding box center [437, 203] width 48 height 14
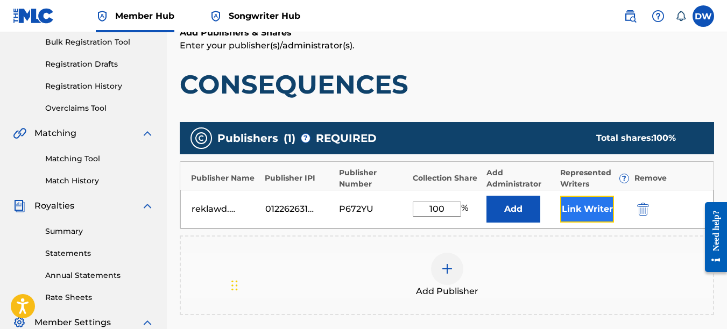
click at [583, 211] on button "Link Writer" at bounding box center [587, 209] width 54 height 27
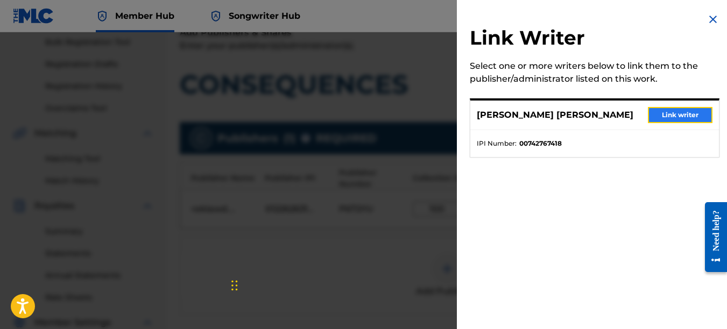
click at [671, 113] on button "Link writer" at bounding box center [680, 115] width 65 height 16
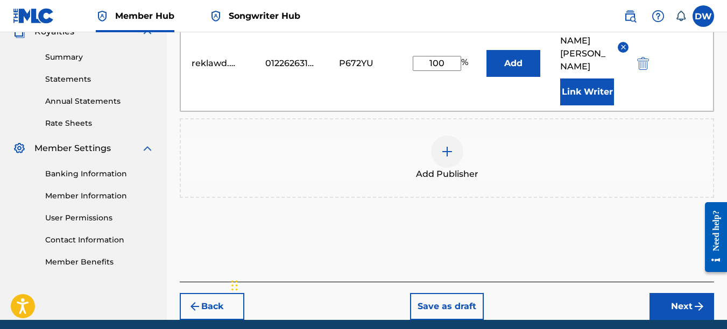
scroll to position [343, 0]
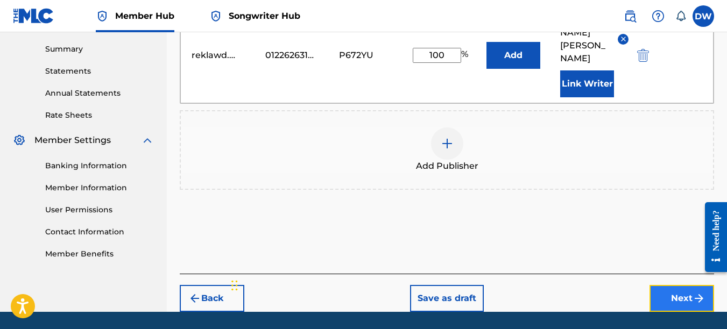
click at [668, 285] on button "Next" at bounding box center [681, 298] width 65 height 27
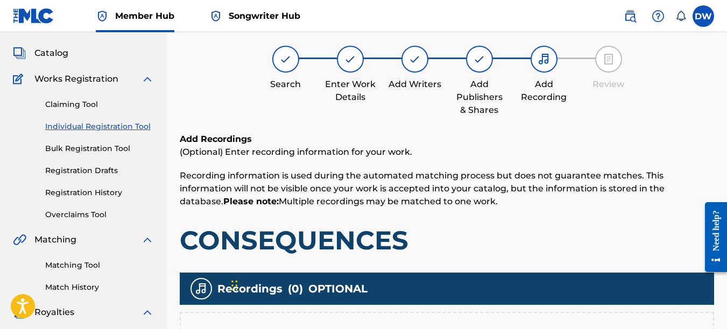
scroll to position [48, 0]
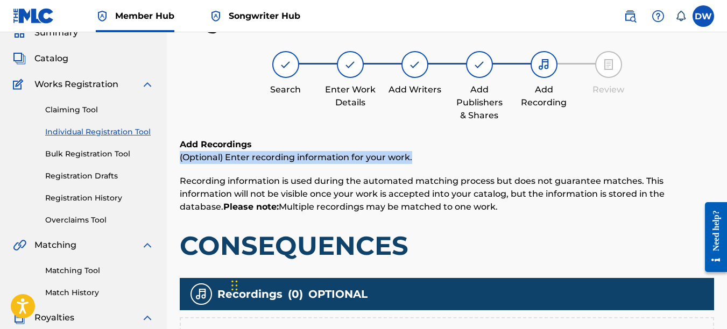
drag, startPoint x: 726, startPoint y: 145, endPoint x: 726, endPoint y: 162, distance: 17.2
click at [726, 162] on div "Register Work Search Enter Work Details Add Writers Add Publishers & Shares Add…" at bounding box center [447, 289] width 560 height 556
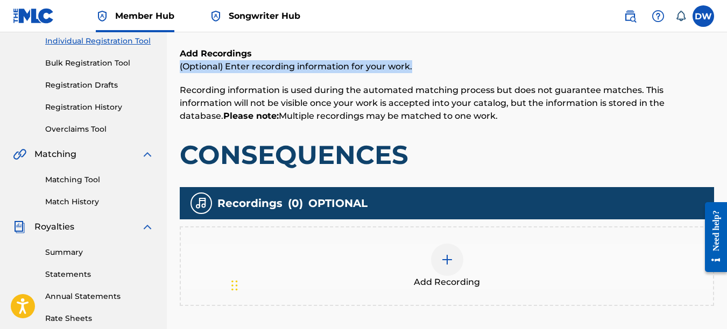
scroll to position [140, 0]
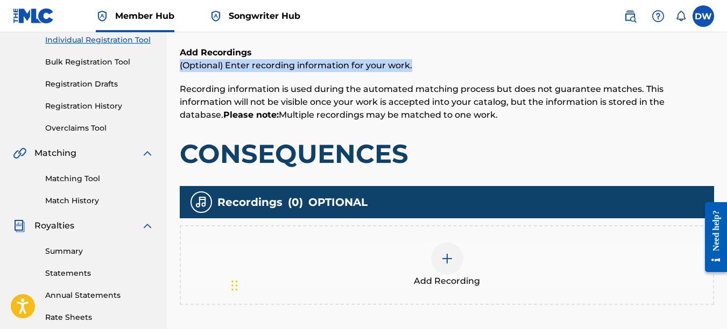
click at [444, 258] on img at bounding box center [447, 258] width 13 height 13
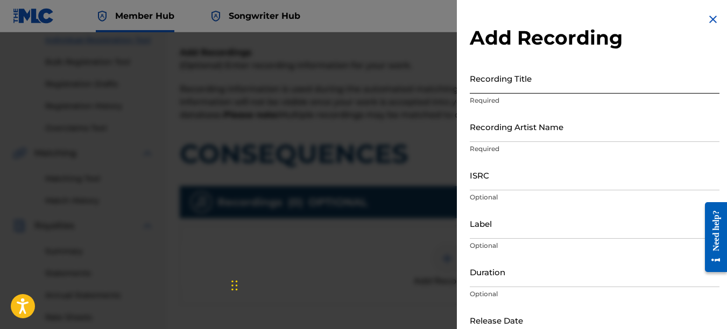
click at [501, 79] on input "Recording Title" at bounding box center [595, 78] width 250 height 31
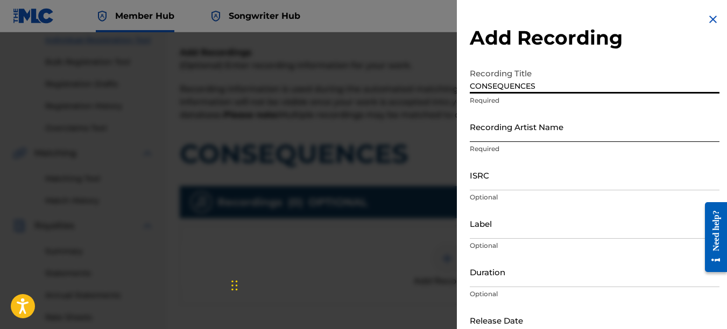
click at [514, 131] on input "Recording Artist Name" at bounding box center [595, 126] width 250 height 31
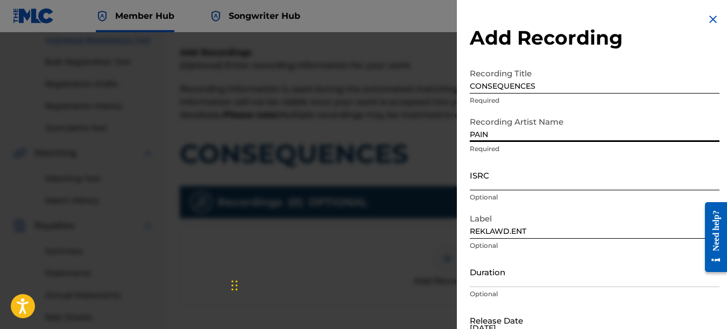
click at [509, 183] on input "ISRC" at bounding box center [595, 175] width 250 height 31
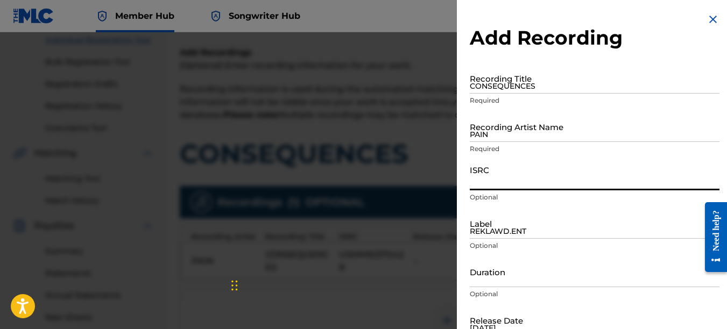
click at [710, 18] on img at bounding box center [712, 19] width 13 height 13
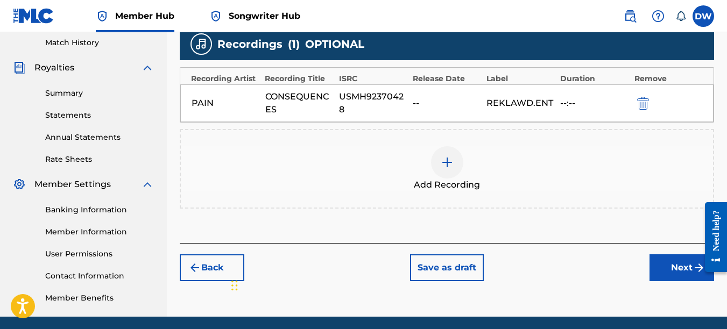
scroll to position [307, 0]
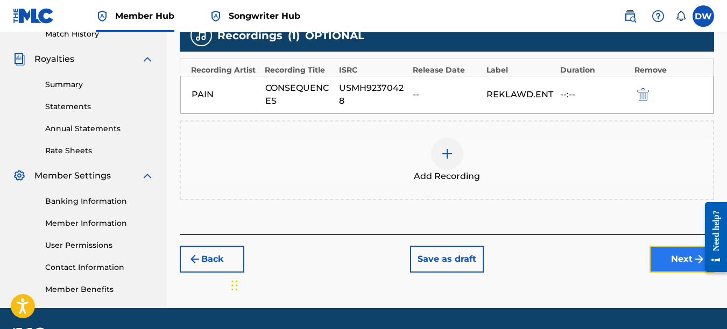
click at [669, 258] on button "Next" at bounding box center [681, 259] width 65 height 27
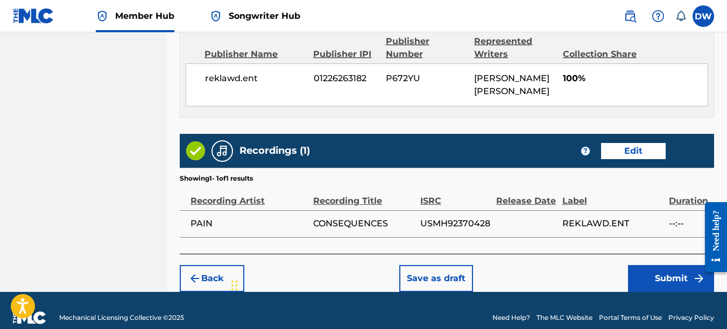
scroll to position [606, 0]
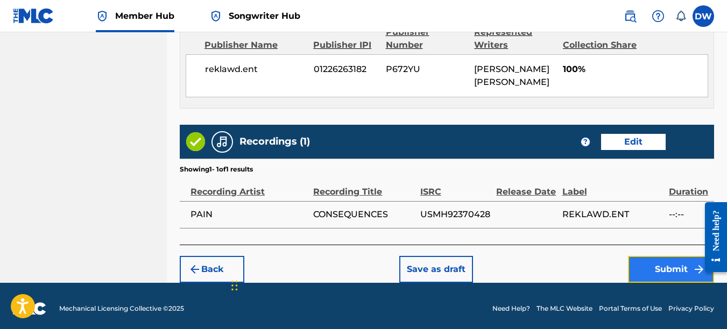
click at [664, 266] on button "Submit" at bounding box center [671, 269] width 86 height 27
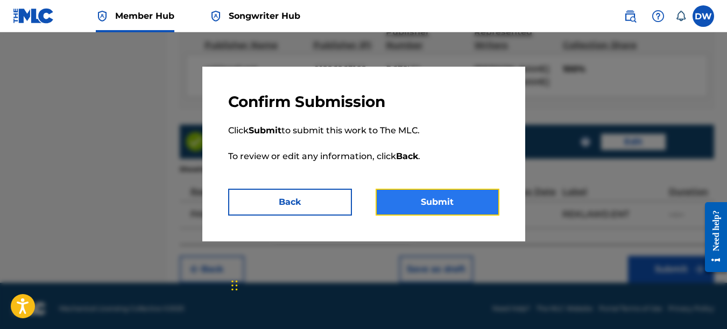
click at [471, 203] on button "Submit" at bounding box center [437, 202] width 124 height 27
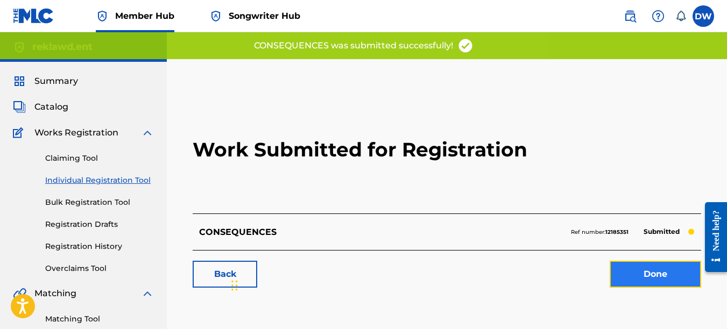
click at [653, 272] on link "Done" at bounding box center [654, 274] width 91 height 27
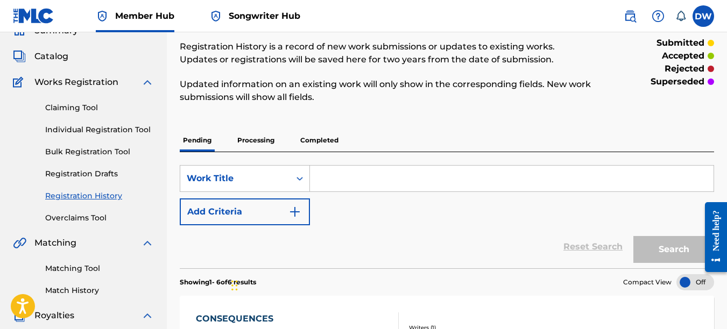
scroll to position [35, 0]
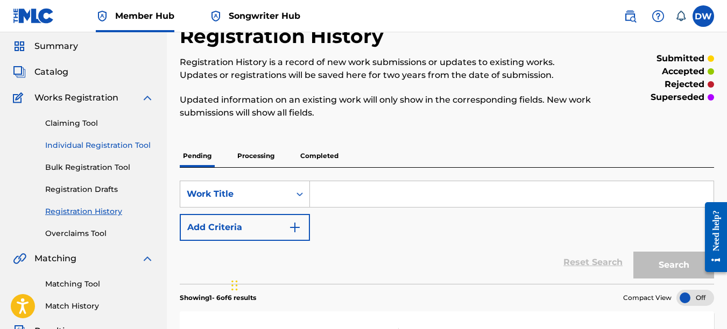
click at [138, 147] on link "Individual Registration Tool" at bounding box center [99, 145] width 109 height 11
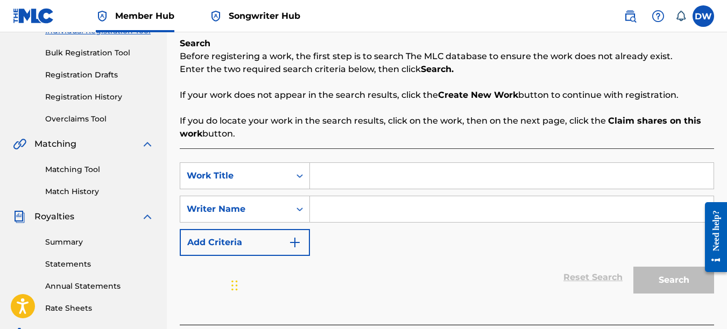
scroll to position [181, 0]
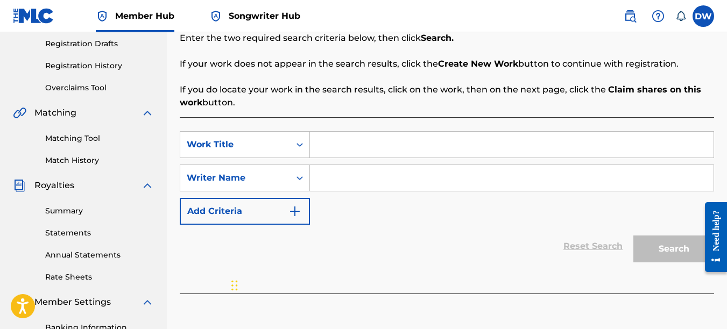
click at [363, 139] on input "Search Form" at bounding box center [511, 145] width 403 height 26
click at [343, 175] on input "Search Form" at bounding box center [511, 178] width 403 height 26
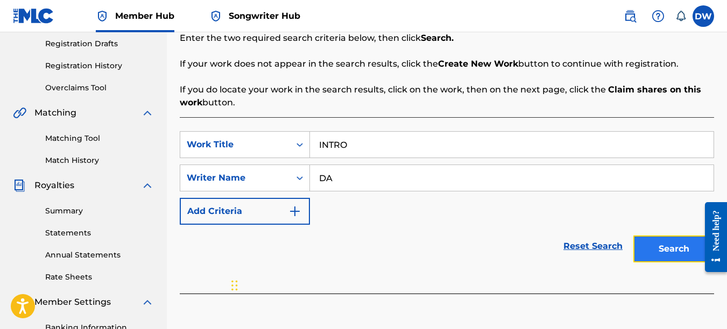
click at [669, 245] on button "Search" at bounding box center [673, 249] width 81 height 27
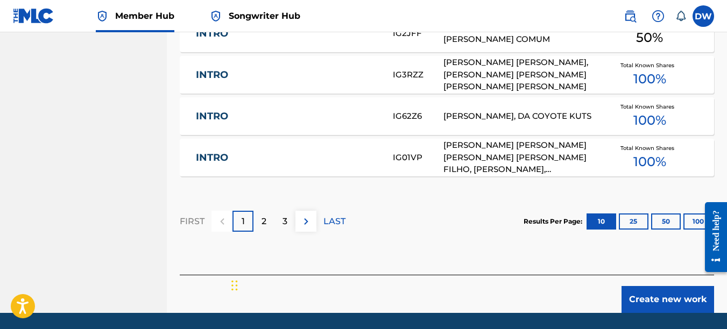
scroll to position [757, 0]
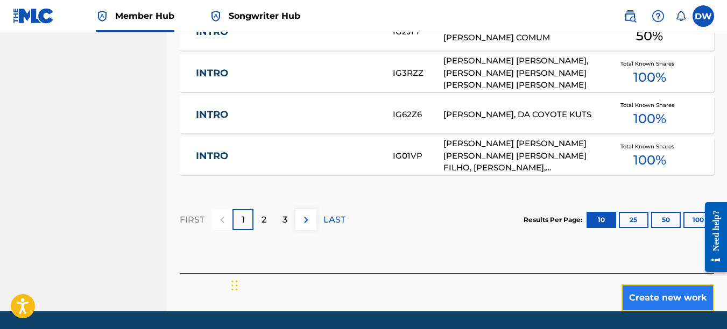
click at [654, 292] on button "Create new work" at bounding box center [667, 298] width 93 height 27
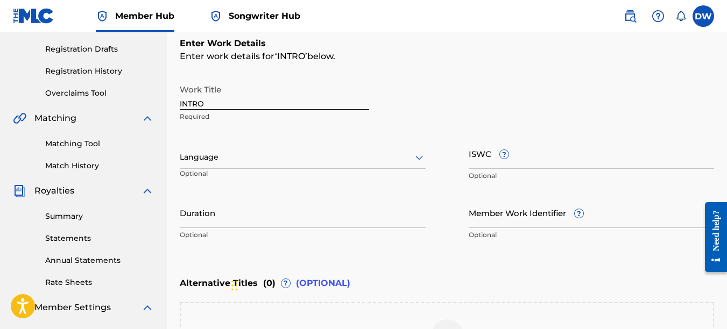
scroll to position [174, 0]
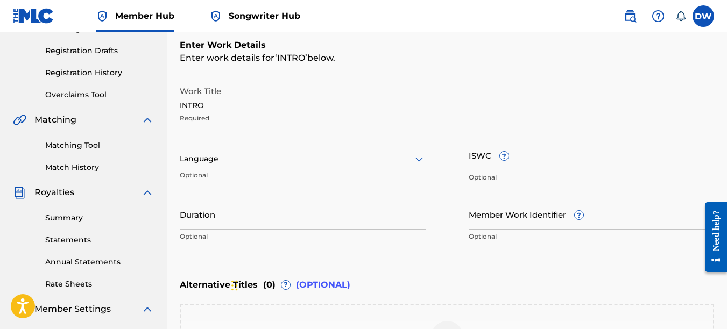
click at [423, 158] on icon at bounding box center [419, 159] width 13 height 13
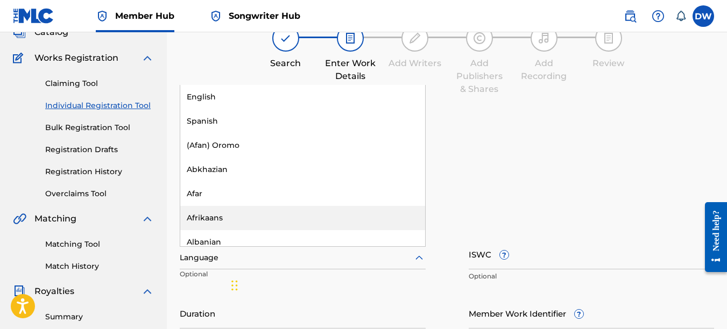
scroll to position [63, 0]
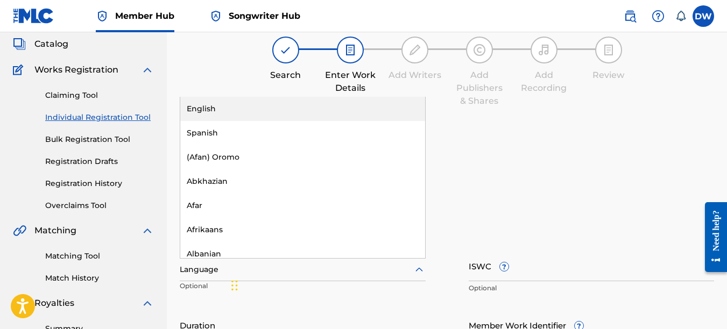
click at [271, 112] on div "English" at bounding box center [302, 109] width 245 height 24
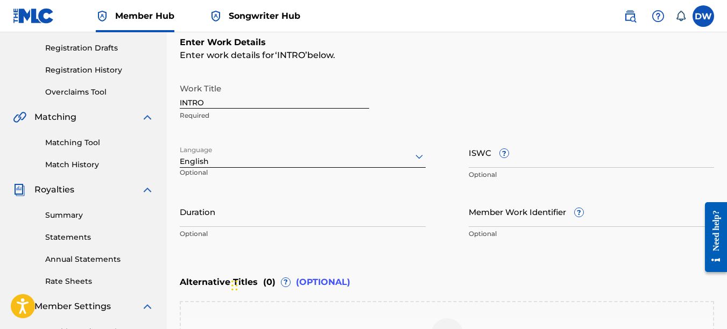
scroll to position [207, 0]
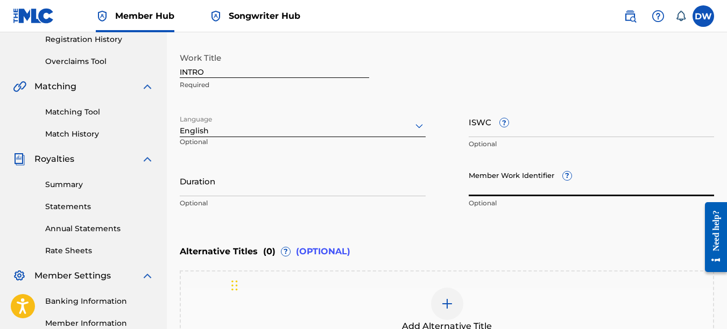
click at [481, 190] on input "Member Work Identifier ?" at bounding box center [592, 181] width 246 height 31
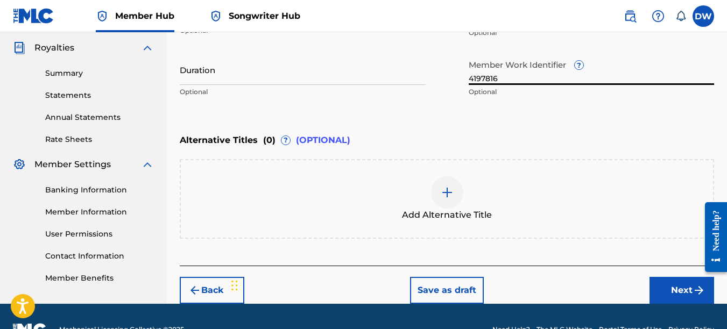
scroll to position [320, 0]
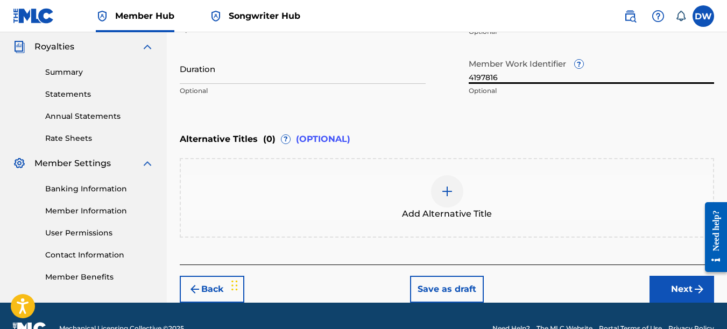
drag, startPoint x: 728, startPoint y: 165, endPoint x: 26, endPoint y: 26, distance: 715.6
click at [651, 286] on button "Next" at bounding box center [681, 289] width 65 height 27
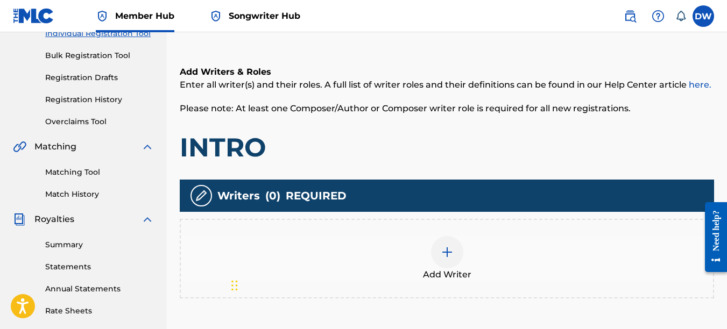
scroll to position [215, 0]
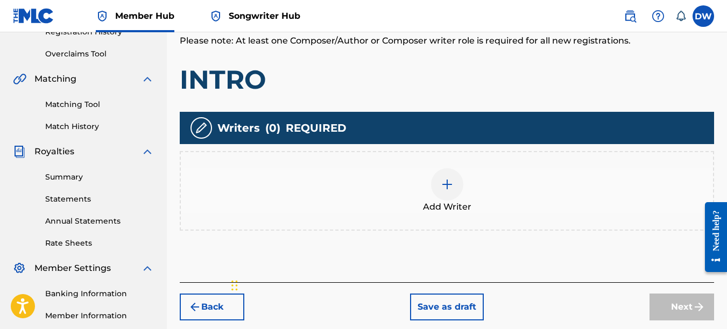
drag, startPoint x: 727, startPoint y: 133, endPoint x: 24, endPoint y: 22, distance: 711.9
click at [446, 185] on img at bounding box center [447, 184] width 13 height 13
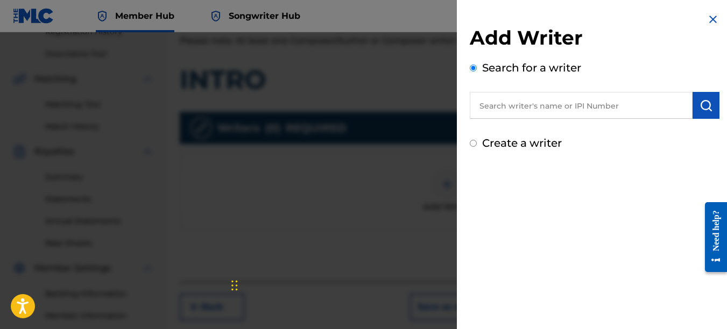
click at [570, 105] on input "text" at bounding box center [581, 105] width 223 height 27
click at [701, 95] on button "submit" at bounding box center [705, 105] width 27 height 27
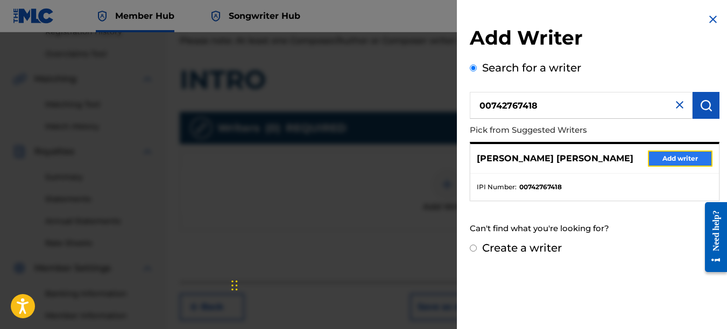
click at [667, 160] on button "Add writer" at bounding box center [680, 159] width 65 height 16
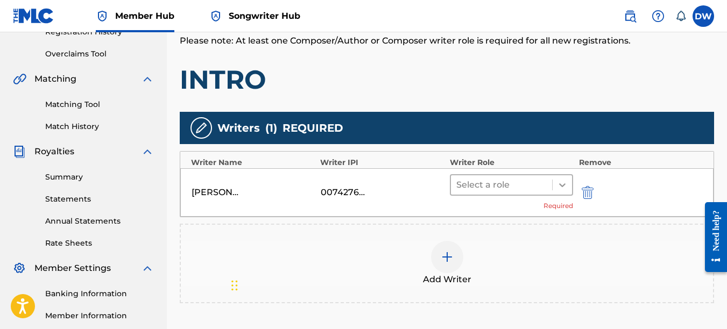
click at [563, 186] on icon at bounding box center [562, 185] width 6 height 4
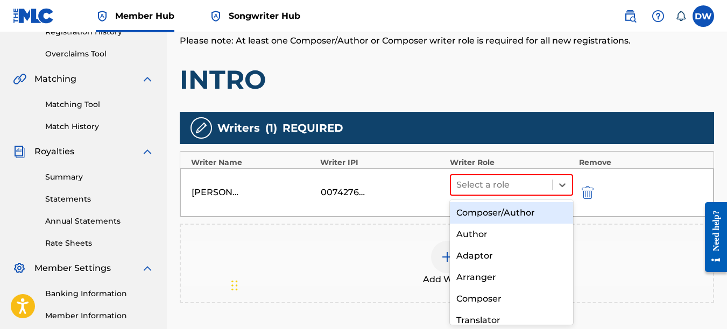
click at [533, 209] on div "Composer/Author" at bounding box center [512, 213] width 124 height 22
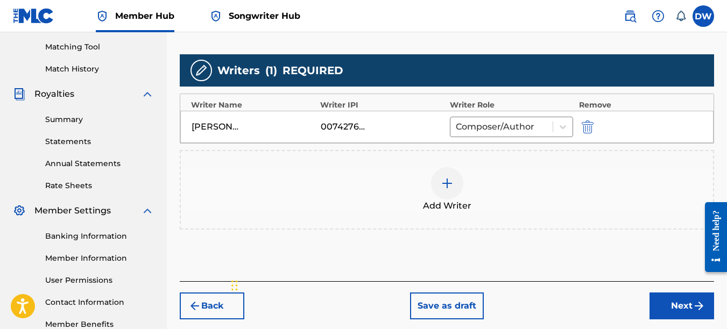
scroll to position [311, 0]
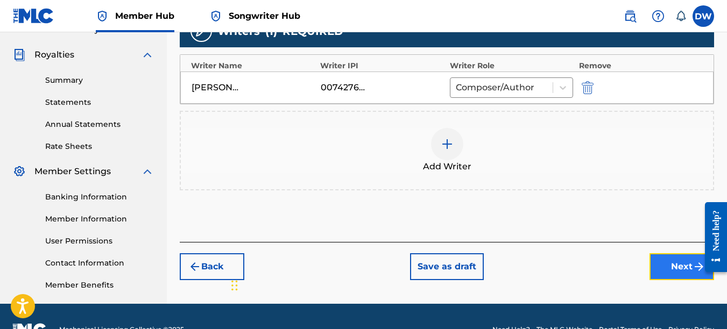
click at [669, 261] on button "Next" at bounding box center [681, 266] width 65 height 27
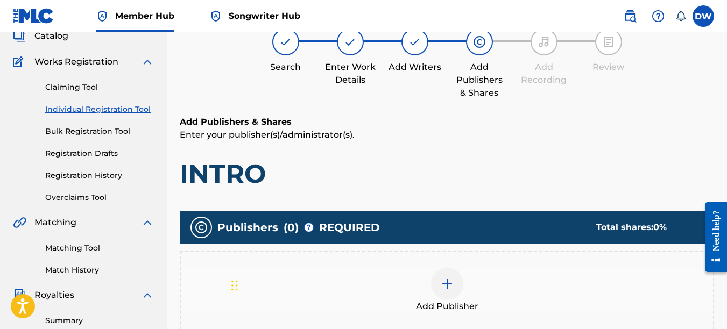
scroll to position [94, 0]
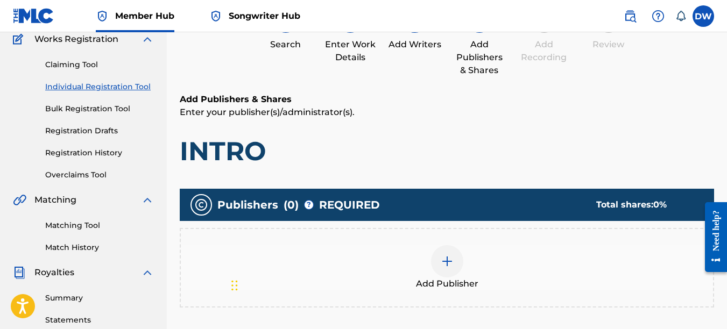
click at [444, 268] on div at bounding box center [447, 261] width 32 height 32
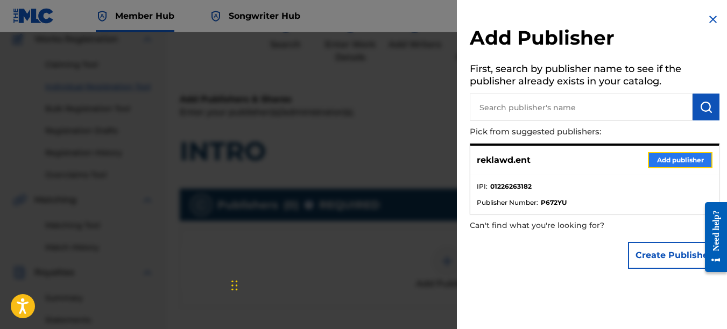
click at [690, 164] on button "Add publisher" at bounding box center [680, 160] width 65 height 16
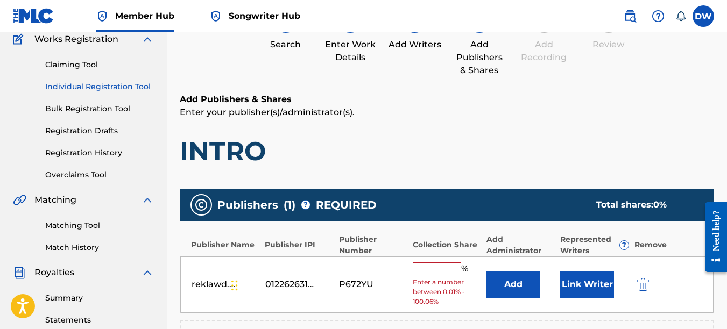
click at [439, 268] on input "text" at bounding box center [437, 270] width 48 height 14
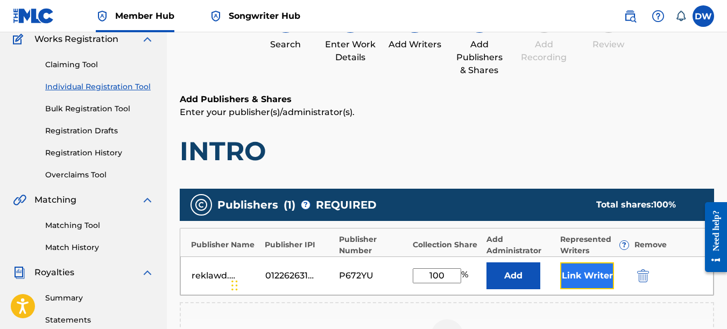
click at [580, 273] on button "Link Writer" at bounding box center [587, 276] width 54 height 27
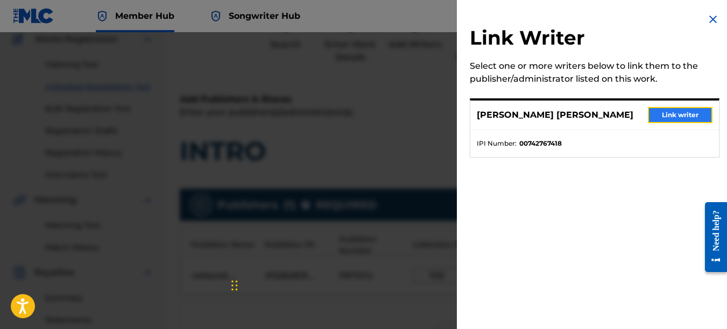
click at [672, 116] on button "Link writer" at bounding box center [680, 115] width 65 height 16
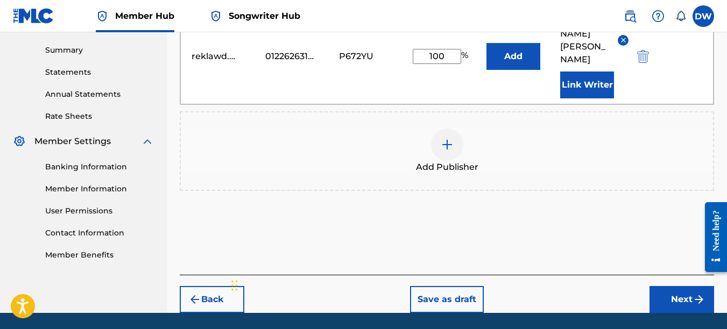
scroll to position [347, 0]
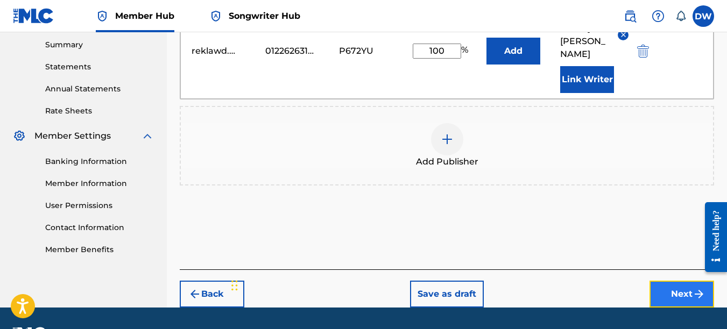
click at [675, 281] on button "Next" at bounding box center [681, 294] width 65 height 27
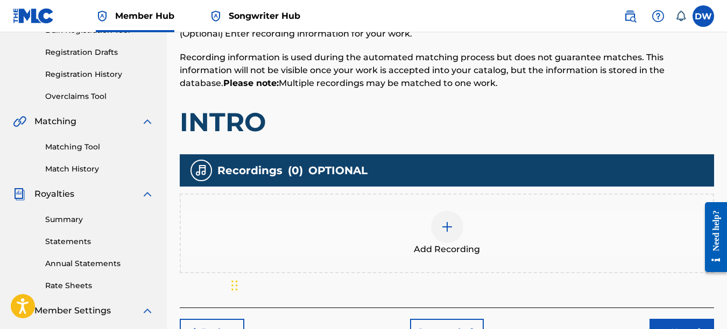
scroll to position [182, 0]
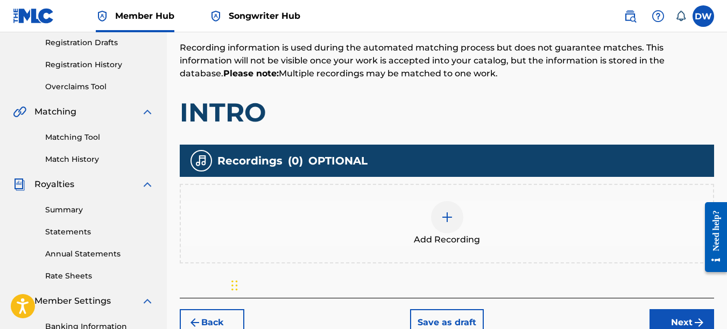
click at [445, 218] on img at bounding box center [447, 217] width 13 height 13
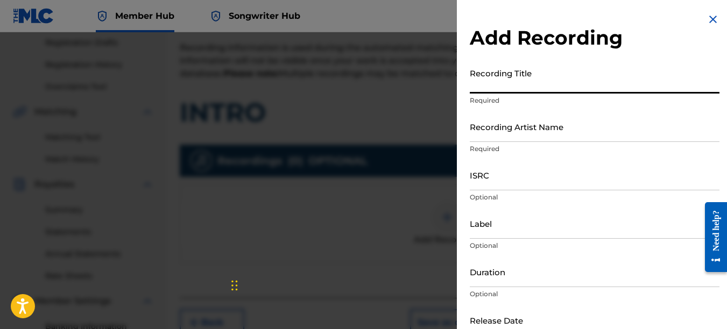
click at [520, 88] on input "Recording Title" at bounding box center [595, 78] width 250 height 31
click at [507, 137] on input "Recording Artist Name" at bounding box center [595, 126] width 250 height 31
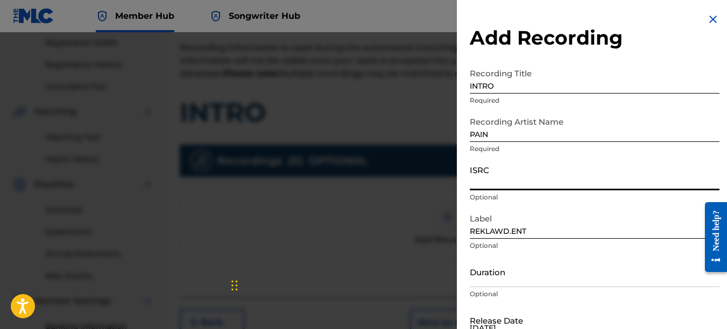
click at [494, 176] on input "ISRC" at bounding box center [595, 175] width 250 height 31
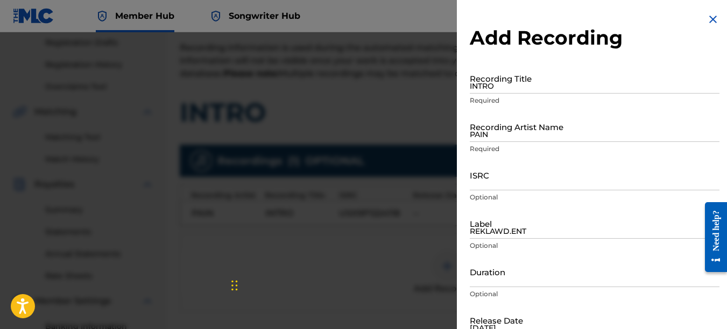
click at [713, 18] on img at bounding box center [712, 19] width 13 height 13
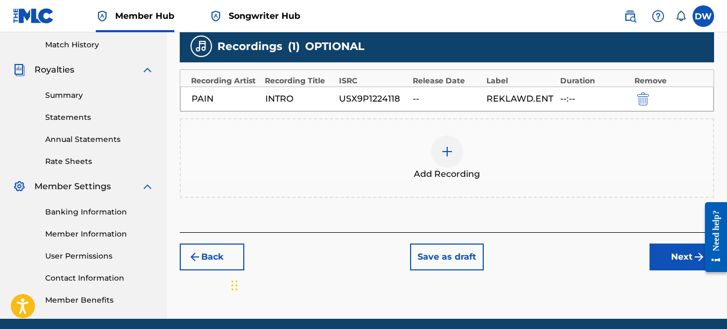
scroll to position [304, 0]
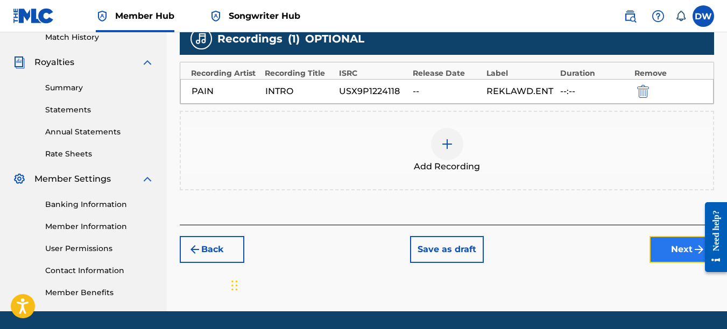
click at [681, 249] on button "Next" at bounding box center [681, 249] width 65 height 27
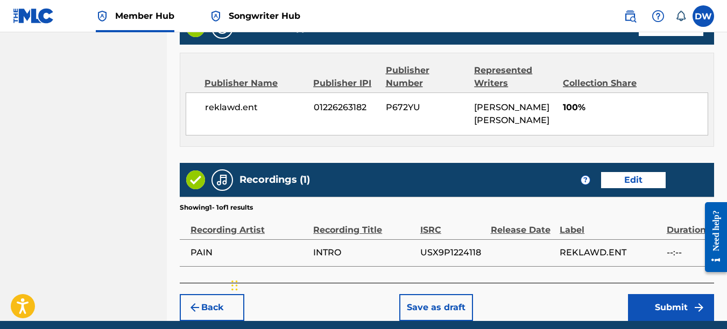
scroll to position [572, 0]
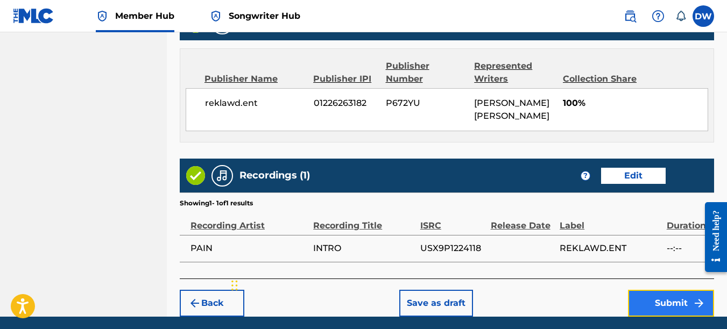
click at [661, 297] on button "Submit" at bounding box center [671, 303] width 86 height 27
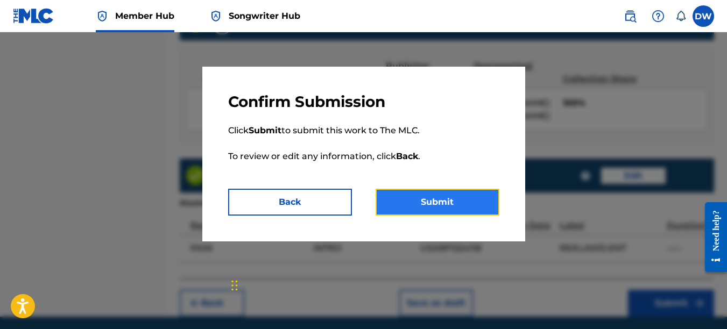
click at [479, 204] on button "Submit" at bounding box center [437, 202] width 124 height 27
